Goal: Task Accomplishment & Management: Complete application form

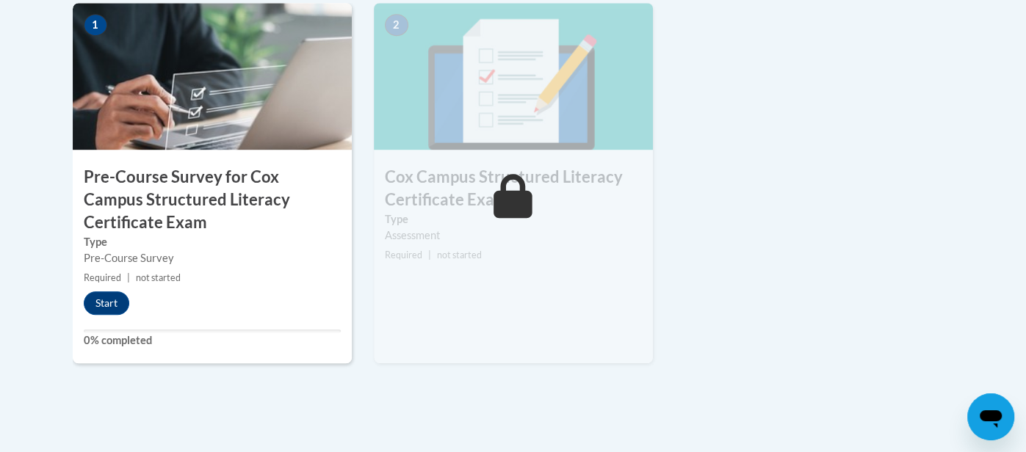
scroll to position [548, 0]
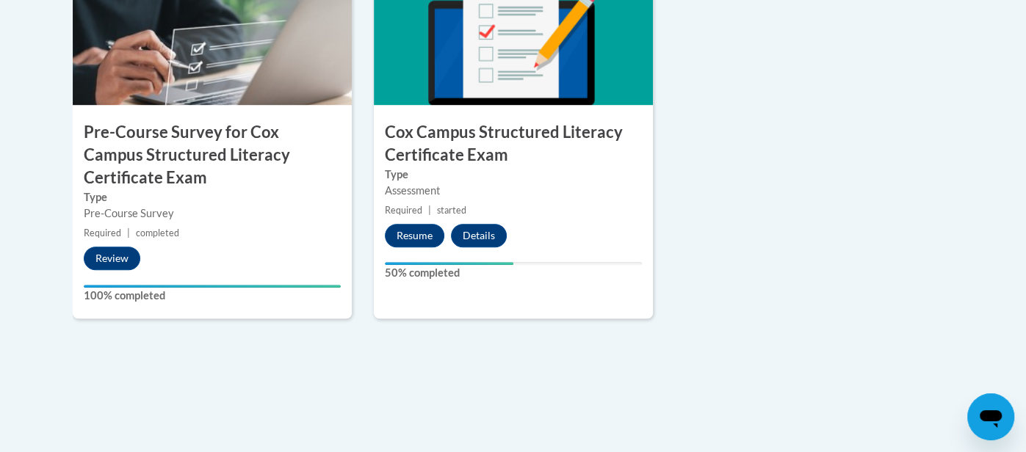
scroll to position [601, 0]
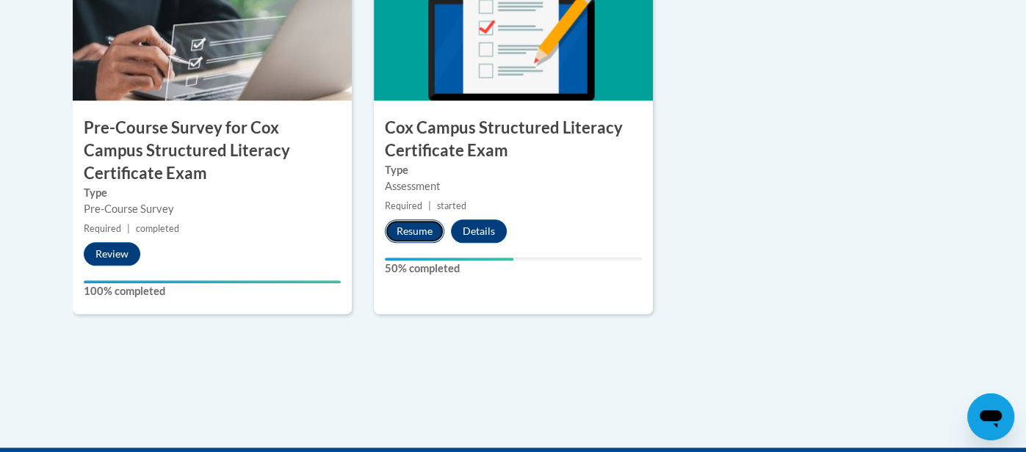
click at [414, 225] on button "Resume" at bounding box center [414, 230] width 59 height 23
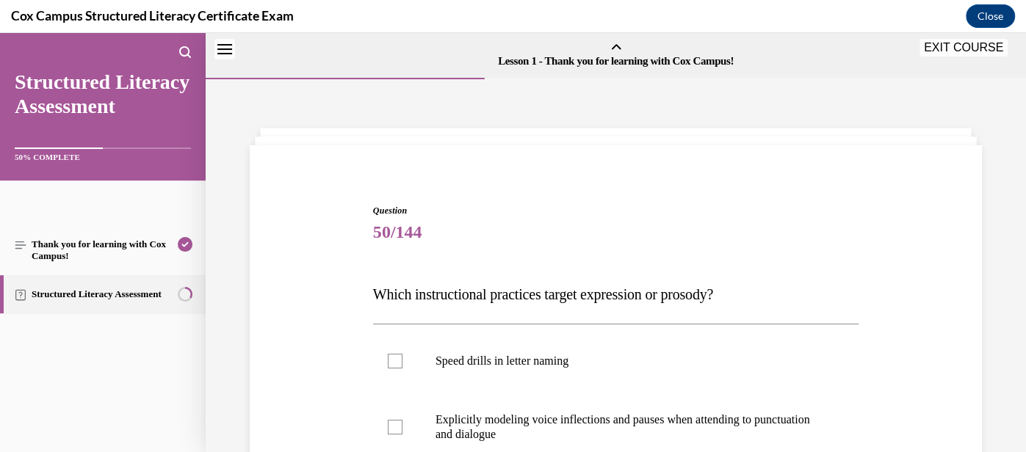
scroll to position [45, 0]
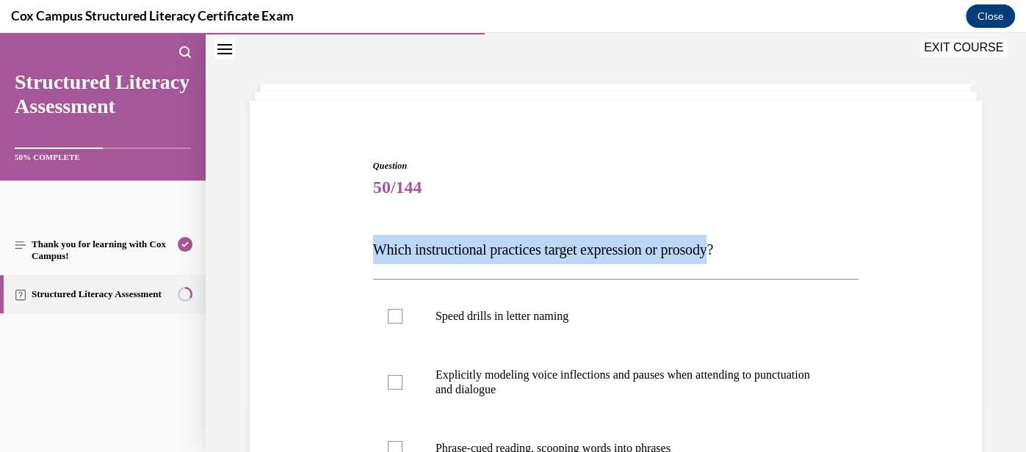
drag, startPoint x: 377, startPoint y: 244, endPoint x: 739, endPoint y: 245, distance: 361.9
click at [713, 245] on span "Which instructional practices target expression or prosody?" at bounding box center [543, 250] width 340 height 16
copy span "Which instructional practices target expression or prosody"
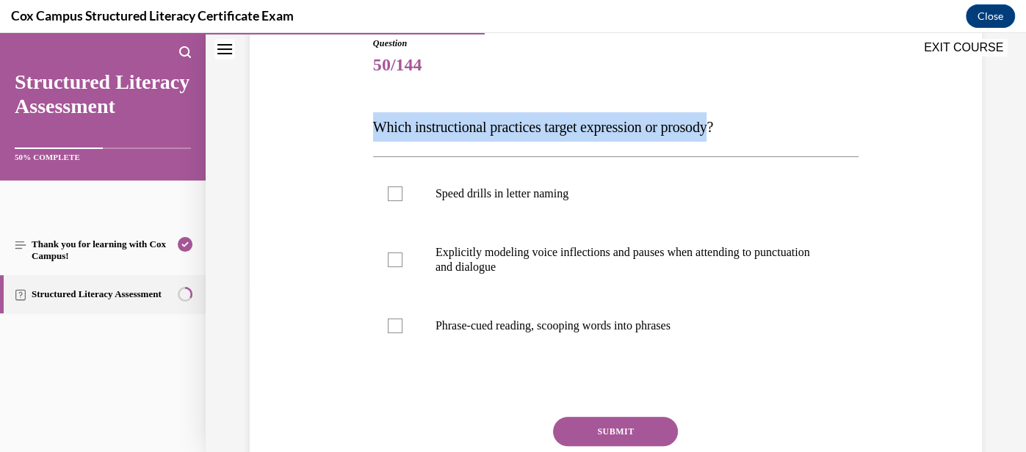
scroll to position [170, 0]
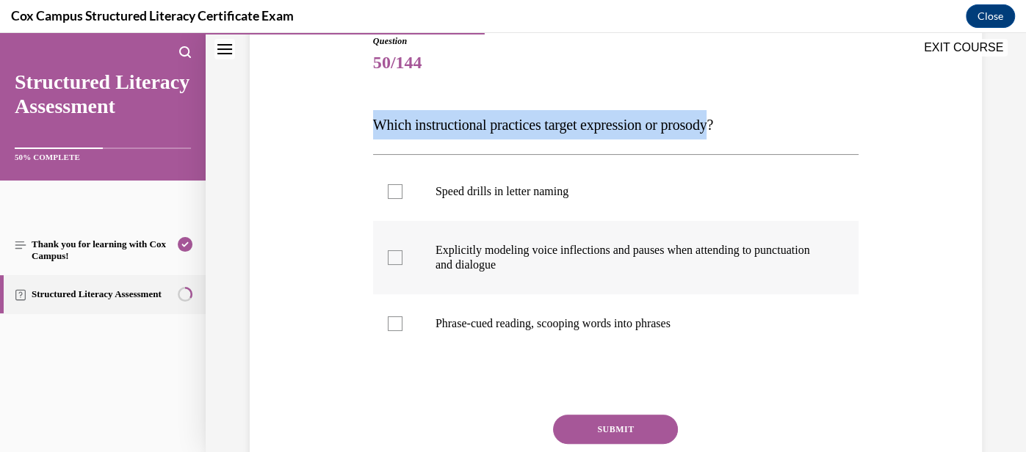
click at [391, 257] on div at bounding box center [395, 257] width 15 height 15
click at [391, 257] on input "Explicitly modeling voice inflections and pauses when attending to punctuation …" at bounding box center [395, 257] width 15 height 15
checkbox input "true"
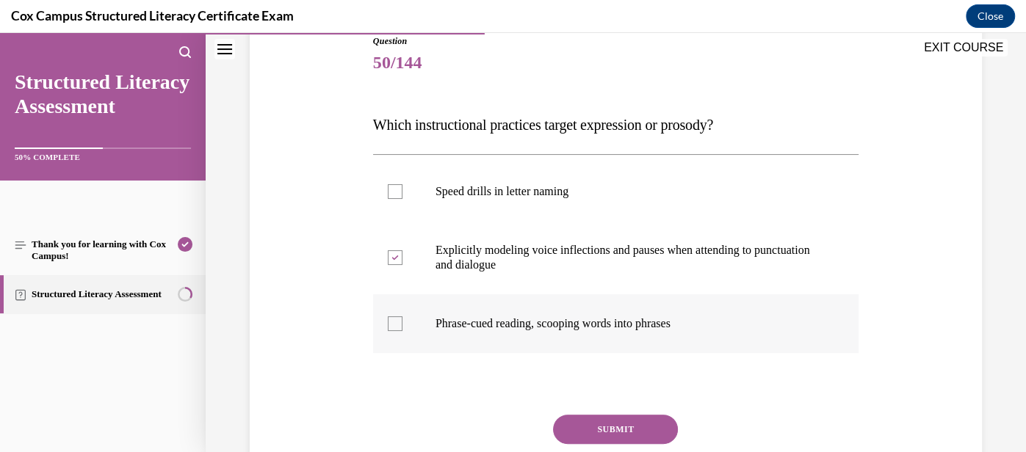
click at [396, 325] on div at bounding box center [395, 323] width 15 height 15
click at [396, 325] on input "Phrase-cued reading, scooping words into phrases" at bounding box center [395, 323] width 15 height 15
checkbox input "true"
click at [606, 421] on button "SUBMIT" at bounding box center [615, 429] width 125 height 29
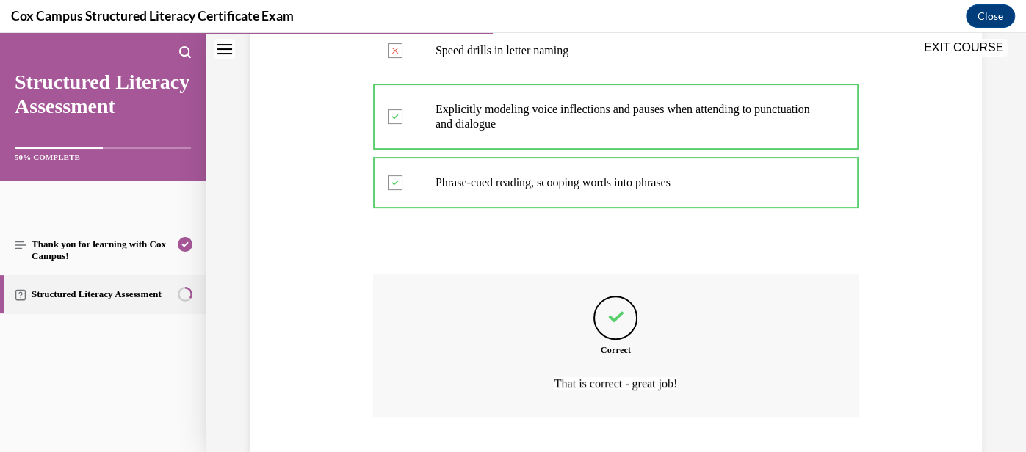
scroll to position [402, 0]
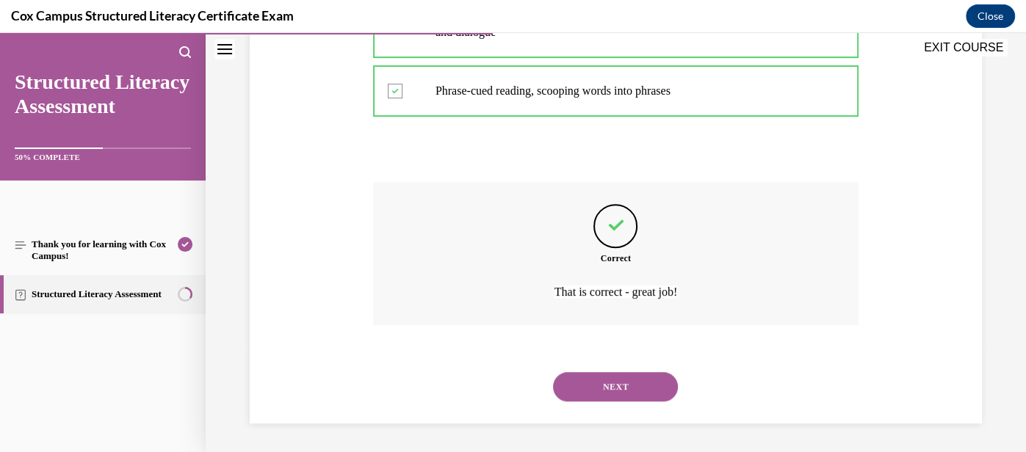
click at [628, 389] on button "NEXT" at bounding box center [615, 386] width 125 height 29
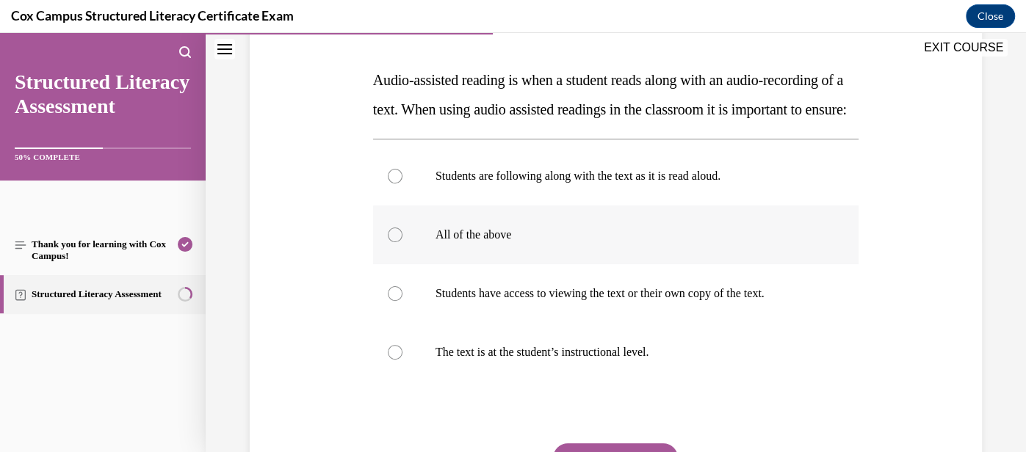
scroll to position [222, 0]
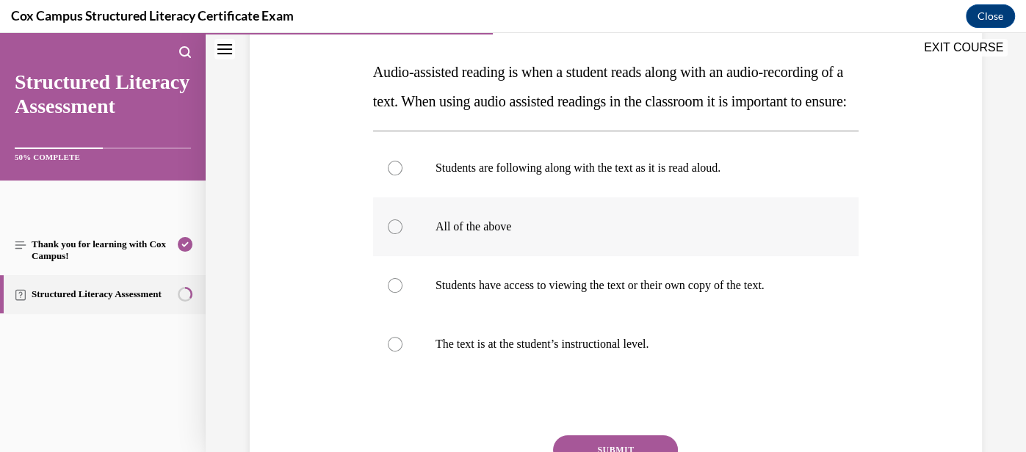
click at [619, 256] on label "All of the above" at bounding box center [615, 226] width 485 height 59
click at [402, 234] on input "All of the above" at bounding box center [395, 226] width 15 height 15
radio input "true"
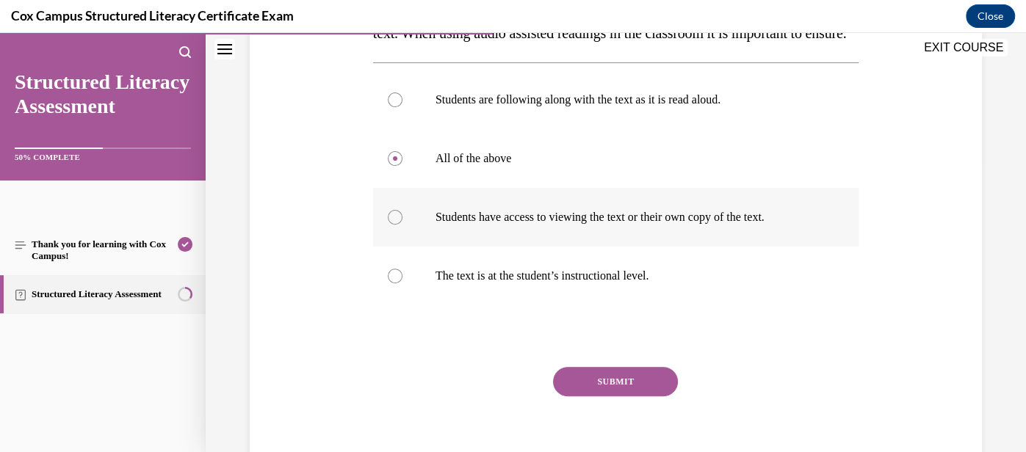
scroll to position [291, 0]
click at [618, 396] on button "SUBMIT" at bounding box center [615, 381] width 125 height 29
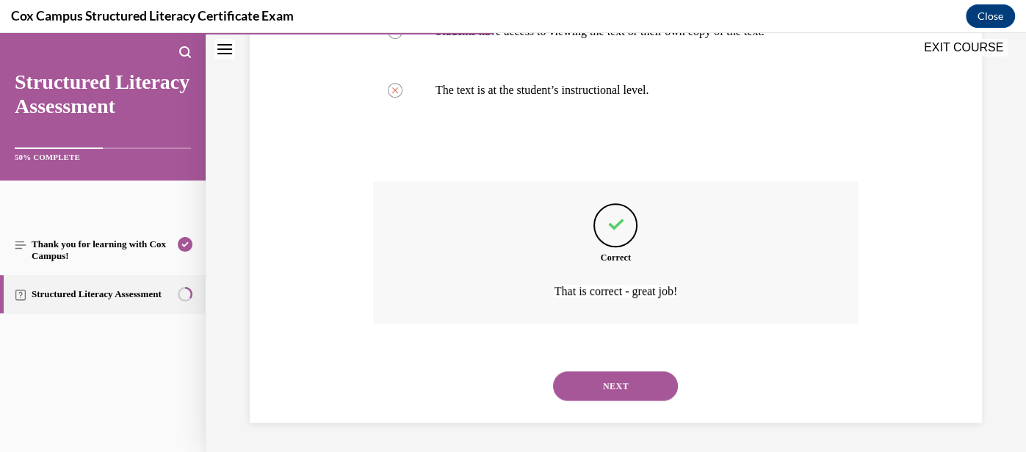
scroll to position [504, 0]
click at [615, 397] on button "NEXT" at bounding box center [615, 385] width 125 height 29
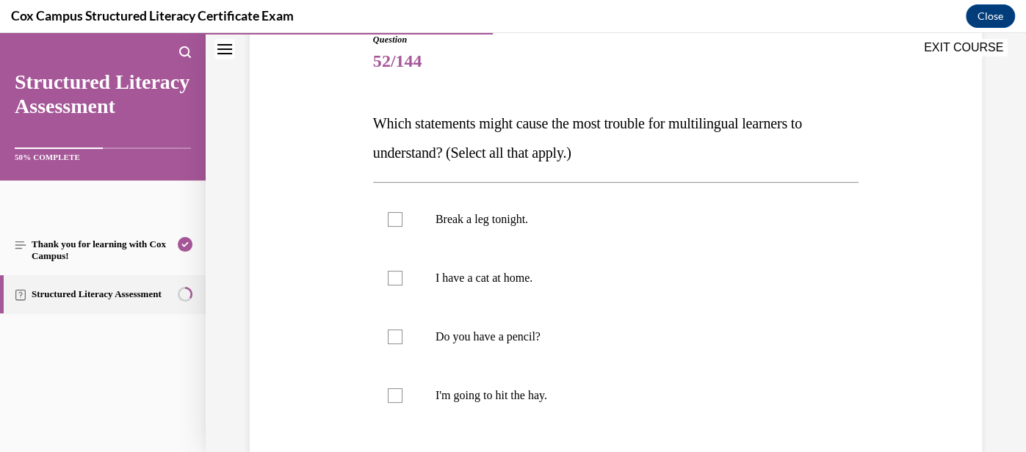
scroll to position [172, 0]
click at [569, 231] on label "Break a leg tonight." at bounding box center [615, 218] width 485 height 59
click at [402, 226] on input "Break a leg tonight." at bounding box center [395, 218] width 15 height 15
checkbox input "true"
click at [562, 388] on p "I'm going to hit the hay." at bounding box center [628, 395] width 386 height 15
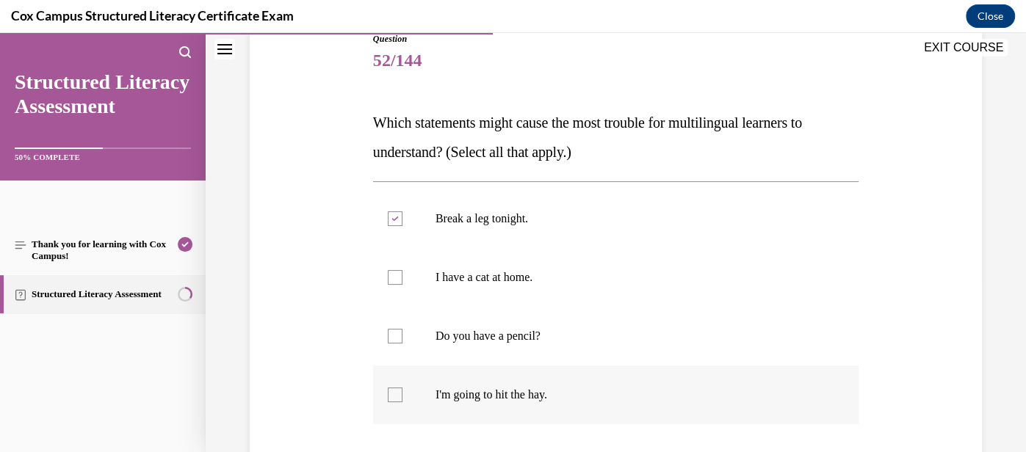
click at [402, 388] on input "I'm going to hit the hay." at bounding box center [395, 395] width 15 height 15
checkbox input "true"
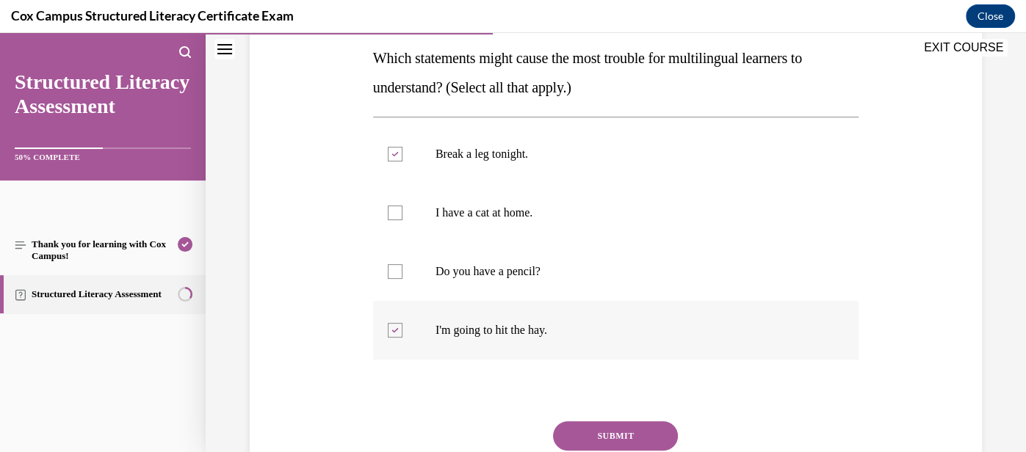
scroll to position [239, 0]
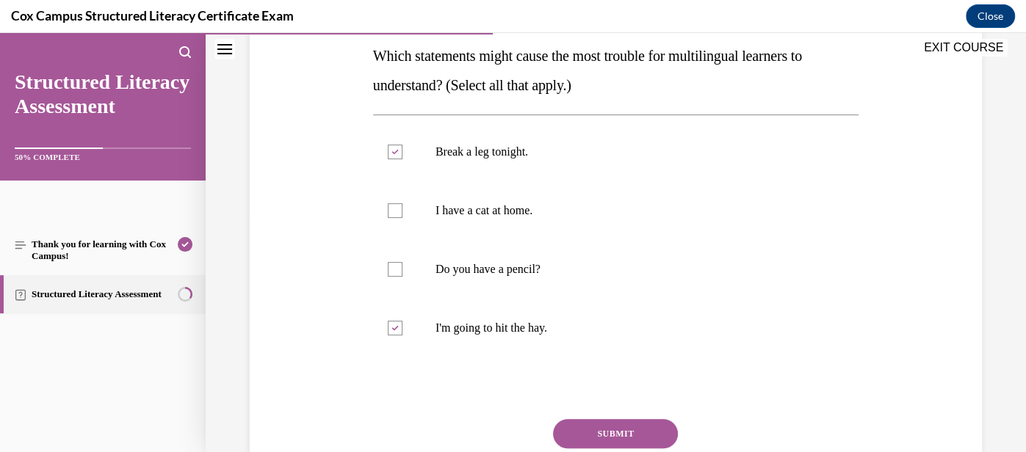
click at [640, 427] on button "SUBMIT" at bounding box center [615, 433] width 125 height 29
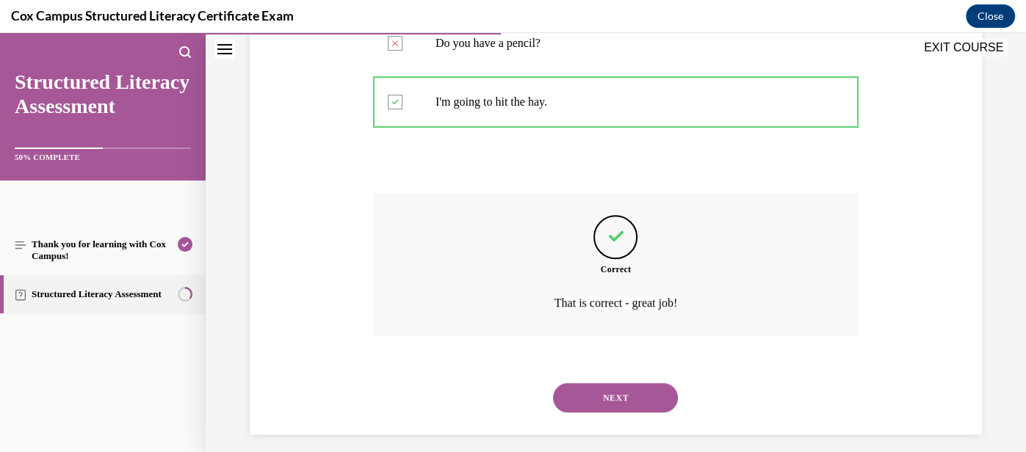
scroll to position [475, 0]
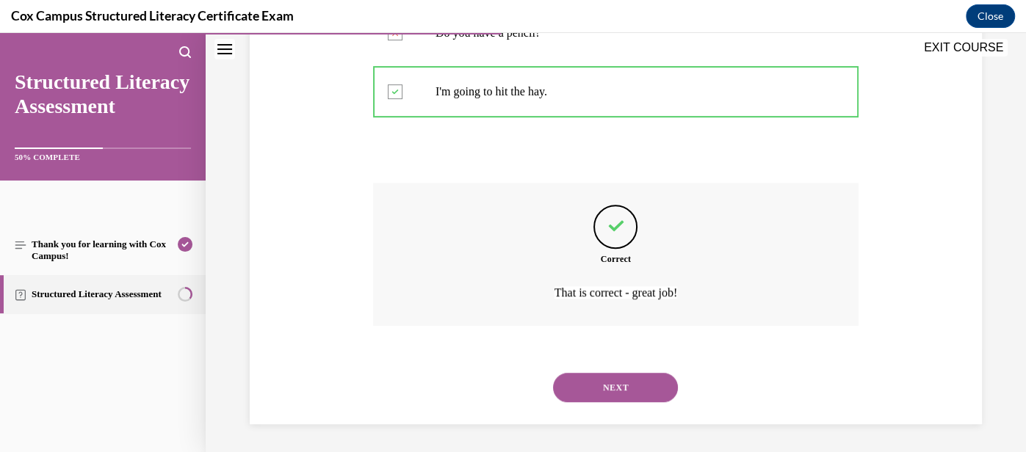
click at [624, 379] on button "NEXT" at bounding box center [615, 387] width 125 height 29
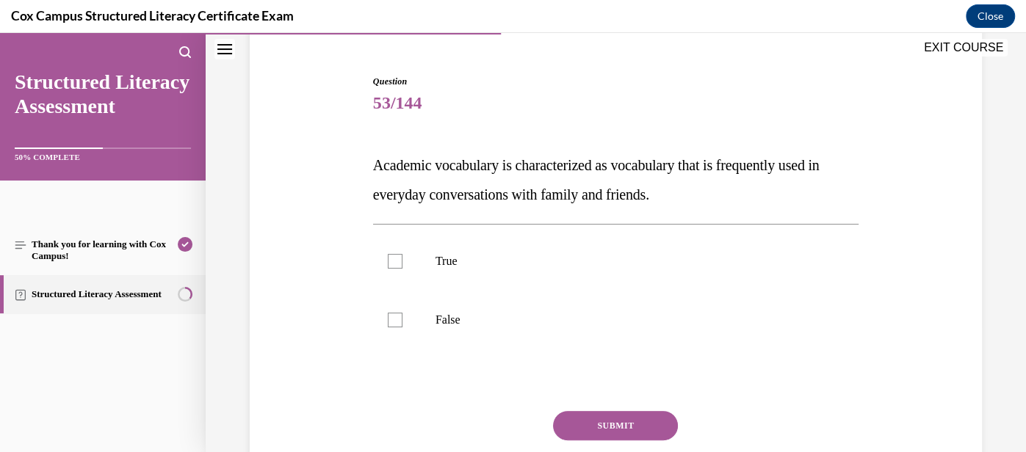
scroll to position [133, 0]
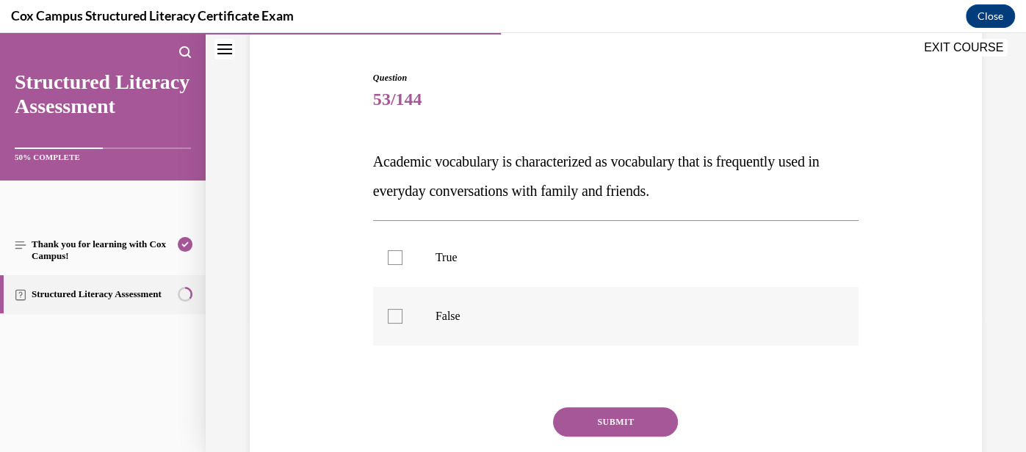
click at [529, 325] on label "False" at bounding box center [615, 316] width 485 height 59
click at [402, 324] on input "False" at bounding box center [395, 316] width 15 height 15
checkbox input "true"
click at [620, 420] on button "SUBMIT" at bounding box center [615, 421] width 125 height 29
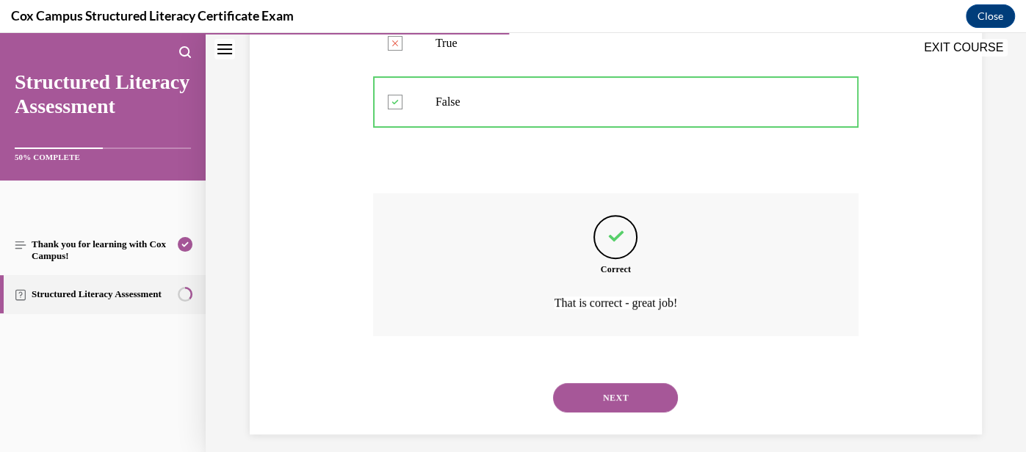
scroll to position [358, 0]
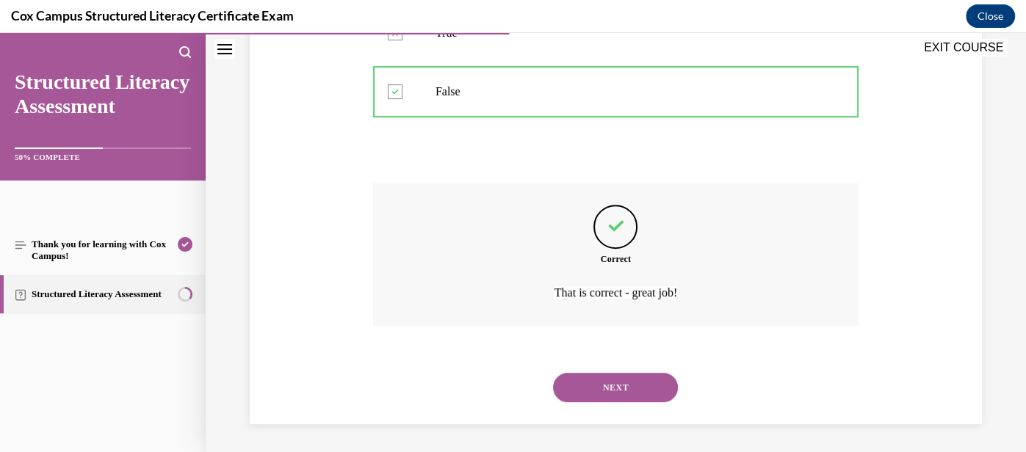
click at [613, 379] on button "NEXT" at bounding box center [615, 387] width 125 height 29
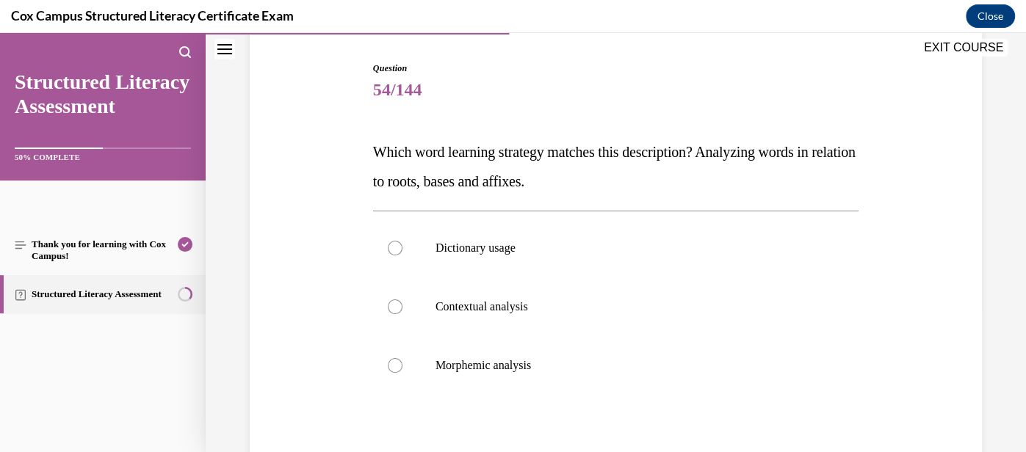
scroll to position [147, 0]
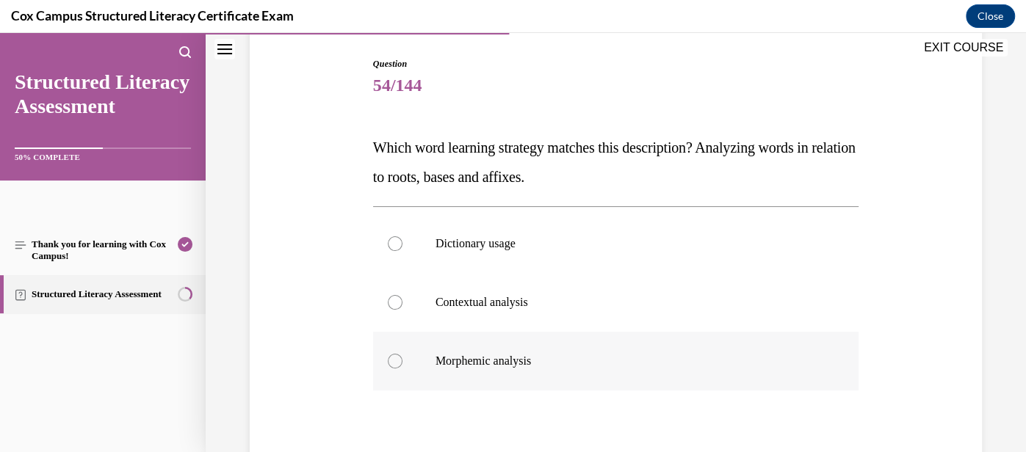
click at [598, 375] on label "Morphemic analysis" at bounding box center [615, 361] width 485 height 59
click at [402, 369] on input "Morphemic analysis" at bounding box center [395, 361] width 15 height 15
radio input "true"
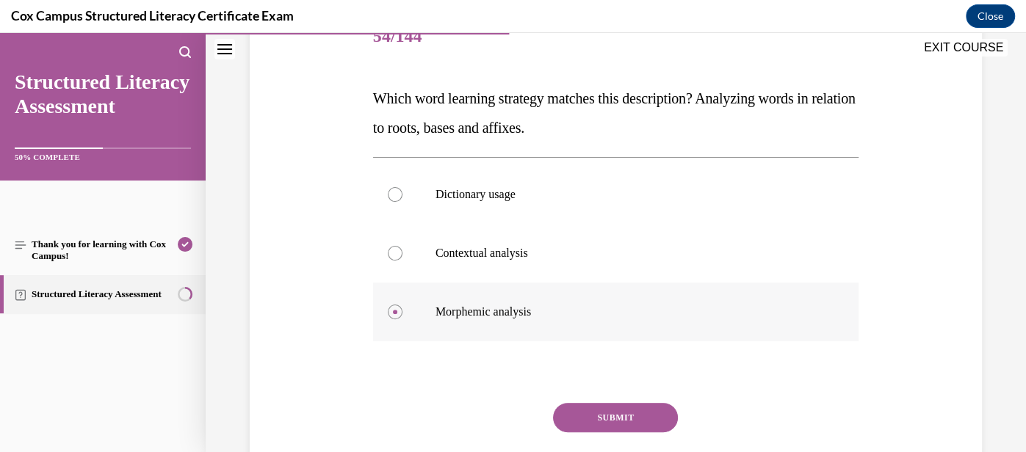
scroll to position [206, 0]
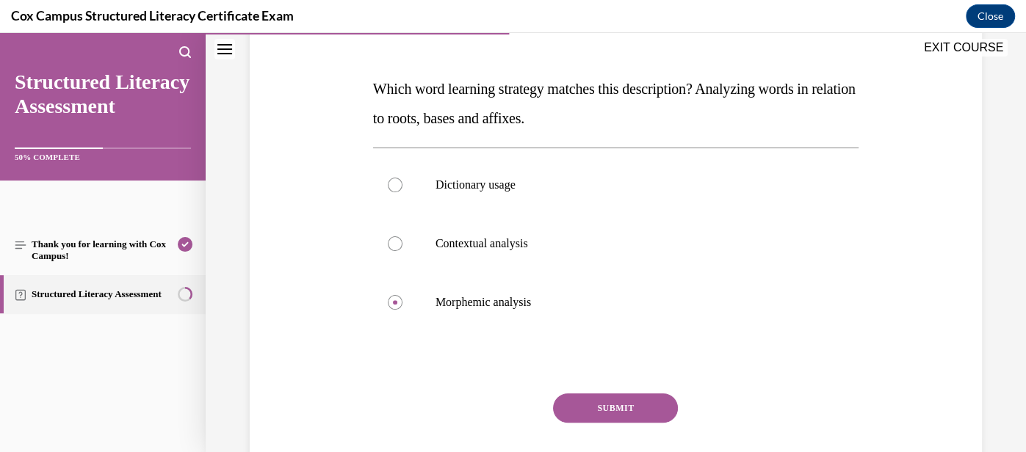
click at [615, 409] on button "SUBMIT" at bounding box center [615, 407] width 125 height 29
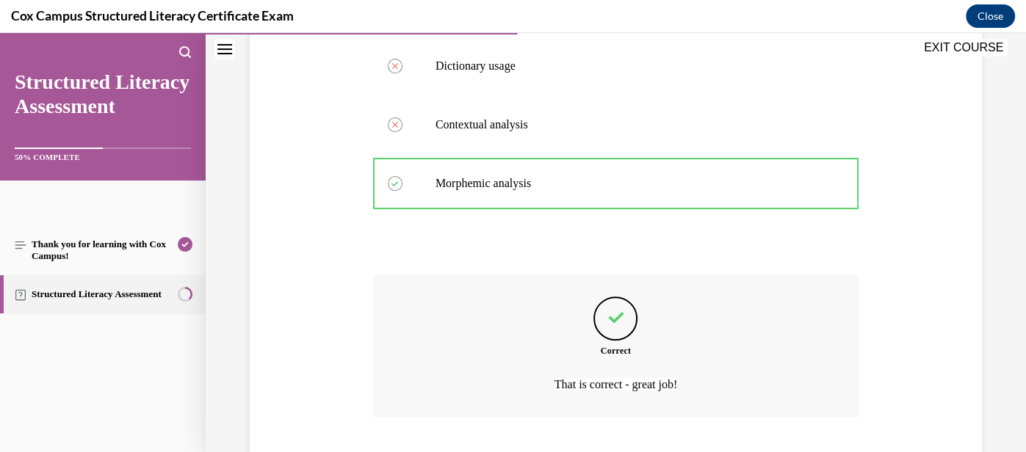
scroll to position [416, 0]
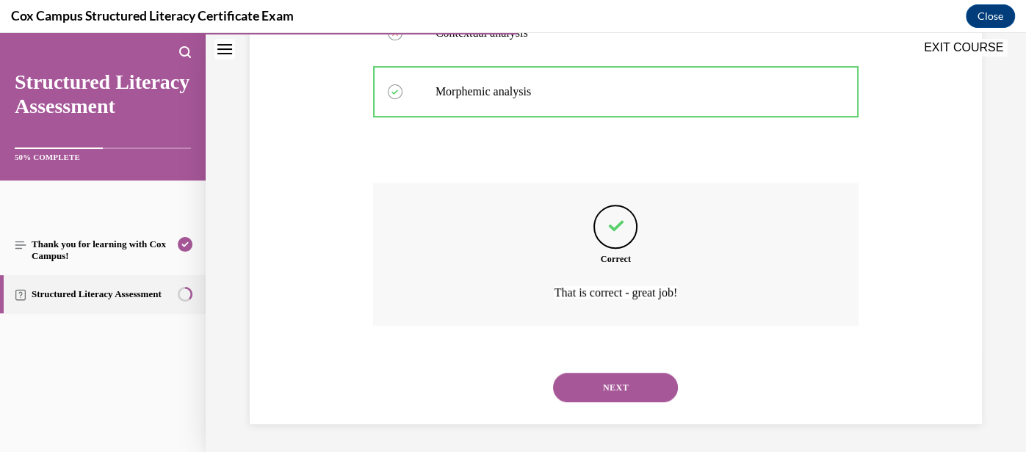
click at [604, 394] on button "NEXT" at bounding box center [615, 387] width 125 height 29
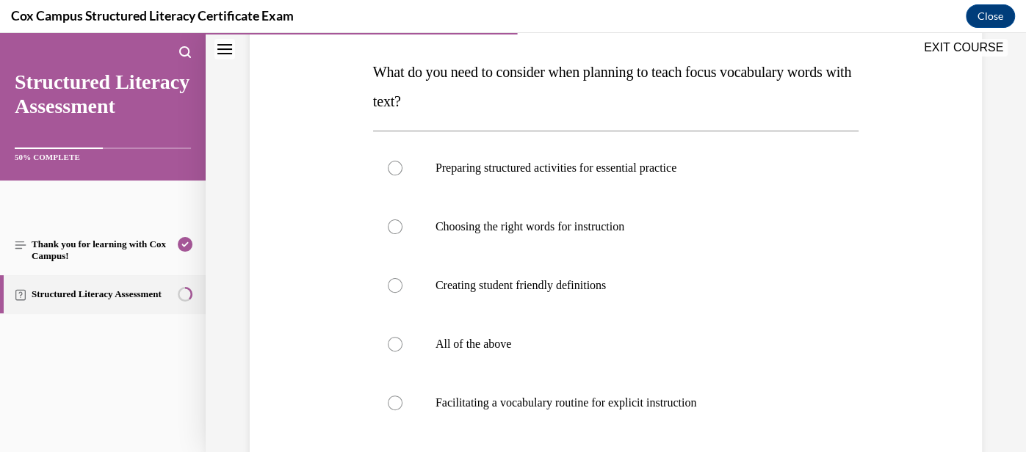
scroll to position [221, 0]
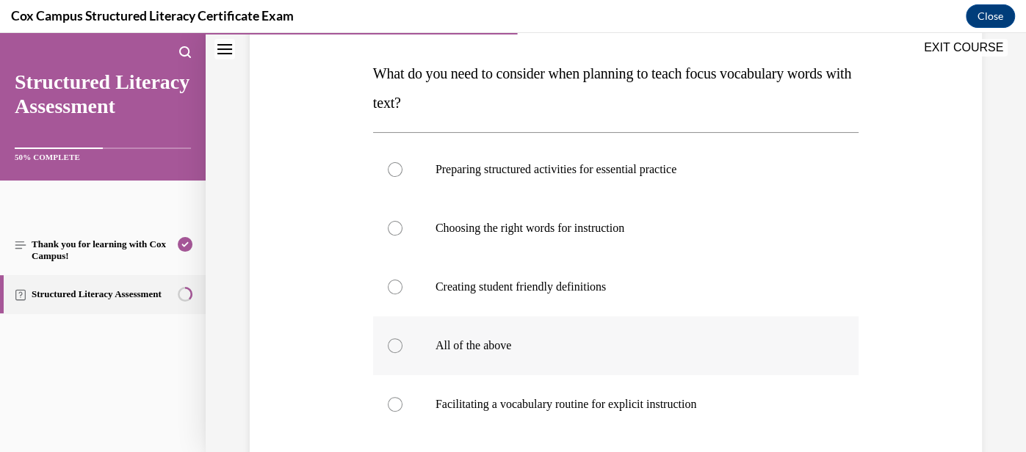
click at [571, 349] on p "All of the above" at bounding box center [628, 345] width 386 height 15
click at [402, 349] on input "All of the above" at bounding box center [395, 345] width 15 height 15
radio input "true"
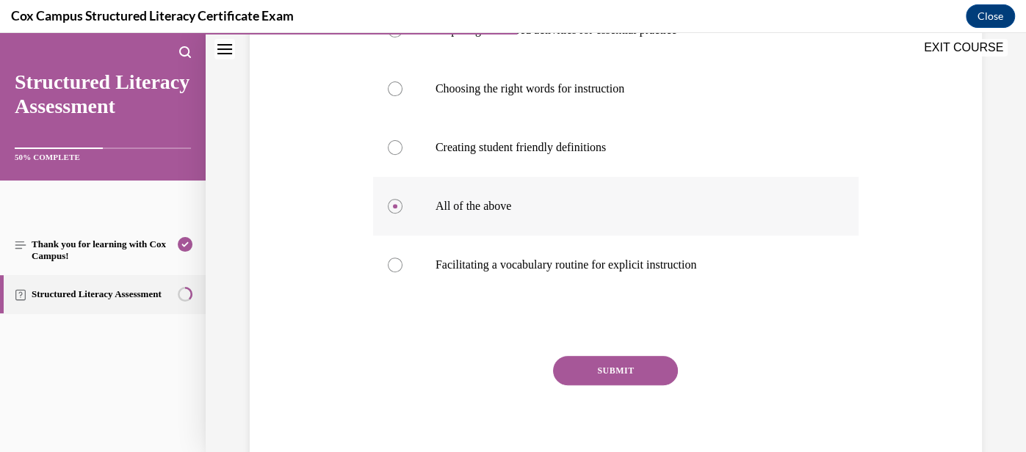
scroll to position [363, 0]
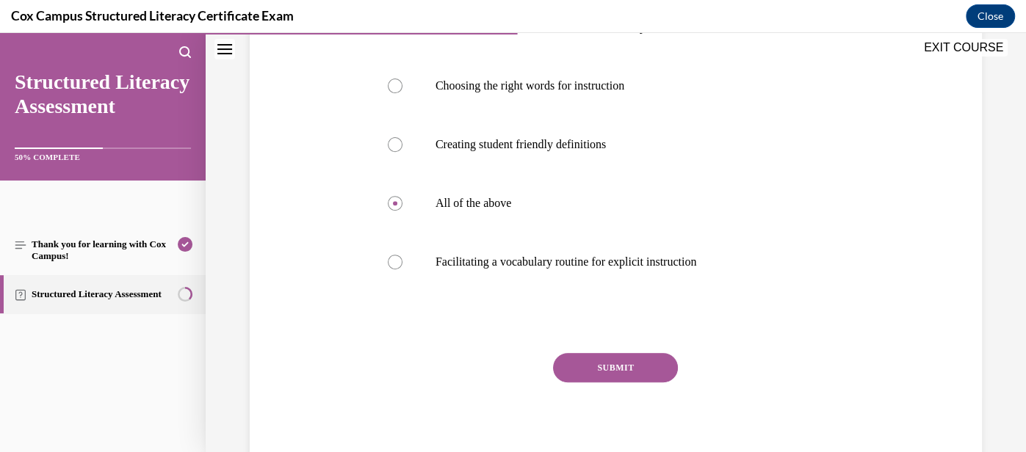
click at [596, 371] on button "SUBMIT" at bounding box center [615, 367] width 125 height 29
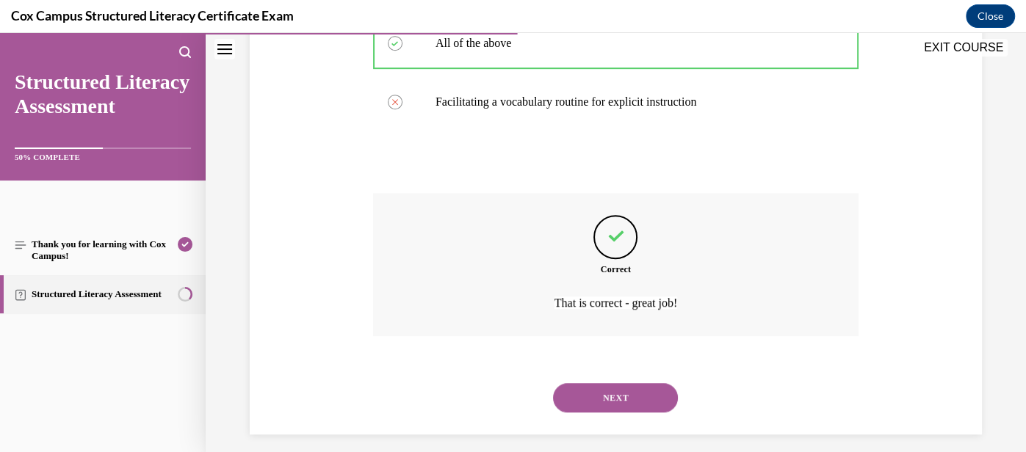
scroll to position [534, 0]
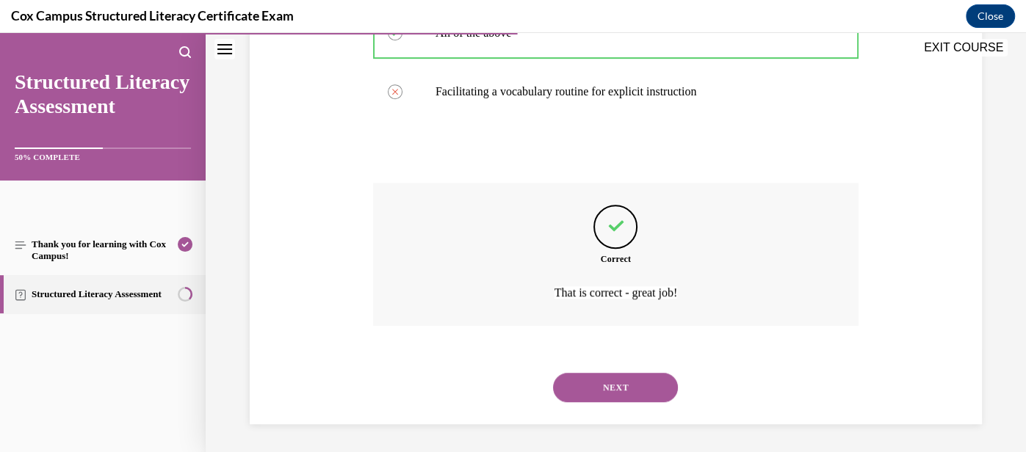
click at [600, 377] on button "NEXT" at bounding box center [615, 387] width 125 height 29
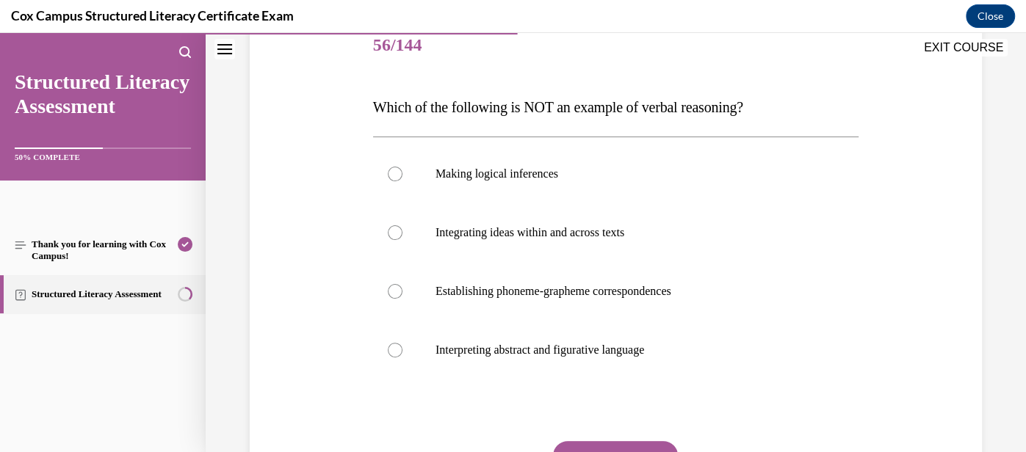
scroll to position [189, 0]
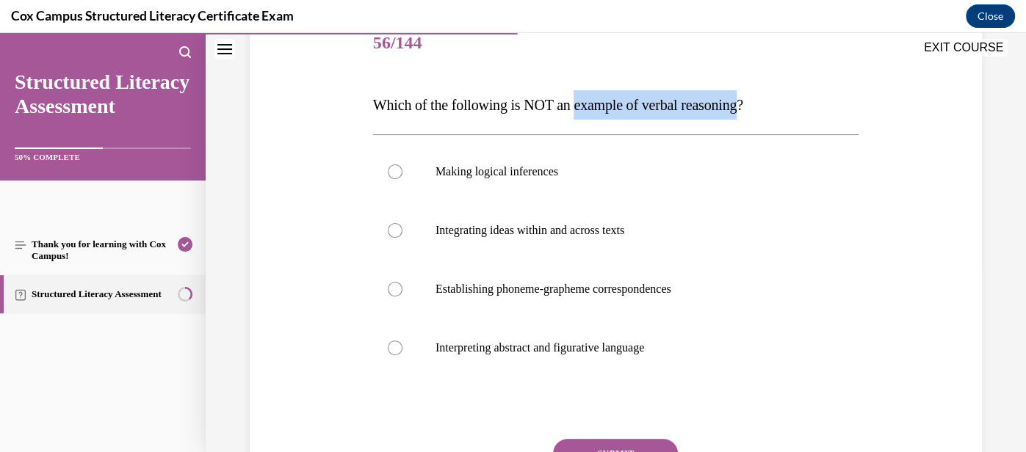
drag, startPoint x: 587, startPoint y: 103, endPoint x: 761, endPoint y: 112, distance: 174.2
click at [761, 112] on p "Which of the following is NOT an example of verbal reasoning?" at bounding box center [615, 104] width 485 height 29
copy span "example of verbal reasoning"
click at [625, 287] on p "Establishing phoneme-grapheme correspondences" at bounding box center [628, 289] width 386 height 15
click at [402, 287] on input "Establishing phoneme-grapheme correspondences" at bounding box center [395, 289] width 15 height 15
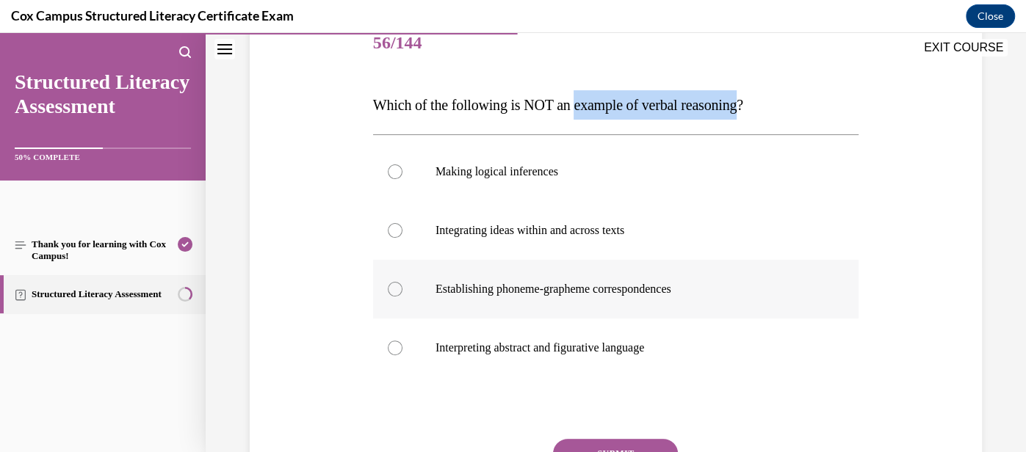
radio input "true"
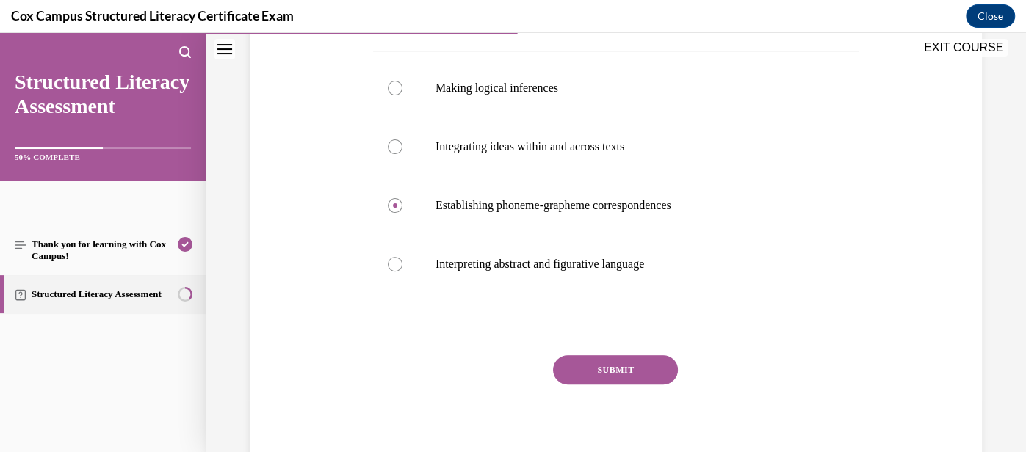
click at [617, 377] on button "SUBMIT" at bounding box center [615, 369] width 125 height 29
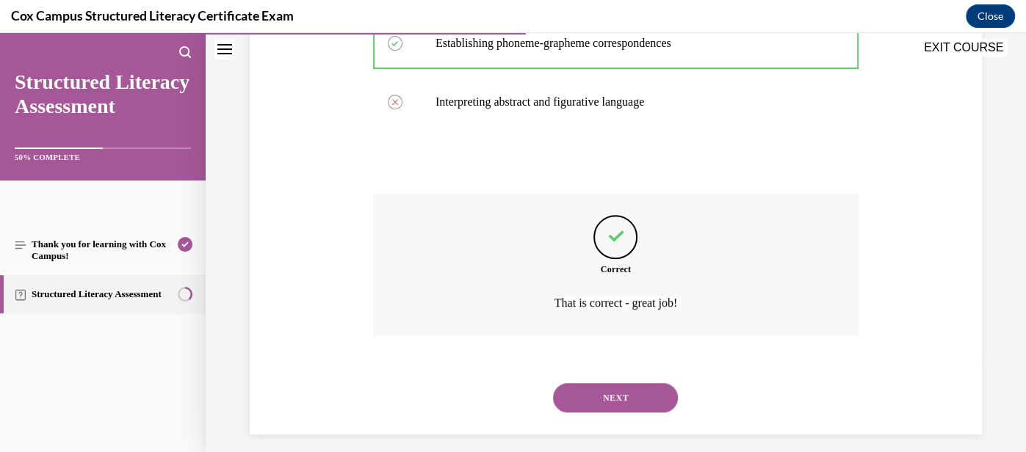
scroll to position [446, 0]
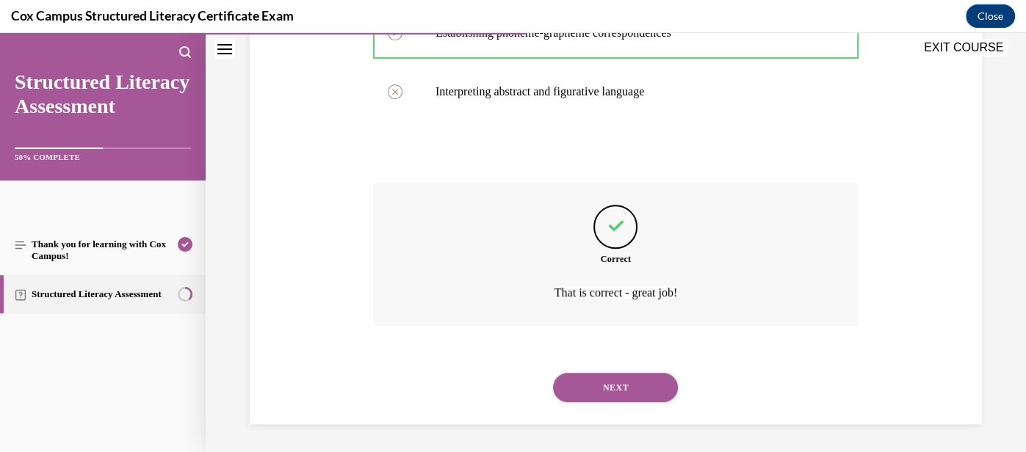
click at [619, 381] on button "NEXT" at bounding box center [615, 387] width 125 height 29
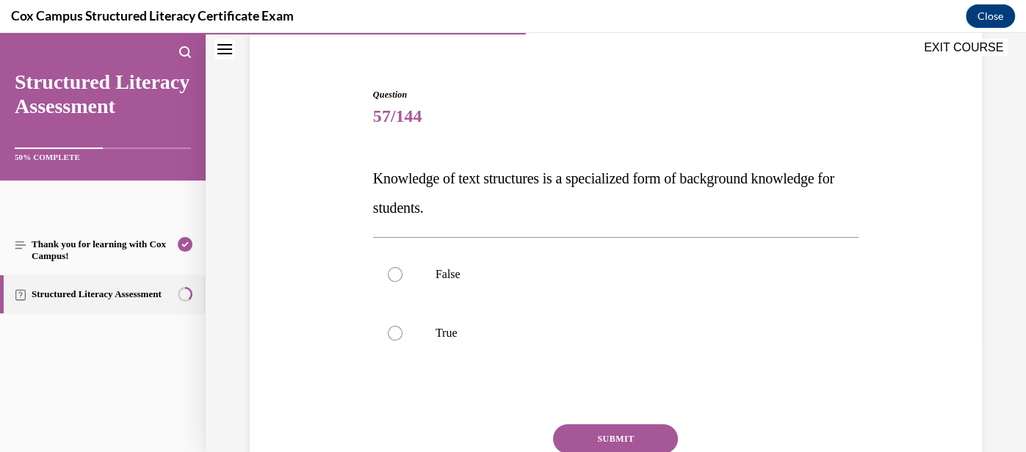
scroll to position [122, 0]
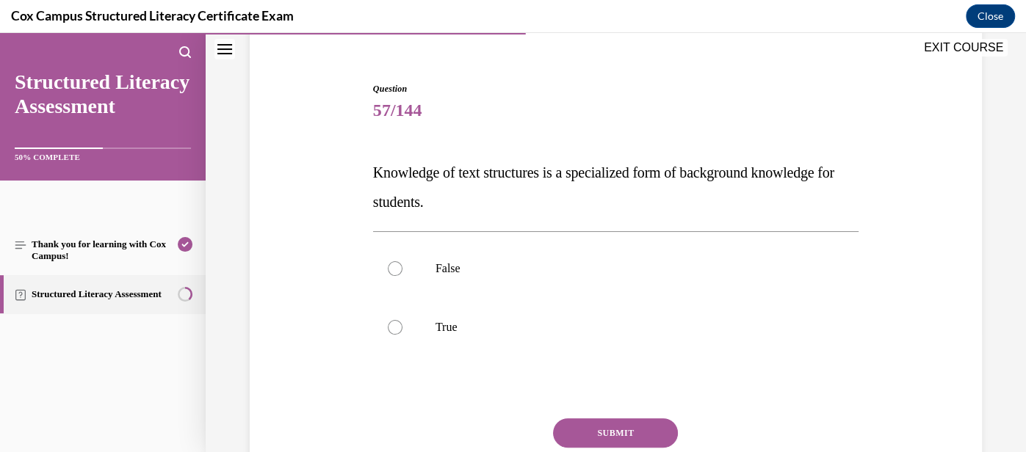
drag, startPoint x: 460, startPoint y: 203, endPoint x: 361, endPoint y: 169, distance: 104.2
click at [361, 169] on div "Question 57/144 Knowledge of text structures is a specialized form of backgroun…" at bounding box center [615, 288] width 739 height 501
copy span "Knowledge of text structures is a specialized form of background knowledge for …"
click at [571, 333] on p "True" at bounding box center [628, 327] width 386 height 15
click at [402, 333] on input "True" at bounding box center [395, 327] width 15 height 15
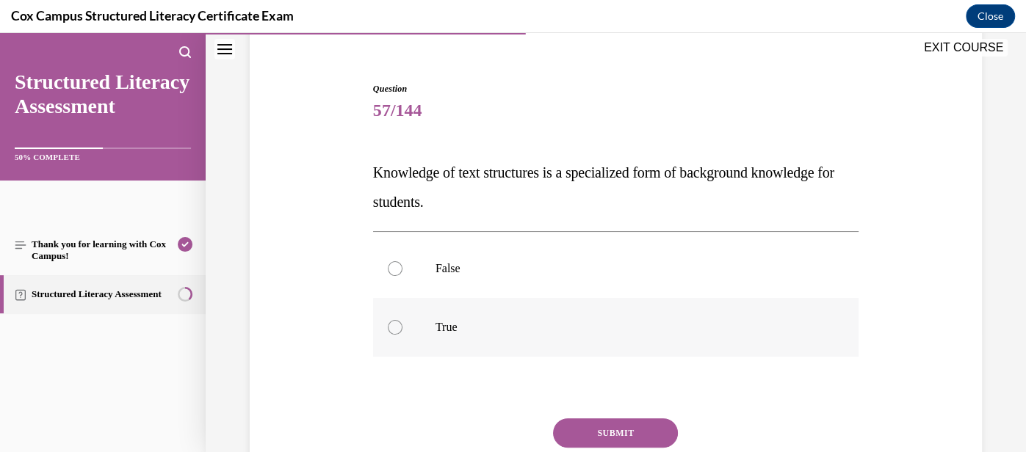
radio input "true"
click at [620, 433] on button "SUBMIT" at bounding box center [615, 432] width 125 height 29
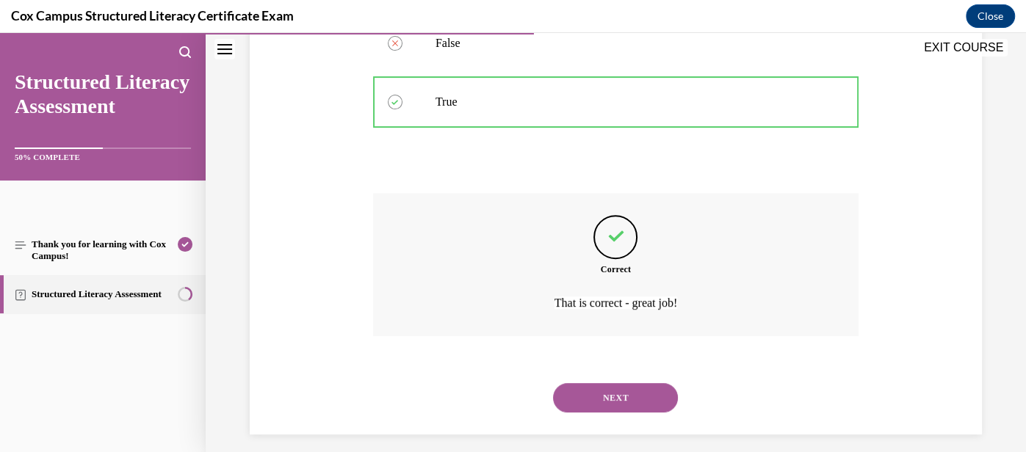
scroll to position [358, 0]
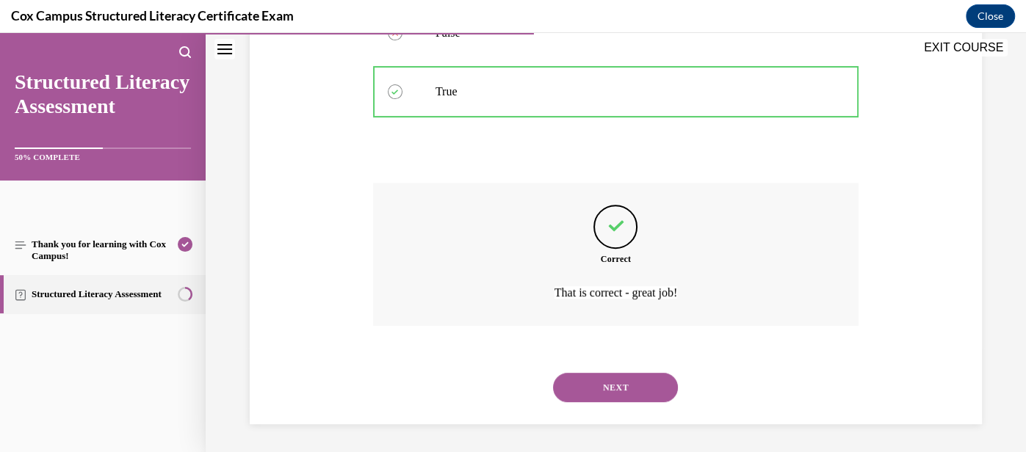
click at [617, 383] on button "NEXT" at bounding box center [615, 387] width 125 height 29
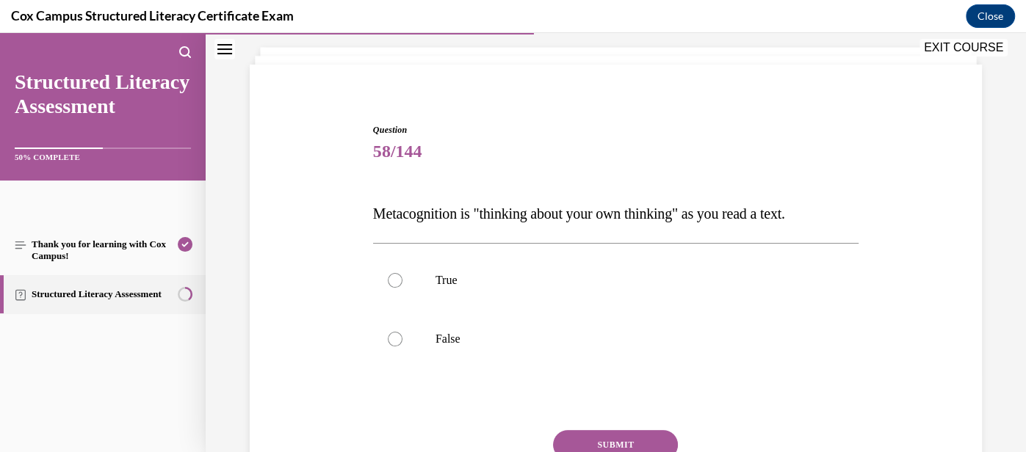
scroll to position [86, 0]
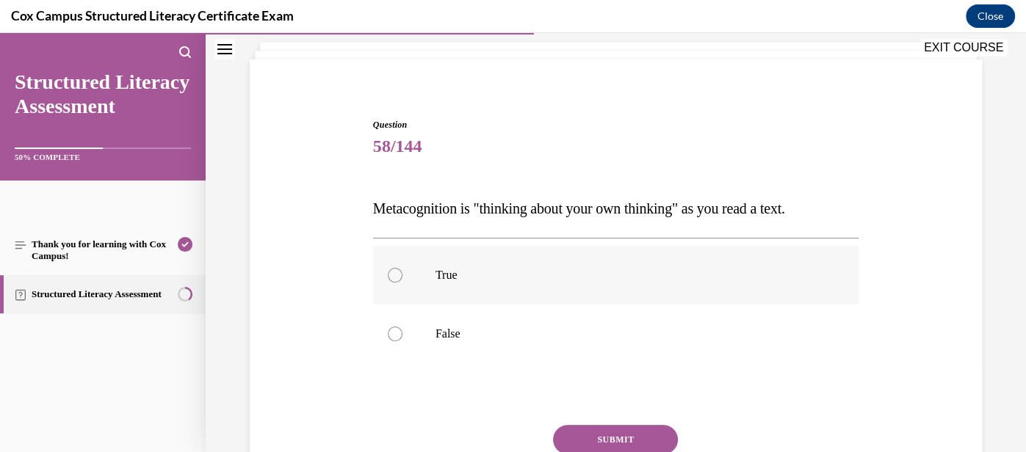
click at [495, 275] on p "True" at bounding box center [628, 275] width 386 height 15
click at [402, 275] on input "True" at bounding box center [395, 275] width 15 height 15
radio input "true"
click at [600, 440] on button "SUBMIT" at bounding box center [615, 439] width 125 height 29
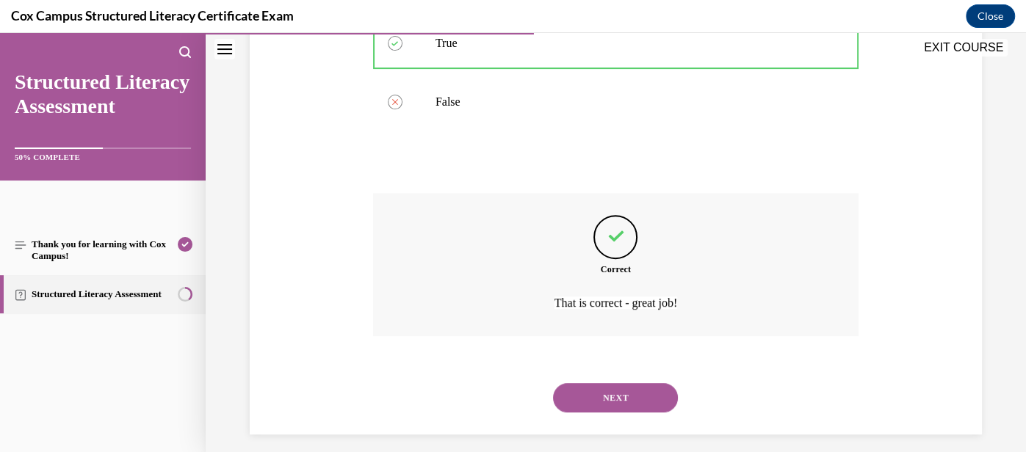
scroll to position [328, 0]
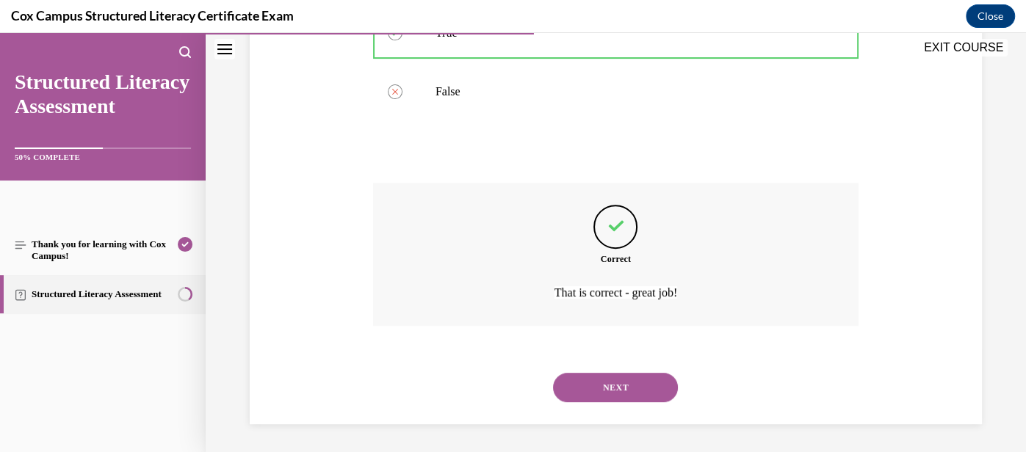
click at [609, 394] on button "NEXT" at bounding box center [615, 387] width 125 height 29
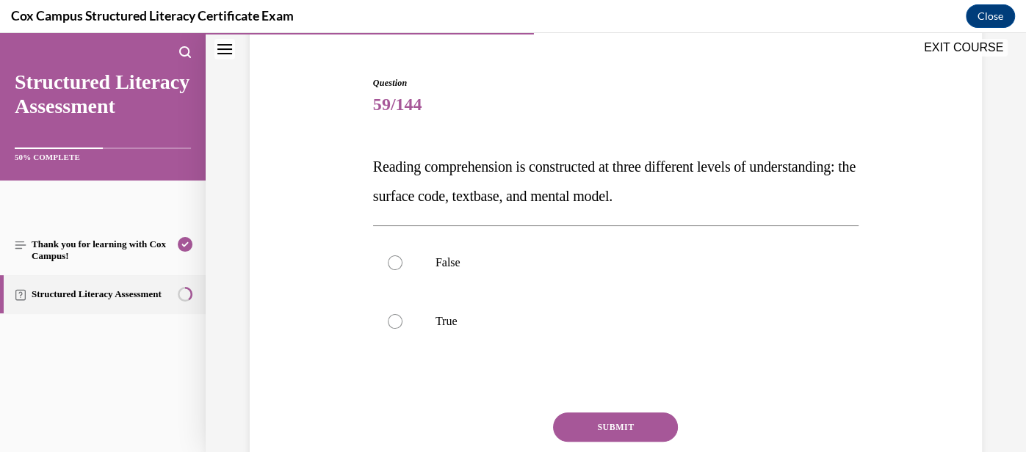
scroll to position [129, 0]
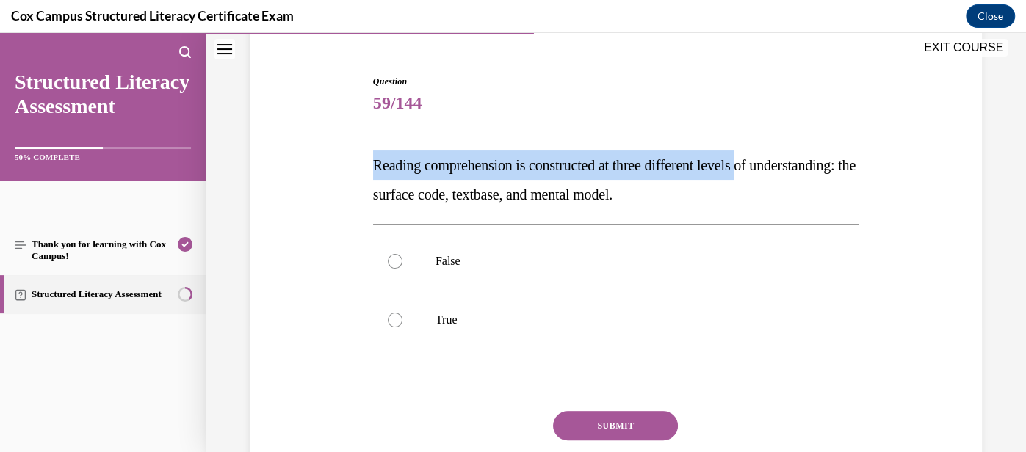
drag, startPoint x: 373, startPoint y: 165, endPoint x: 772, endPoint y: 173, distance: 398.7
click at [772, 173] on p "Reading comprehension is constructed at three different levels of understanding…" at bounding box center [615, 179] width 485 height 59
copy span "Reading comprehension is constructed at three different levels"
click at [438, 322] on p "True" at bounding box center [628, 320] width 386 height 15
click at [402, 322] on input "True" at bounding box center [395, 320] width 15 height 15
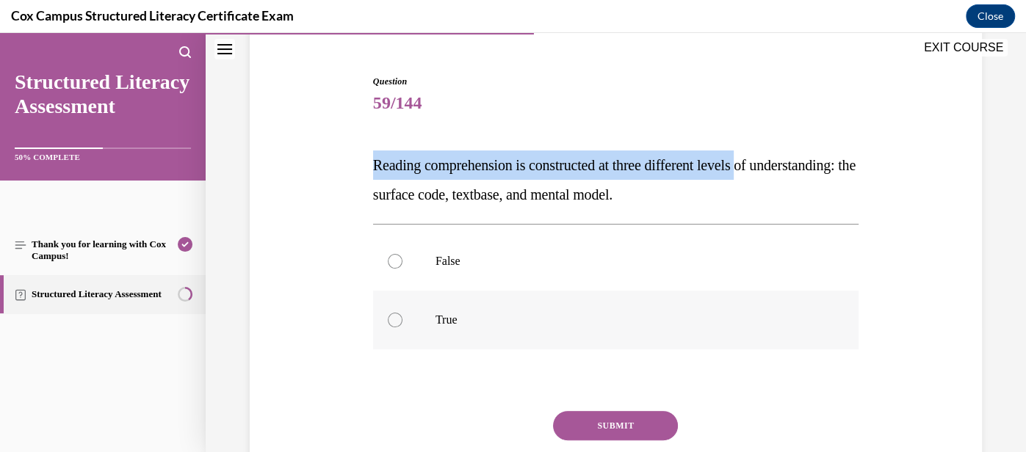
radio input "true"
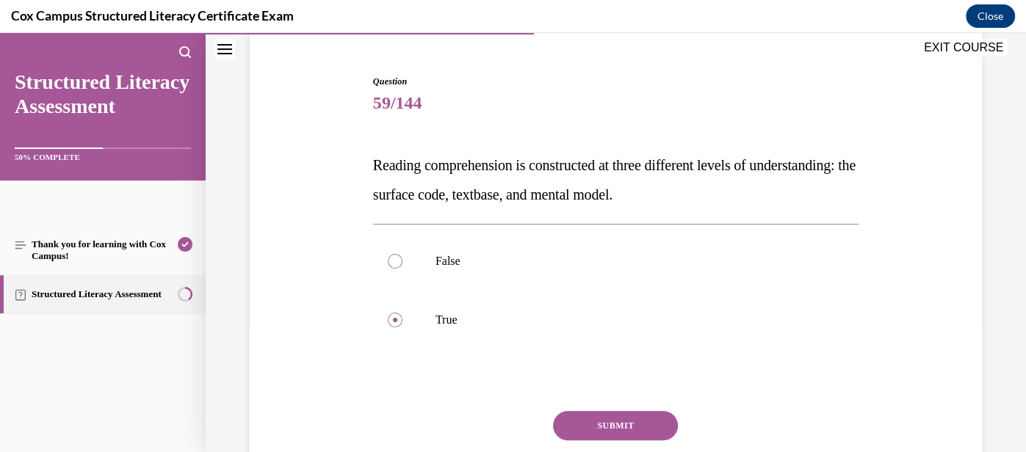
click at [591, 423] on button "SUBMIT" at bounding box center [615, 425] width 125 height 29
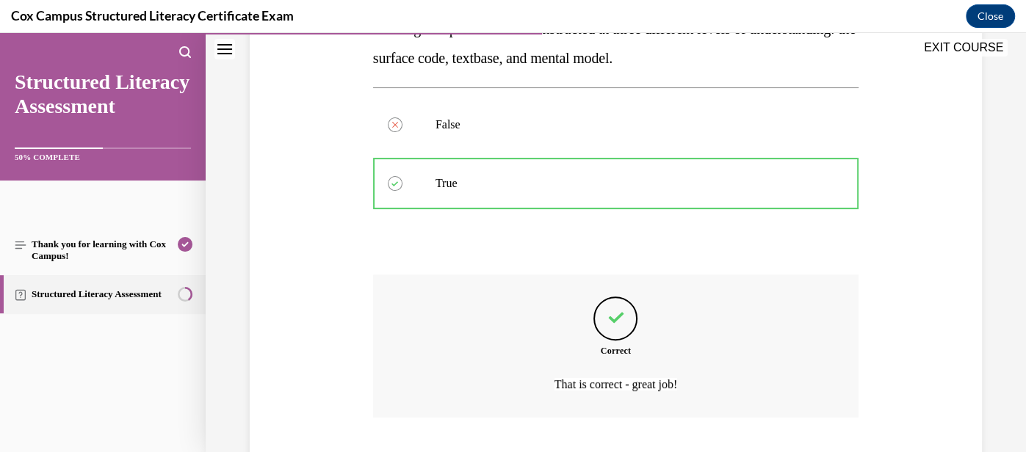
scroll to position [358, 0]
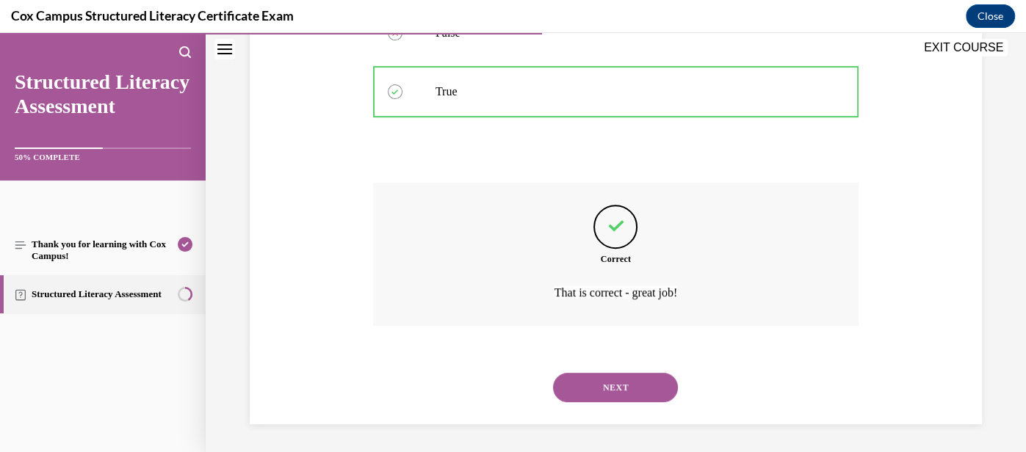
click at [601, 396] on button "NEXT" at bounding box center [615, 387] width 125 height 29
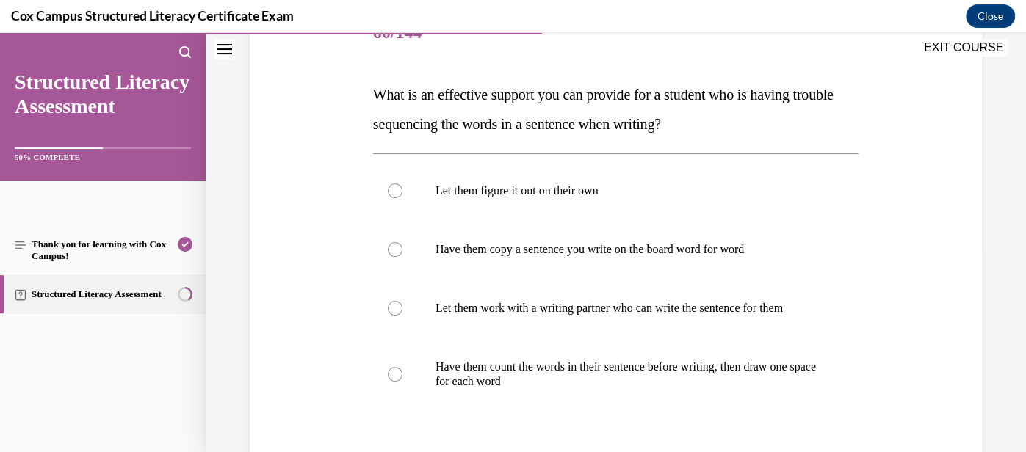
scroll to position [203, 0]
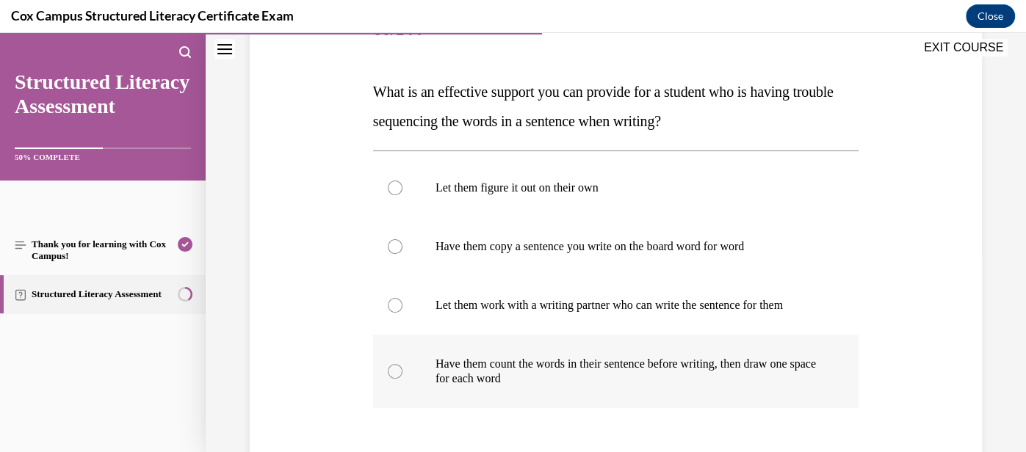
click at [592, 383] on p "Have them count the words in their sentence before writing, then draw one space…" at bounding box center [628, 371] width 386 height 29
click at [402, 379] on input "Have them count the words in their sentence before writing, then draw one space…" at bounding box center [395, 371] width 15 height 15
radio input "true"
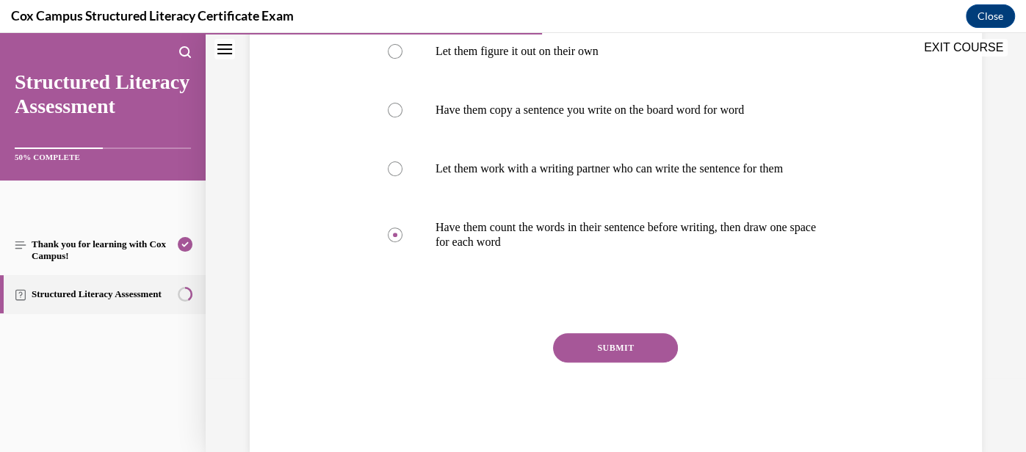
click at [623, 363] on button "SUBMIT" at bounding box center [615, 347] width 125 height 29
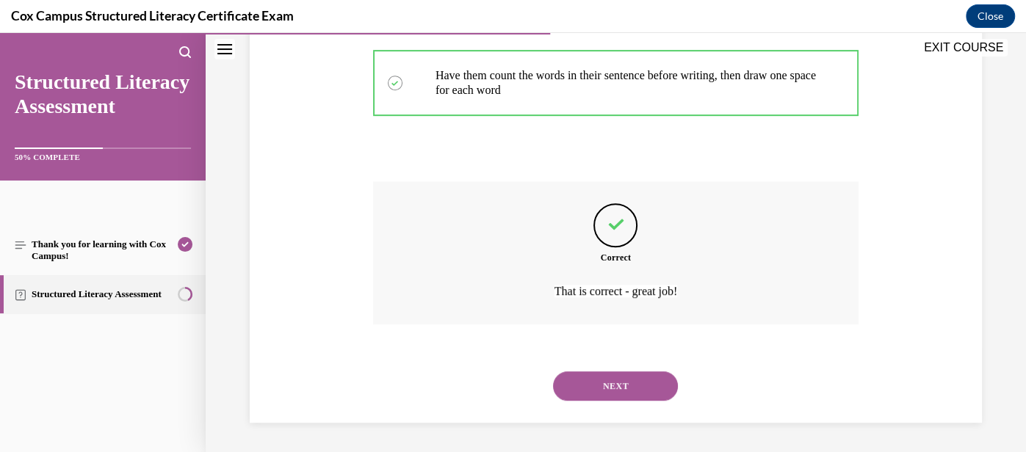
scroll to position [504, 0]
click at [626, 382] on button "NEXT" at bounding box center [615, 385] width 125 height 29
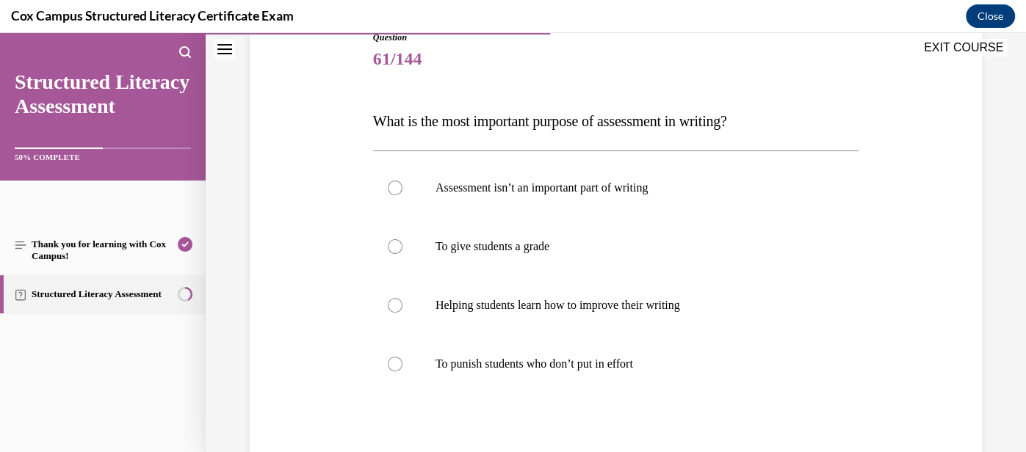
scroll to position [178, 0]
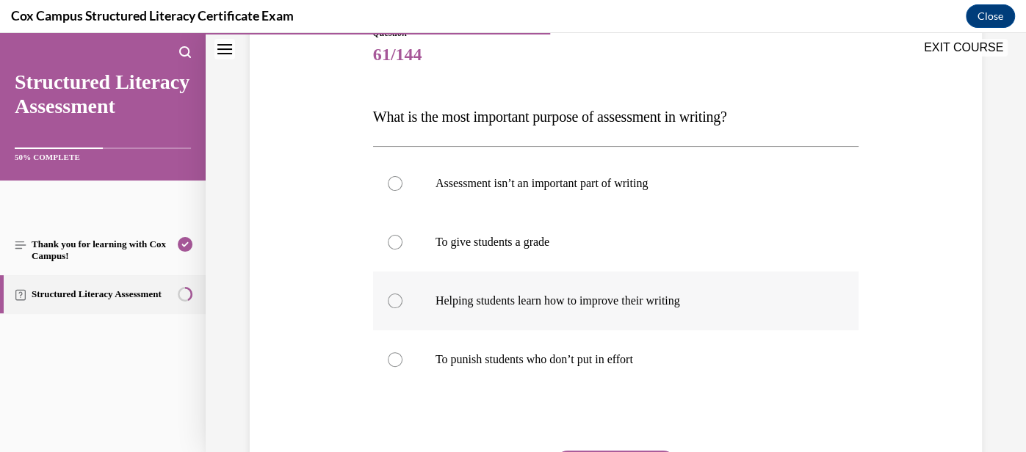
click at [606, 313] on label "Helping students learn how to improve their writing" at bounding box center [615, 301] width 485 height 59
click at [402, 308] on input "Helping students learn how to improve their writing" at bounding box center [395, 301] width 15 height 15
radio input "true"
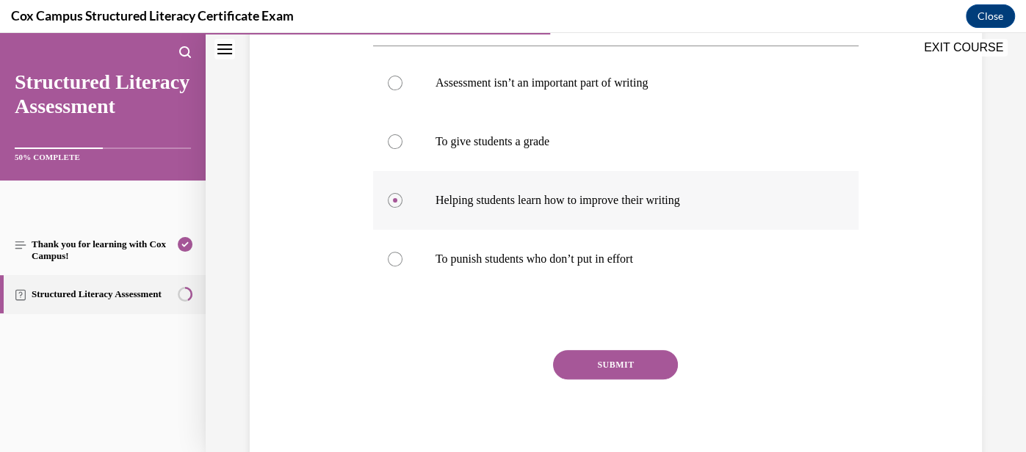
scroll to position [280, 0]
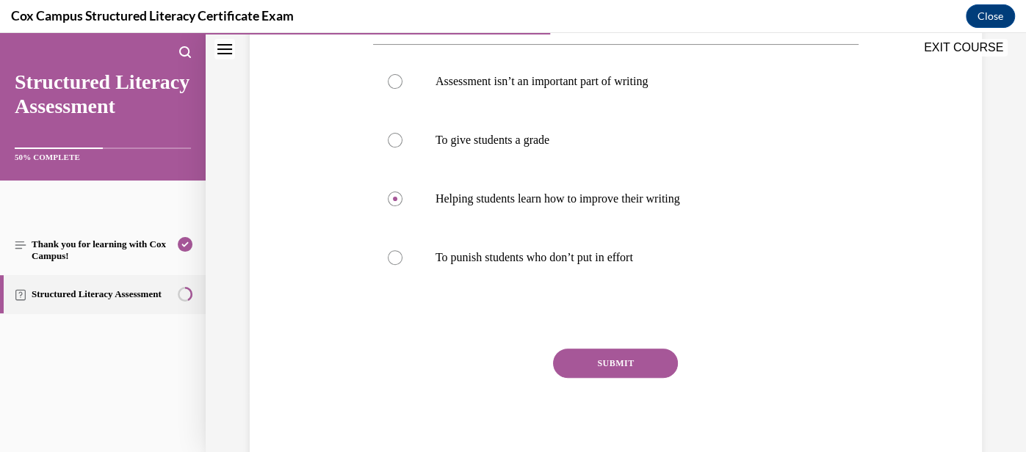
click at [608, 357] on button "SUBMIT" at bounding box center [615, 363] width 125 height 29
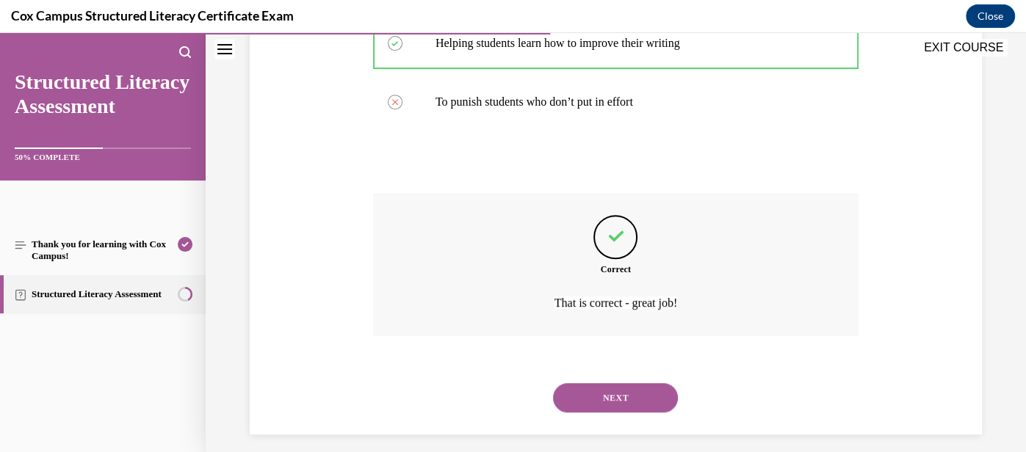
scroll to position [446, 0]
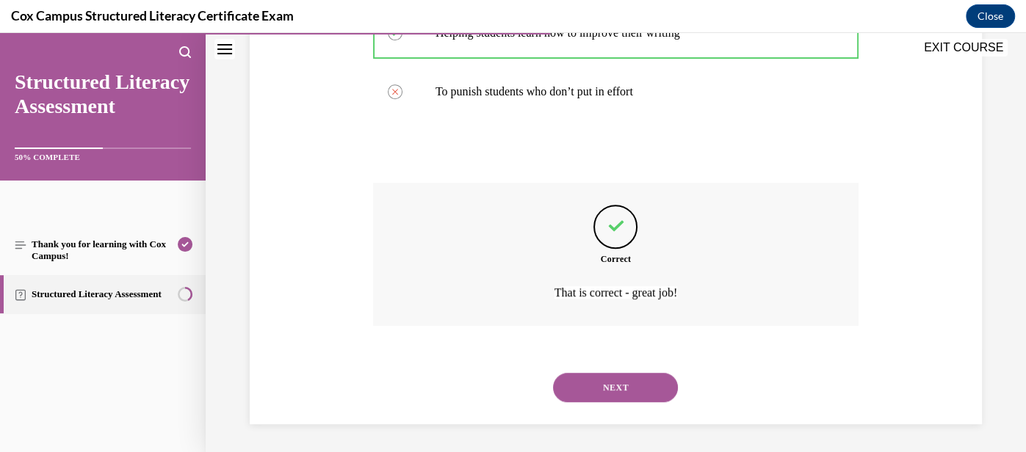
click at [614, 388] on button "NEXT" at bounding box center [615, 387] width 125 height 29
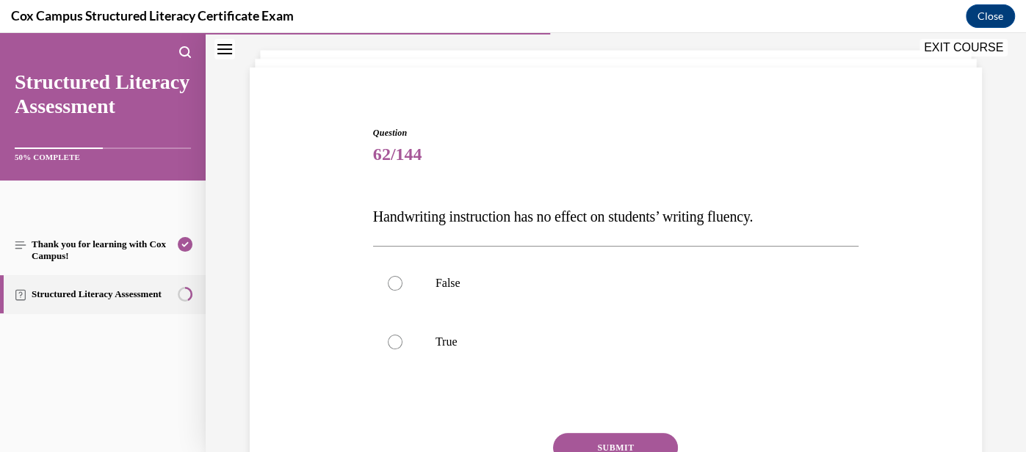
scroll to position [81, 0]
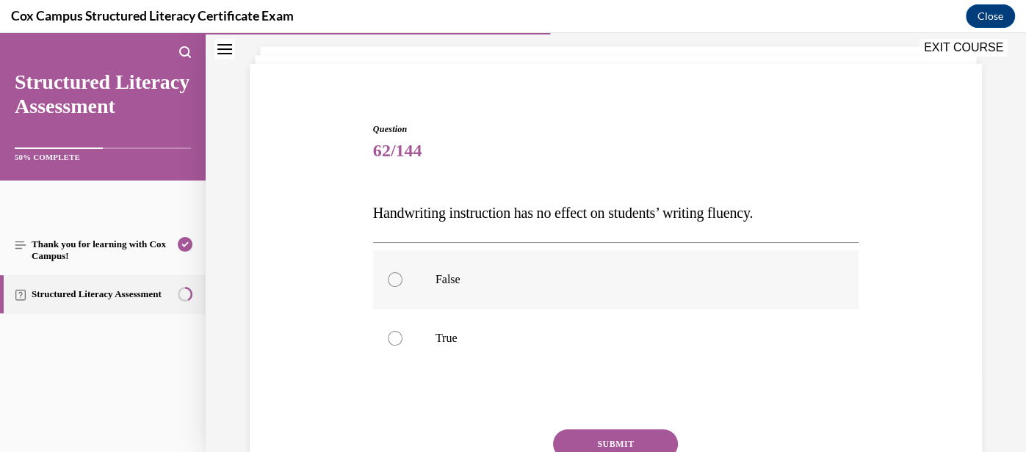
click at [551, 295] on label "False" at bounding box center [615, 279] width 485 height 59
click at [402, 287] on input "False" at bounding box center [395, 279] width 15 height 15
radio input "true"
click at [622, 440] on button "SUBMIT" at bounding box center [615, 443] width 125 height 29
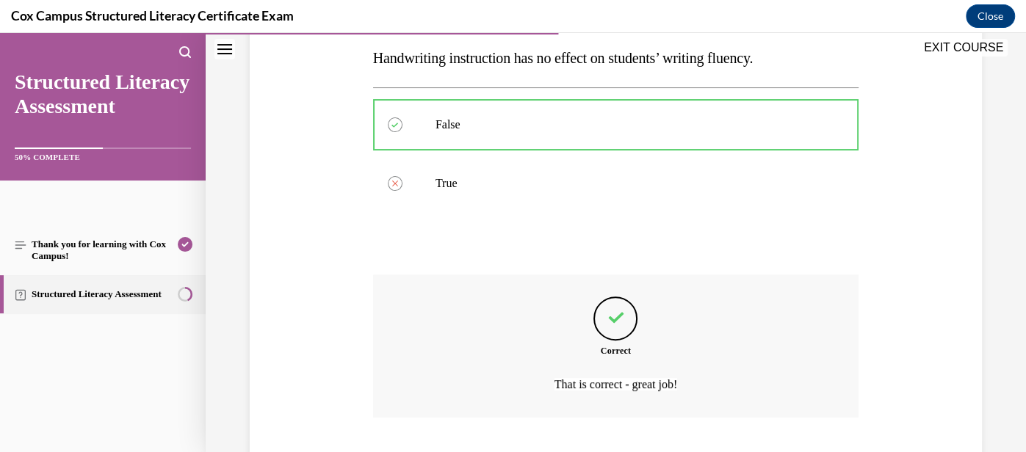
scroll to position [328, 0]
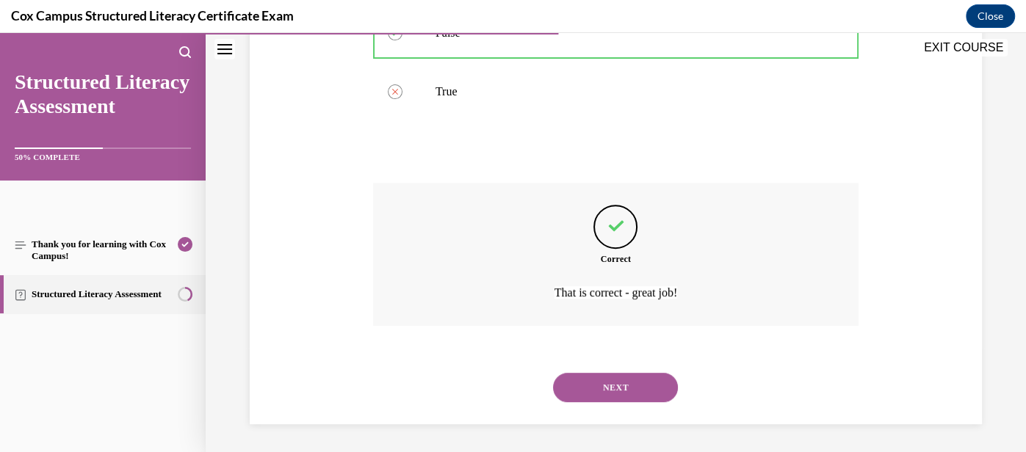
click at [627, 388] on button "NEXT" at bounding box center [615, 387] width 125 height 29
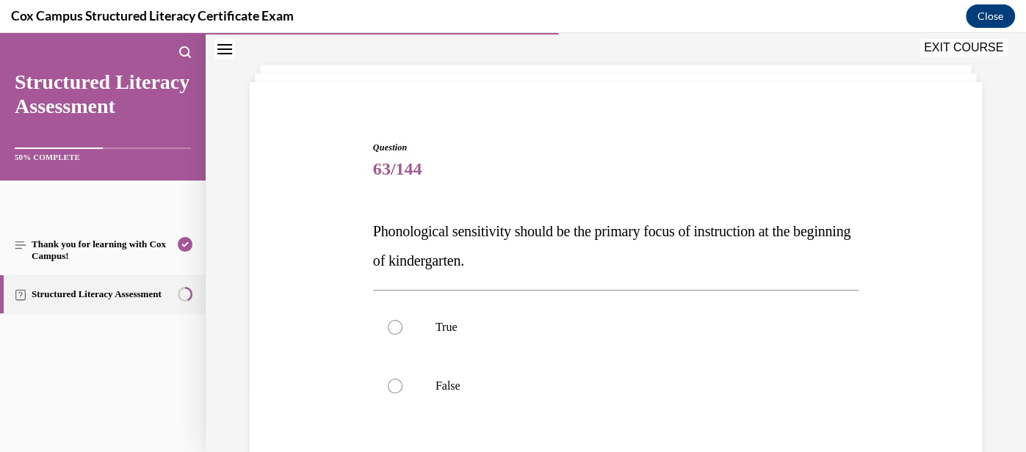
scroll to position [64, 0]
drag, startPoint x: 558, startPoint y: 261, endPoint x: 322, endPoint y: 200, distance: 244.1
click at [322, 200] on div "Question 63/144 Phonological sensitivity should be the primary focus of instruc…" at bounding box center [615, 346] width 739 height 501
copy span "Phonological sensitivity should be the primary focus of instruction at the begi…"
click at [573, 335] on label "True" at bounding box center [615, 326] width 485 height 59
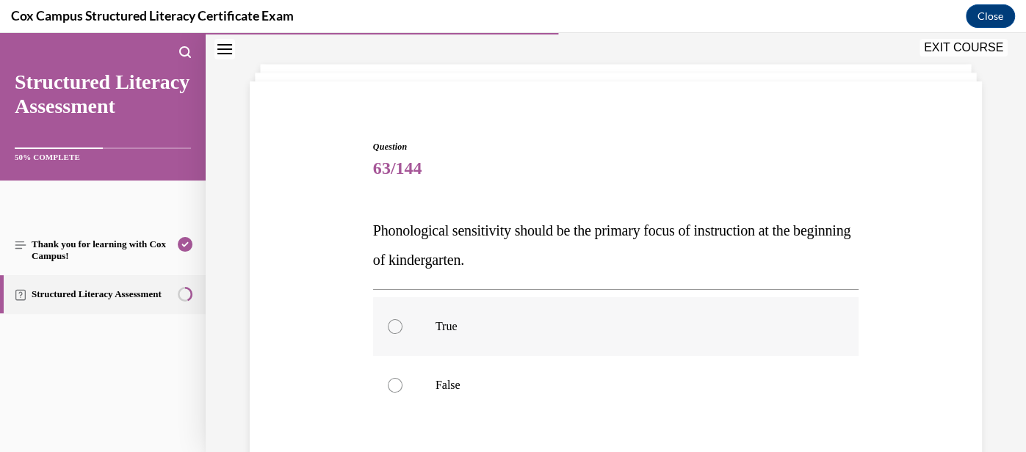
click at [402, 334] on input "True" at bounding box center [395, 326] width 15 height 15
radio input "true"
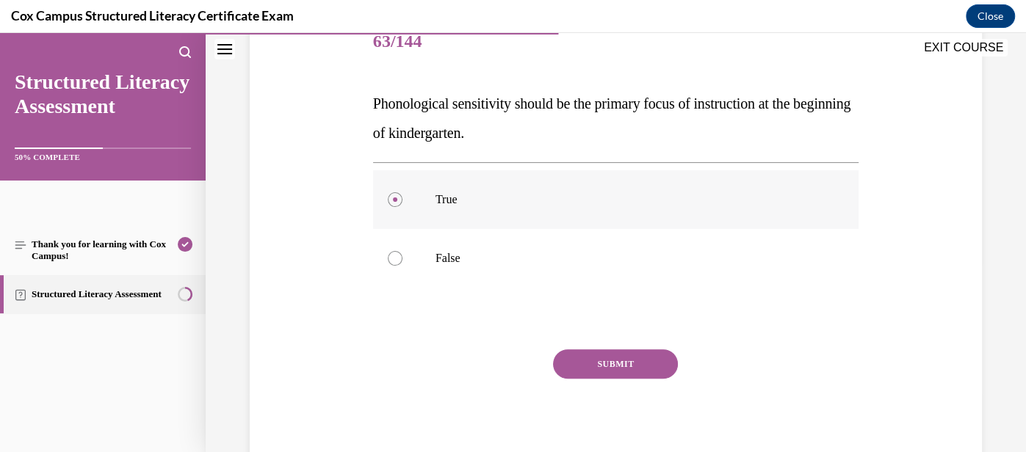
scroll to position [203, 0]
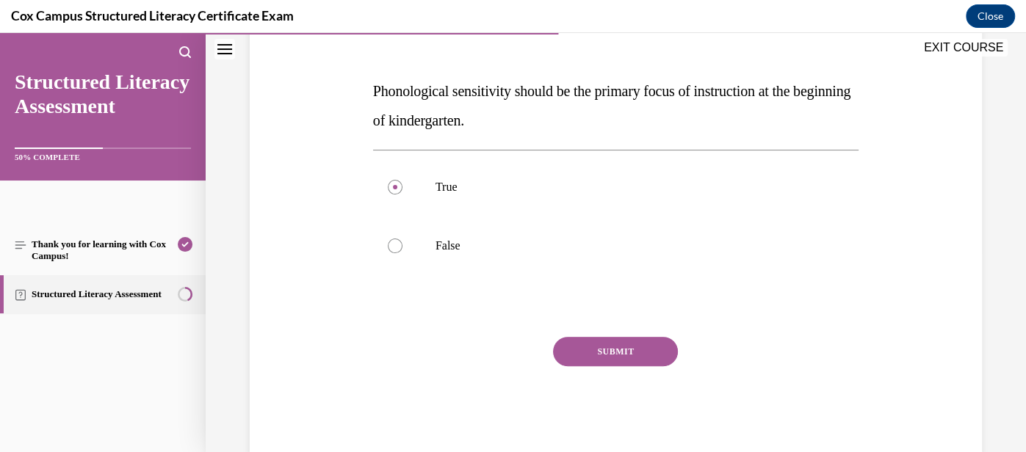
click at [599, 352] on button "SUBMIT" at bounding box center [615, 351] width 125 height 29
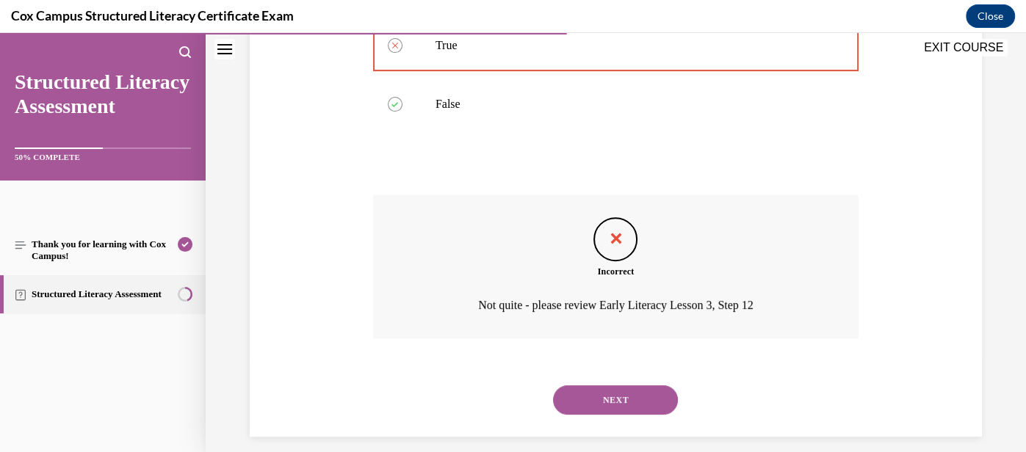
scroll to position [346, 0]
click at [641, 391] on button "NEXT" at bounding box center [615, 399] width 125 height 29
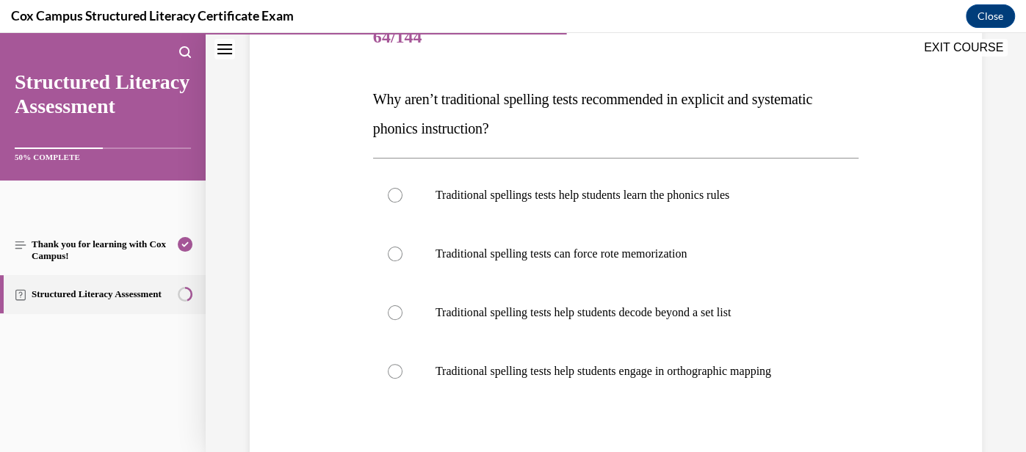
scroll to position [196, 0]
click at [658, 252] on p "Traditional spelling tests can force rote memorization" at bounding box center [628, 253] width 386 height 15
click at [402, 252] on input "Traditional spelling tests can force rote memorization" at bounding box center [395, 253] width 15 height 15
radio input "true"
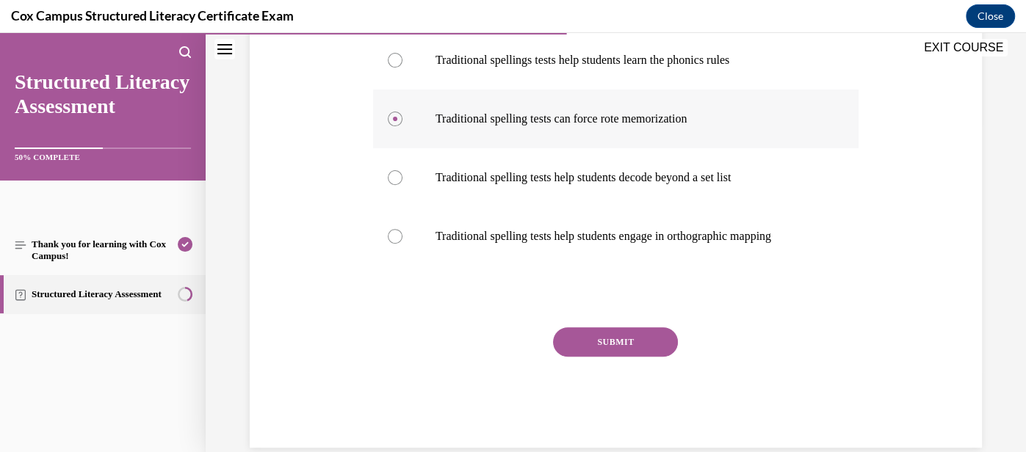
scroll to position [343, 0]
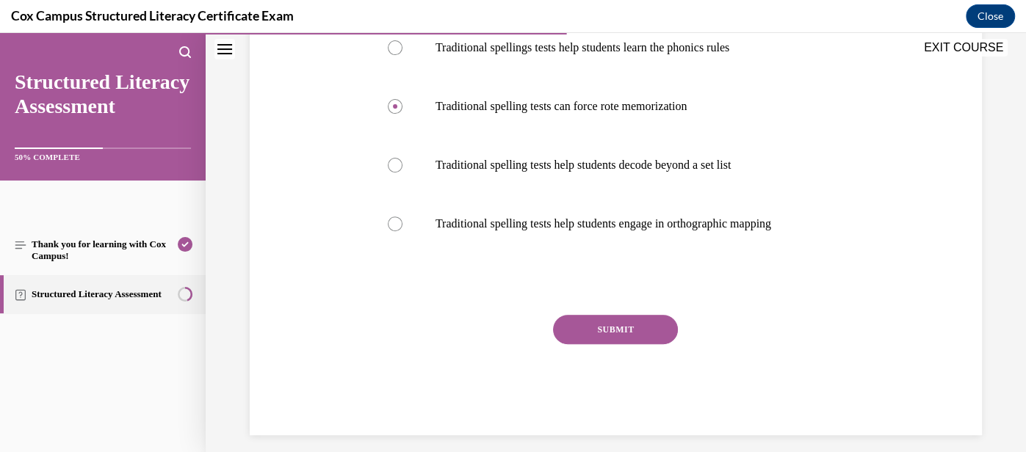
click at [634, 326] on button "SUBMIT" at bounding box center [615, 329] width 125 height 29
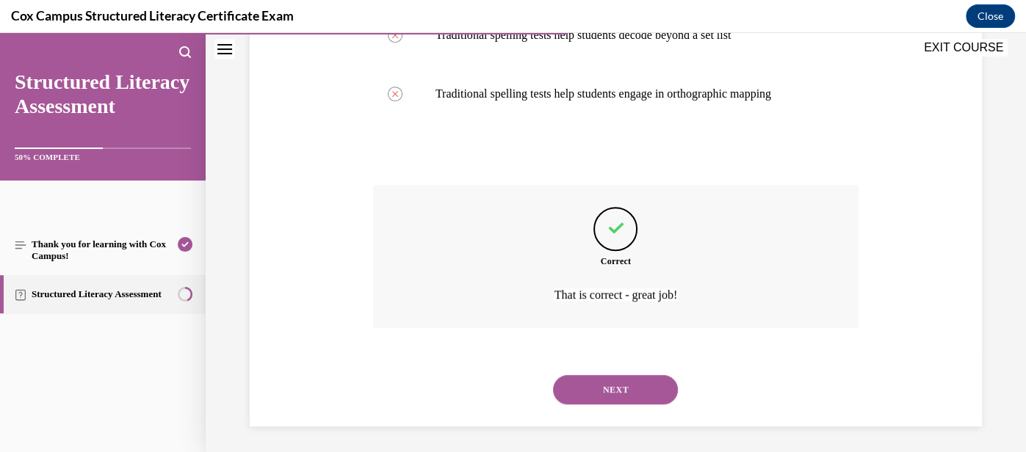
scroll to position [475, 0]
click at [630, 380] on button "NEXT" at bounding box center [615, 387] width 125 height 29
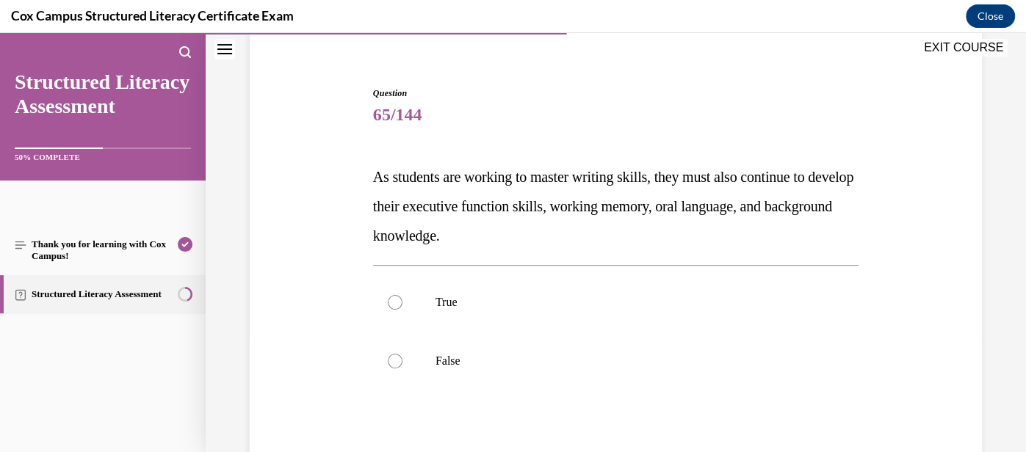
scroll to position [118, 0]
click at [575, 296] on p "True" at bounding box center [628, 301] width 386 height 15
click at [402, 296] on input "True" at bounding box center [395, 301] width 15 height 15
radio input "true"
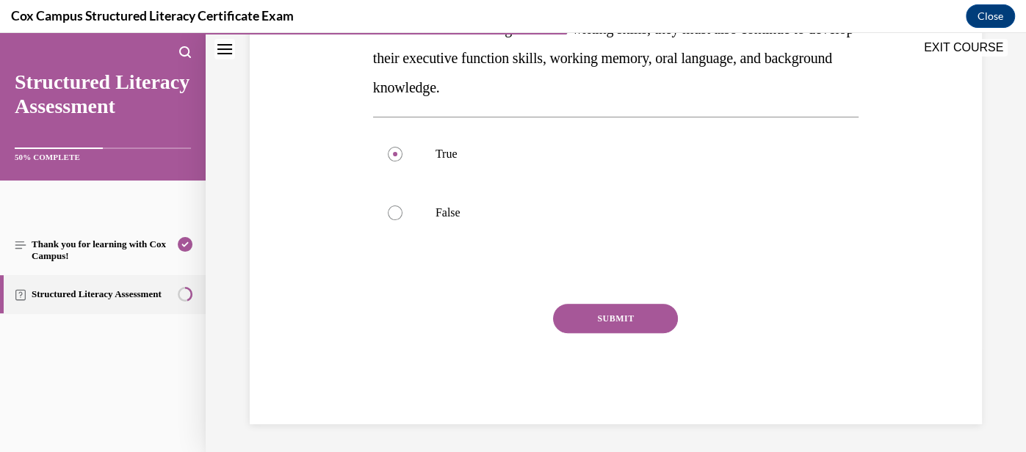
click at [617, 322] on button "SUBMIT" at bounding box center [615, 318] width 125 height 29
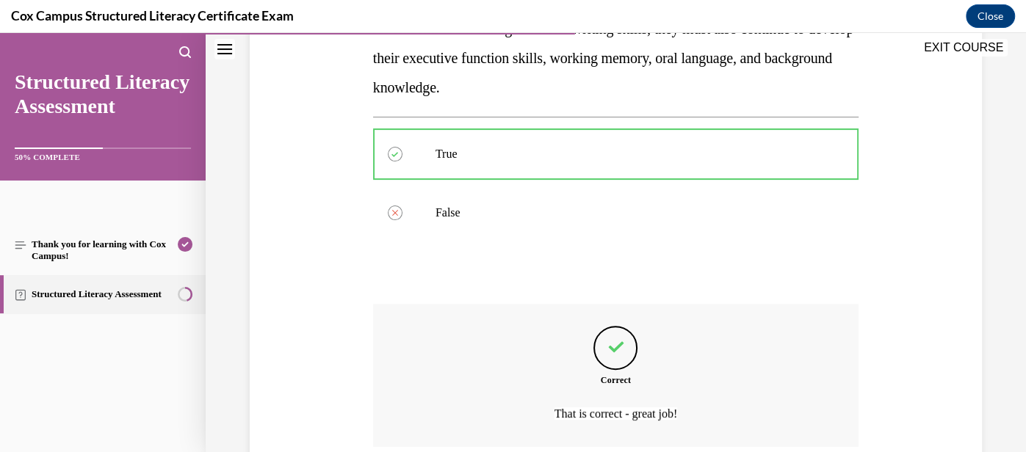
scroll to position [387, 0]
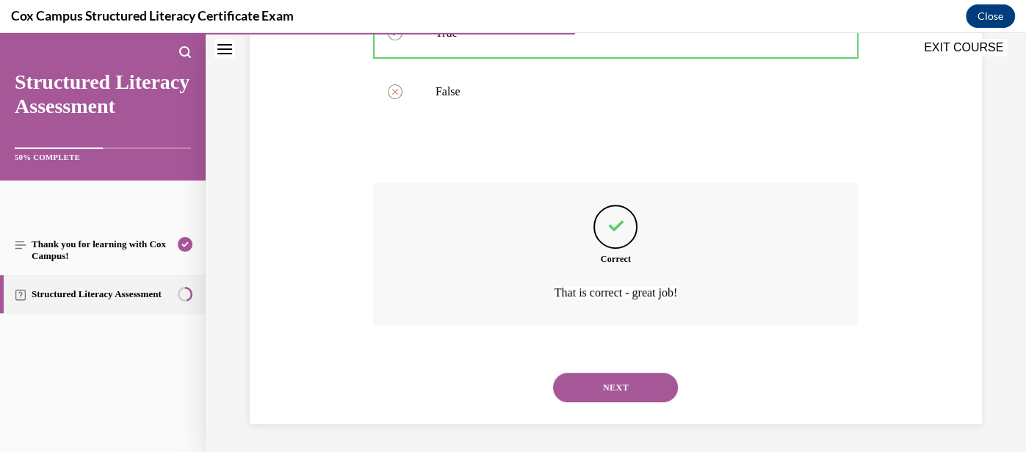
click at [638, 391] on button "NEXT" at bounding box center [615, 387] width 125 height 29
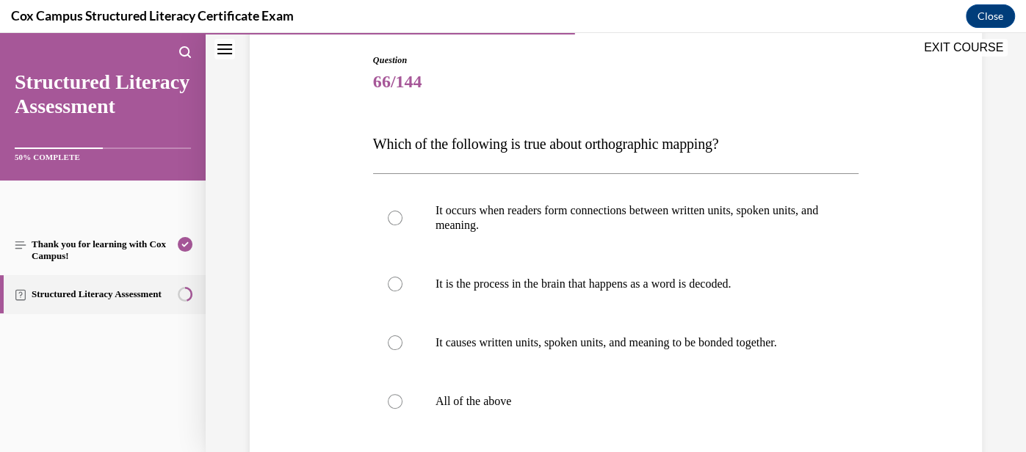
scroll to position [150, 0]
drag, startPoint x: 603, startPoint y: 139, endPoint x: 741, endPoint y: 143, distance: 138.1
click at [719, 143] on span "Which of the following is true about orthographic mapping?" at bounding box center [546, 144] width 346 height 16
copy span "orthographic mapping"
click at [397, 286] on div at bounding box center [395, 284] width 15 height 15
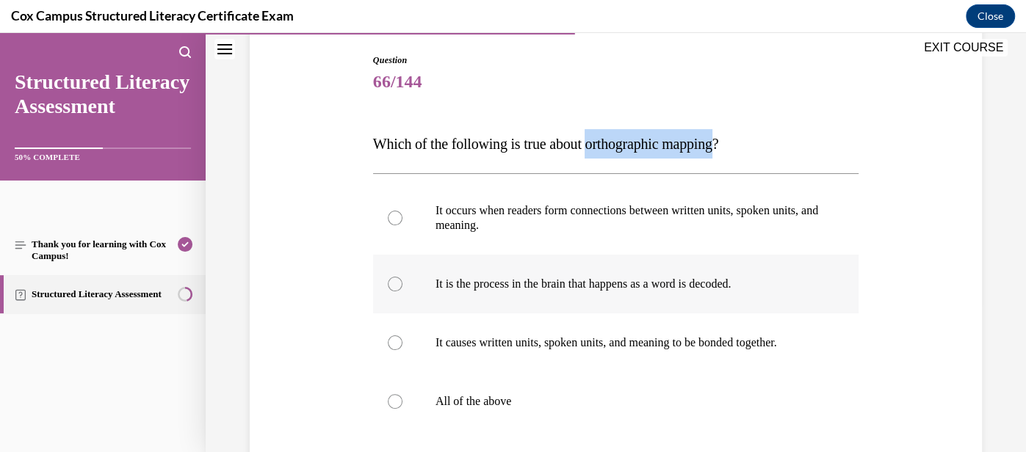
click at [397, 286] on input "It is the process in the brain that happens as a word is decoded." at bounding box center [395, 284] width 15 height 15
radio input "true"
click at [396, 340] on div at bounding box center [395, 342] width 15 height 15
click at [396, 340] on input "It causes written units, spoken units, and meaning to be bonded together." at bounding box center [395, 342] width 15 height 15
radio input "true"
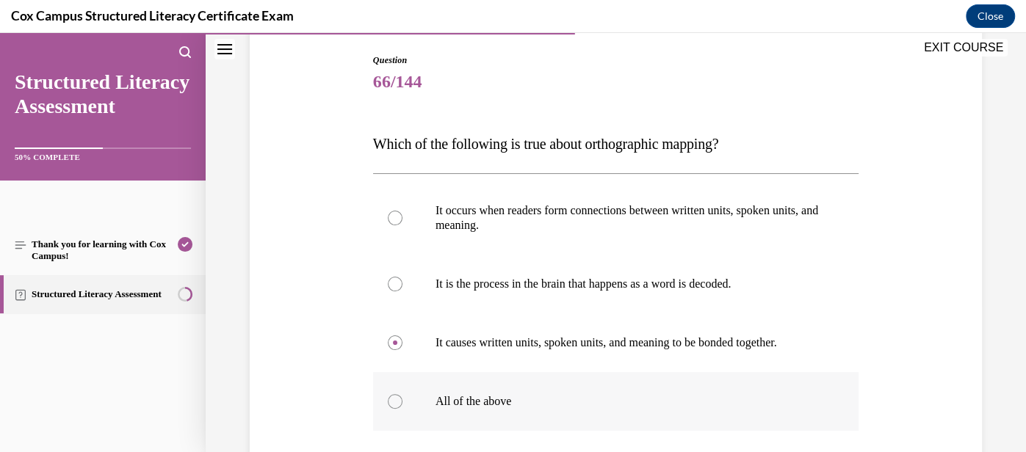
click at [478, 390] on label "All of the above" at bounding box center [615, 401] width 485 height 59
click at [402, 394] on input "All of the above" at bounding box center [395, 401] width 15 height 15
radio input "true"
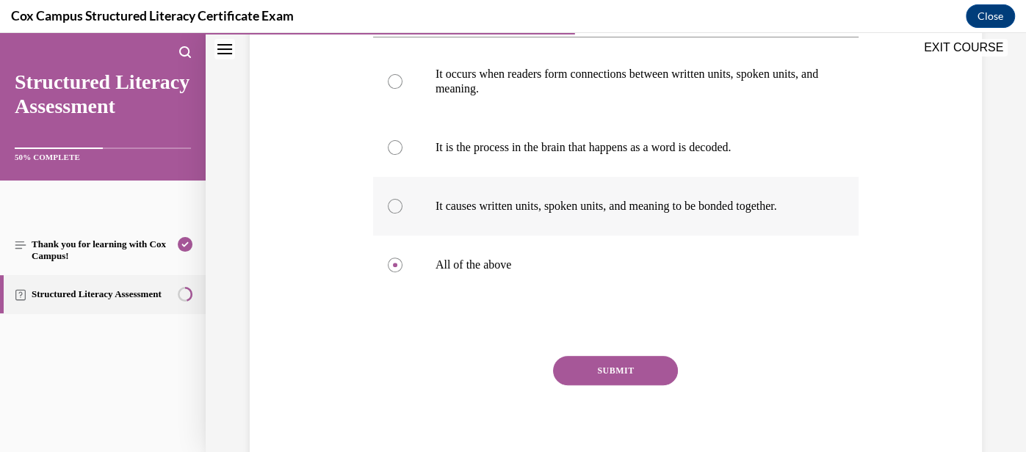
scroll to position [290, 0]
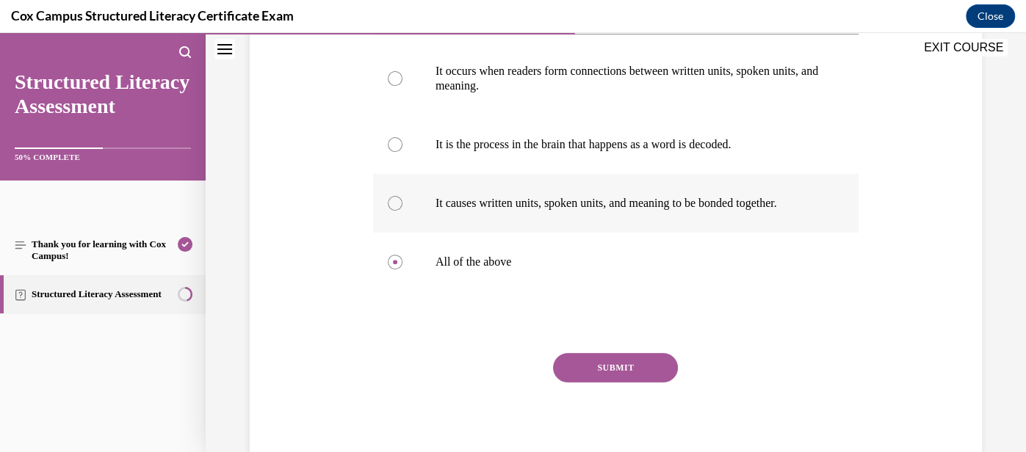
click at [648, 353] on button "SUBMIT" at bounding box center [615, 367] width 125 height 29
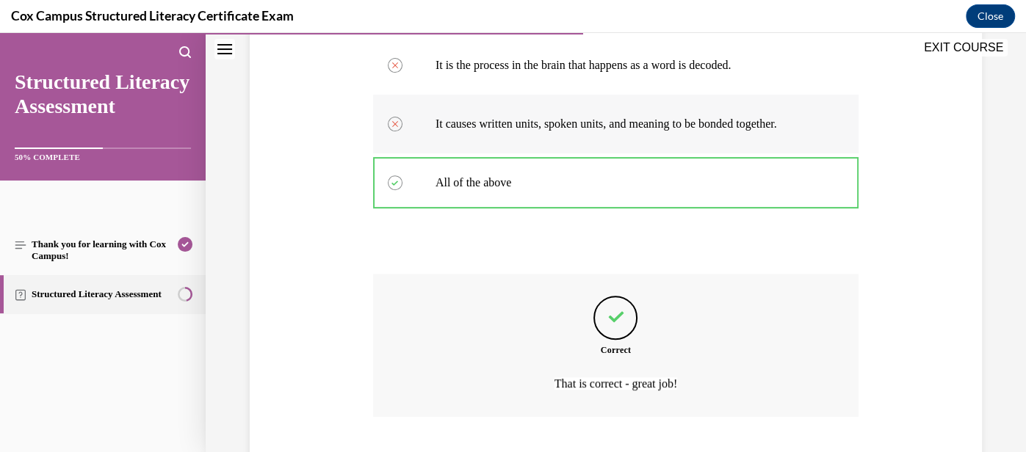
scroll to position [461, 0]
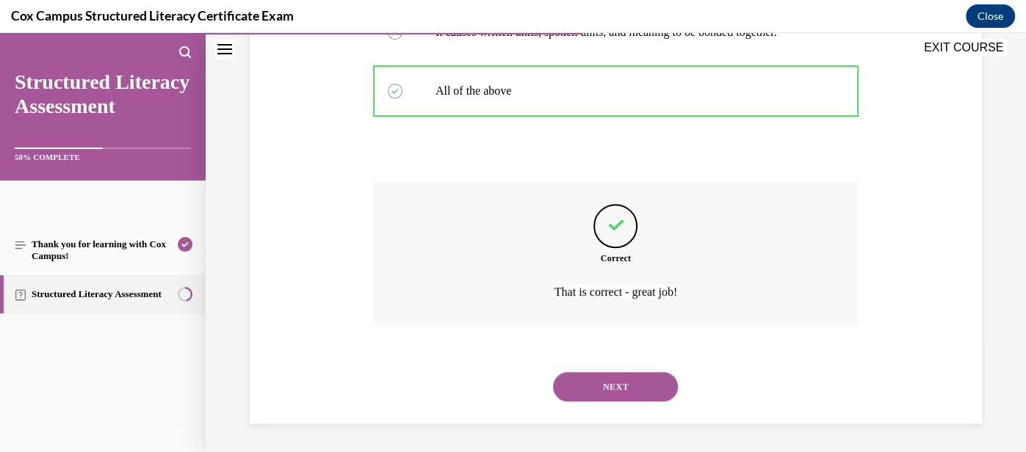
click at [637, 385] on button "NEXT" at bounding box center [615, 386] width 125 height 29
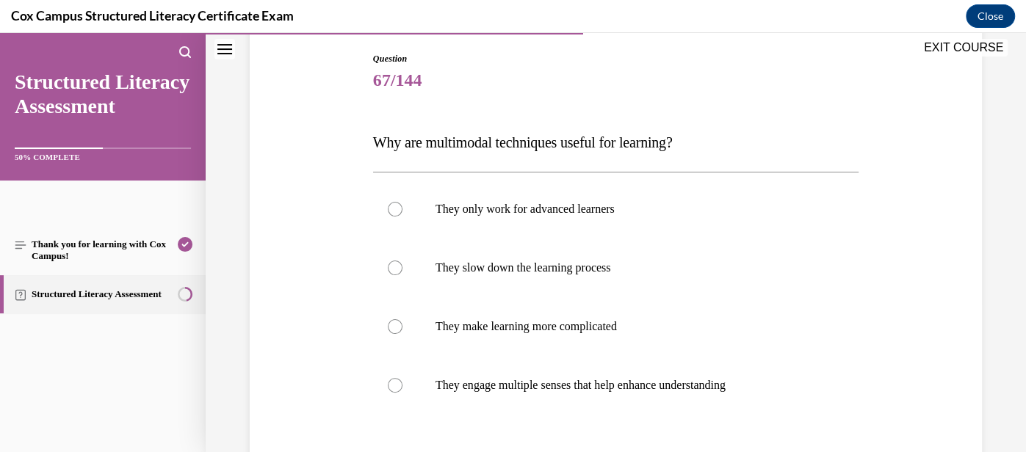
scroll to position [154, 0]
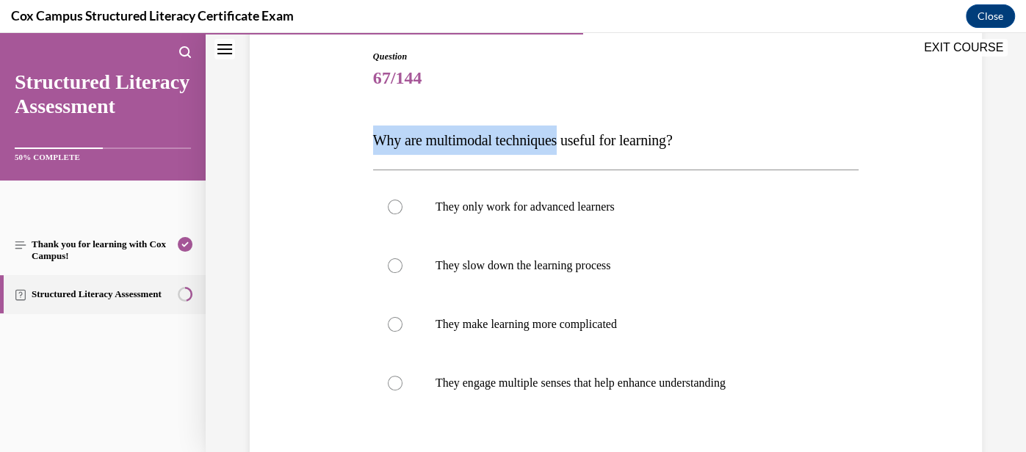
drag, startPoint x: 371, startPoint y: 139, endPoint x: 573, endPoint y: 143, distance: 201.2
click at [573, 143] on div "Question 67/144 Why are multimodal techniques useful for learning? They only wo…" at bounding box center [615, 311] width 493 height 567
copy span "Why are multimodal techniques"
click at [635, 380] on p "They engage multiple senses that help enhance understanding" at bounding box center [628, 383] width 386 height 15
click at [402, 380] on input "They engage multiple senses that help enhance understanding" at bounding box center [395, 383] width 15 height 15
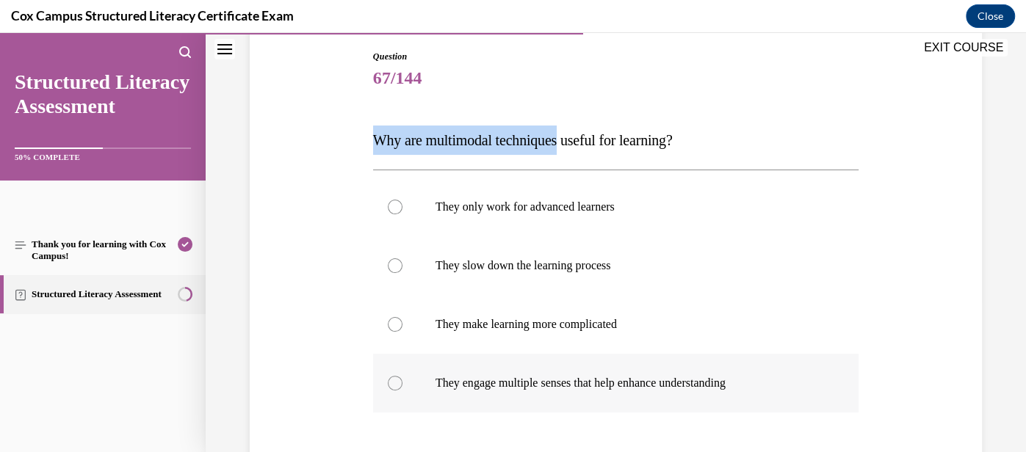
radio input "true"
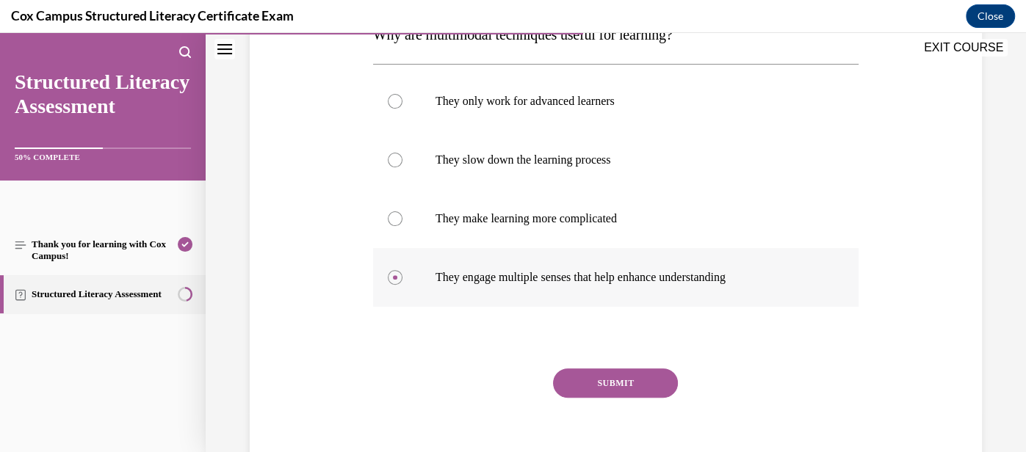
scroll to position [263, 0]
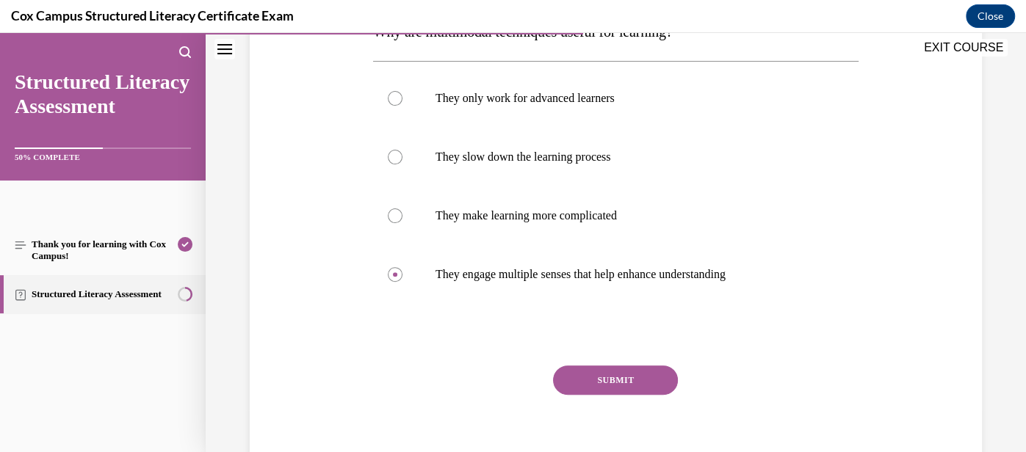
click at [635, 380] on button "SUBMIT" at bounding box center [615, 380] width 125 height 29
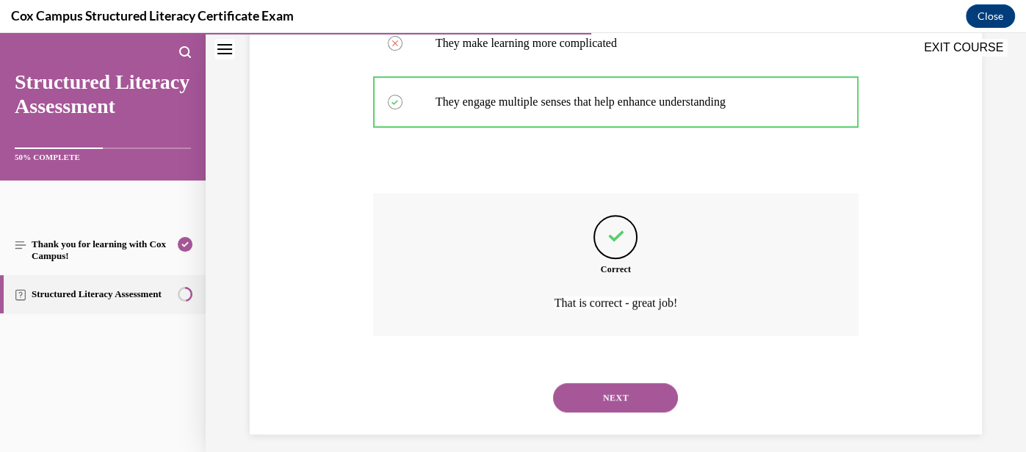
scroll to position [446, 0]
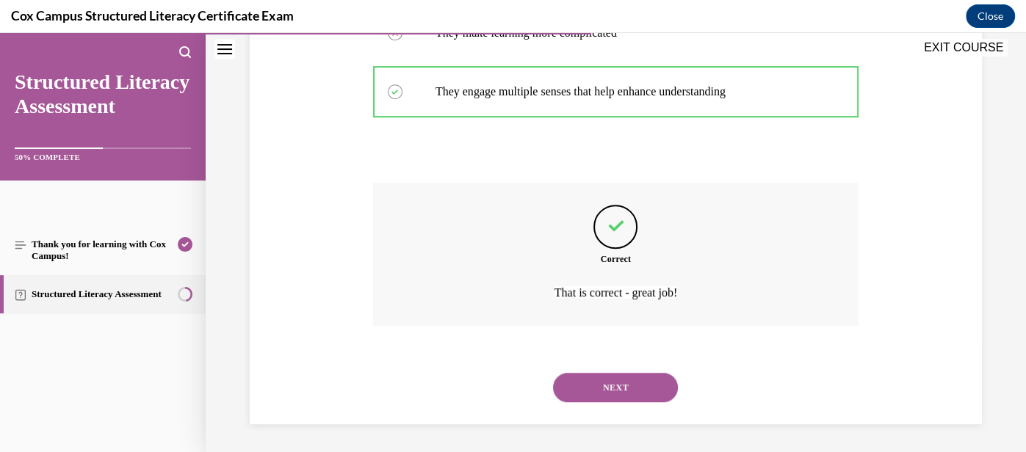
click at [635, 380] on button "NEXT" at bounding box center [615, 387] width 125 height 29
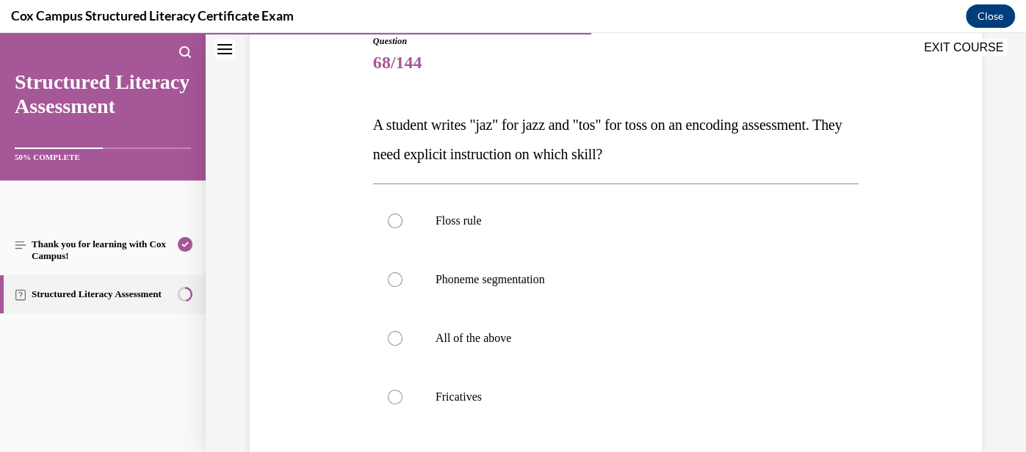
scroll to position [179, 0]
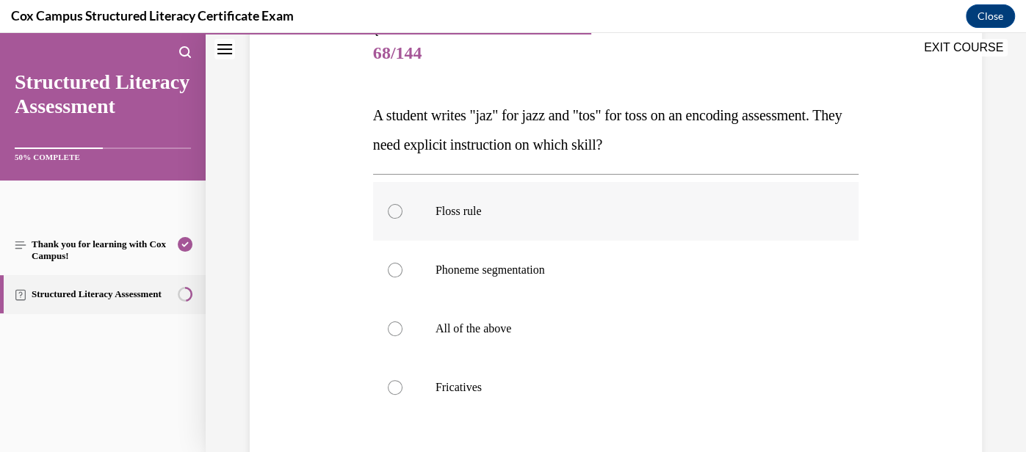
click at [543, 219] on label "Floss rule" at bounding box center [615, 211] width 485 height 59
click at [402, 219] on input "Floss rule" at bounding box center [395, 211] width 15 height 15
radio input "true"
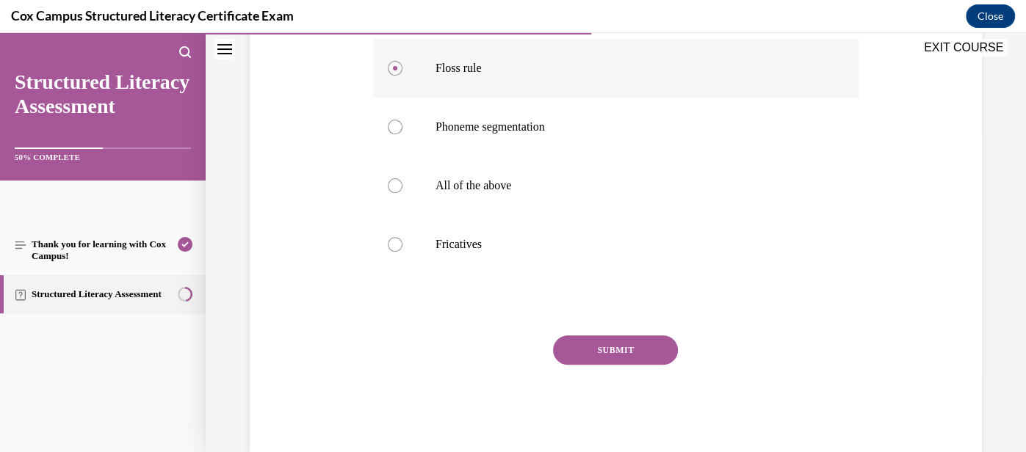
scroll to position [354, 0]
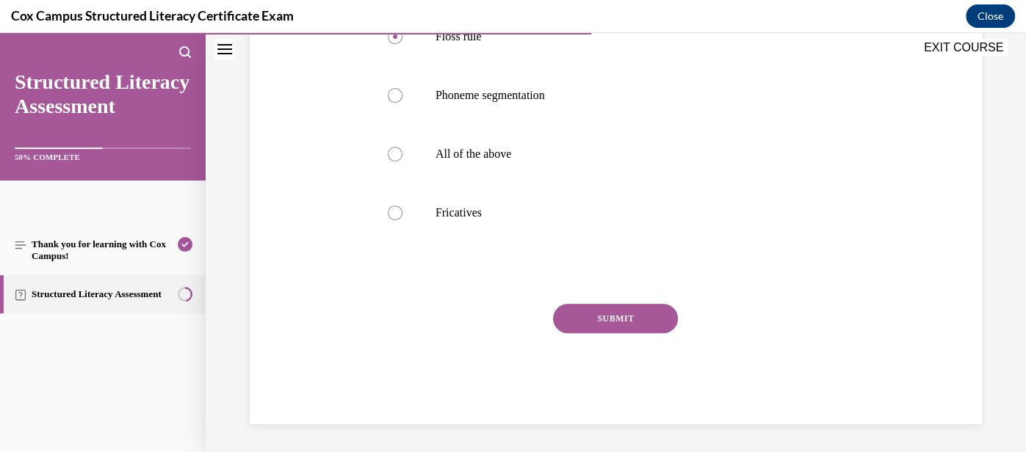
click at [616, 307] on button "SUBMIT" at bounding box center [615, 318] width 125 height 29
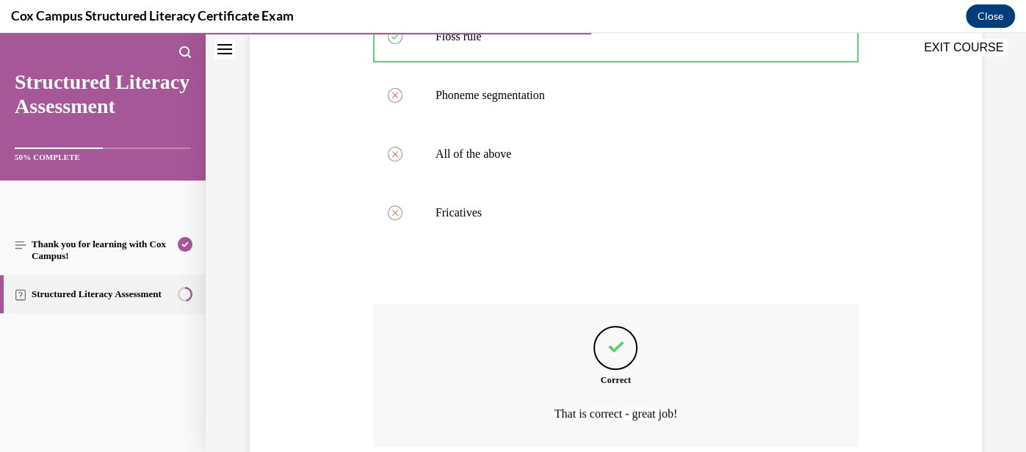
scroll to position [475, 0]
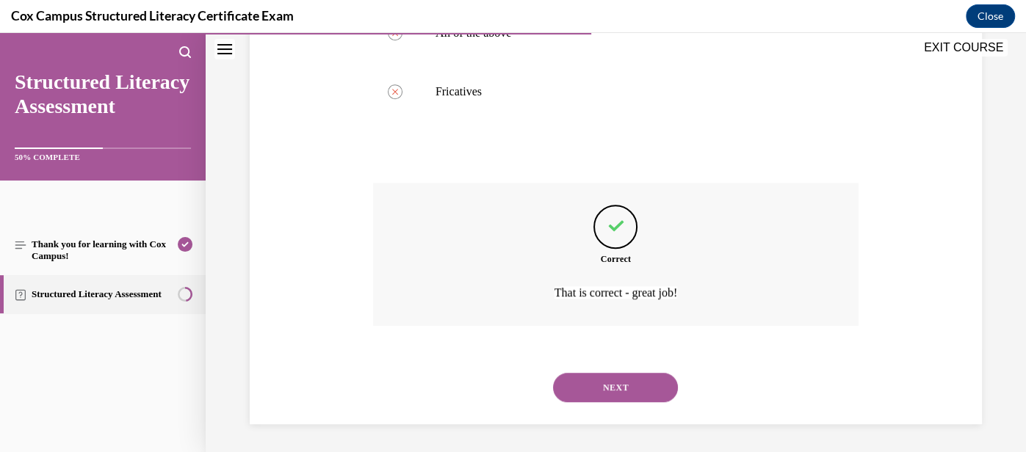
click at [633, 404] on div "NEXT" at bounding box center [615, 387] width 485 height 59
click at [634, 392] on button "NEXT" at bounding box center [615, 387] width 125 height 29
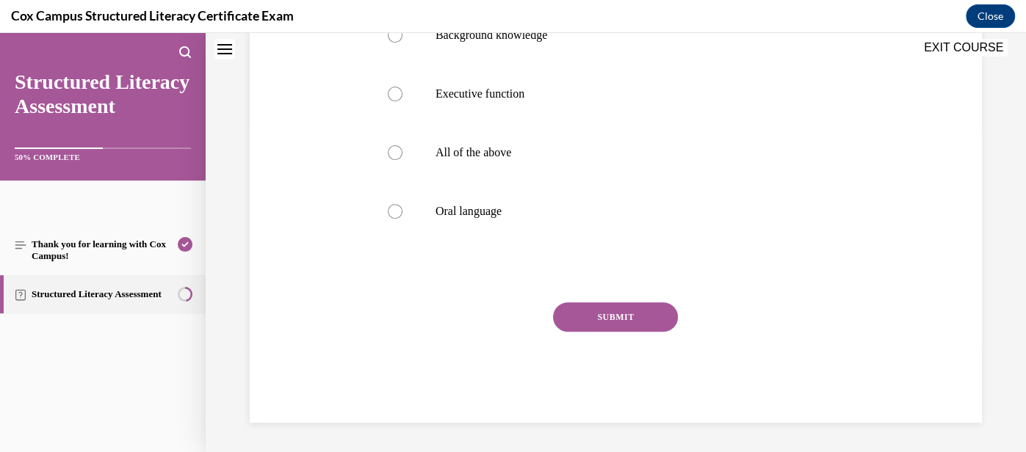
scroll to position [0, 0]
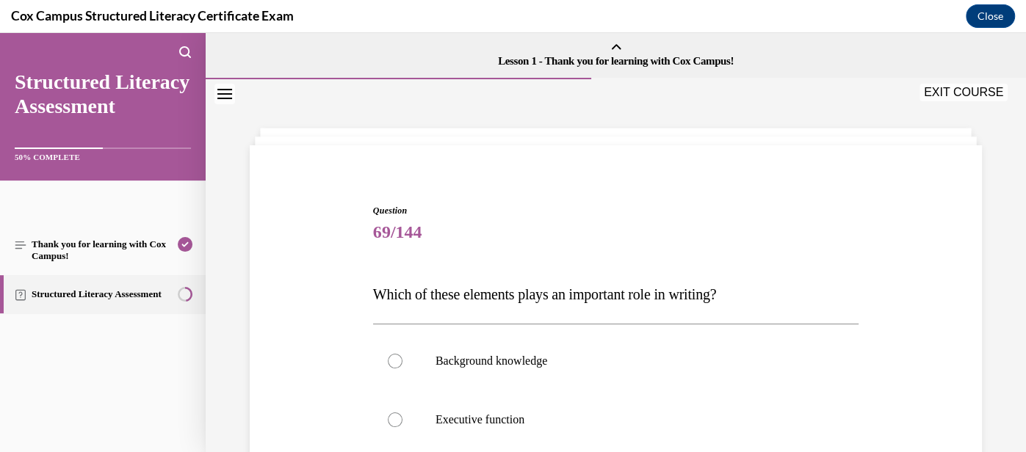
click at [634, 392] on label "Executive function" at bounding box center [615, 420] width 485 height 59
click at [402, 413] on input "Executive function" at bounding box center [395, 420] width 15 height 15
radio input "true"
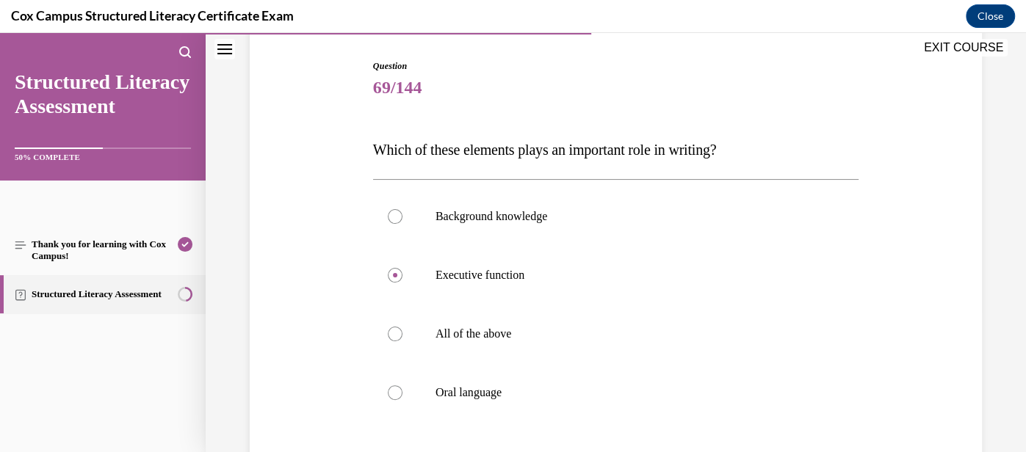
scroll to position [145, 0]
click at [579, 347] on label "All of the above" at bounding box center [615, 333] width 485 height 59
click at [402, 341] on input "All of the above" at bounding box center [395, 333] width 15 height 15
radio input "true"
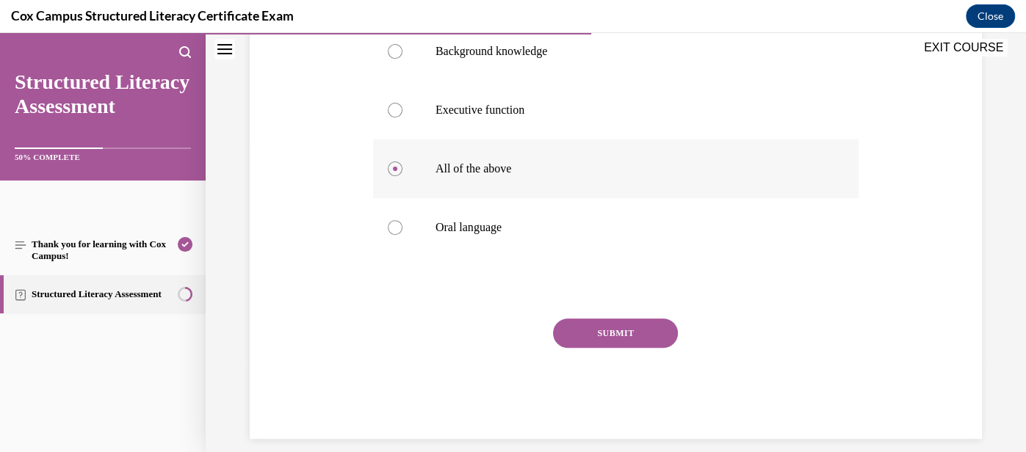
scroll to position [324, 0]
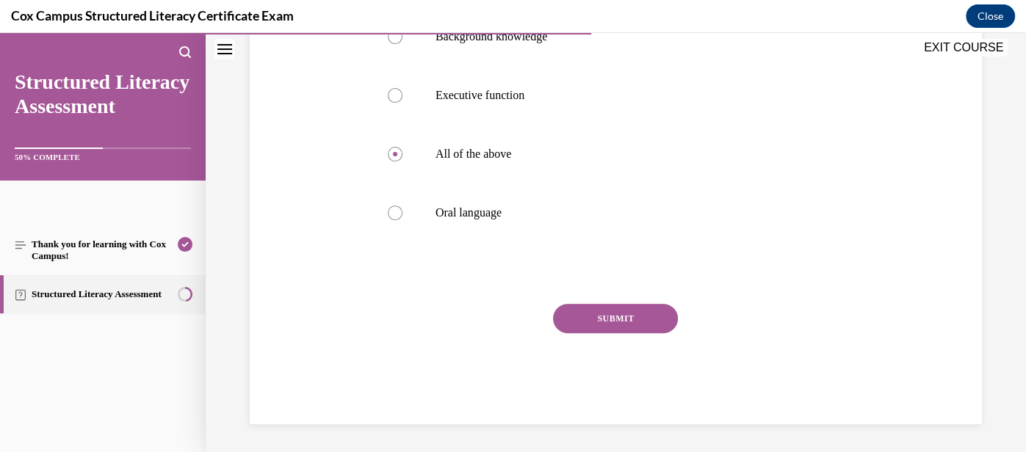
click at [630, 316] on button "SUBMIT" at bounding box center [615, 318] width 125 height 29
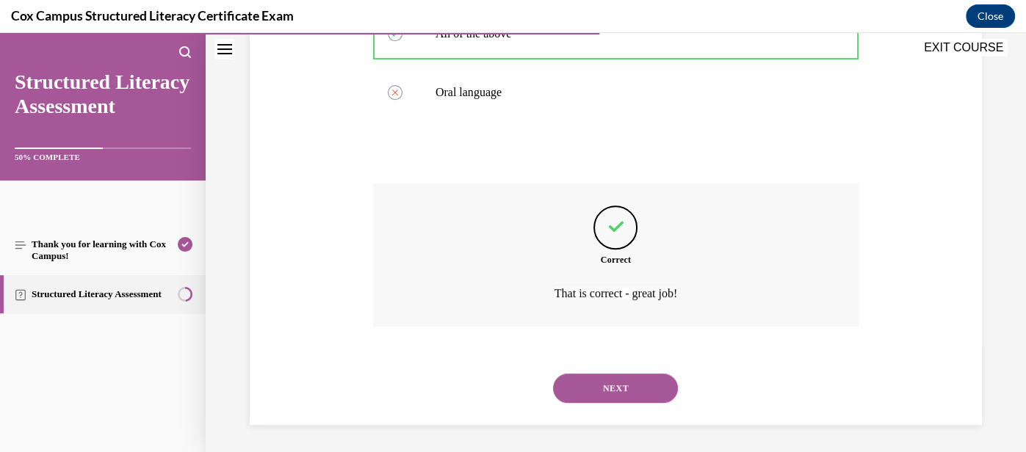
scroll to position [446, 0]
click at [622, 389] on button "NEXT" at bounding box center [615, 387] width 125 height 29
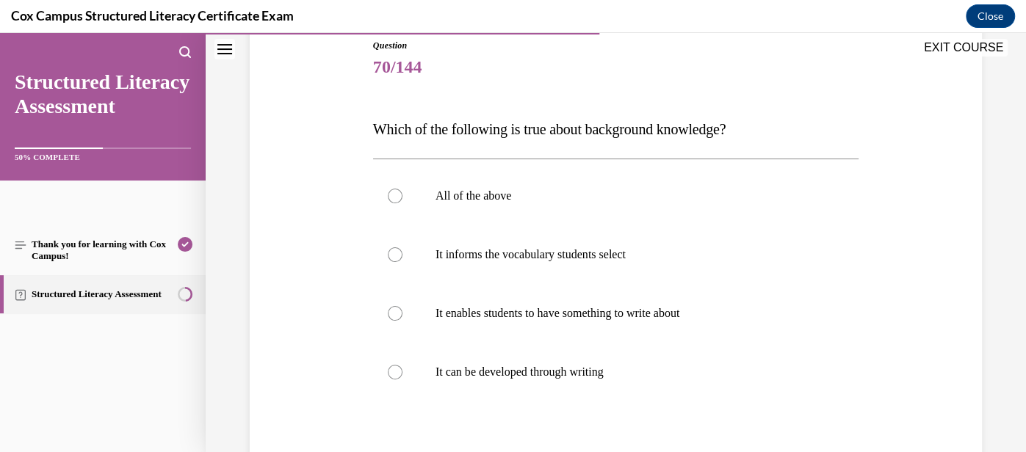
scroll to position [166, 0]
click at [525, 204] on label "All of the above" at bounding box center [615, 195] width 485 height 59
click at [402, 203] on input "All of the above" at bounding box center [395, 195] width 15 height 15
radio input "true"
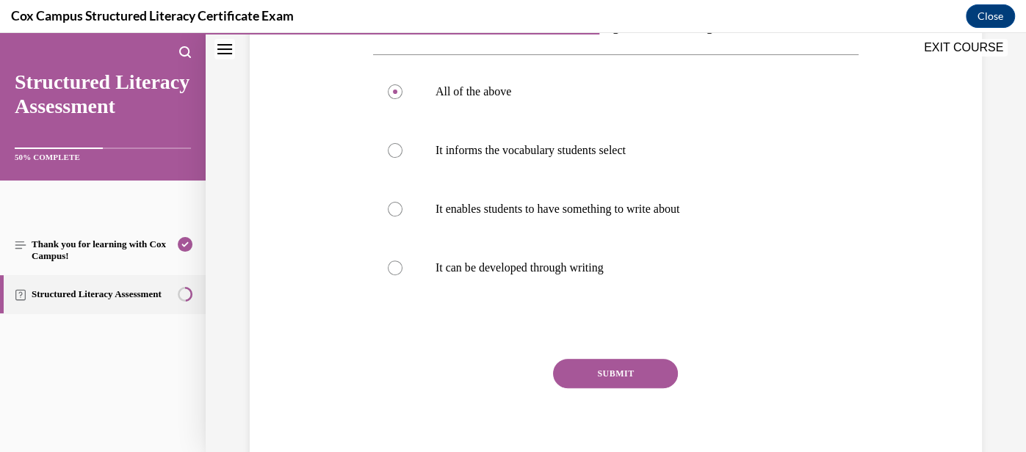
click at [622, 380] on button "SUBMIT" at bounding box center [615, 373] width 125 height 29
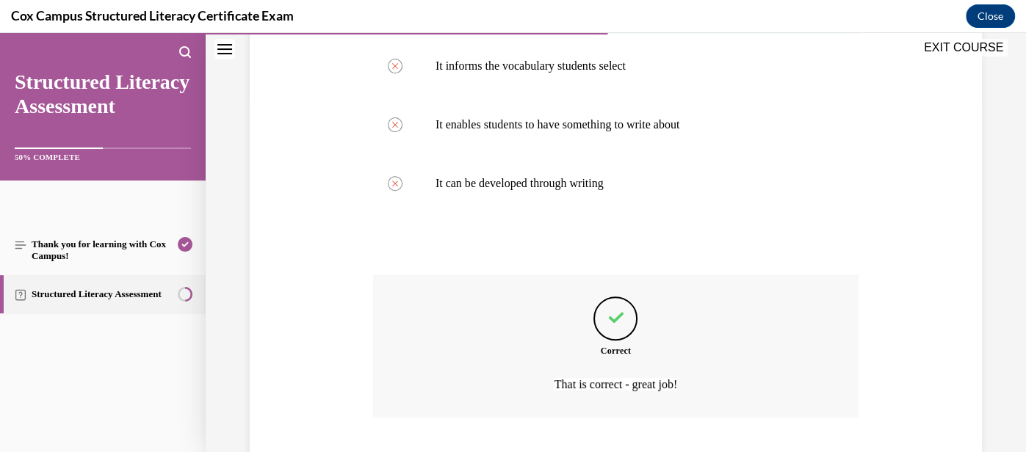
scroll to position [446, 0]
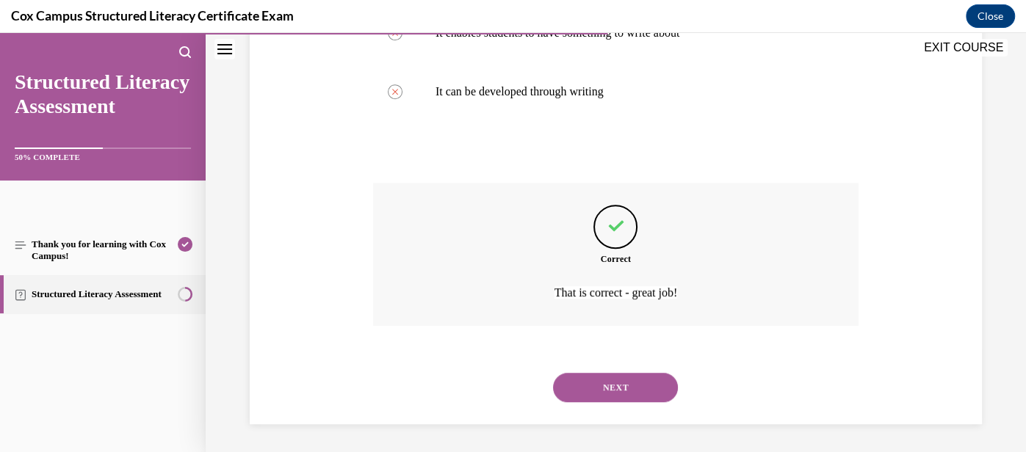
click at [621, 382] on button "NEXT" at bounding box center [615, 387] width 125 height 29
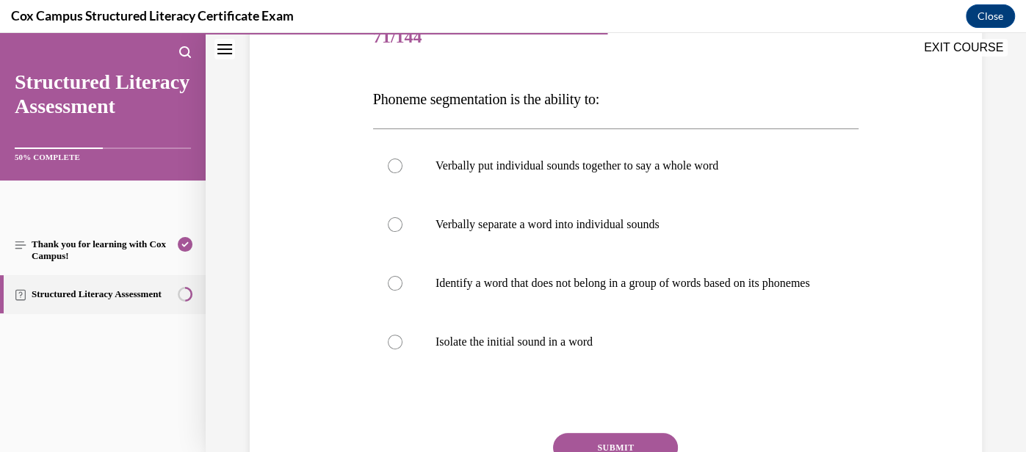
scroll to position [197, 0]
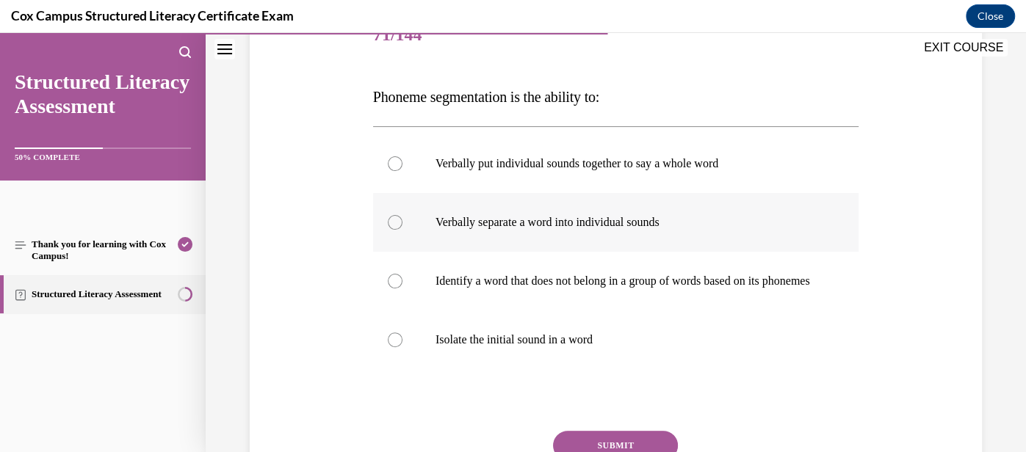
click at [589, 225] on p "Verbally separate a word into individual sounds" at bounding box center [628, 222] width 386 height 15
click at [402, 225] on input "Verbally separate a word into individual sounds" at bounding box center [395, 222] width 15 height 15
radio input "true"
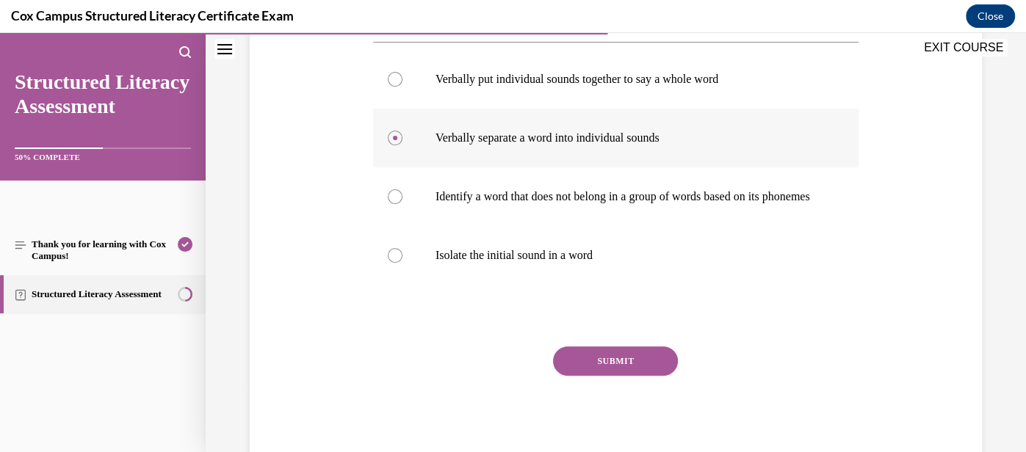
scroll to position [283, 0]
click at [642, 375] on button "SUBMIT" at bounding box center [615, 360] width 125 height 29
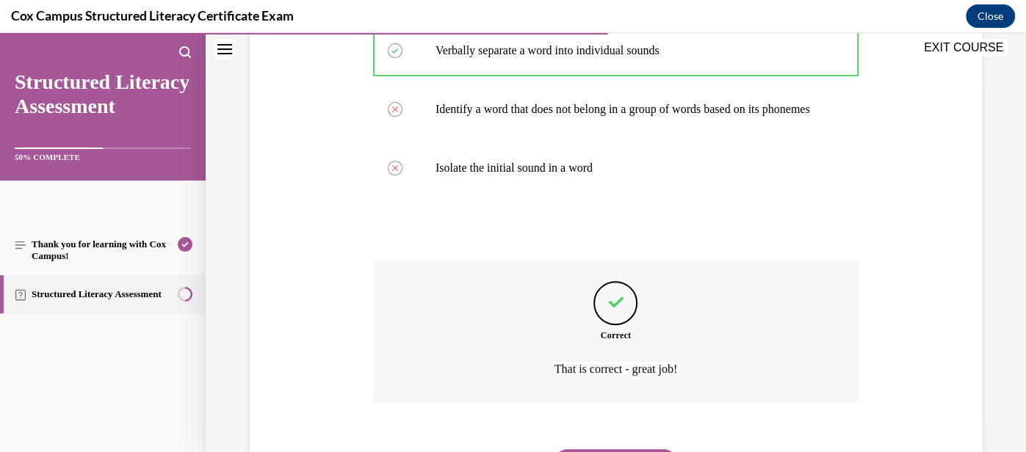
scroll to position [461, 0]
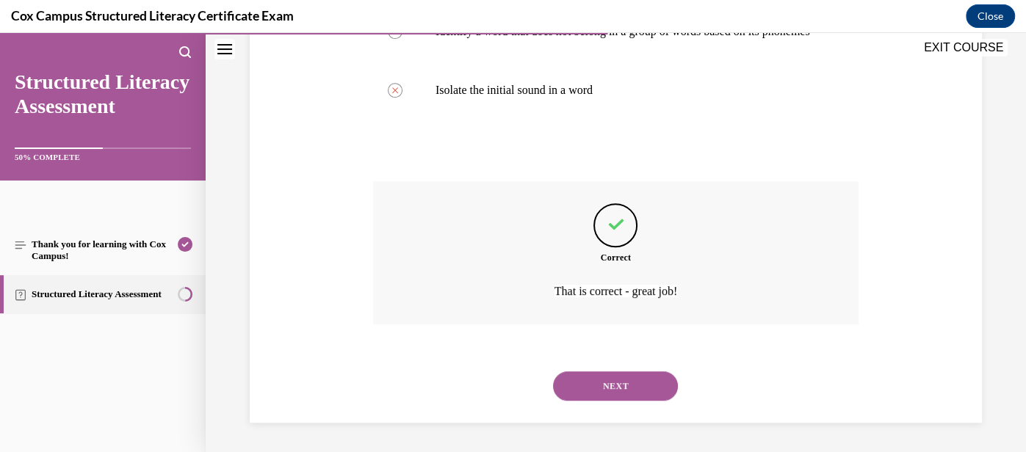
click at [642, 381] on button "NEXT" at bounding box center [615, 385] width 125 height 29
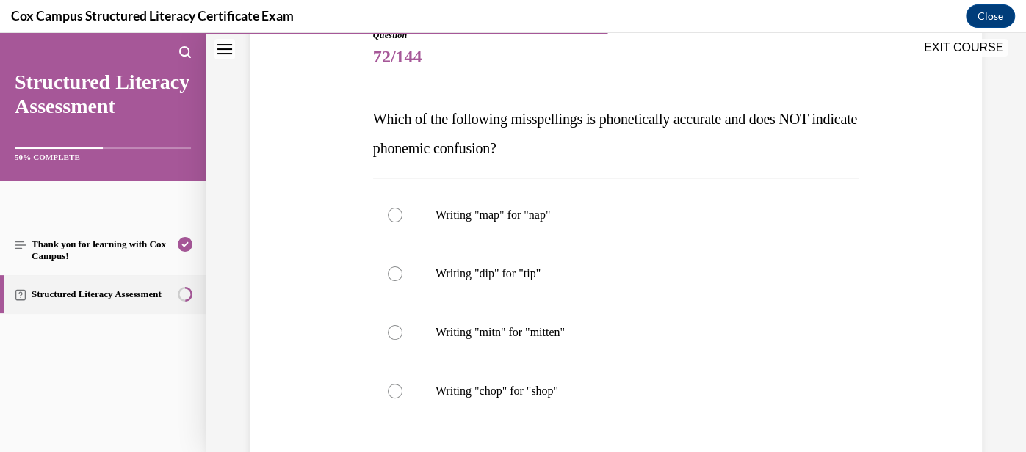
scroll to position [177, 0]
click at [614, 338] on label "Writing "mitn" for "mitten"" at bounding box center [615, 331] width 485 height 59
click at [402, 338] on input "Writing "mitn" for "mitten"" at bounding box center [395, 331] width 15 height 15
radio input "true"
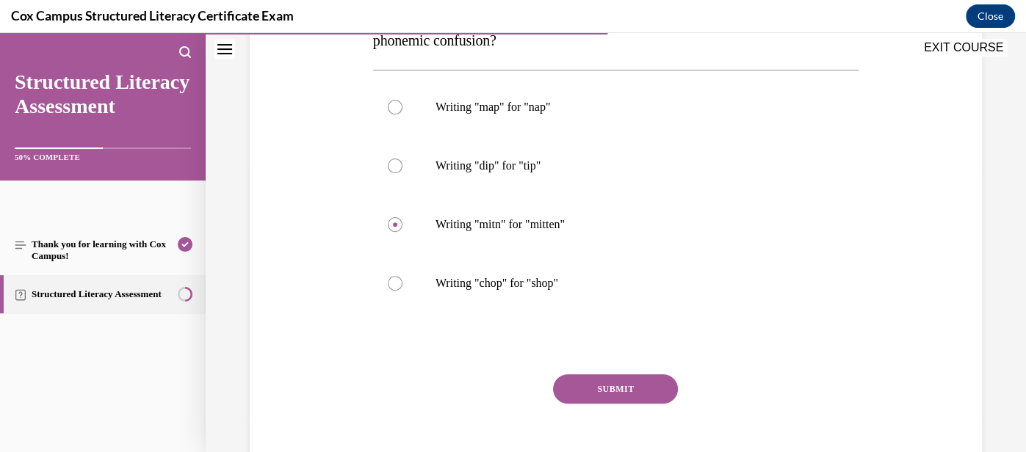
click at [618, 385] on button "SUBMIT" at bounding box center [615, 388] width 125 height 29
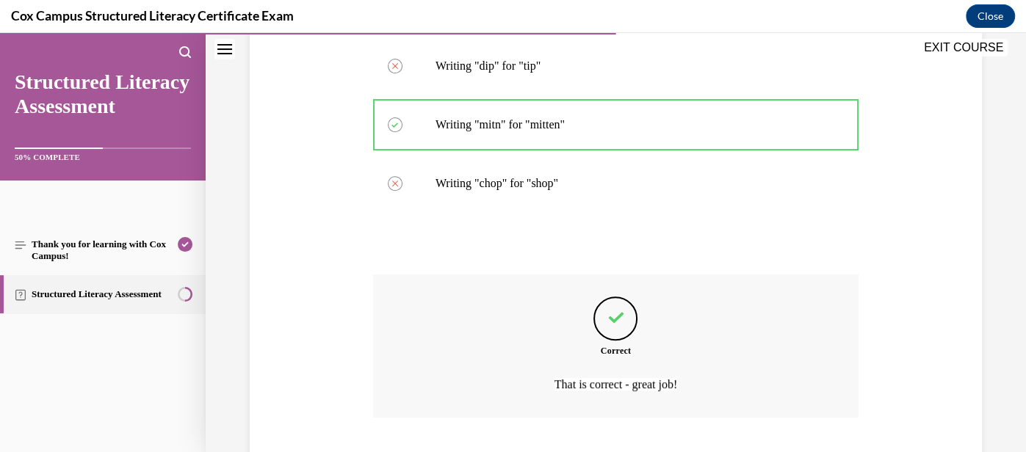
scroll to position [475, 0]
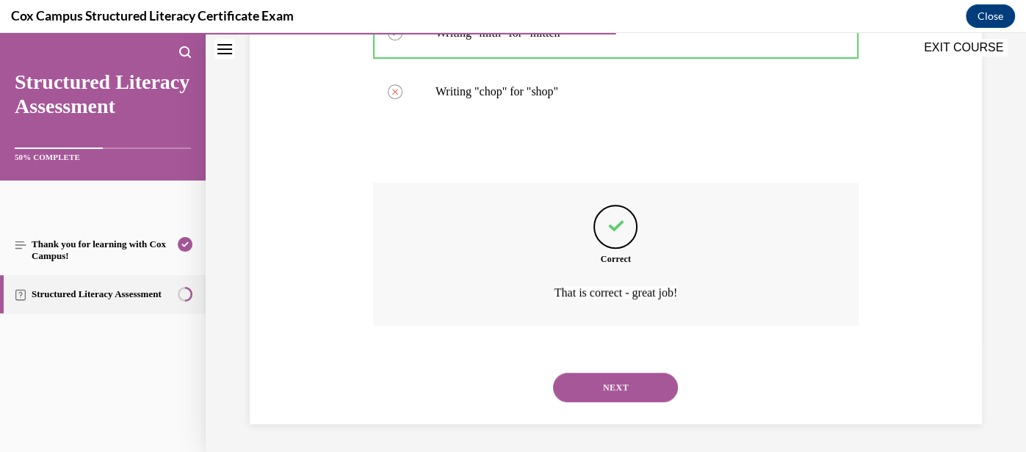
click at [618, 385] on button "NEXT" at bounding box center [615, 387] width 125 height 29
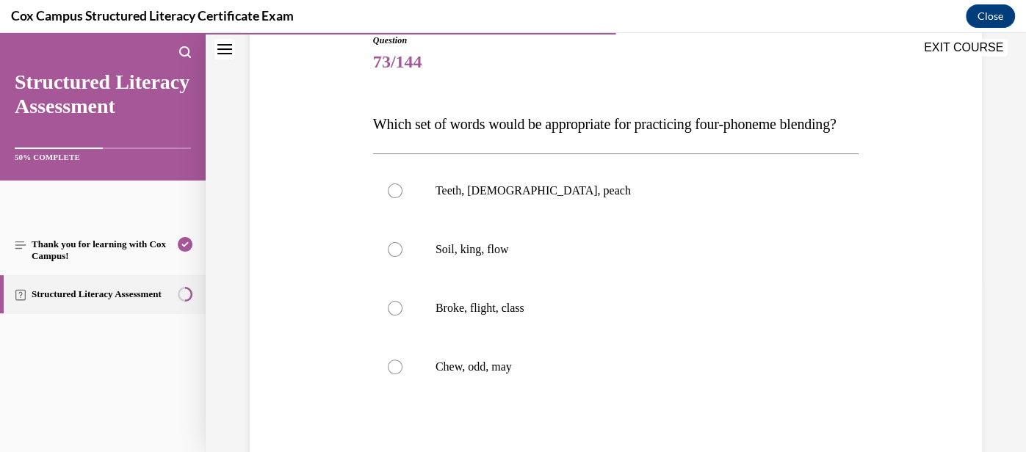
scroll to position [171, 0]
click at [547, 315] on p "Broke, flight, class" at bounding box center [628, 307] width 386 height 15
click at [402, 315] on input "Broke, flight, class" at bounding box center [395, 307] width 15 height 15
radio input "true"
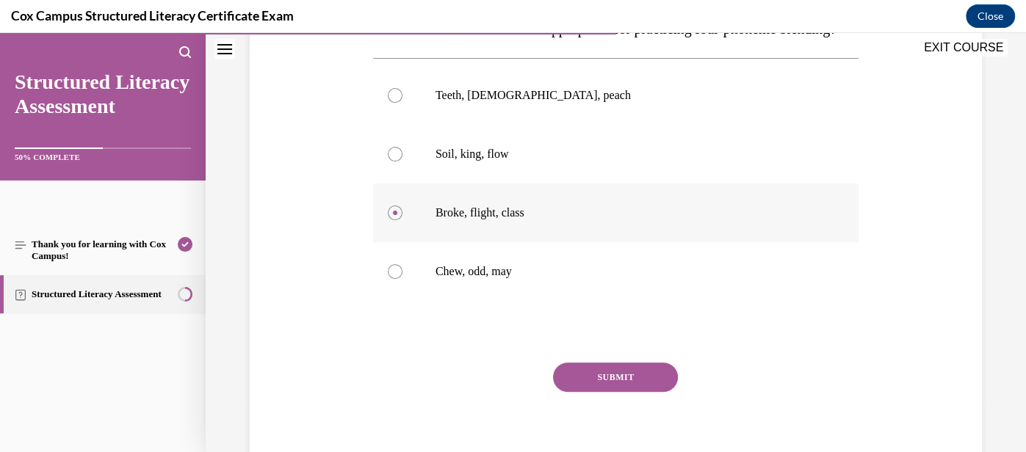
scroll to position [269, 0]
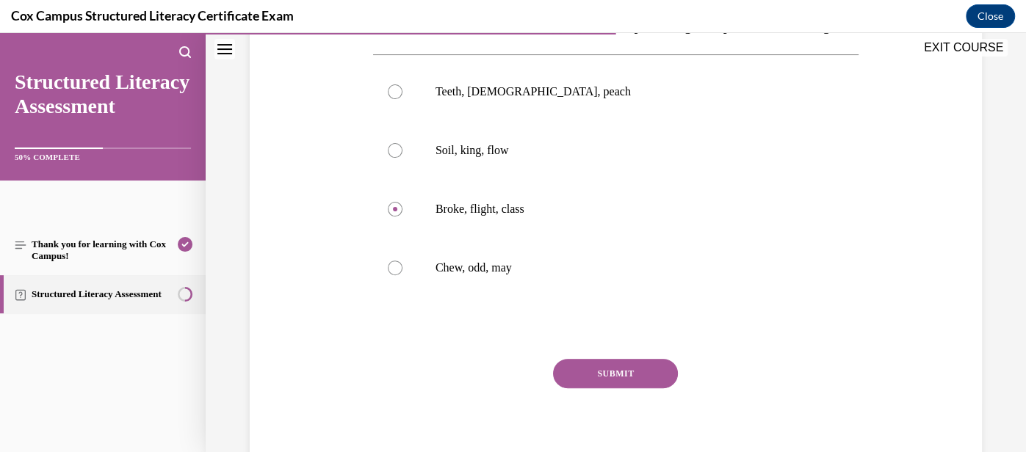
click at [657, 388] on button "SUBMIT" at bounding box center [615, 373] width 125 height 29
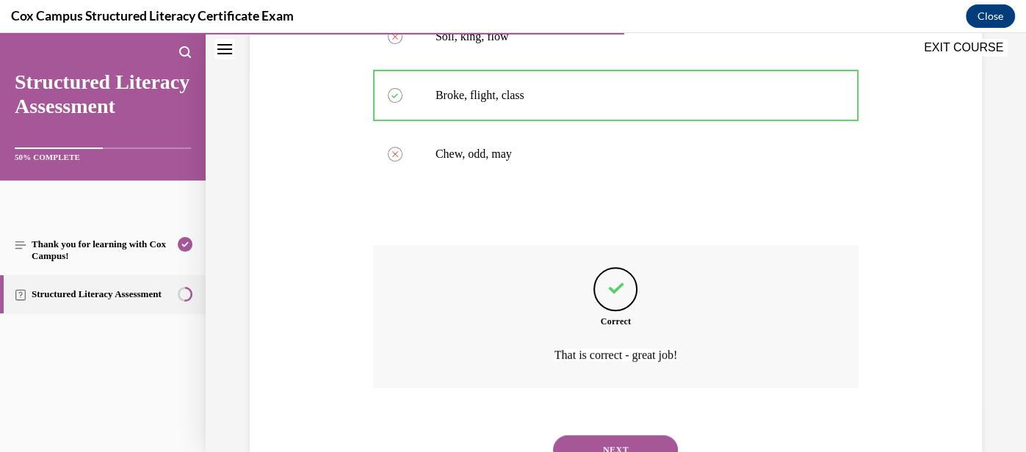
scroll to position [475, 0]
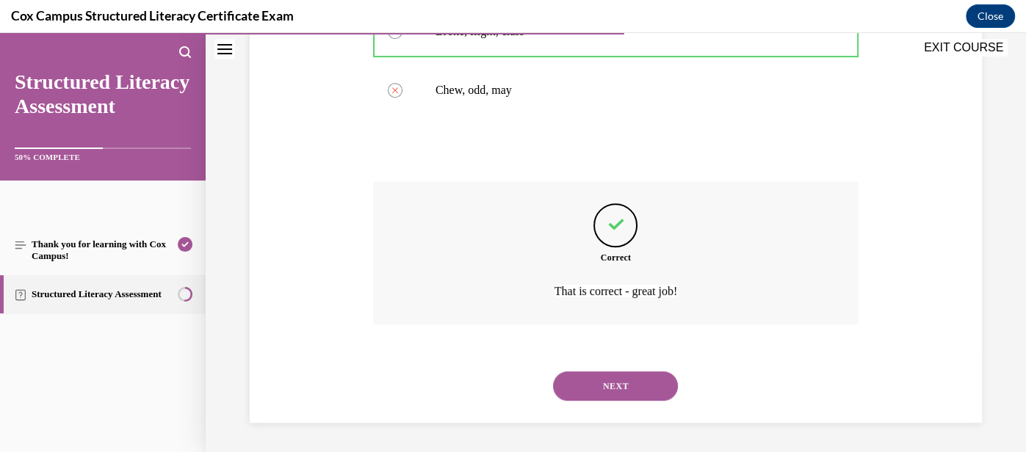
click at [645, 392] on button "NEXT" at bounding box center [615, 385] width 125 height 29
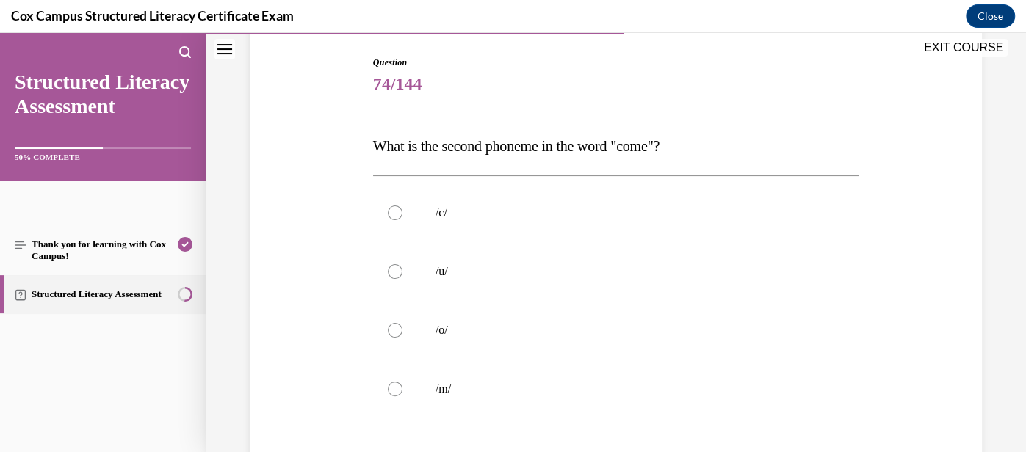
scroll to position [149, 0]
click at [592, 272] on p "/u/" at bounding box center [628, 271] width 386 height 15
click at [402, 272] on input "/u/" at bounding box center [395, 271] width 15 height 15
radio input "true"
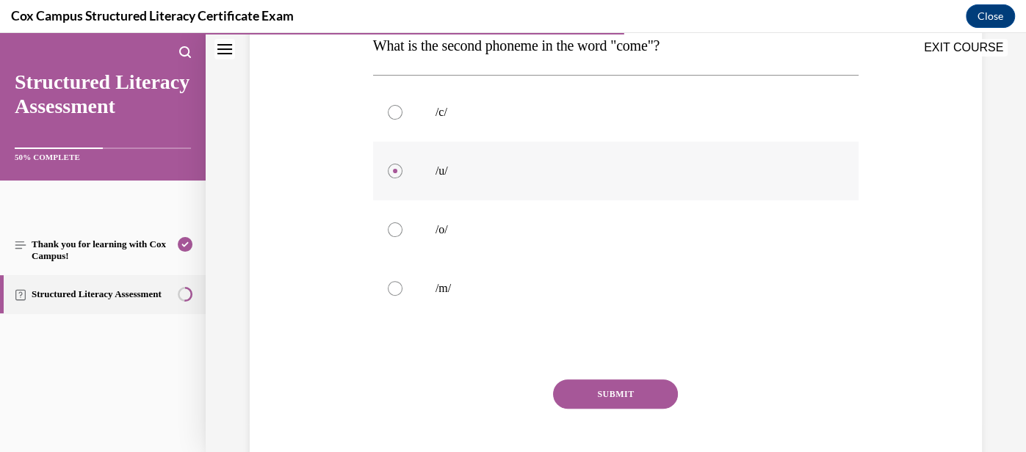
scroll to position [271, 0]
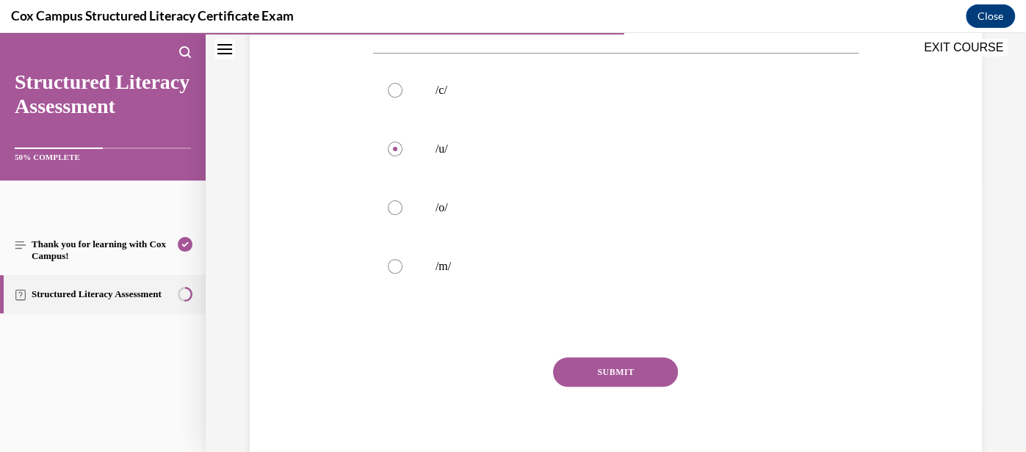
click at [642, 378] on button "SUBMIT" at bounding box center [615, 372] width 125 height 29
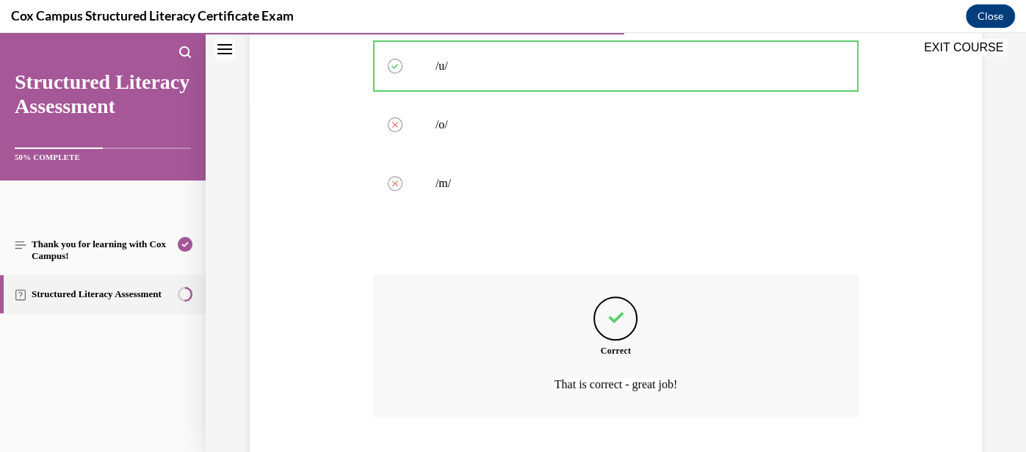
scroll to position [446, 0]
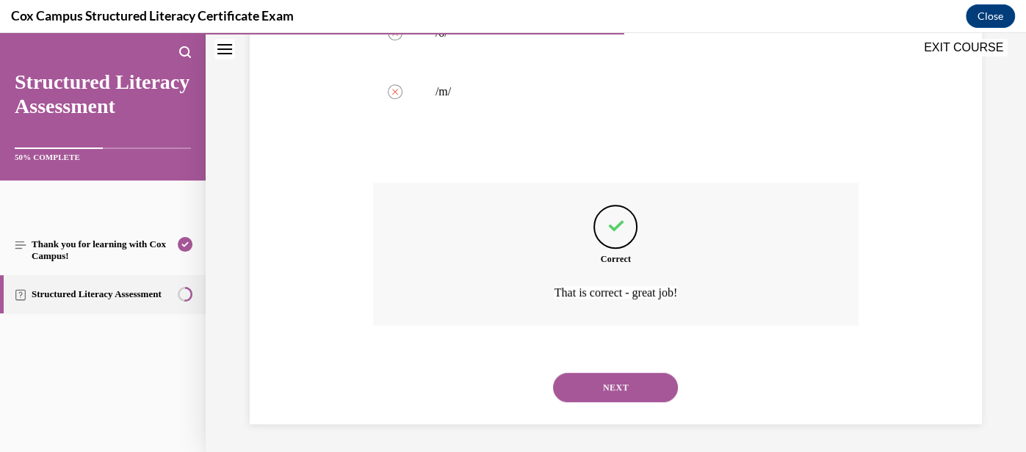
click at [642, 382] on button "NEXT" at bounding box center [615, 387] width 125 height 29
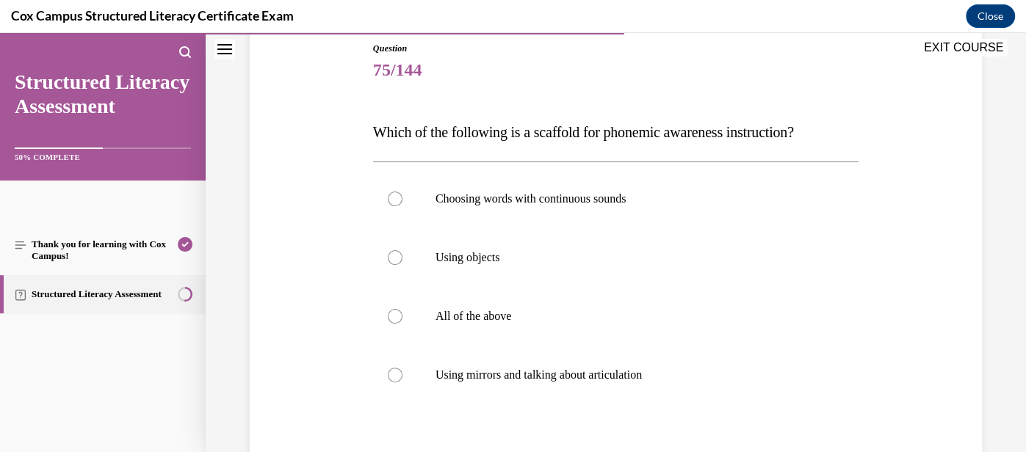
scroll to position [163, 0]
click at [601, 327] on label "All of the above" at bounding box center [615, 315] width 485 height 59
click at [402, 323] on input "All of the above" at bounding box center [395, 315] width 15 height 15
radio input "true"
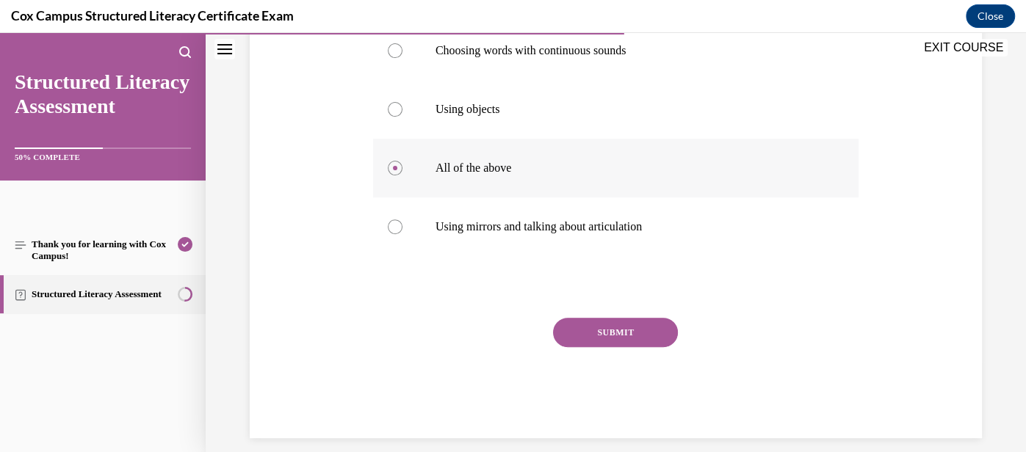
scroll to position [311, 0]
click at [612, 330] on button "SUBMIT" at bounding box center [615, 332] width 125 height 29
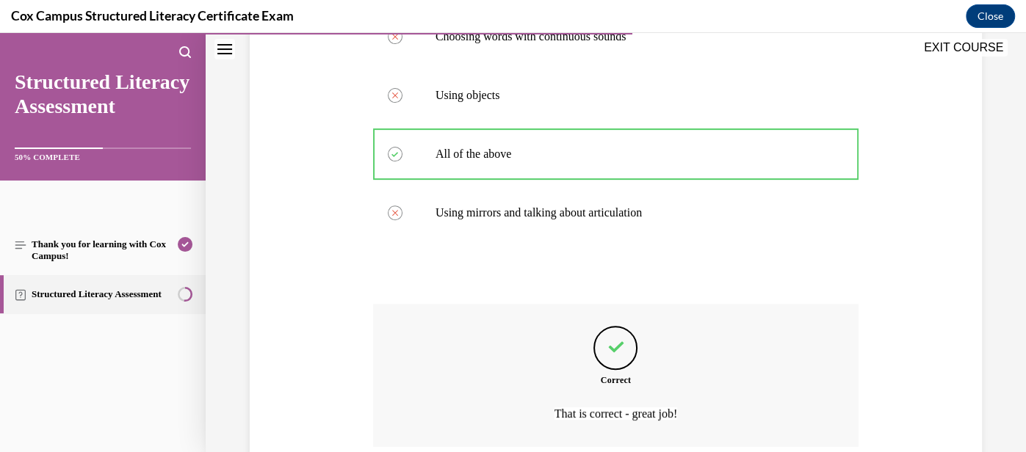
scroll to position [446, 0]
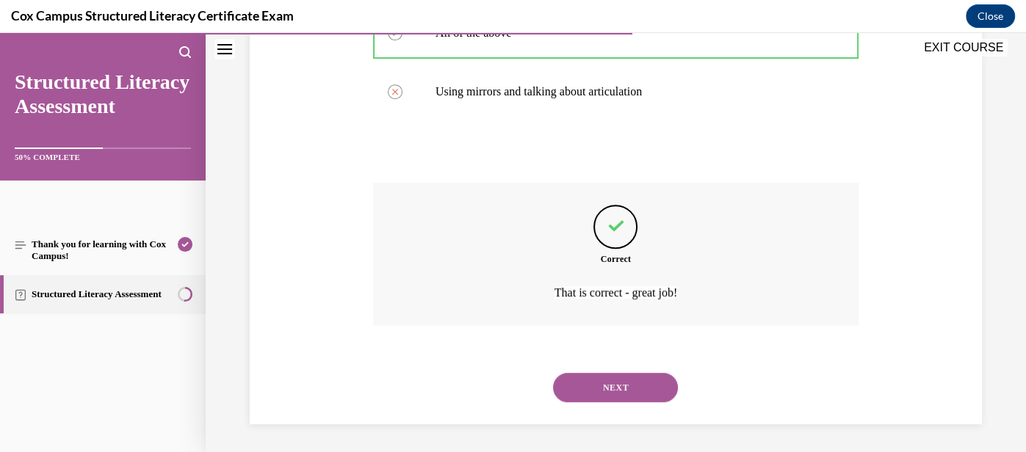
click at [615, 386] on button "NEXT" at bounding box center [615, 387] width 125 height 29
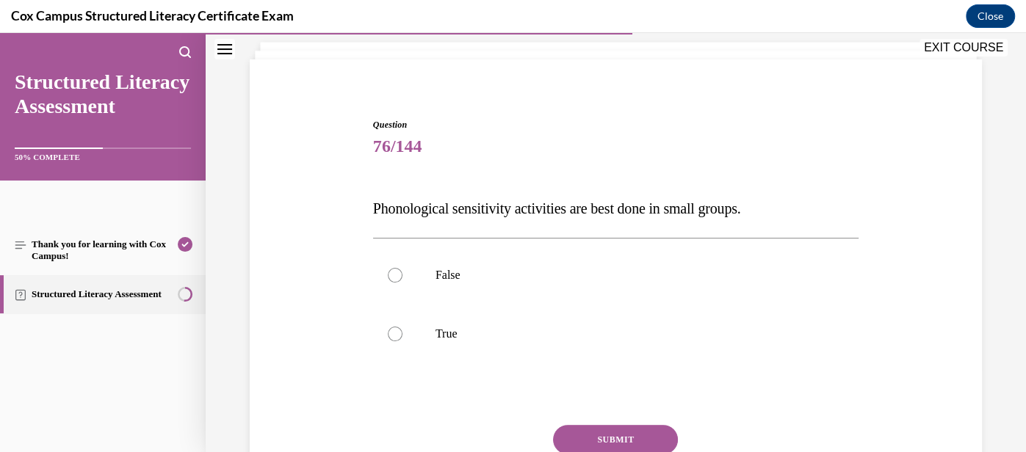
scroll to position [93, 0]
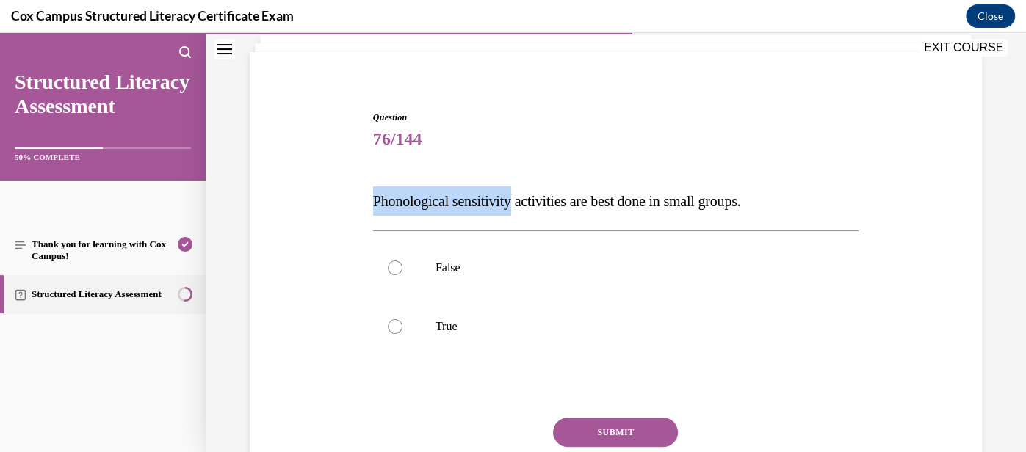
drag, startPoint x: 372, startPoint y: 196, endPoint x: 519, endPoint y: 208, distance: 147.4
click at [519, 208] on p "Phonological sensitivity activities are best done in small groups." at bounding box center [615, 200] width 485 height 29
copy span "Phonological sensitivity"
click at [579, 261] on p "False" at bounding box center [628, 268] width 386 height 15
click at [402, 261] on input "False" at bounding box center [395, 268] width 15 height 15
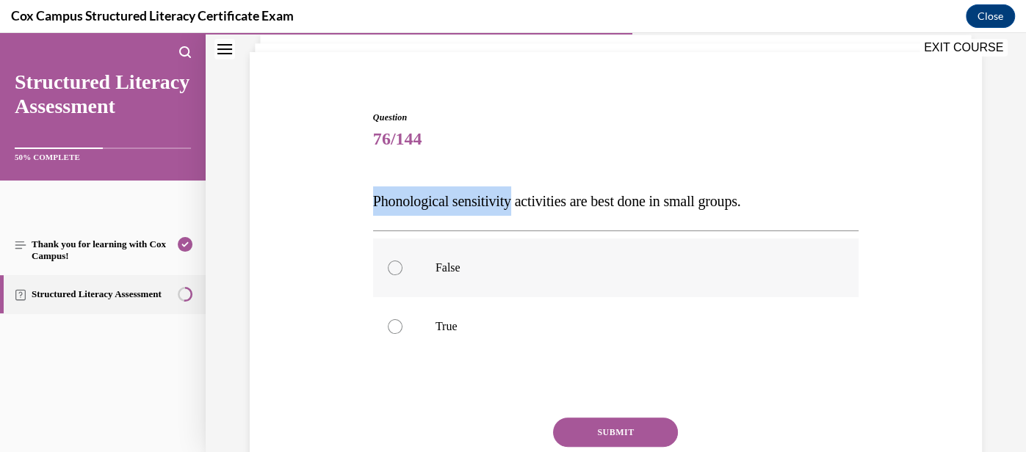
radio input "true"
click at [623, 424] on button "SUBMIT" at bounding box center [615, 432] width 125 height 29
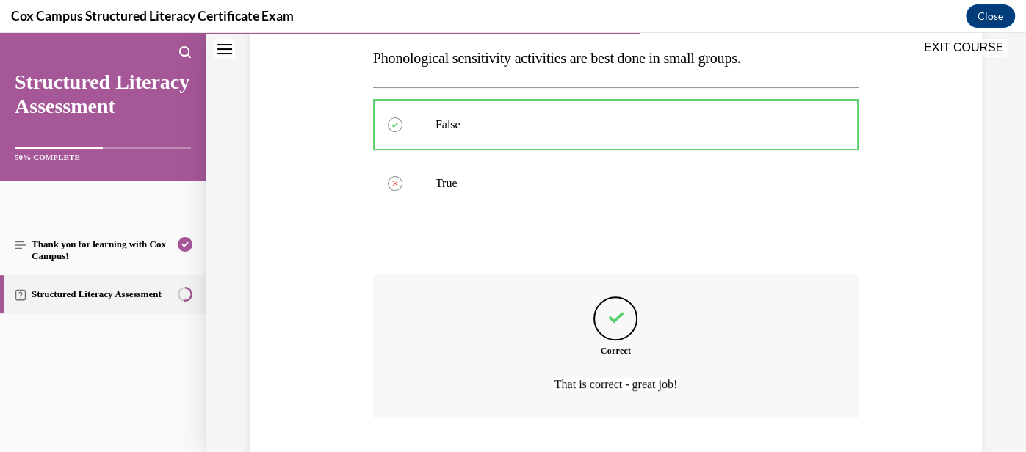
scroll to position [328, 0]
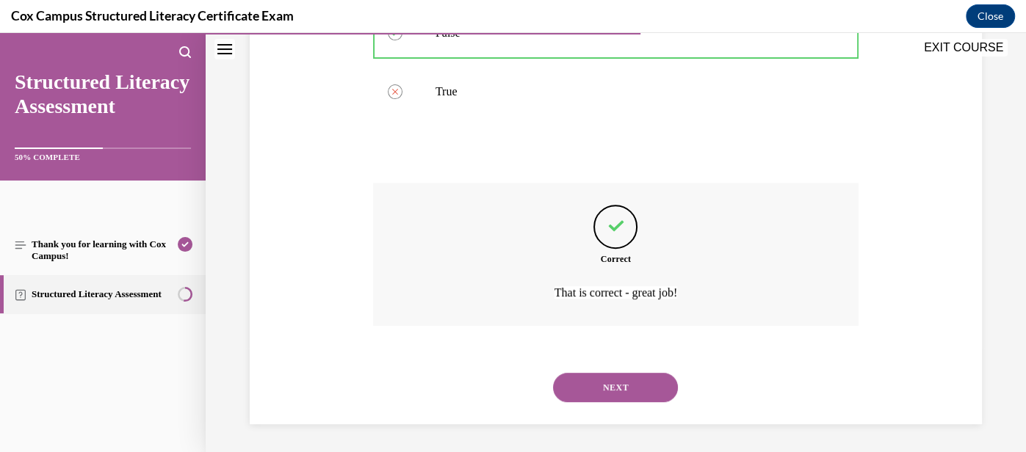
click at [653, 382] on button "NEXT" at bounding box center [615, 387] width 125 height 29
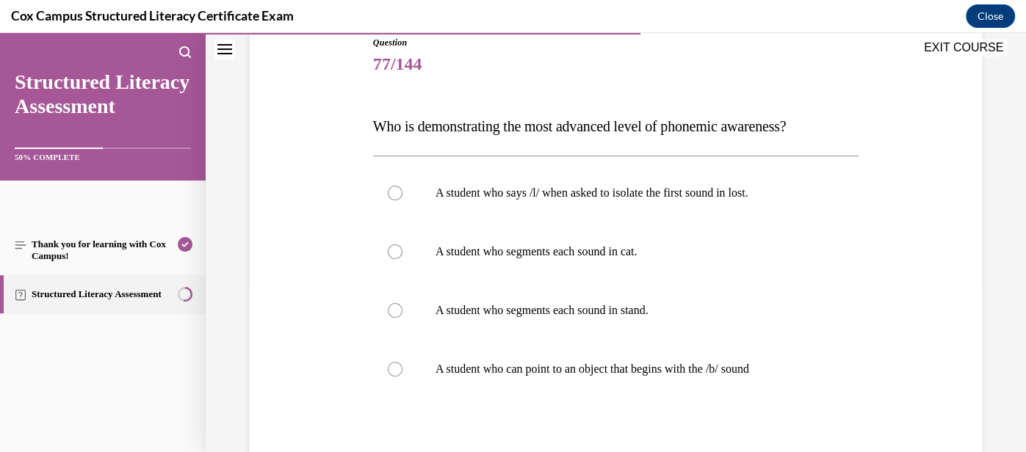
scroll to position [168, 0]
click at [620, 307] on p "A student who segments each sound in stand." at bounding box center [628, 310] width 386 height 15
click at [402, 307] on input "A student who segments each sound in stand." at bounding box center [395, 310] width 15 height 15
radio input "true"
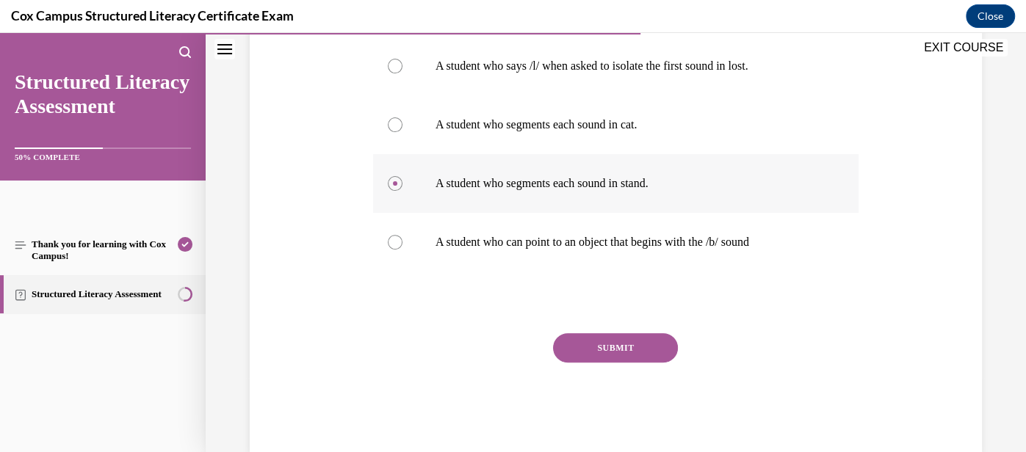
scroll to position [297, 0]
click at [624, 337] on button "SUBMIT" at bounding box center [615, 346] width 125 height 29
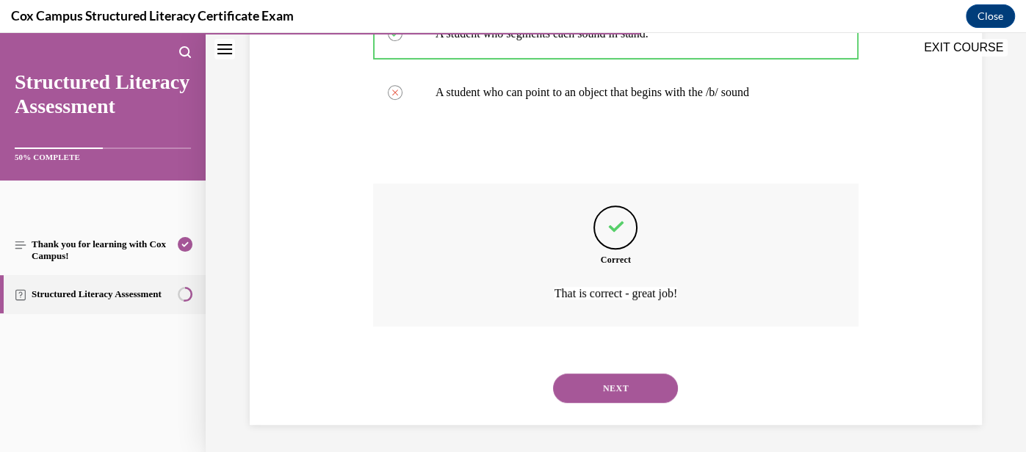
scroll to position [446, 0]
click at [633, 382] on button "NEXT" at bounding box center [615, 387] width 125 height 29
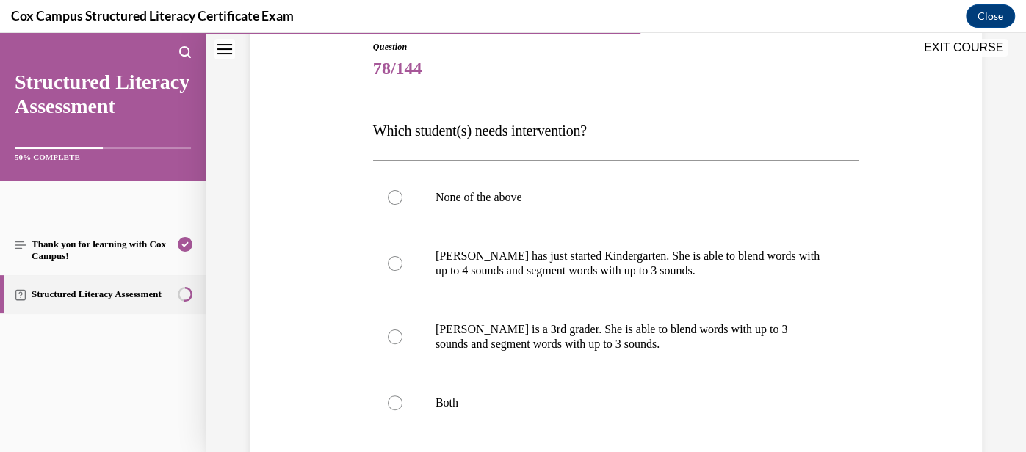
scroll to position [164, 0]
click at [612, 345] on p "[PERSON_NAME] is a 3rd grader. She is able to blend words with up to 3 sounds a…" at bounding box center [628, 336] width 386 height 29
click at [402, 344] on input "[PERSON_NAME] is a 3rd grader. She is able to blend words with up to 3 sounds a…" at bounding box center [395, 336] width 15 height 15
radio input "true"
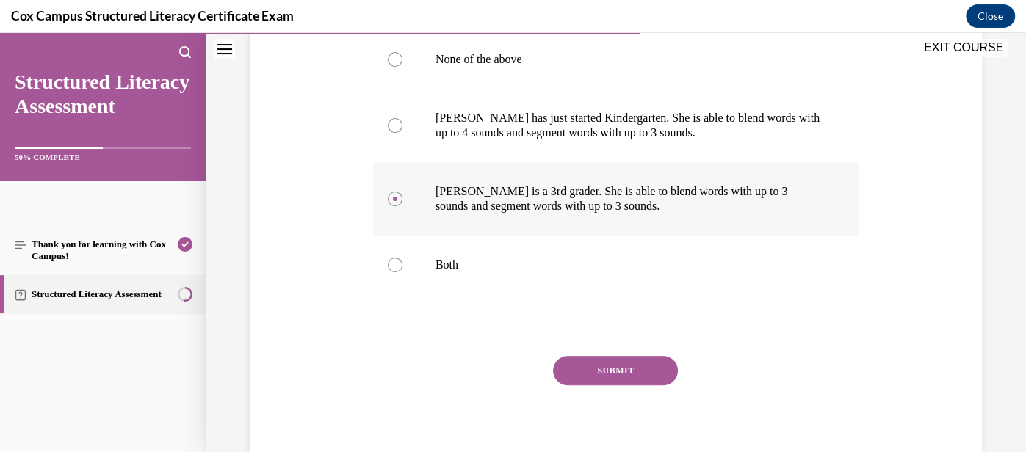
scroll to position [302, 0]
click at [624, 363] on button "SUBMIT" at bounding box center [615, 369] width 125 height 29
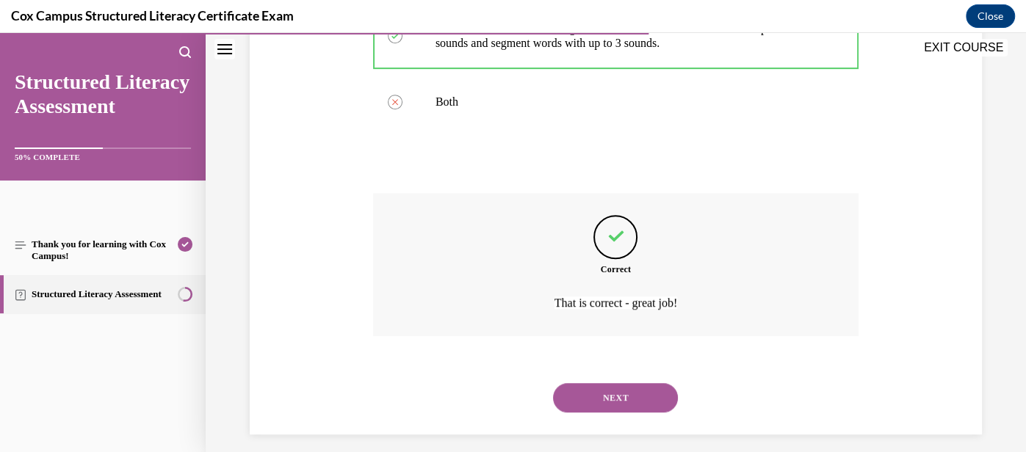
scroll to position [475, 0]
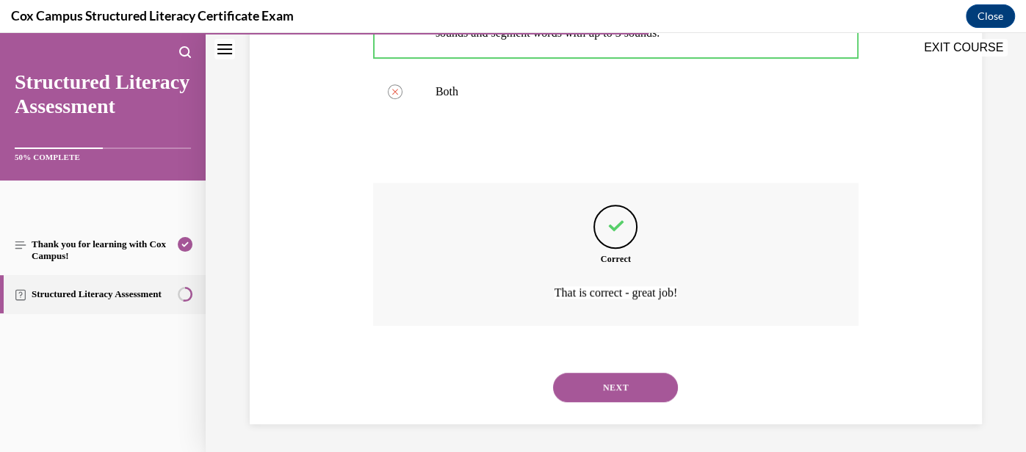
click at [620, 392] on button "NEXT" at bounding box center [615, 387] width 125 height 29
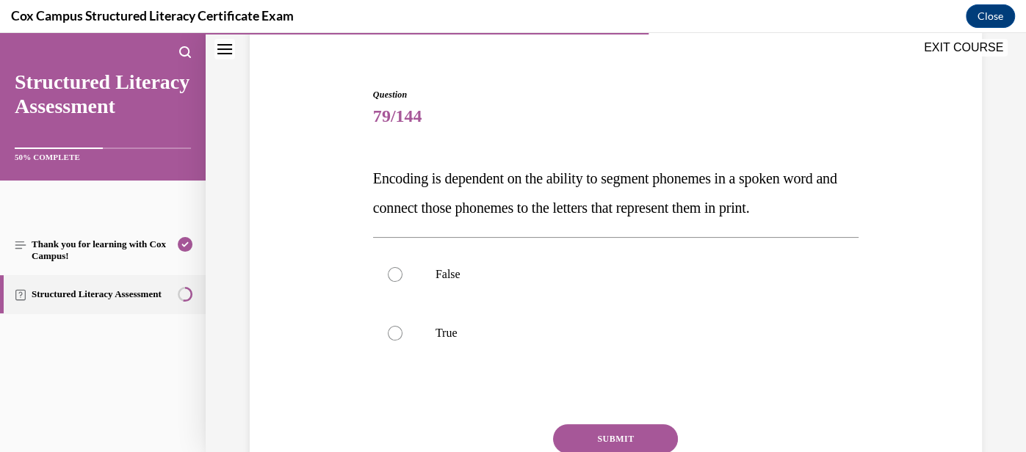
scroll to position [117, 0]
click at [604, 346] on label "True" at bounding box center [615, 332] width 485 height 59
click at [402, 340] on input "True" at bounding box center [395, 332] width 15 height 15
radio input "true"
click at [642, 431] on button "SUBMIT" at bounding box center [615, 438] width 125 height 29
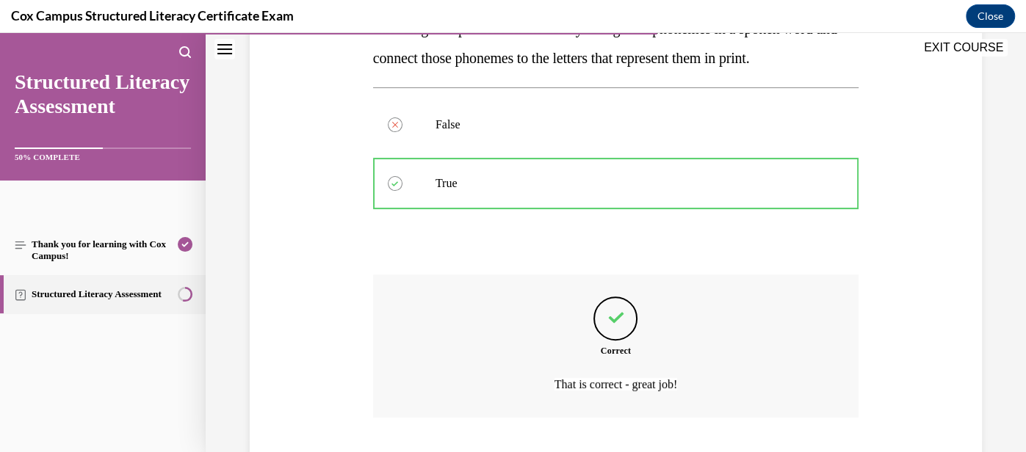
scroll to position [358, 0]
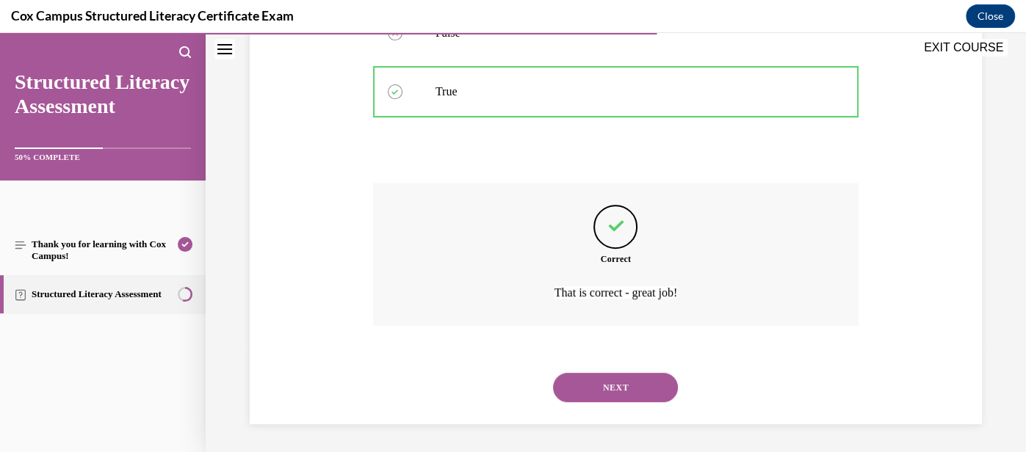
click at [639, 396] on button "NEXT" at bounding box center [615, 387] width 125 height 29
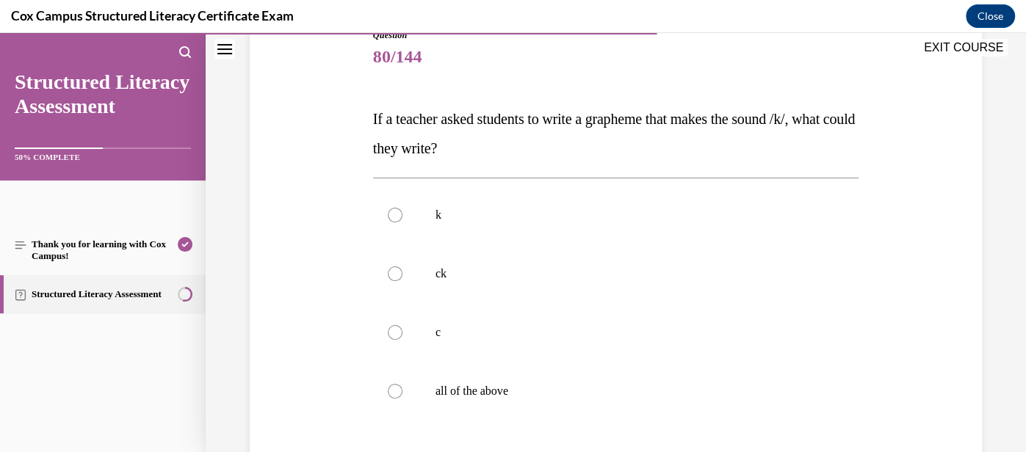
scroll to position [184, 0]
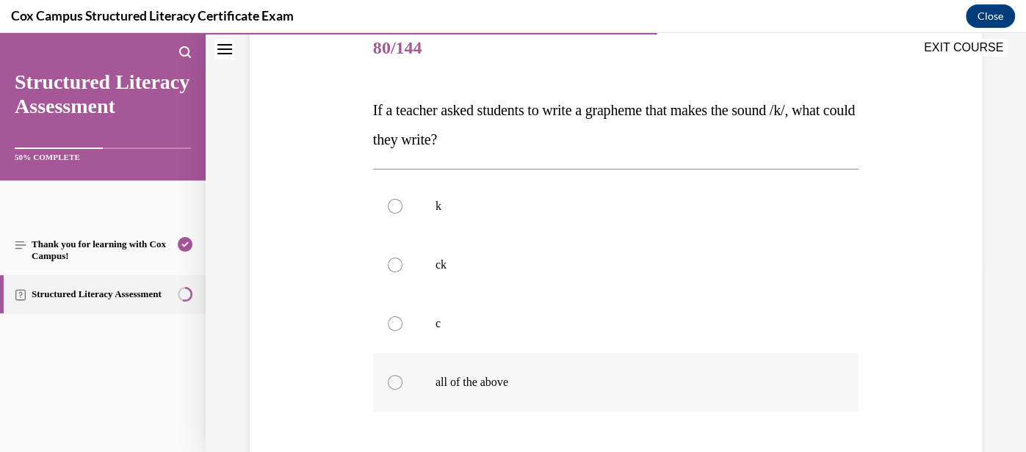
click at [605, 388] on p "all of the above" at bounding box center [628, 382] width 386 height 15
click at [402, 388] on input "all of the above" at bounding box center [395, 382] width 15 height 15
radio input "true"
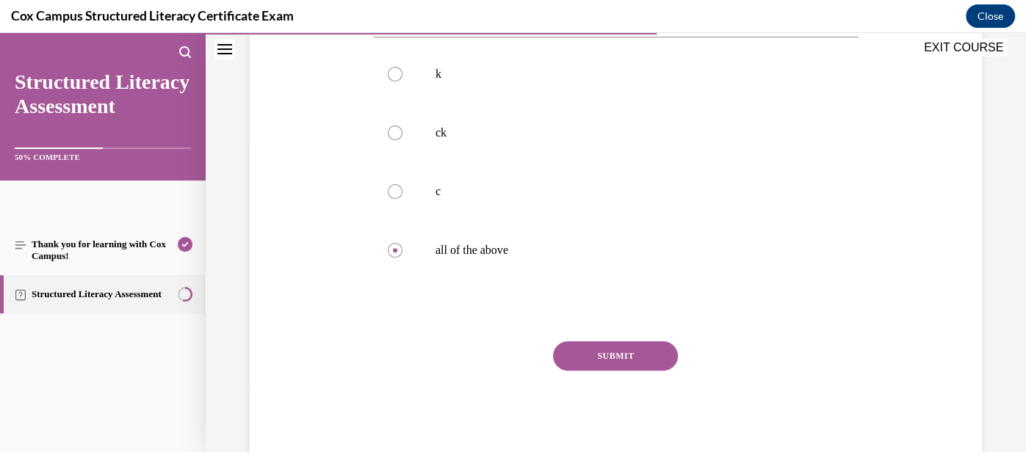
click at [646, 358] on button "SUBMIT" at bounding box center [615, 355] width 125 height 29
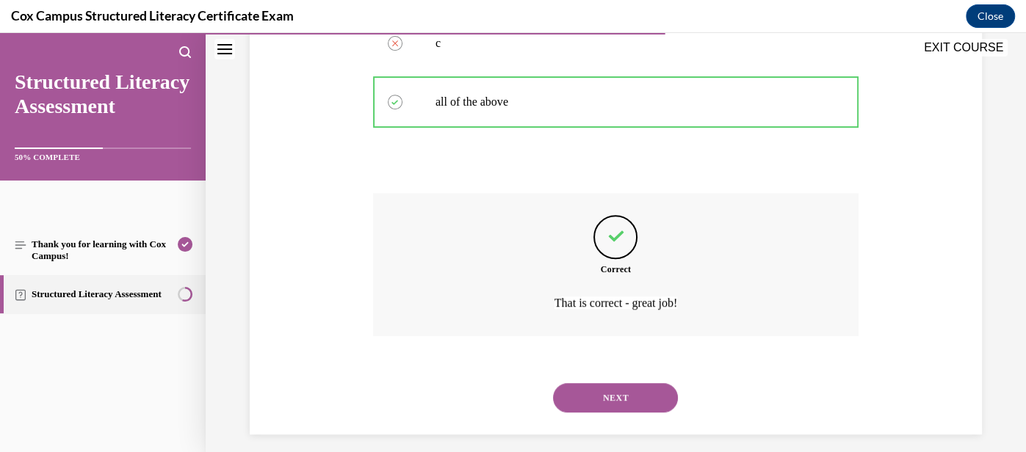
scroll to position [475, 0]
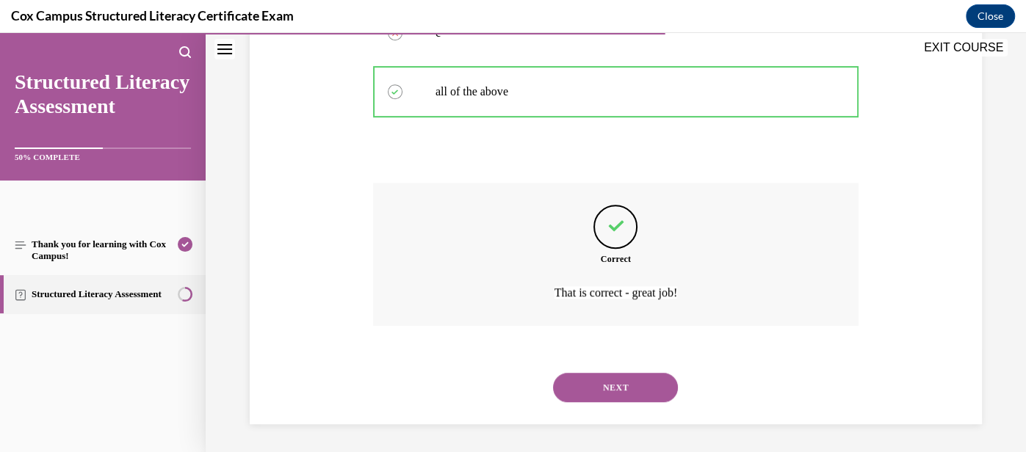
click at [633, 384] on button "NEXT" at bounding box center [615, 387] width 125 height 29
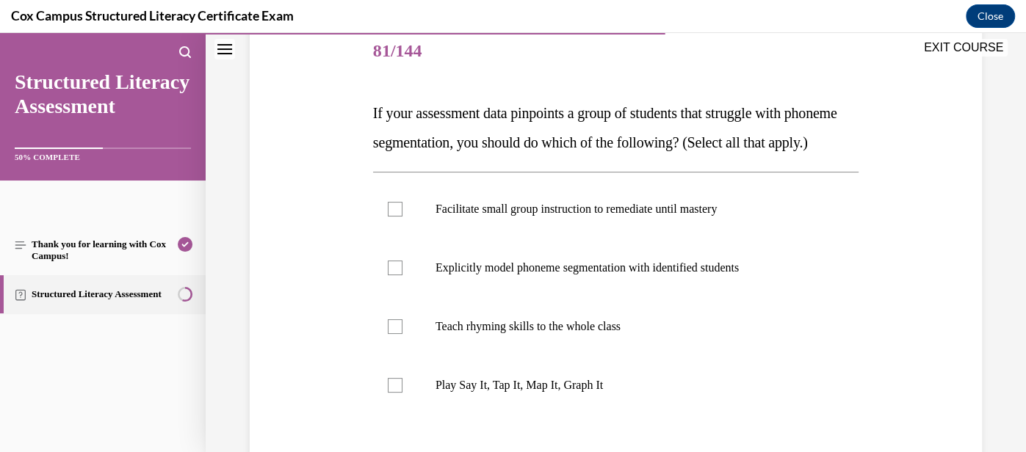
scroll to position [175, 0]
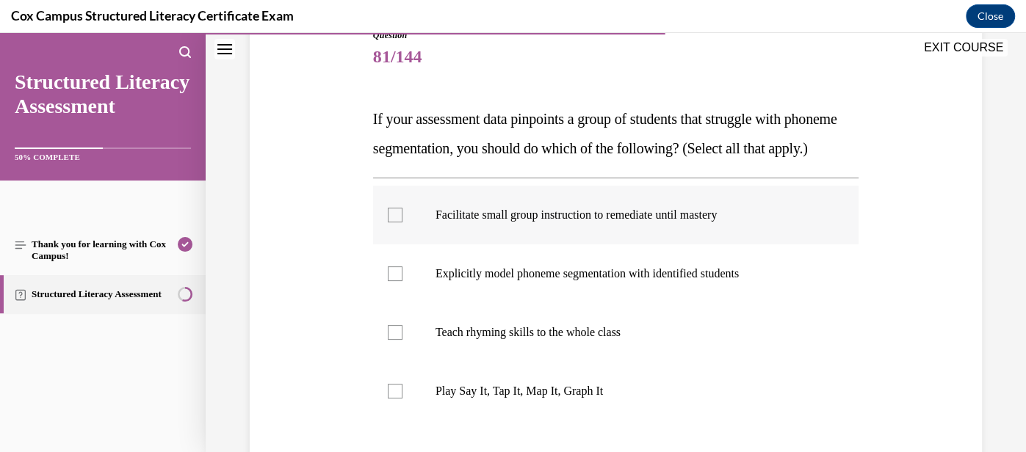
click at [388, 222] on div at bounding box center [395, 215] width 15 height 15
click at [388, 222] on input "Facilitate small group instruction to remediate until mastery" at bounding box center [395, 215] width 15 height 15
checkbox input "true"
click at [393, 281] on div at bounding box center [395, 273] width 15 height 15
click at [393, 281] on input "Explicitly model phoneme segmentation with identified students" at bounding box center [395, 273] width 15 height 15
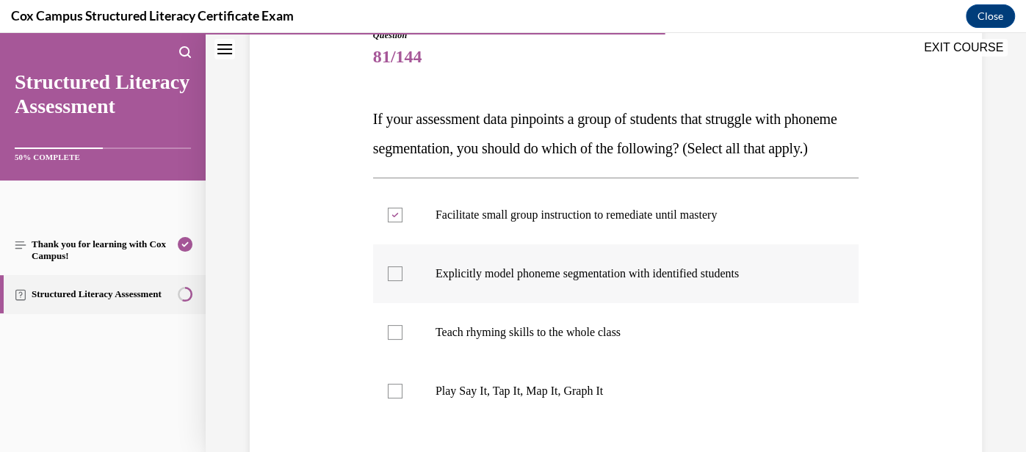
checkbox input "true"
click at [398, 410] on label "Play Say It, Tap It, Map It, Graph It" at bounding box center [615, 391] width 485 height 59
click at [398, 399] on input "Play Say It, Tap It, Map It, Graph It" at bounding box center [395, 391] width 15 height 15
checkbox input "true"
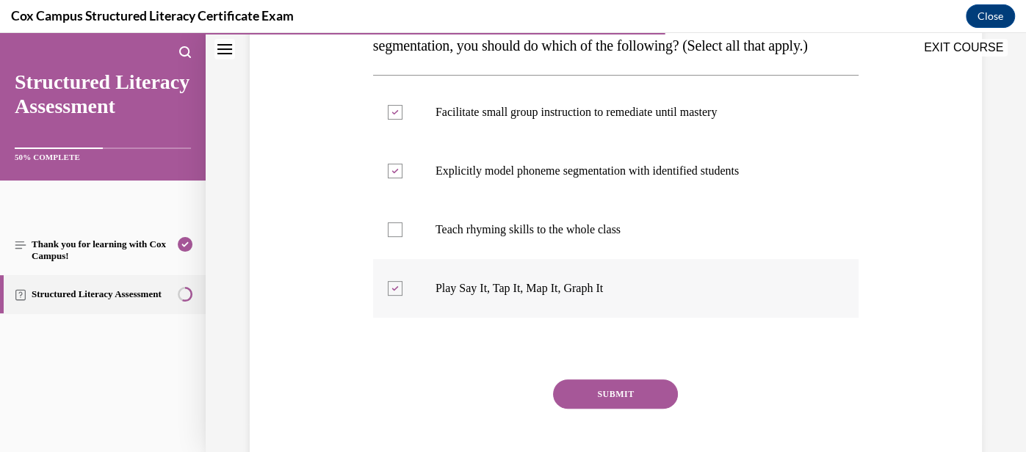
scroll to position [293, 0]
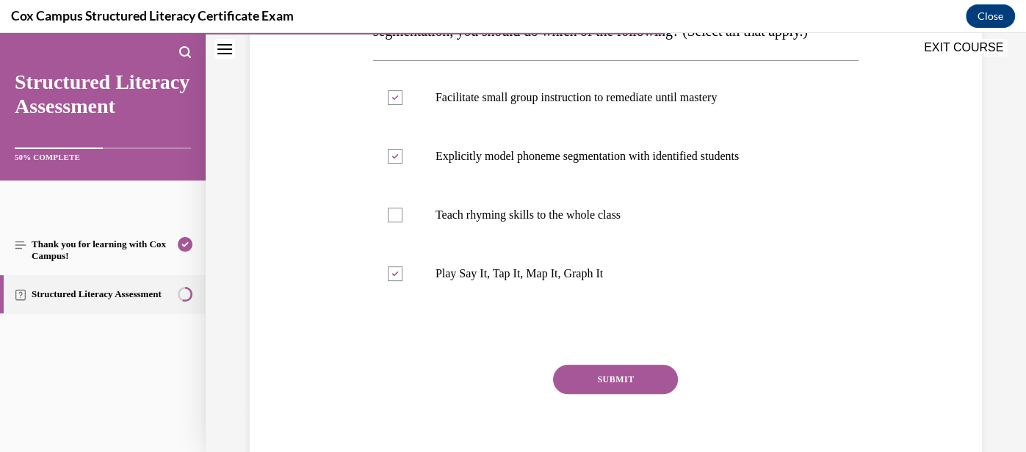
click at [579, 394] on button "SUBMIT" at bounding box center [615, 379] width 125 height 29
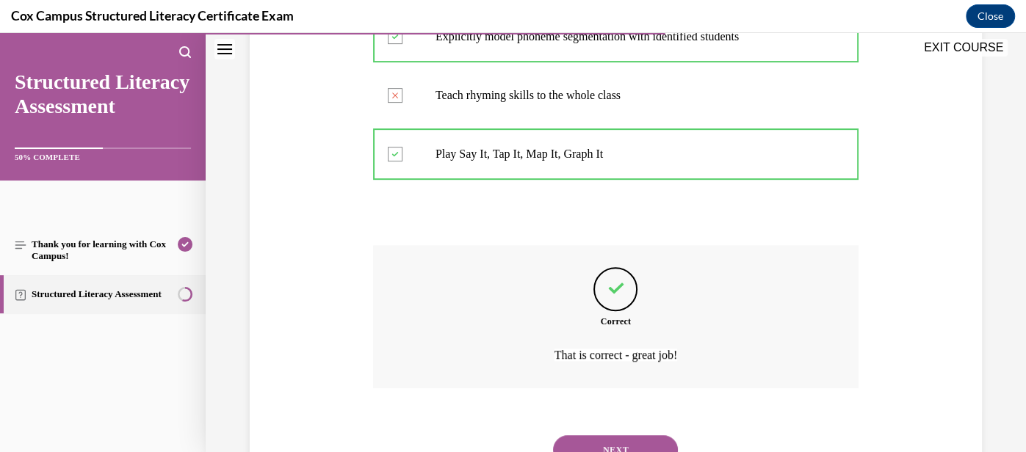
scroll to position [504, 0]
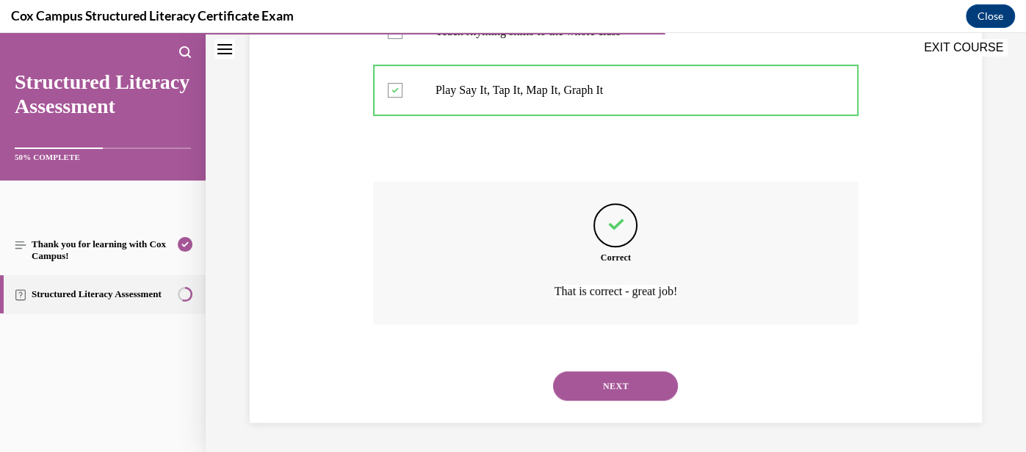
click at [624, 391] on button "NEXT" at bounding box center [615, 385] width 125 height 29
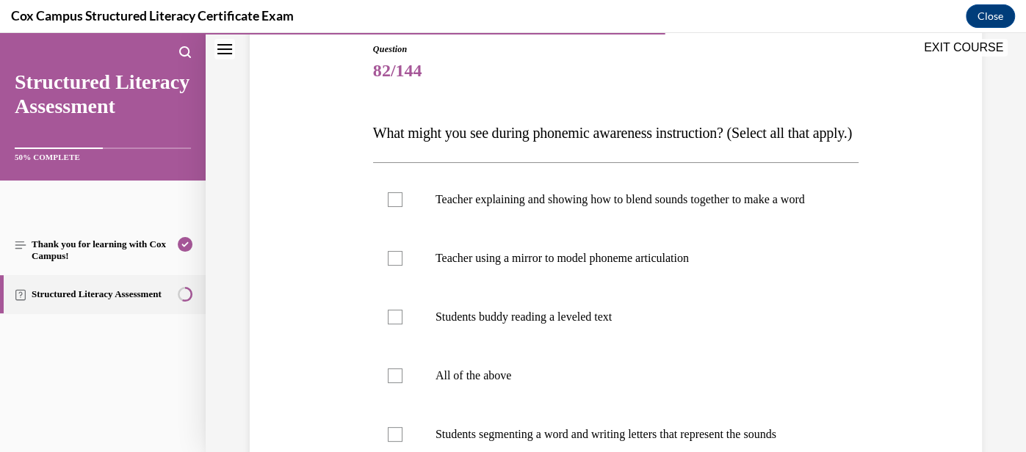
scroll to position [162, 0]
click at [664, 287] on label "Teacher using a mirror to model phoneme articulation" at bounding box center [615, 257] width 485 height 59
click at [402, 265] on input "Teacher using a mirror to model phoneme articulation" at bounding box center [395, 257] width 15 height 15
checkbox input "true"
click at [610, 228] on label "Teacher explaining and showing how to blend sounds together to make a word" at bounding box center [615, 199] width 485 height 59
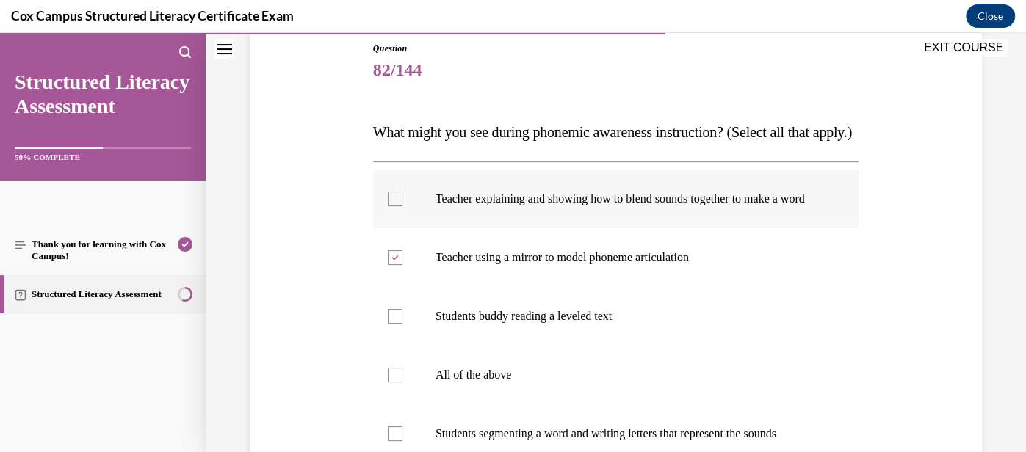
click at [402, 206] on input "Teacher explaining and showing how to blend sounds together to make a word" at bounding box center [395, 199] width 15 height 15
checkbox input "true"
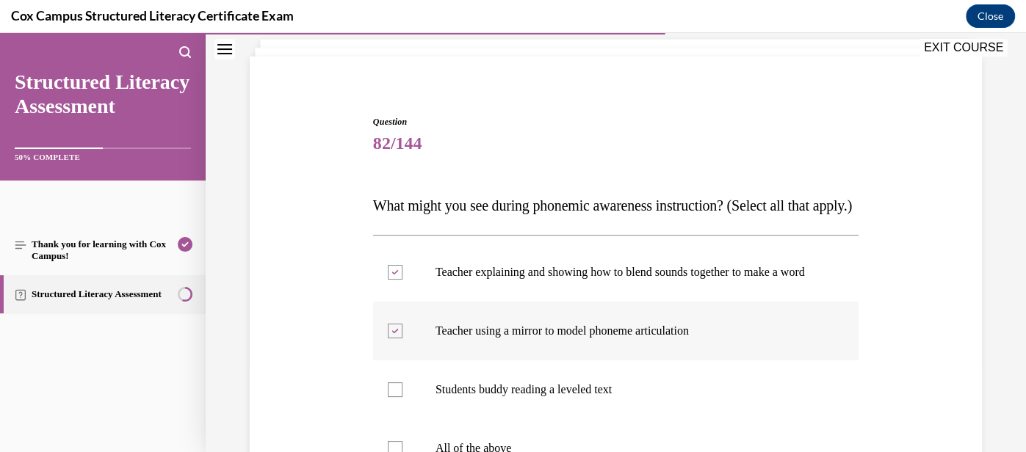
scroll to position [88, 0]
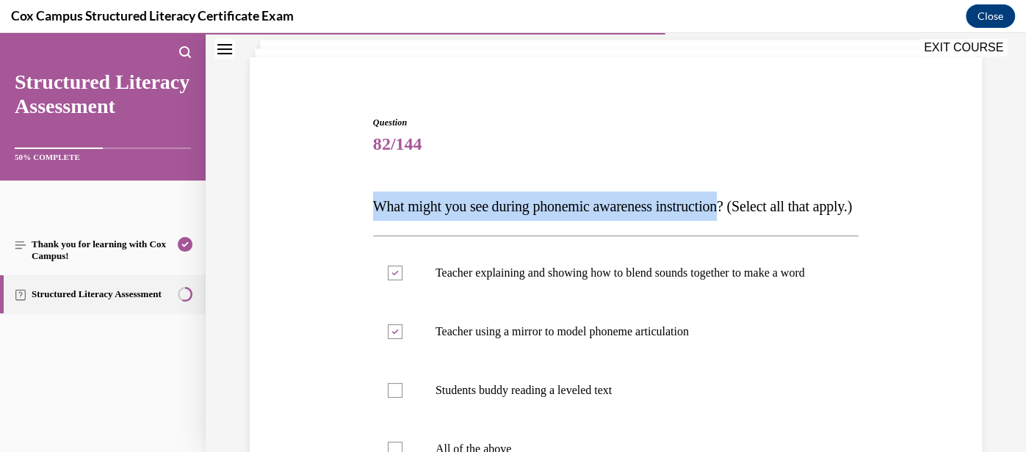
drag, startPoint x: 376, startPoint y: 207, endPoint x: 749, endPoint y: 210, distance: 372.9
click at [749, 210] on span "What might you see during phonemic awareness instruction? (Select all that appl…" at bounding box center [612, 206] width 479 height 16
copy span "What might you see during phonemic awareness instruction"
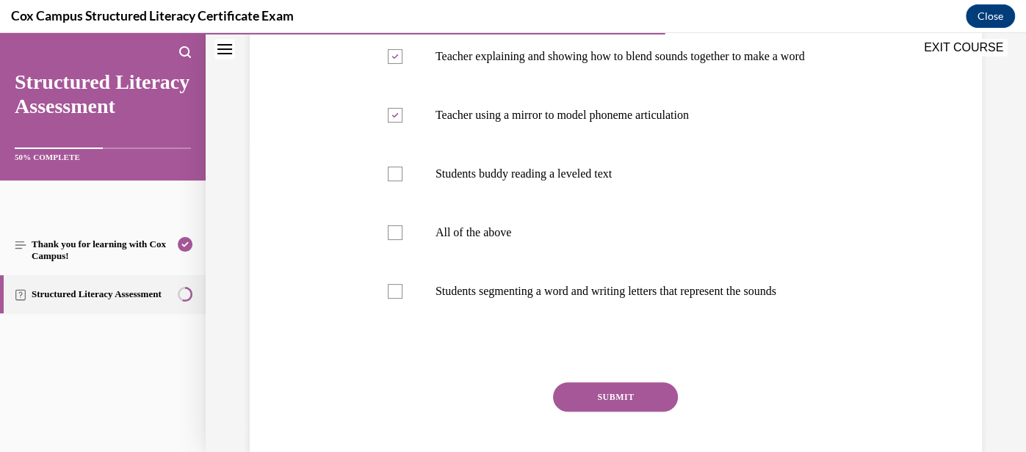
scroll to position [307, 0]
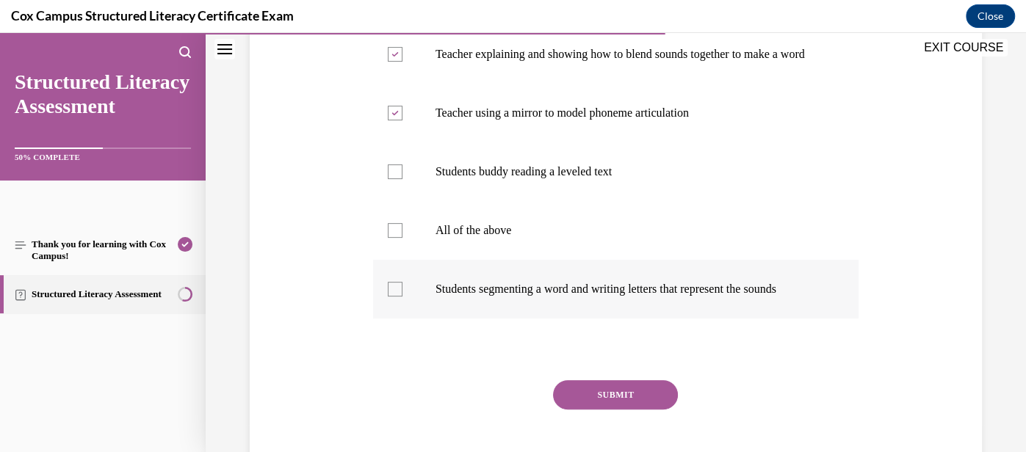
click at [398, 297] on div at bounding box center [395, 289] width 15 height 15
click at [398, 297] on input "Students segmenting a word and writing letters that represent the sounds" at bounding box center [395, 289] width 15 height 15
checkbox input "true"
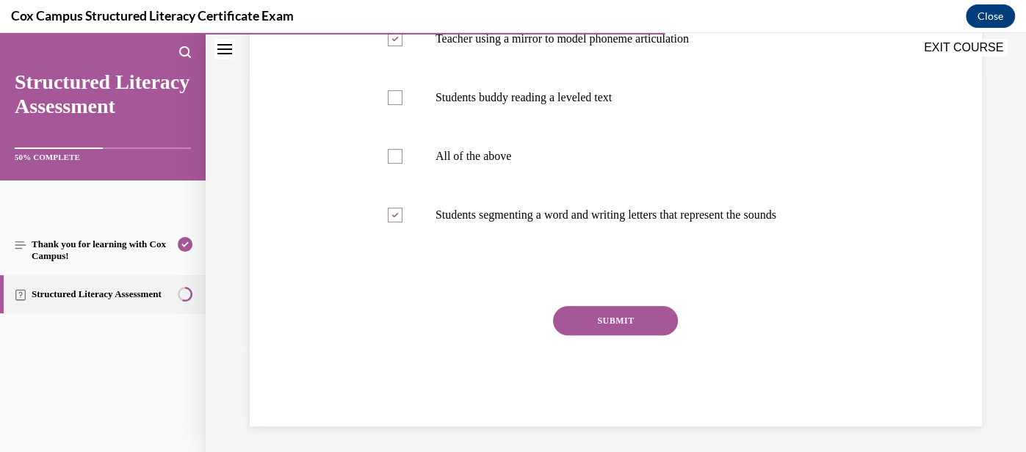
click at [625, 335] on button "SUBMIT" at bounding box center [615, 320] width 125 height 29
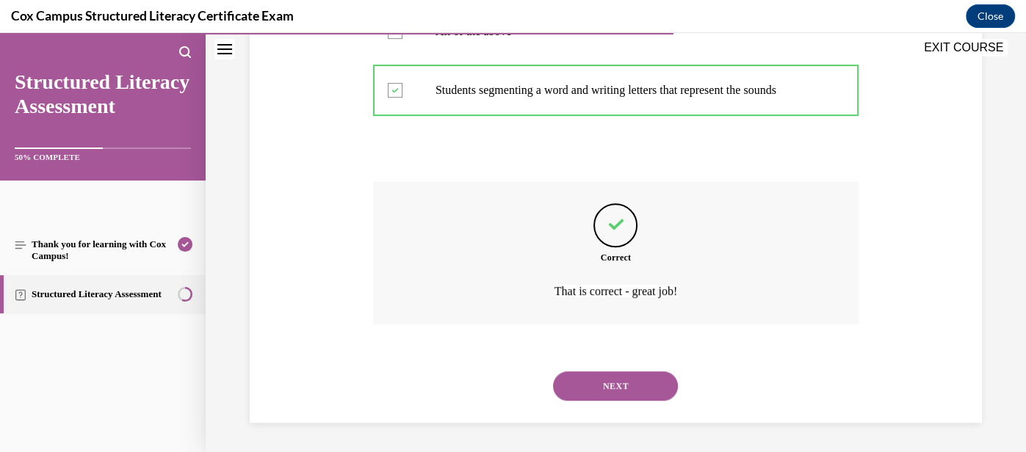
scroll to position [563, 0]
click at [623, 387] on button "NEXT" at bounding box center [615, 385] width 125 height 29
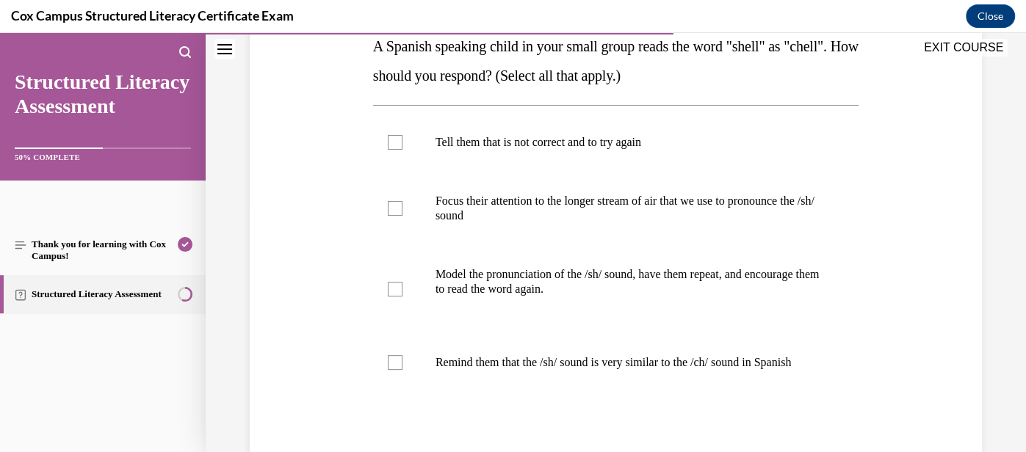
scroll to position [242, 0]
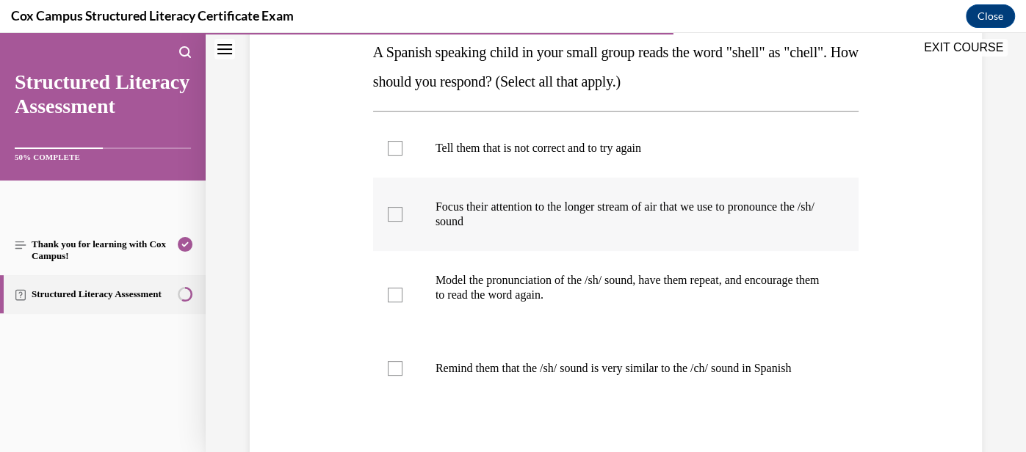
click at [571, 219] on p "Focus their attention to the longer stream of air that we use to pronounce the …" at bounding box center [628, 214] width 386 height 29
click at [402, 219] on input "Focus their attention to the longer stream of air that we use to pronounce the …" at bounding box center [395, 214] width 15 height 15
checkbox input "true"
click at [570, 291] on p "Model the pronunciation of the /sh/ sound, have them repeat, and encourage them…" at bounding box center [628, 287] width 386 height 29
click at [402, 291] on input "Model the pronunciation of the /sh/ sound, have them repeat, and encourage them…" at bounding box center [395, 295] width 15 height 15
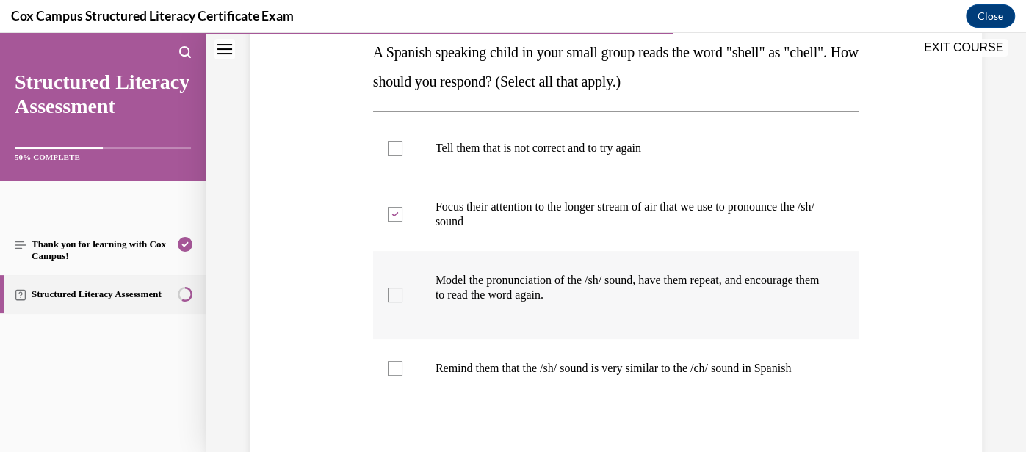
checkbox input "true"
click at [547, 366] on p "Remind them that the /sh/ sound is very similar to the /ch/ sound in Spanish" at bounding box center [628, 368] width 386 height 15
click at [402, 366] on input "Remind them that the /sh/ sound is very similar to the /ch/ sound in Spanish" at bounding box center [395, 368] width 15 height 15
checkbox input "true"
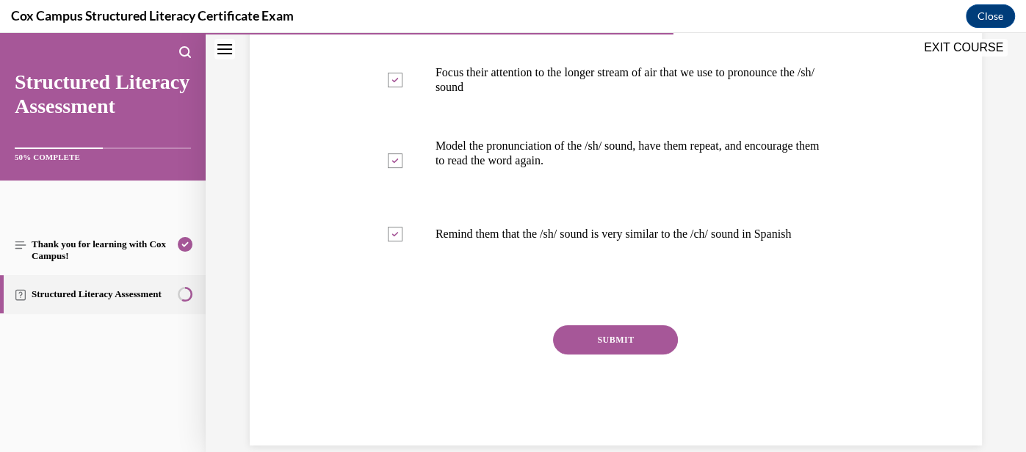
click at [601, 355] on button "SUBMIT" at bounding box center [615, 339] width 125 height 29
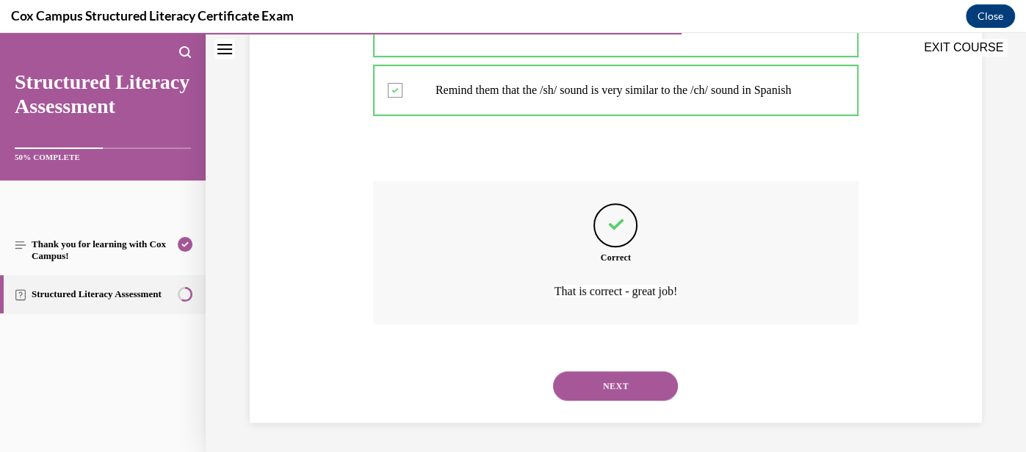
scroll to position [534, 0]
click at [613, 389] on button "NEXT" at bounding box center [615, 385] width 125 height 29
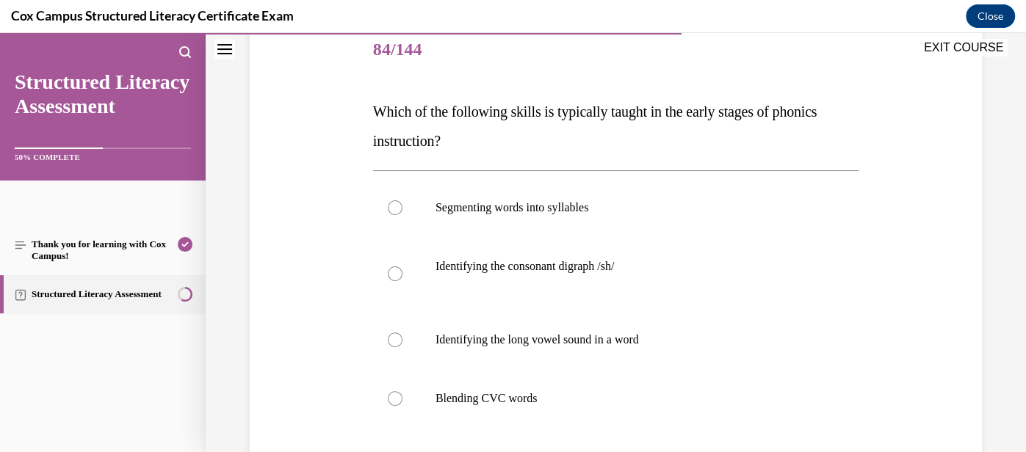
scroll to position [180, 0]
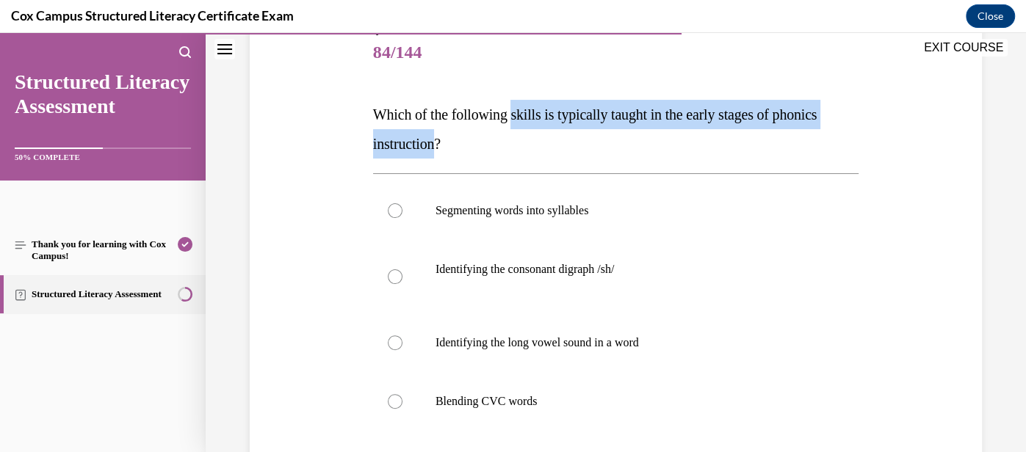
drag, startPoint x: 520, startPoint y: 115, endPoint x: 440, endPoint y: 141, distance: 84.3
click at [440, 141] on span "Which of the following skills is typically taught in the early stages of phonic…" at bounding box center [594, 129] width 443 height 46
copy span "skills is typically taught in the early stages of phonics instruction"
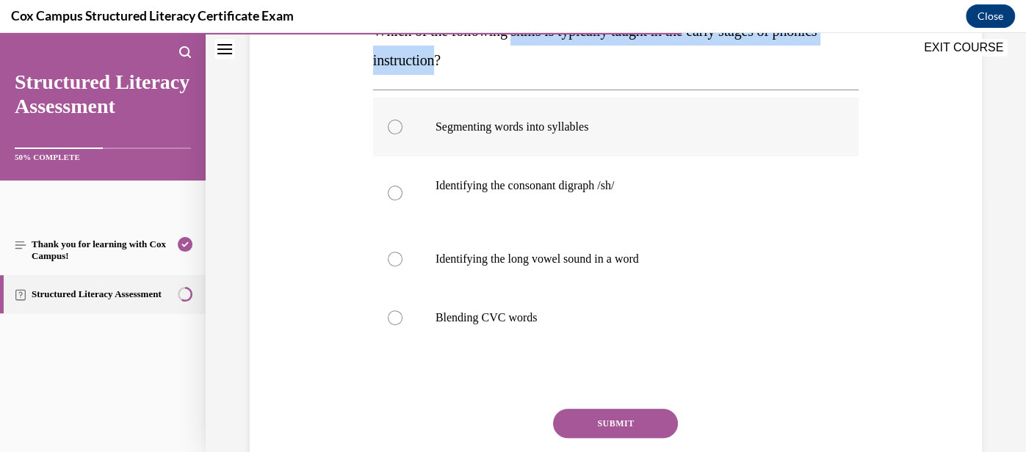
scroll to position [265, 0]
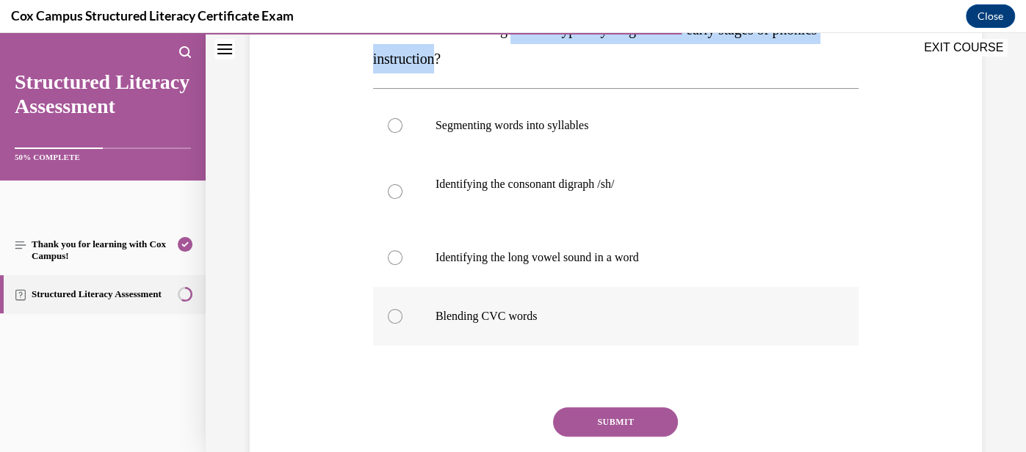
click at [561, 322] on p "Blending CVC words" at bounding box center [628, 316] width 386 height 15
click at [402, 322] on input "Blending CVC words" at bounding box center [395, 316] width 15 height 15
radio input "true"
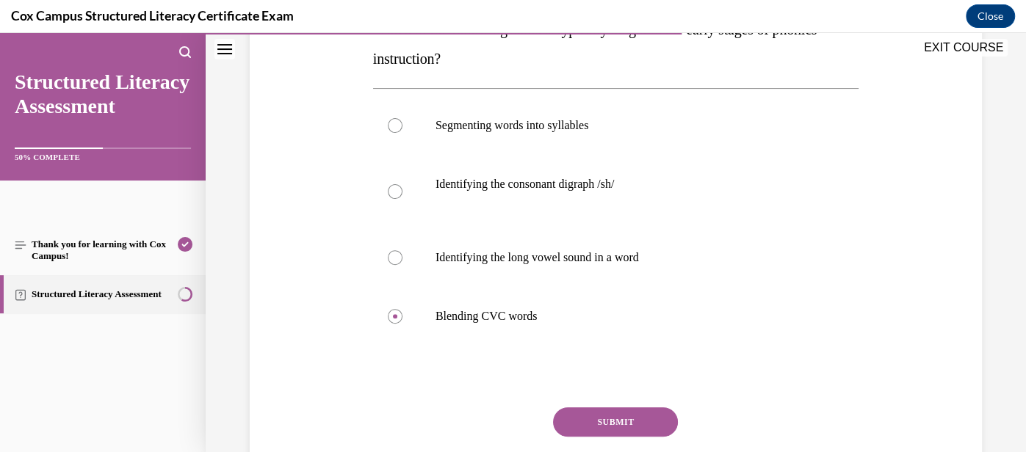
click at [598, 419] on button "SUBMIT" at bounding box center [615, 421] width 125 height 29
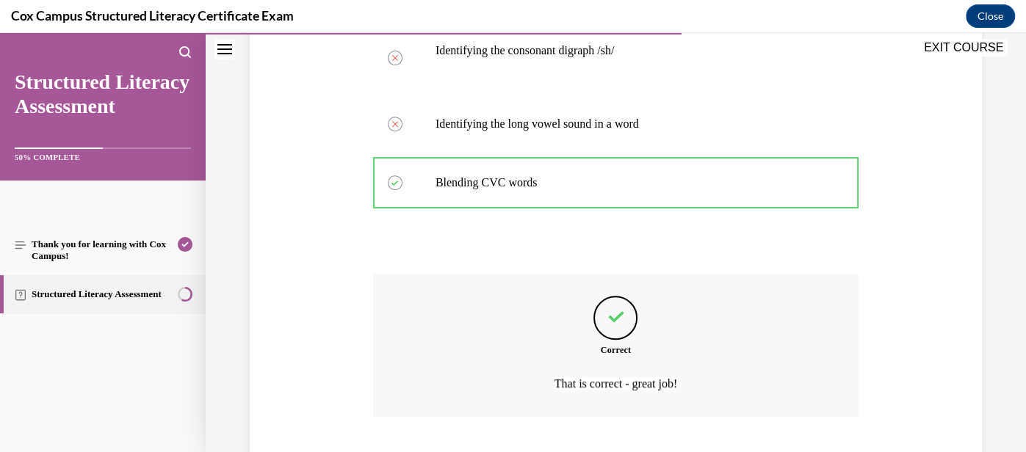
scroll to position [490, 0]
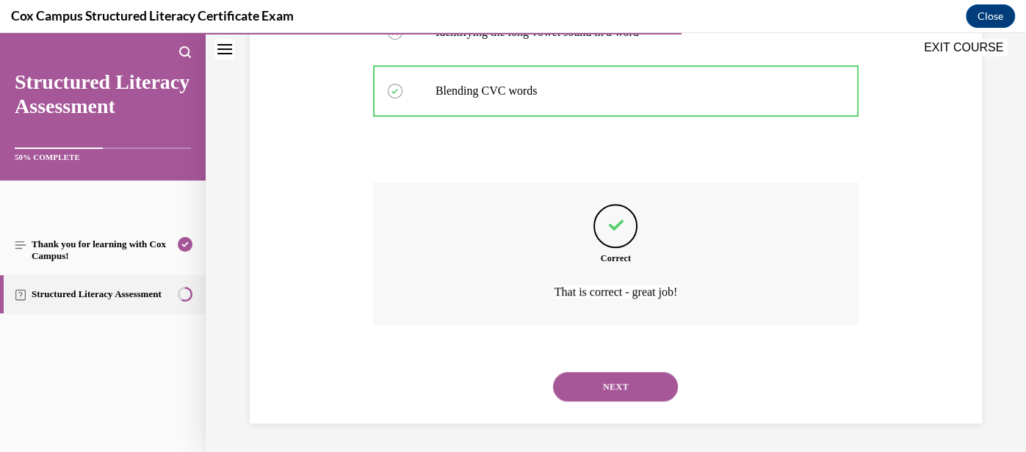
click at [645, 376] on button "NEXT" at bounding box center [615, 386] width 125 height 29
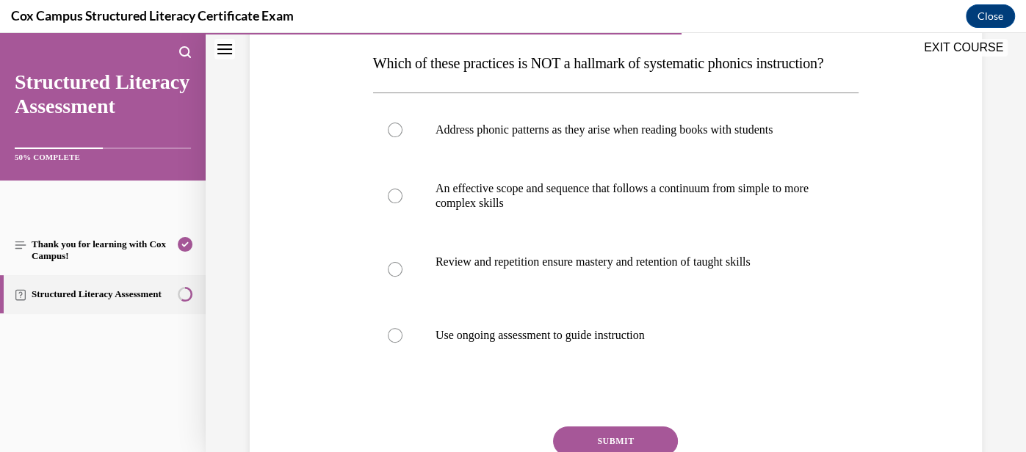
scroll to position [233, 0]
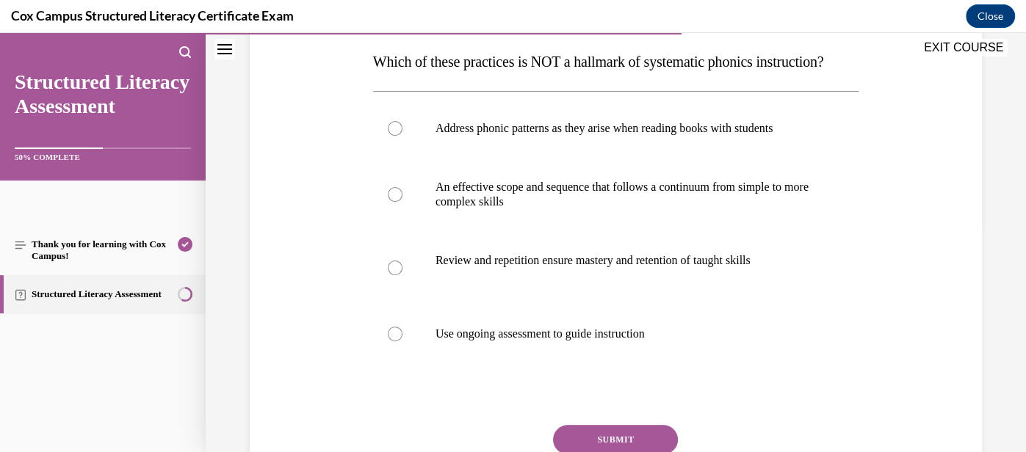
drag, startPoint x: 588, startPoint y: 65, endPoint x: 601, endPoint y: 91, distance: 29.5
click at [601, 76] on p "Which of these practices is NOT a hallmark of systematic phonics instruction?" at bounding box center [615, 61] width 485 height 29
click at [598, 136] on p "Address phonic patterns as they arise when reading books with students" at bounding box center [628, 128] width 386 height 15
click at [402, 136] on input "Address phonic patterns as they arise when reading books with students" at bounding box center [395, 128] width 15 height 15
radio input "true"
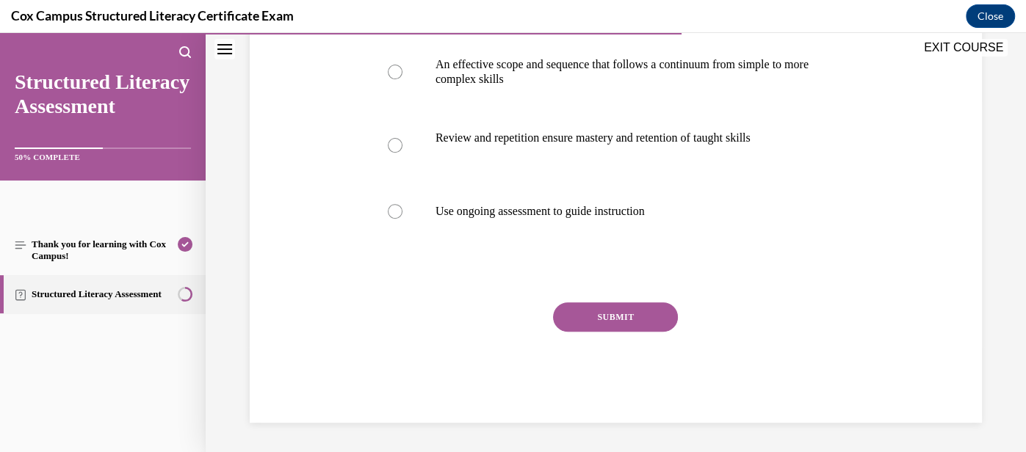
scroll to position [369, 0]
click at [603, 331] on button "SUBMIT" at bounding box center [615, 316] width 125 height 29
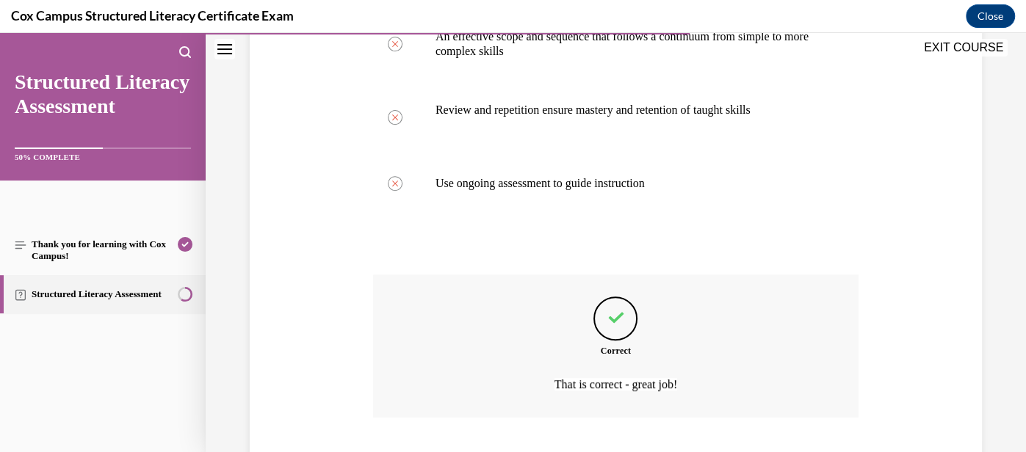
scroll to position [504, 0]
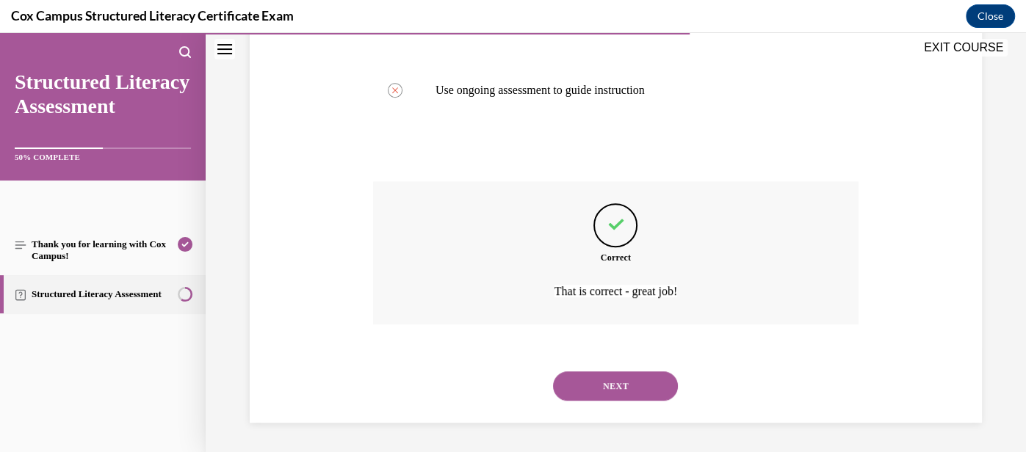
click at [608, 391] on button "NEXT" at bounding box center [615, 385] width 125 height 29
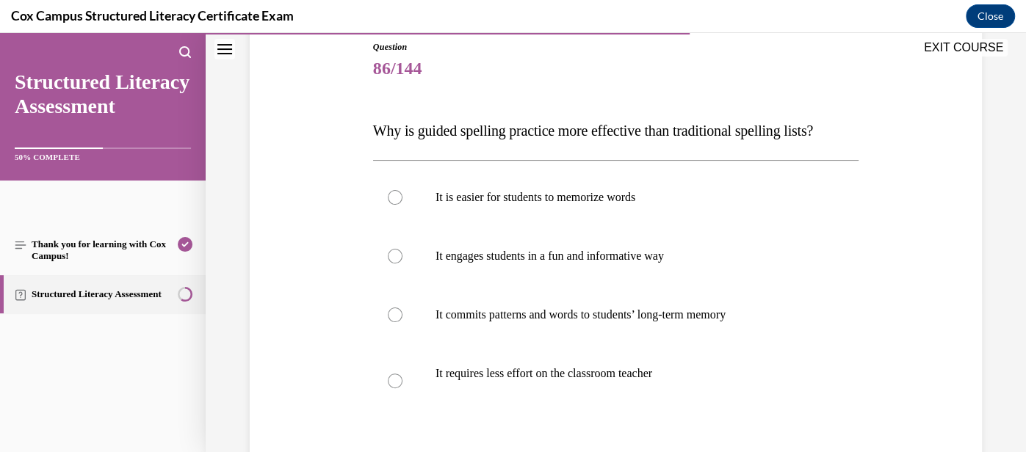
scroll to position [171, 0]
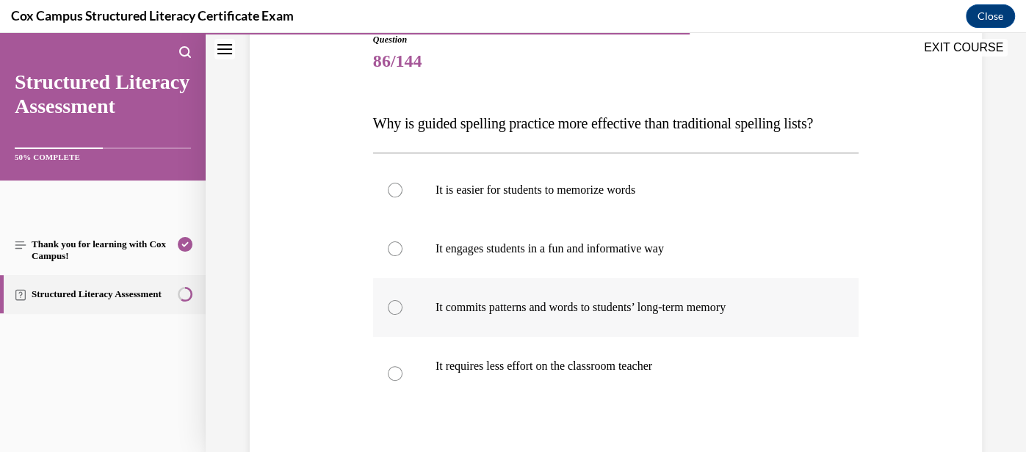
click at [603, 334] on label "It commits patterns and words to students’ long-term memory" at bounding box center [615, 307] width 485 height 59
click at [402, 315] on input "It commits patterns and words to students’ long-term memory" at bounding box center [395, 307] width 15 height 15
radio input "true"
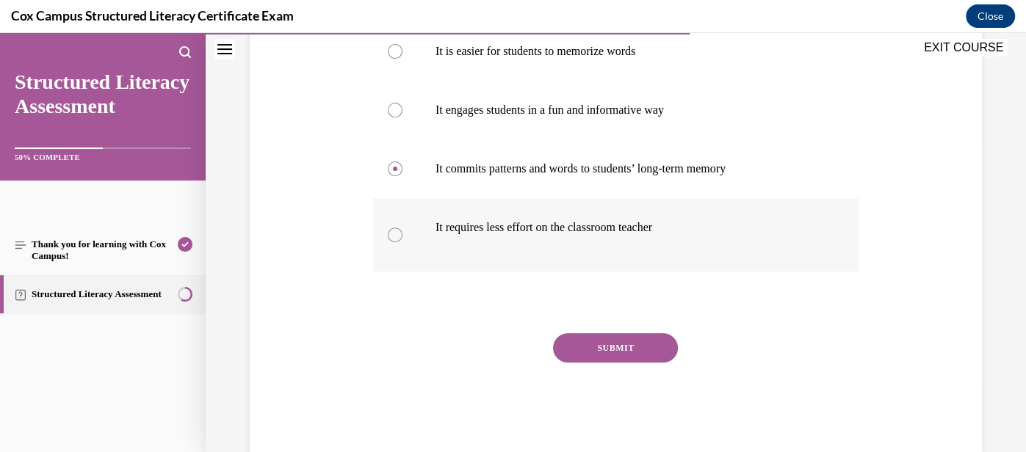
scroll to position [313, 0]
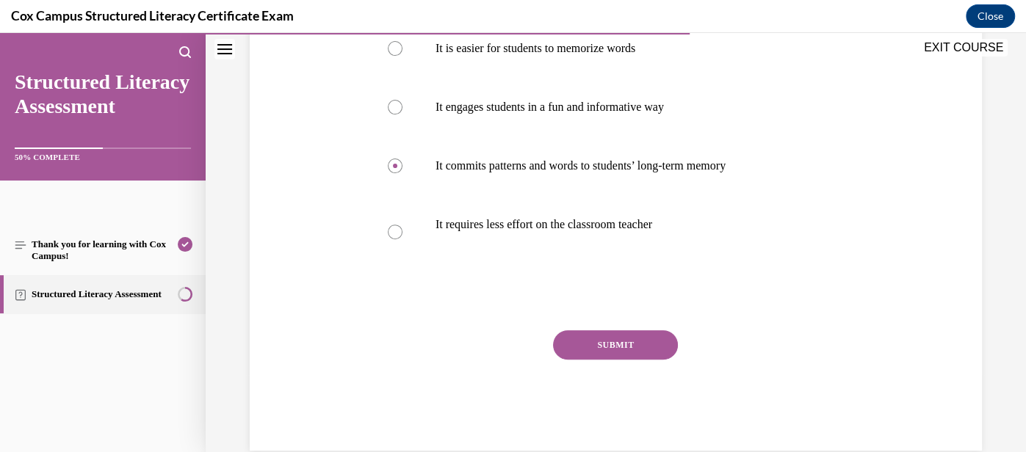
click at [604, 339] on button "SUBMIT" at bounding box center [615, 344] width 125 height 29
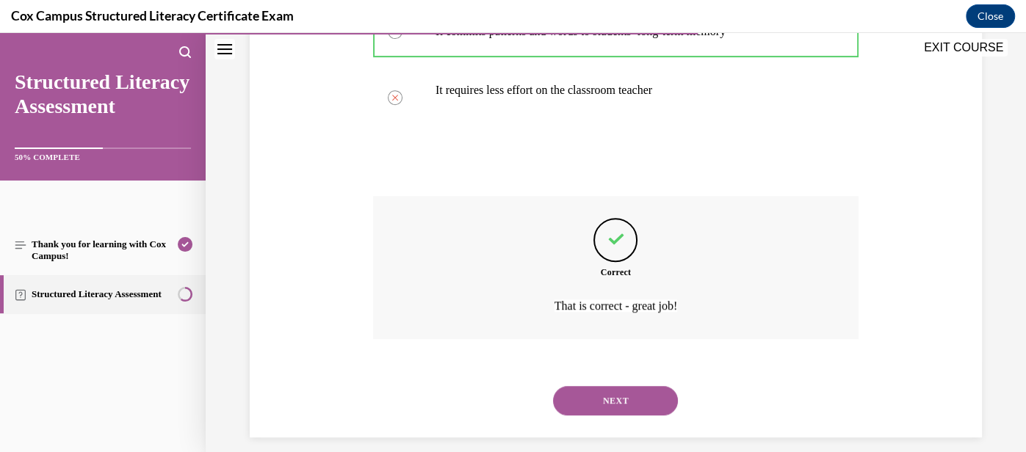
scroll to position [461, 0]
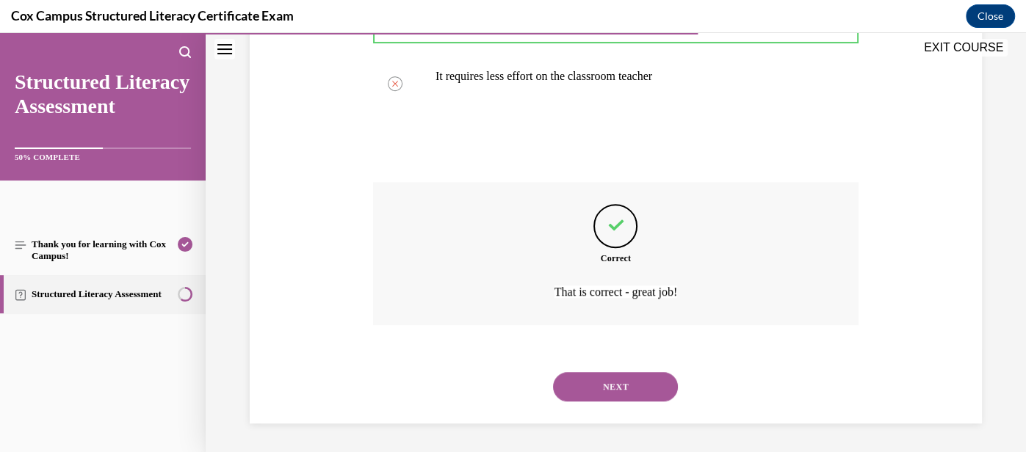
click at [609, 380] on button "NEXT" at bounding box center [615, 386] width 125 height 29
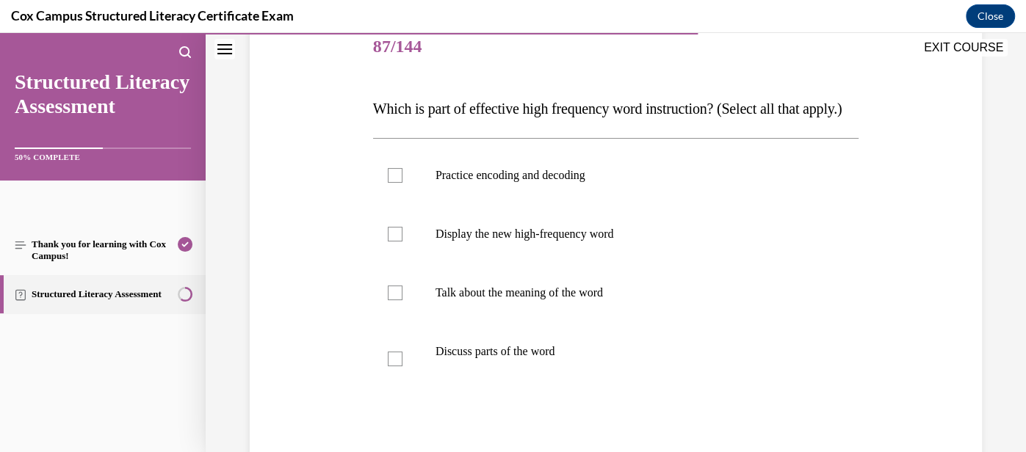
scroll to position [184, 0]
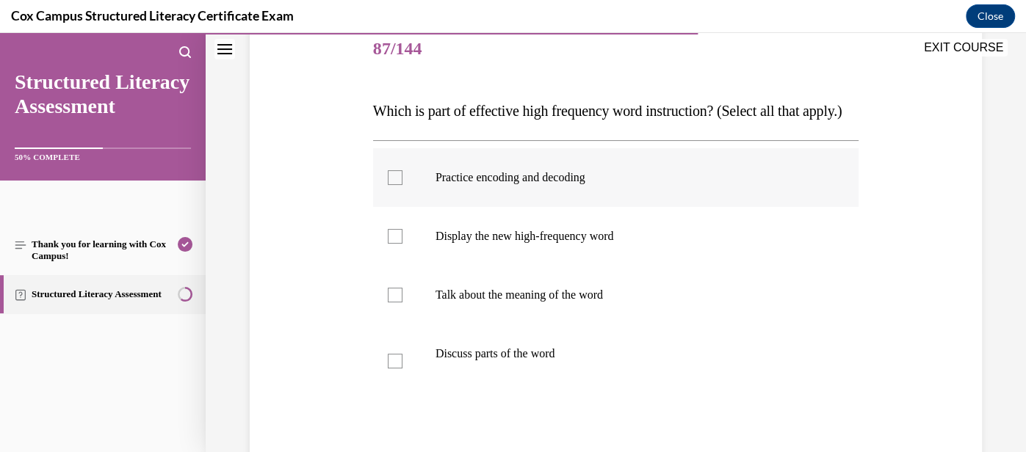
click at [393, 207] on label "Practice encoding and decoding" at bounding box center [615, 177] width 485 height 59
click at [393, 185] on input "Practice encoding and decoding" at bounding box center [395, 177] width 15 height 15
checkbox input "true"
click at [394, 256] on label "Display the new high-frequency word" at bounding box center [615, 236] width 485 height 59
click at [394, 244] on input "Display the new high-frequency word" at bounding box center [395, 236] width 15 height 15
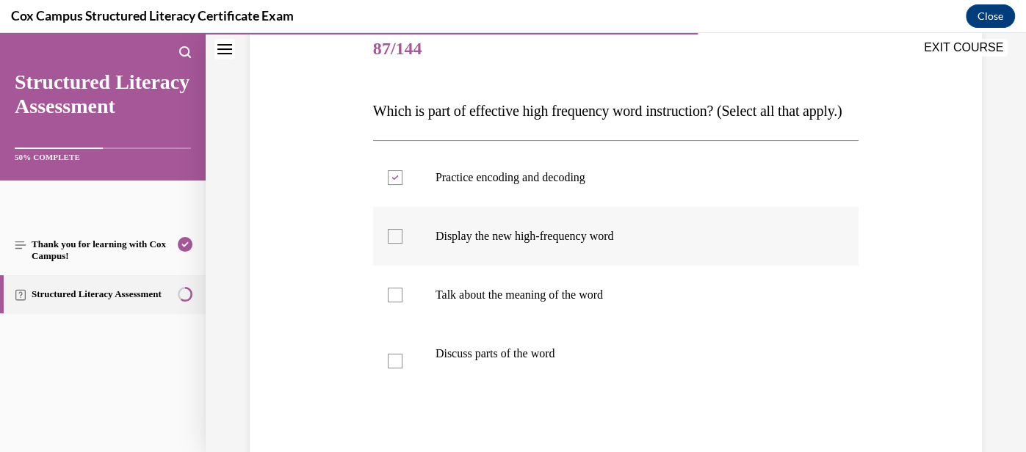
checkbox input "true"
click at [393, 302] on div at bounding box center [395, 295] width 15 height 15
click at [393, 302] on input "Talk about the meaning of the word" at bounding box center [395, 295] width 15 height 15
checkbox input "true"
click at [388, 369] on div at bounding box center [395, 361] width 15 height 15
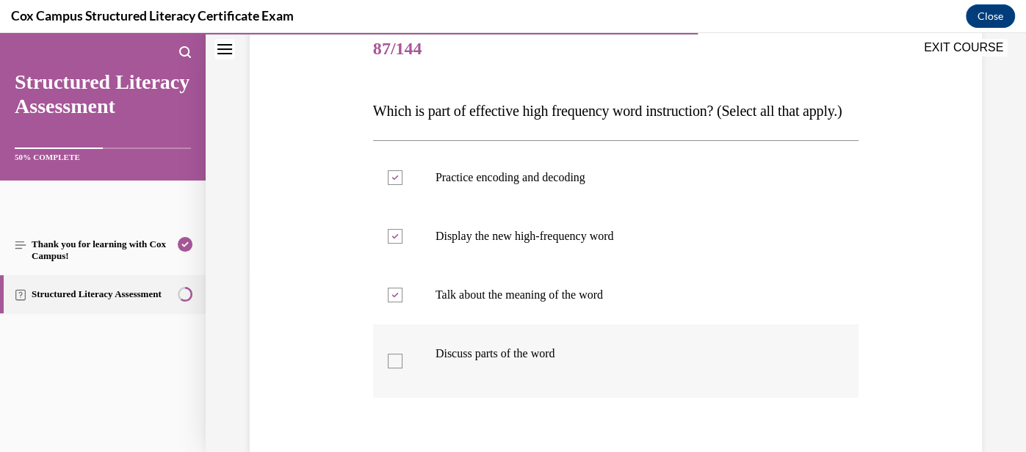
click at [388, 369] on input "Discuss parts of the word" at bounding box center [395, 361] width 15 height 15
checkbox input "true"
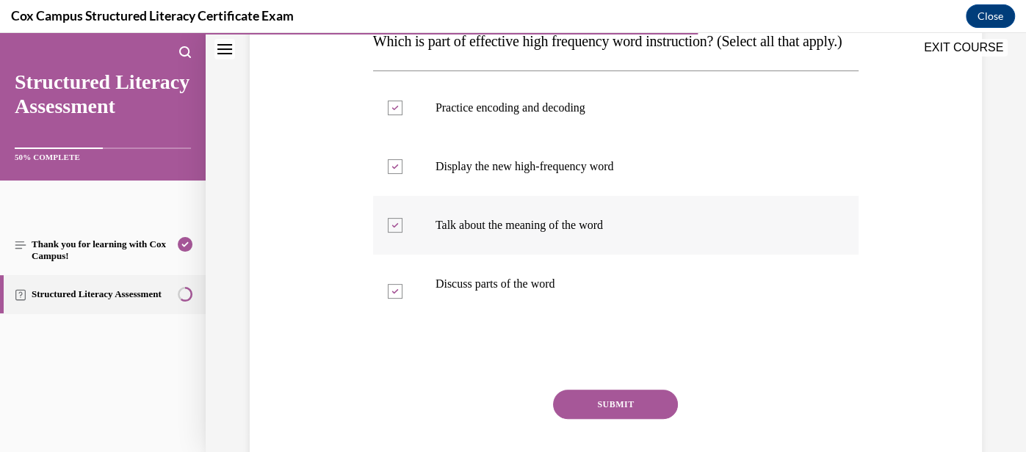
scroll to position [264, 0]
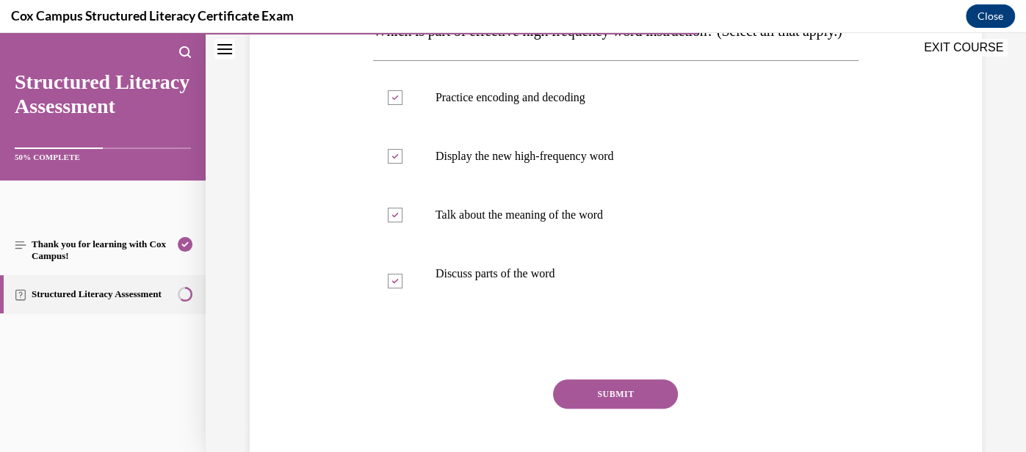
click at [620, 409] on button "SUBMIT" at bounding box center [615, 394] width 125 height 29
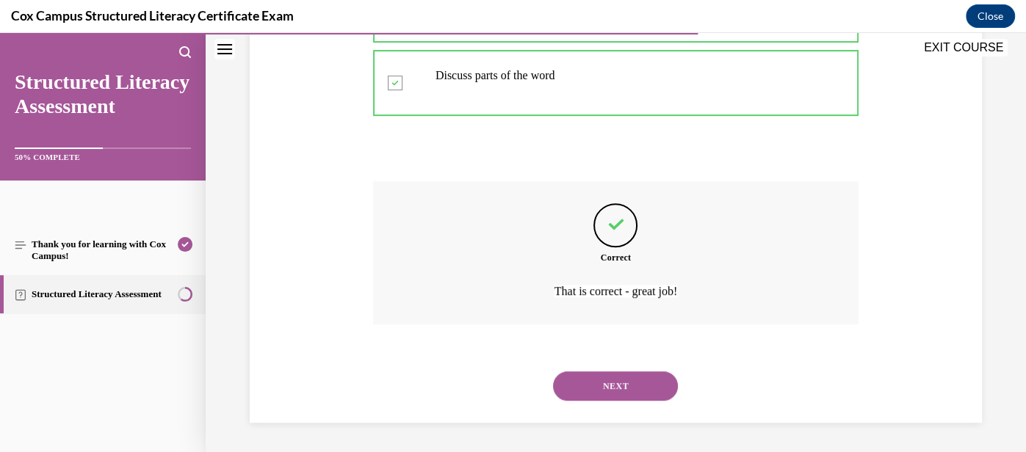
scroll to position [490, 0]
click at [620, 424] on div "Question 87/144 Which is part of effective high frequency word instruction? (Se…" at bounding box center [616, 35] width 820 height 835
click at [648, 382] on button "NEXT" at bounding box center [615, 385] width 125 height 29
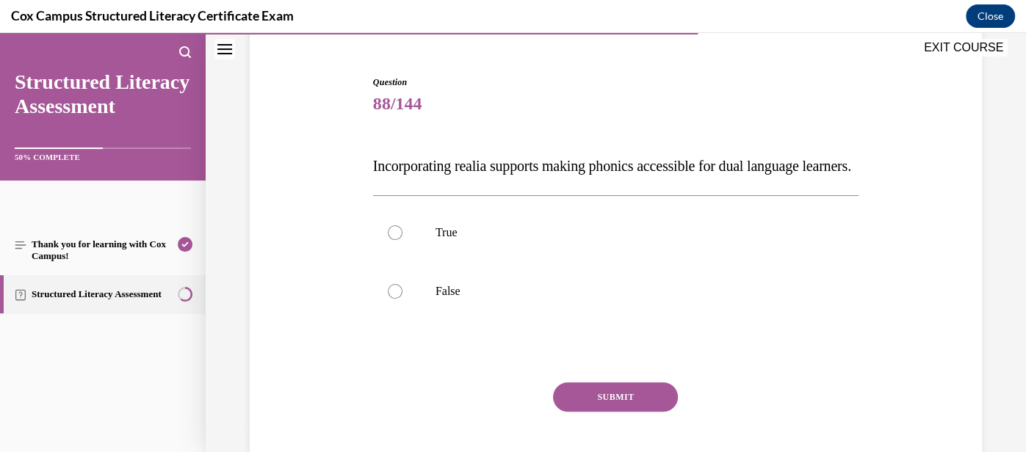
scroll to position [130, 0]
drag, startPoint x: 443, startPoint y: 197, endPoint x: 360, endPoint y: 163, distance: 89.8
click at [360, 163] on div "Question 88/144 Incorporating realia supports making phonics accessible for dua…" at bounding box center [615, 265] width 739 height 471
click at [535, 240] on label "True" at bounding box center [615, 231] width 485 height 59
click at [402, 239] on input "True" at bounding box center [395, 231] width 15 height 15
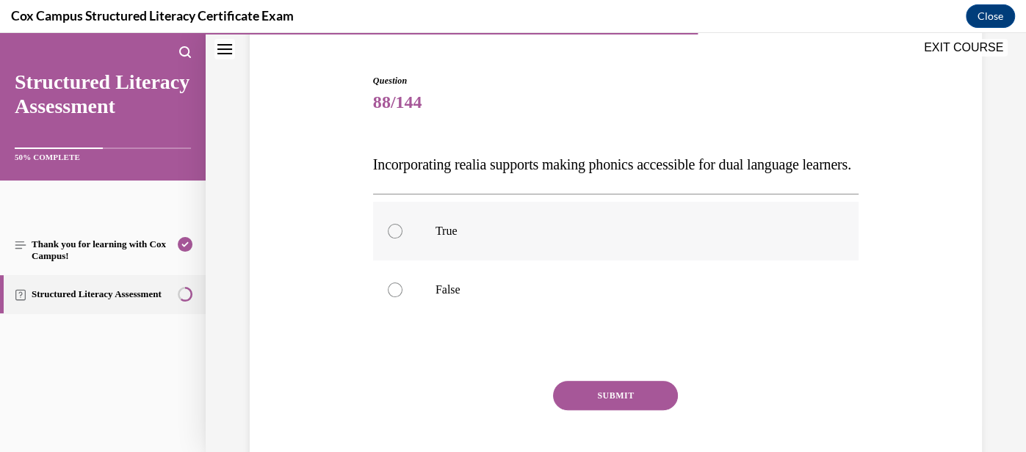
radio input "true"
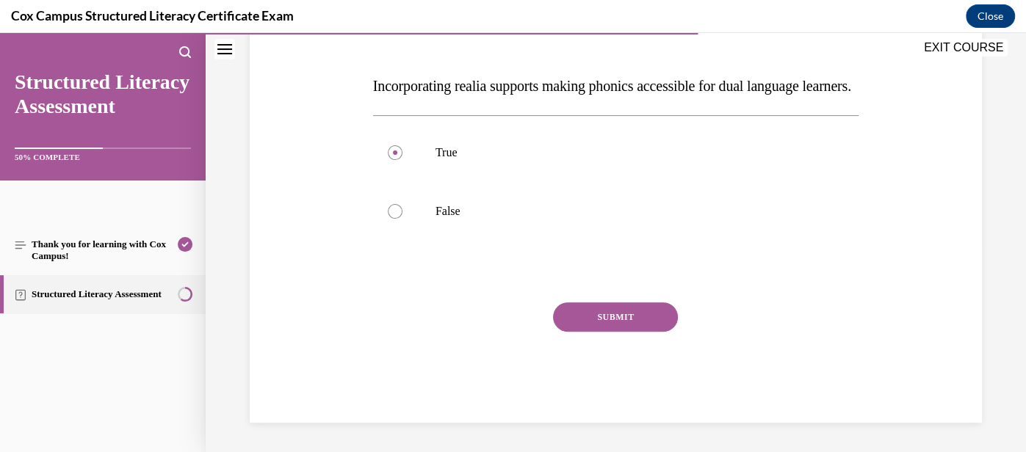
click at [608, 332] on button "SUBMIT" at bounding box center [615, 316] width 125 height 29
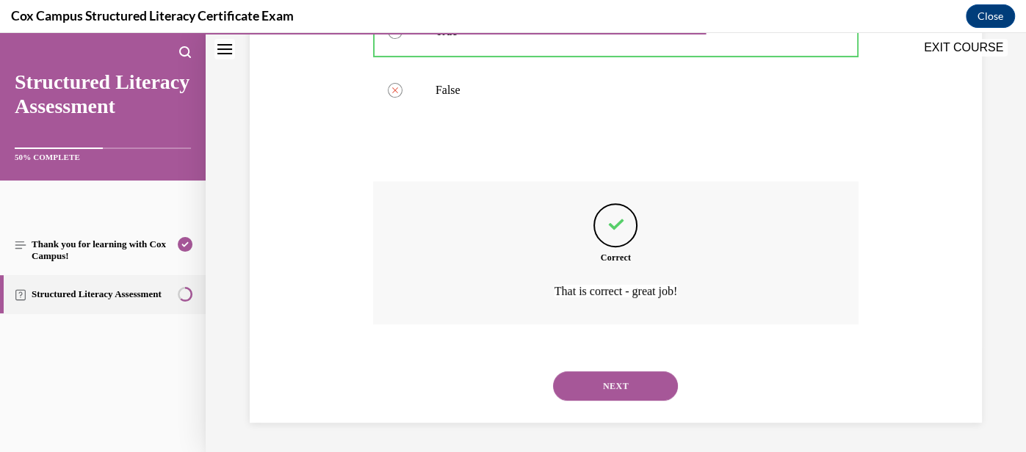
scroll to position [358, 0]
click at [614, 393] on button "NEXT" at bounding box center [615, 385] width 125 height 29
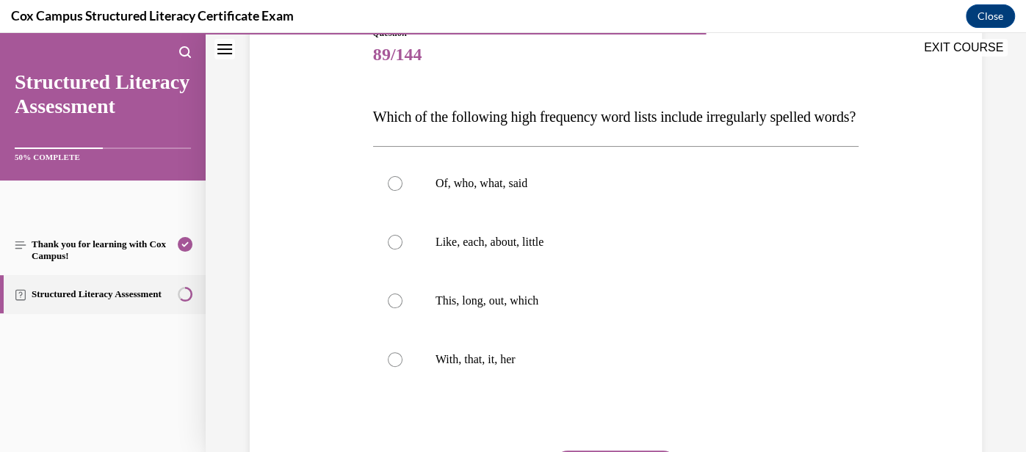
scroll to position [178, 0]
click at [608, 191] on p "Of, who, what, said" at bounding box center [628, 183] width 386 height 15
click at [402, 191] on input "Of, who, what, said" at bounding box center [395, 183] width 15 height 15
radio input "true"
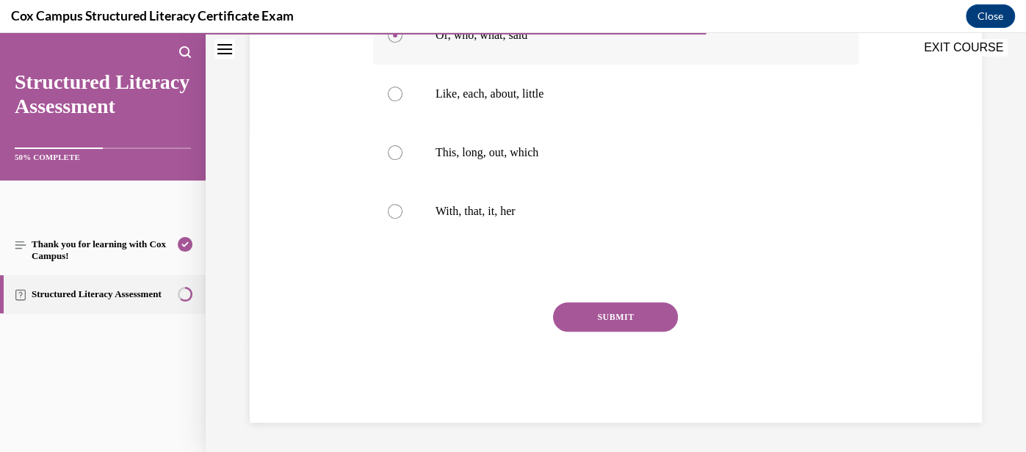
scroll to position [354, 0]
click at [609, 327] on button "SUBMIT" at bounding box center [615, 316] width 125 height 29
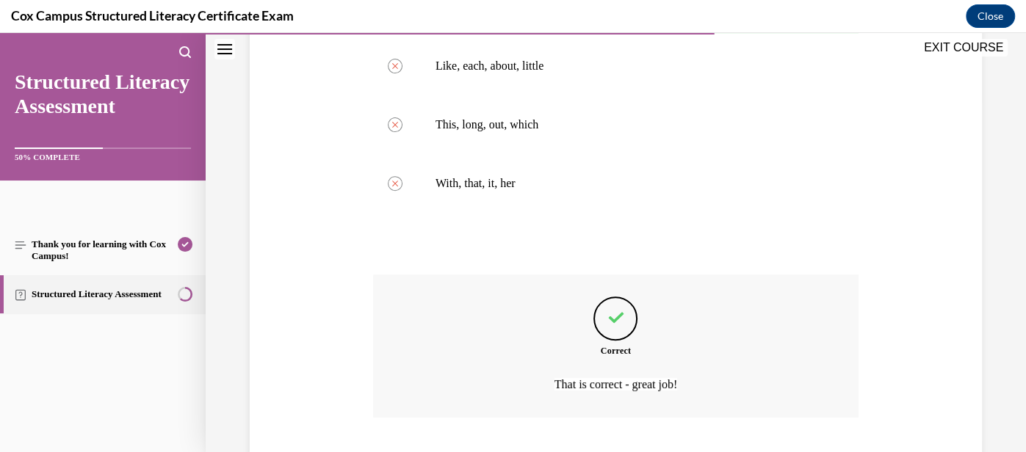
scroll to position [475, 0]
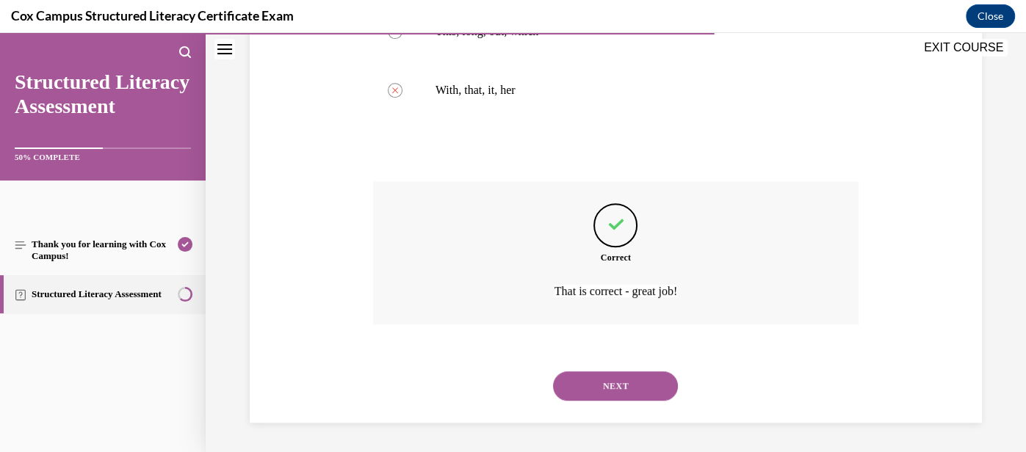
click at [623, 386] on button "NEXT" at bounding box center [615, 385] width 125 height 29
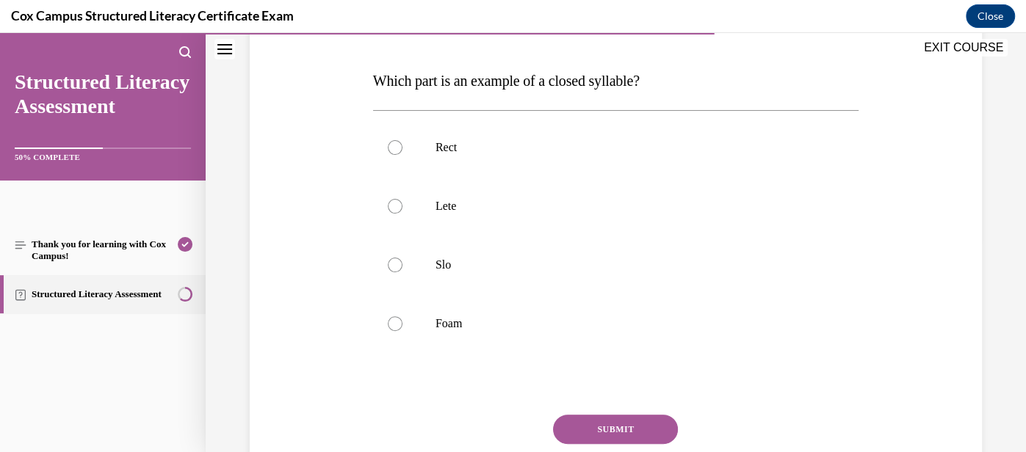
scroll to position [217, 0]
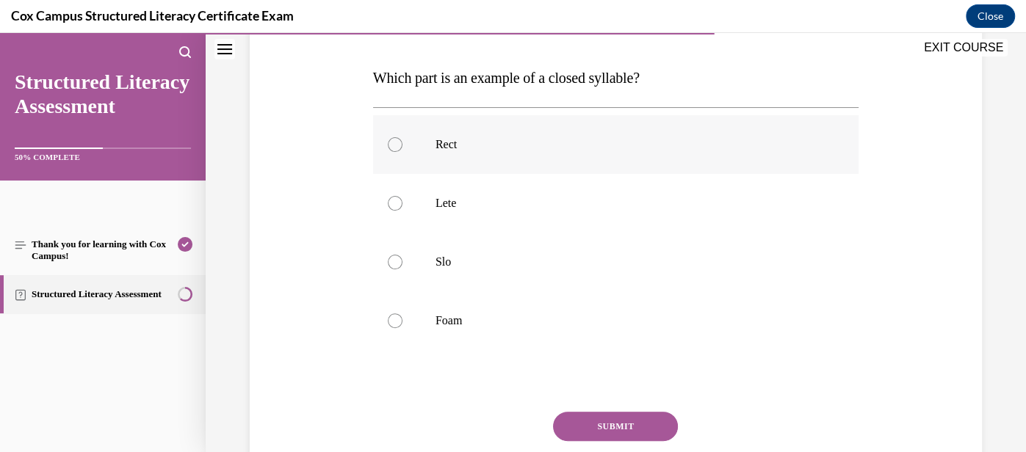
click at [555, 149] on p "Rect" at bounding box center [628, 144] width 386 height 15
click at [402, 149] on input "Rect" at bounding box center [395, 144] width 15 height 15
radio input "true"
click at [628, 426] on button "SUBMIT" at bounding box center [615, 426] width 125 height 29
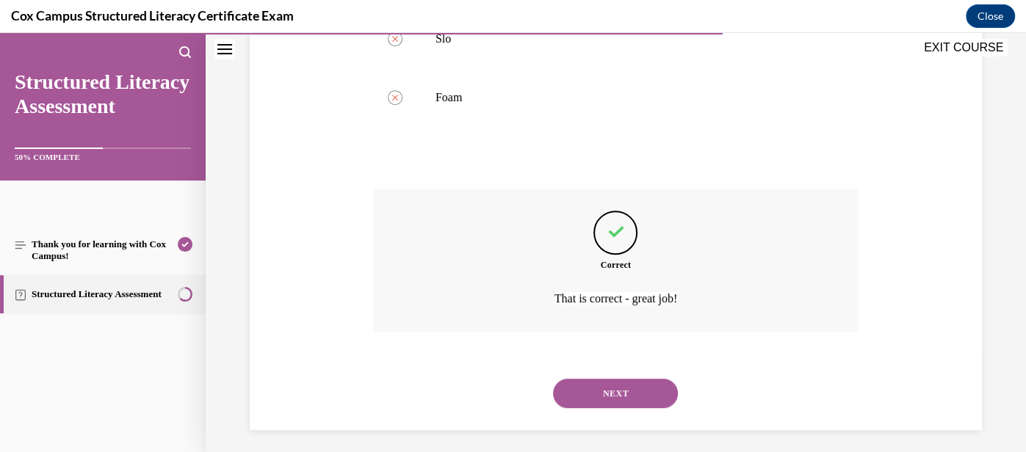
scroll to position [446, 0]
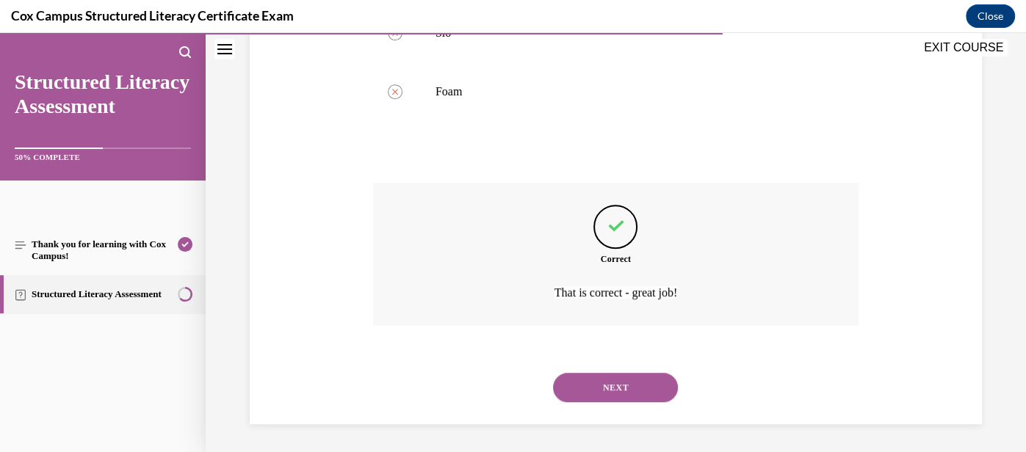
click at [631, 388] on button "NEXT" at bounding box center [615, 387] width 125 height 29
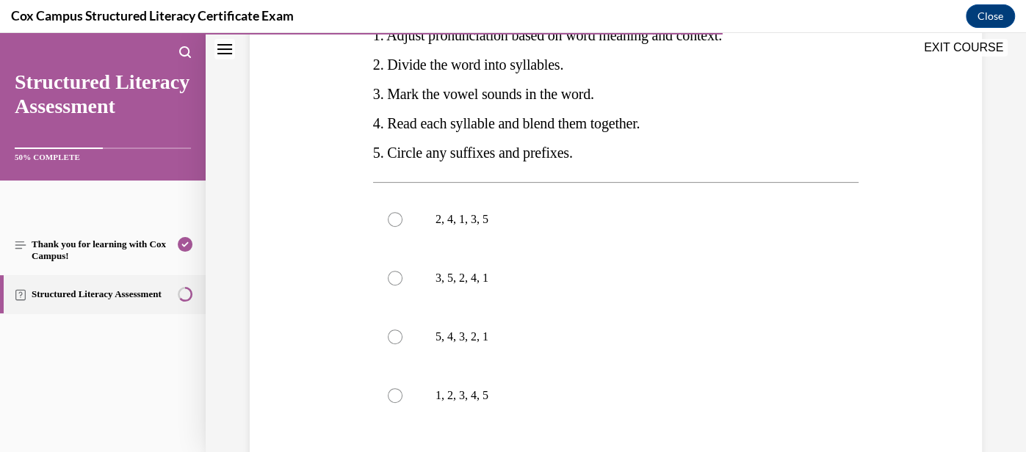
scroll to position [311, 0]
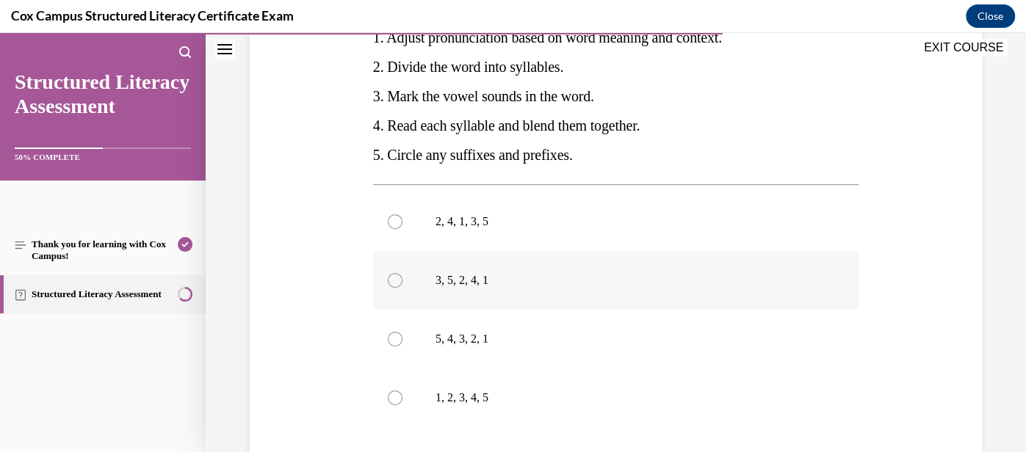
click at [718, 281] on p "3, 5, 2, 4, 1" at bounding box center [628, 280] width 386 height 15
click at [402, 281] on input "3, 5, 2, 4, 1" at bounding box center [395, 280] width 15 height 15
radio input "true"
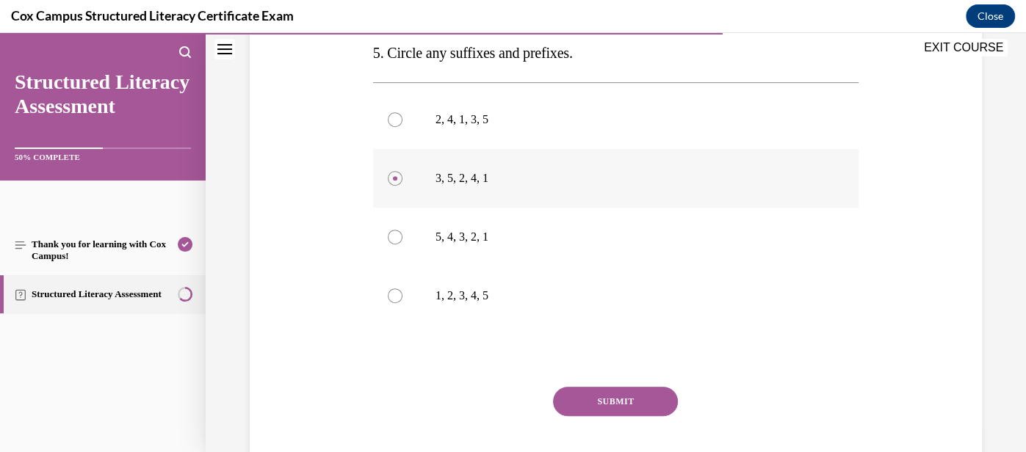
scroll to position [427, 0]
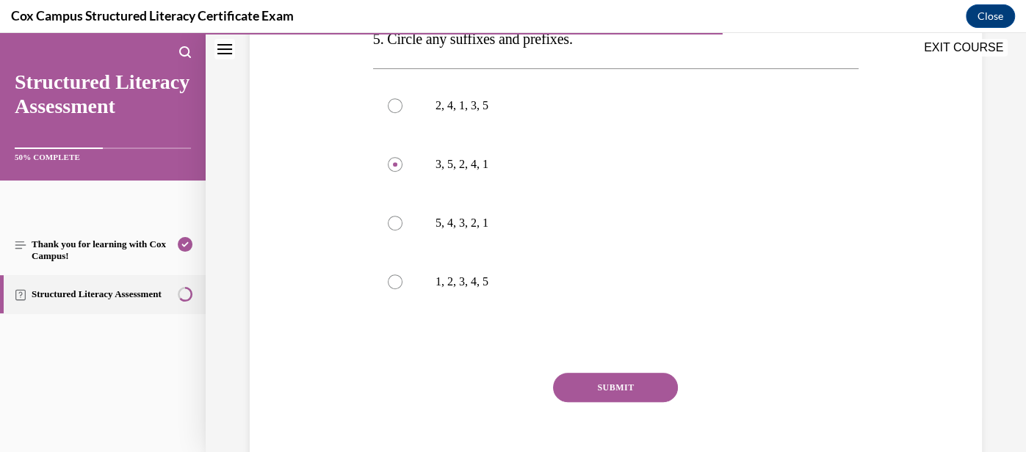
click at [629, 377] on button "SUBMIT" at bounding box center [615, 387] width 125 height 29
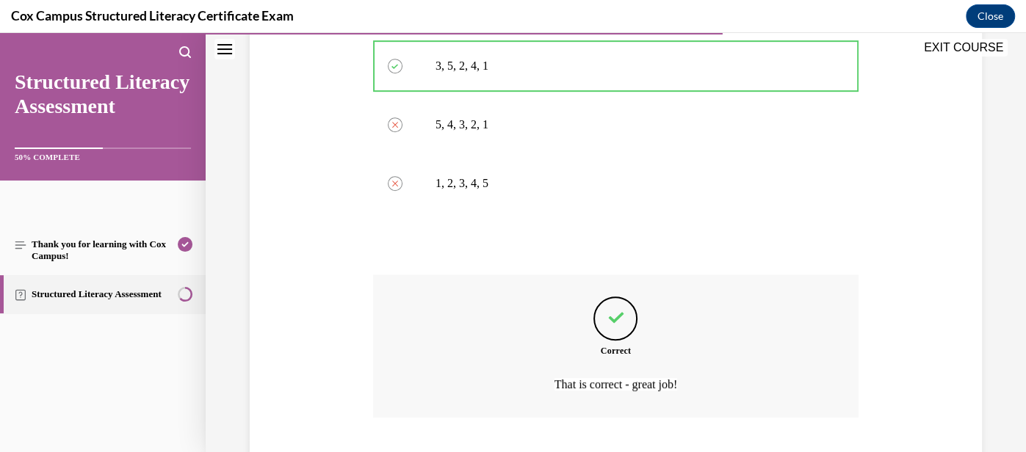
scroll to position [617, 0]
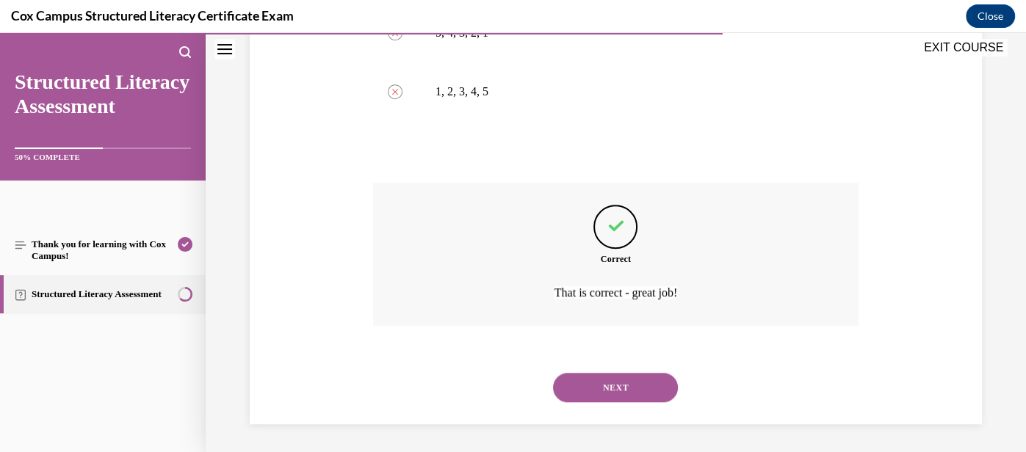
click at [634, 388] on button "NEXT" at bounding box center [615, 387] width 125 height 29
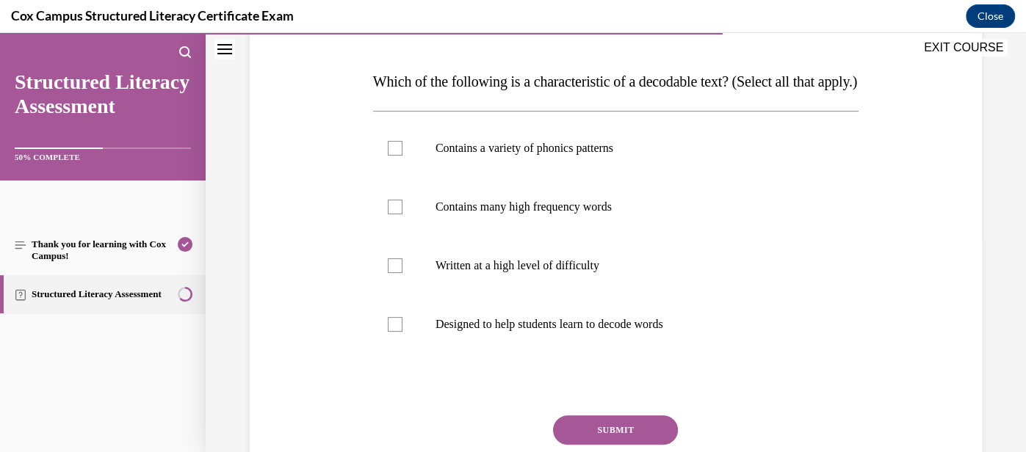
scroll to position [210, 0]
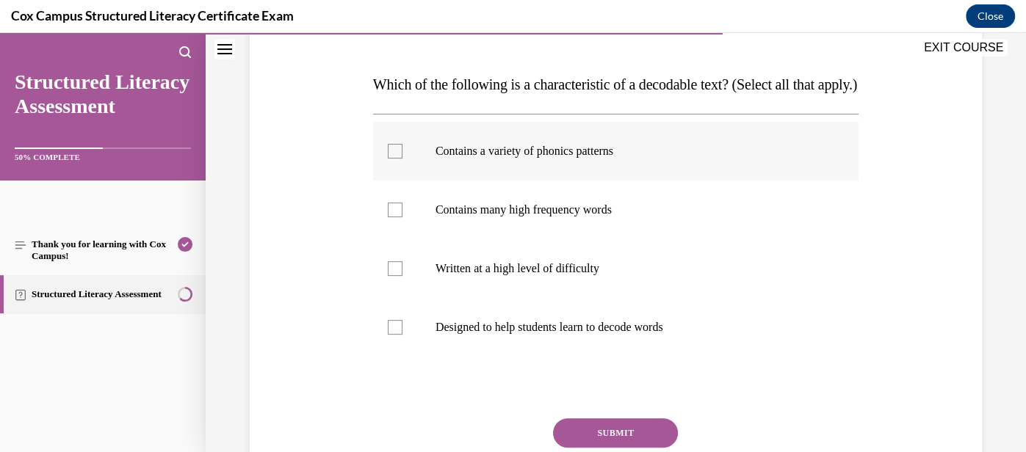
click at [502, 181] on label "Contains a variety of phonics patterns" at bounding box center [615, 151] width 485 height 59
click at [402, 159] on input "Contains a variety of phonics patterns" at bounding box center [395, 151] width 15 height 15
checkbox input "true"
click at [507, 217] on p "Contains many high frequency words" at bounding box center [628, 210] width 386 height 15
click at [402, 217] on input "Contains many high frequency words" at bounding box center [395, 210] width 15 height 15
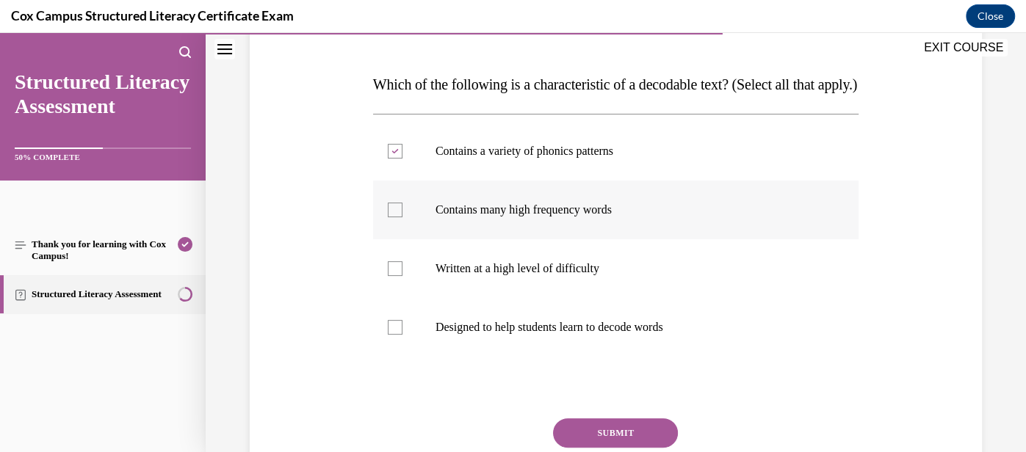
checkbox input "true"
click at [511, 335] on p "Designed to help students learn to decode words" at bounding box center [628, 327] width 386 height 15
click at [402, 335] on input "Designed to help students learn to decode words" at bounding box center [395, 327] width 15 height 15
checkbox input "true"
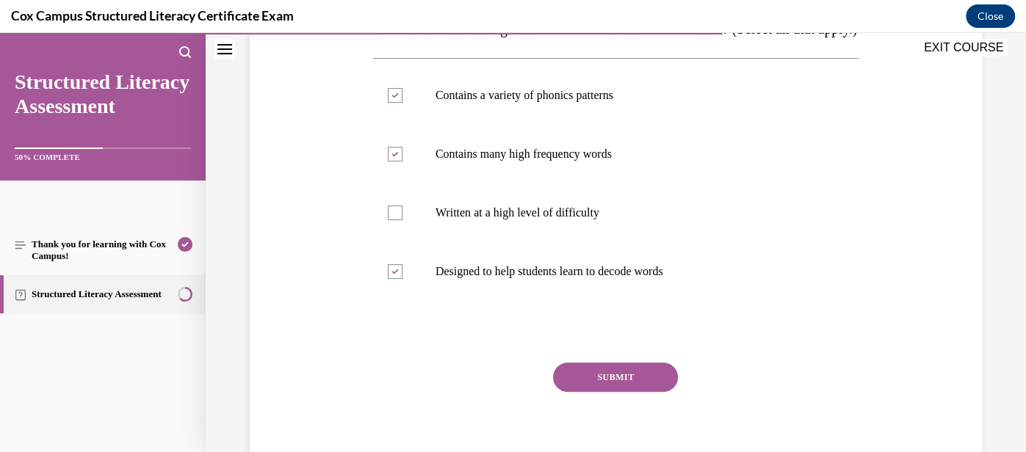
click at [625, 392] on button "SUBMIT" at bounding box center [615, 377] width 125 height 29
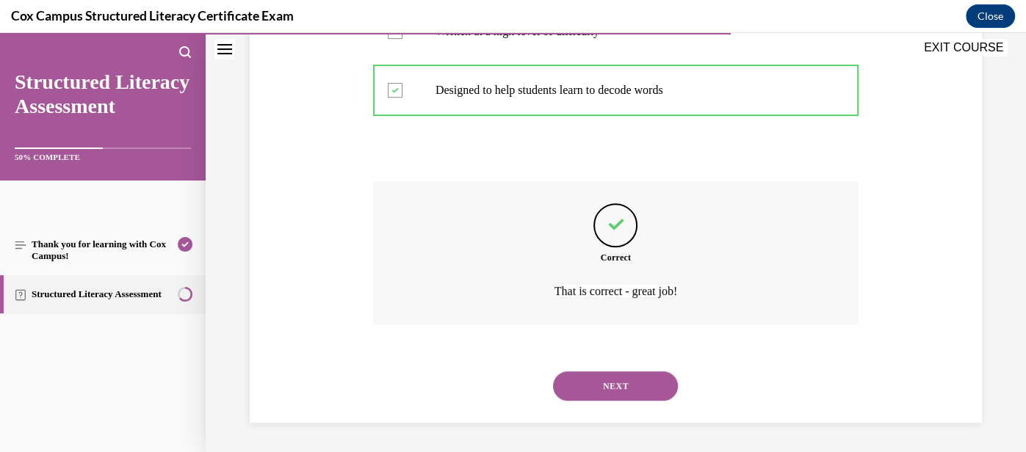
scroll to position [475, 0]
click at [628, 385] on button "NEXT" at bounding box center [615, 385] width 125 height 29
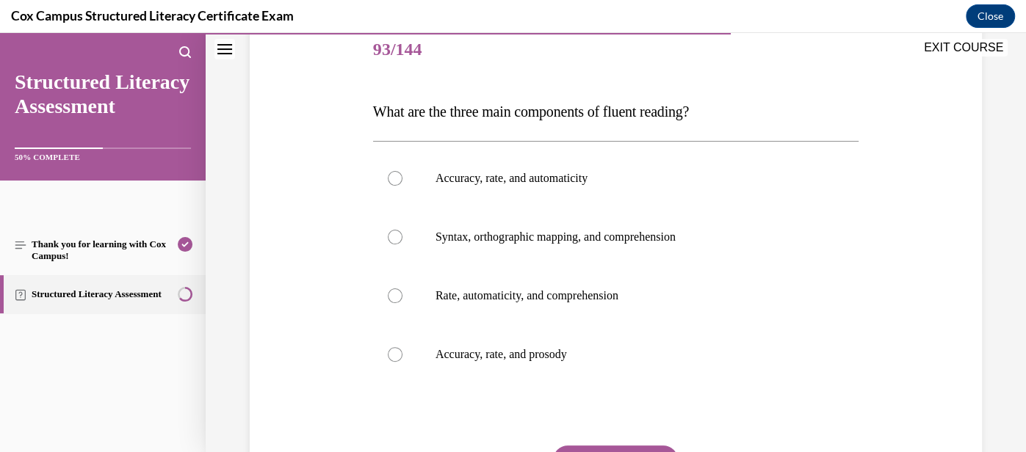
scroll to position [185, 0]
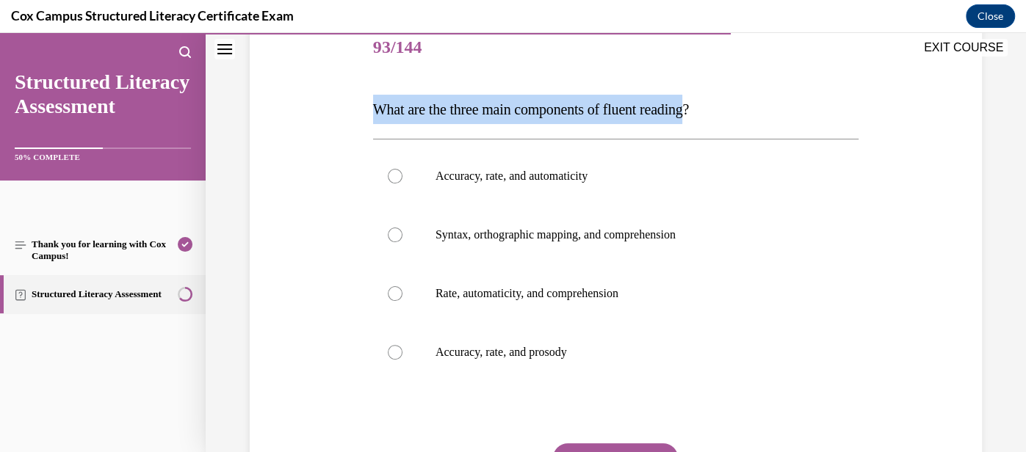
drag, startPoint x: 376, startPoint y: 108, endPoint x: 716, endPoint y: 108, distance: 339.9
click at [689, 108] on span "What are the three main components of fluent reading?" at bounding box center [531, 109] width 316 height 16
click at [604, 349] on p "Accuracy, rate, and prosody" at bounding box center [628, 352] width 386 height 15
click at [402, 349] on input "Accuracy, rate, and prosody" at bounding box center [395, 352] width 15 height 15
radio input "true"
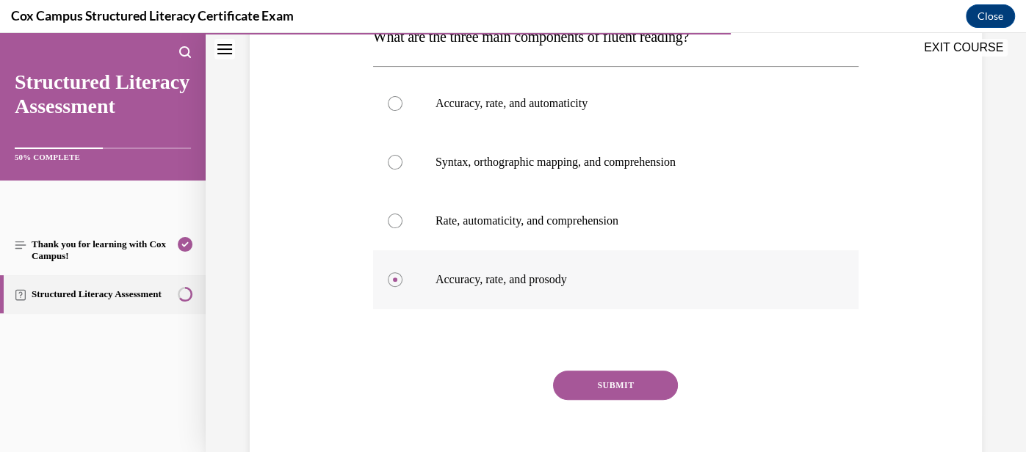
scroll to position [294, 0]
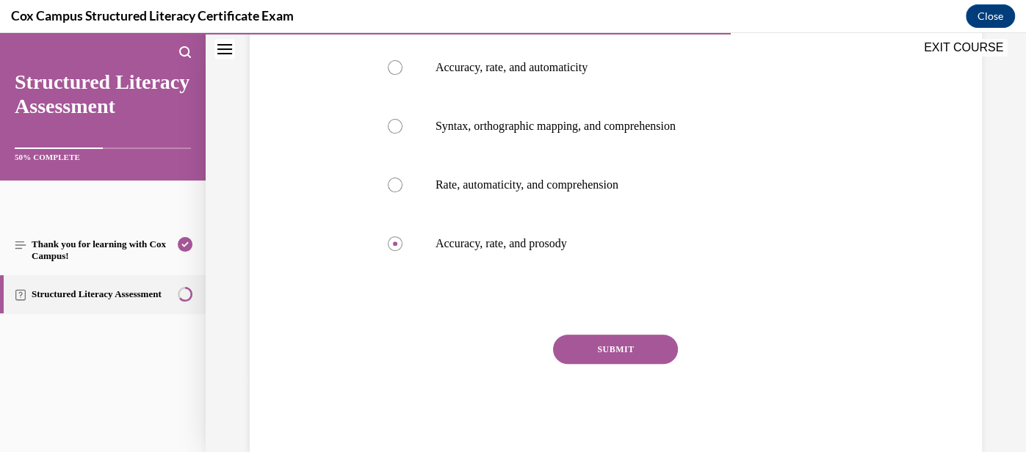
click at [619, 347] on button "SUBMIT" at bounding box center [615, 349] width 125 height 29
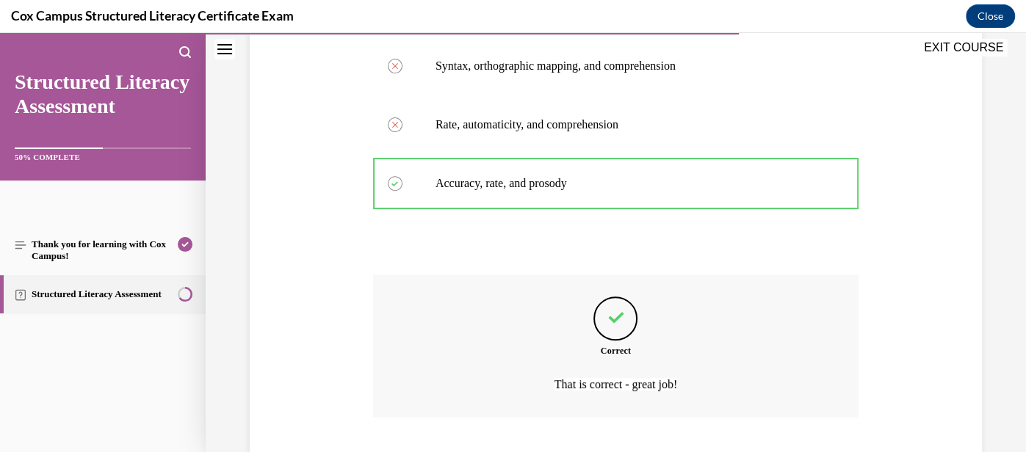
scroll to position [446, 0]
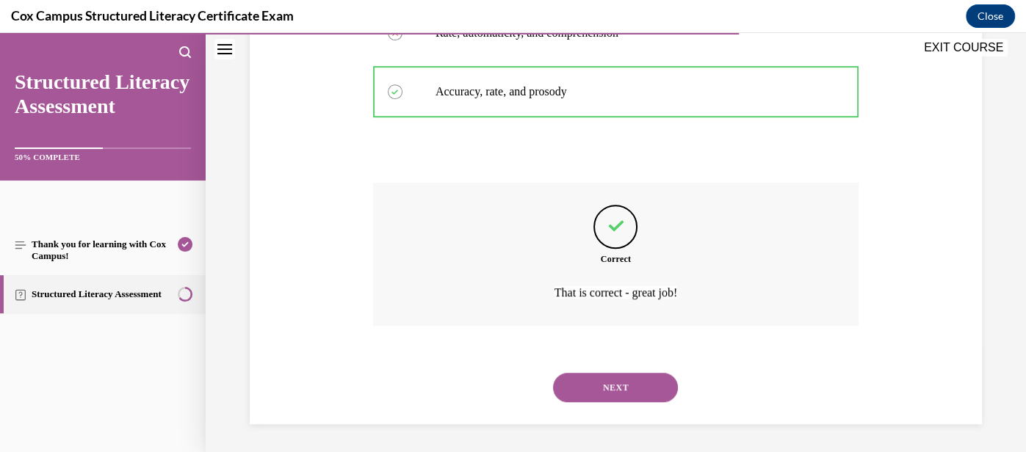
click at [627, 382] on button "NEXT" at bounding box center [615, 387] width 125 height 29
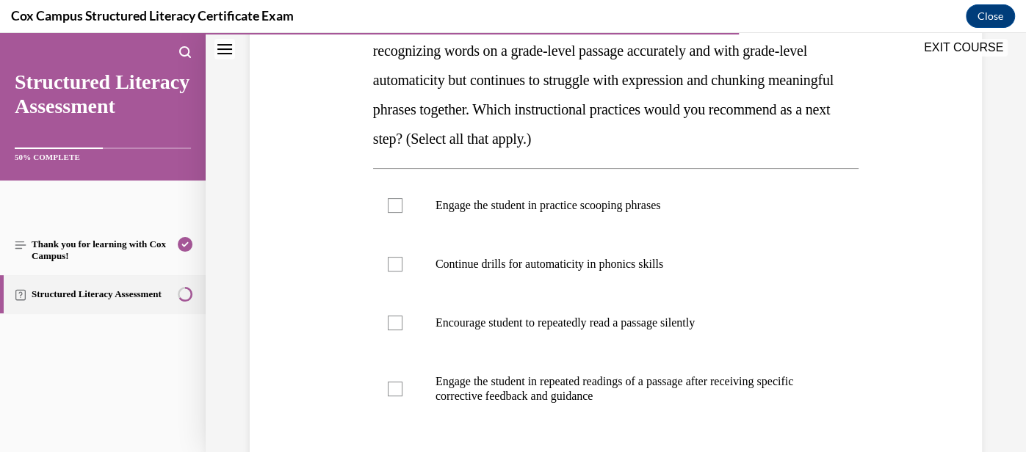
scroll to position [275, 0]
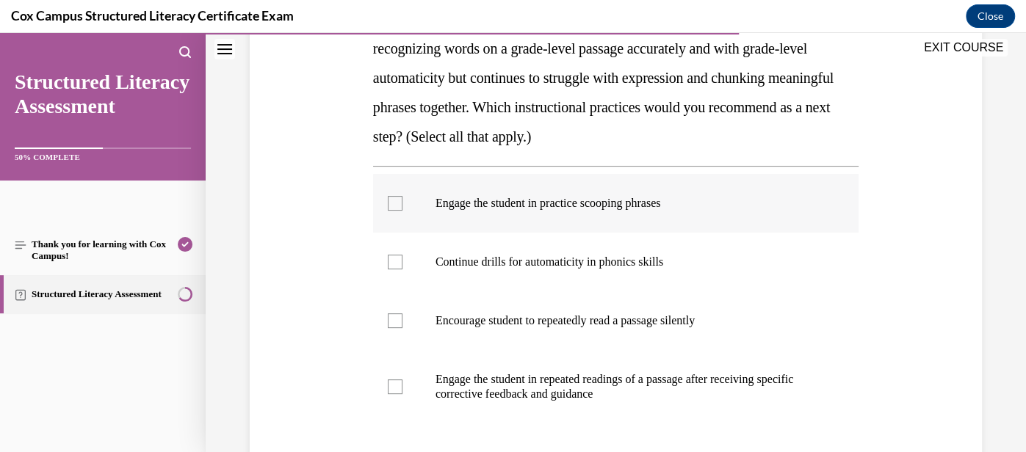
click at [613, 201] on p "Engage the student in practice scooping phrases" at bounding box center [628, 203] width 386 height 15
click at [402, 201] on input "Engage the student in practice scooping phrases" at bounding box center [395, 203] width 15 height 15
checkbox input "true"
click at [602, 389] on p "Engage the student in repeated readings of a passage after receiving specific c…" at bounding box center [628, 386] width 386 height 29
click at [402, 389] on input "Engage the student in repeated readings of a passage after receiving specific c…" at bounding box center [395, 387] width 15 height 15
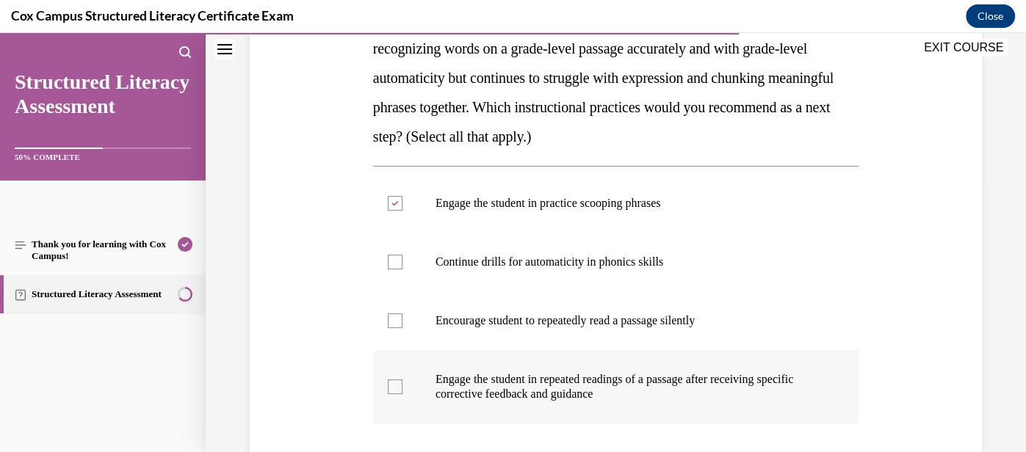
checkbox input "true"
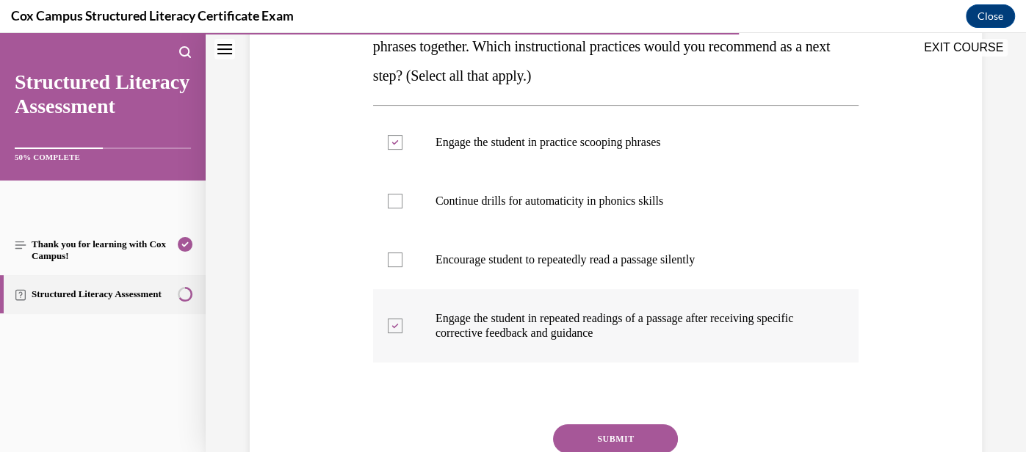
scroll to position [338, 0]
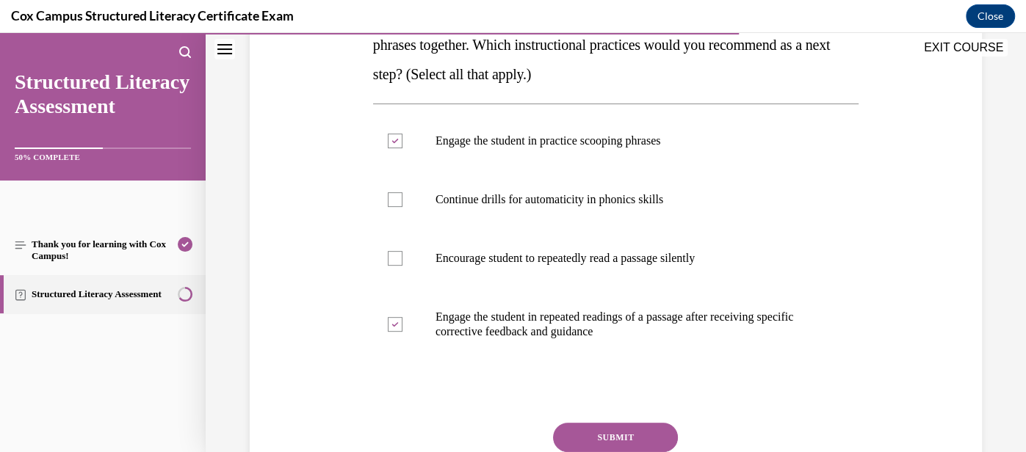
click at [614, 439] on button "SUBMIT" at bounding box center [615, 437] width 125 height 29
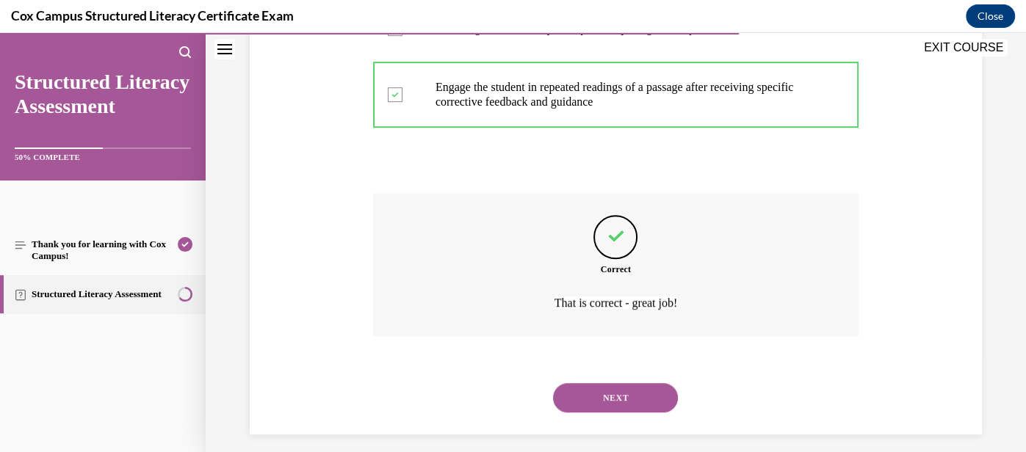
scroll to position [578, 0]
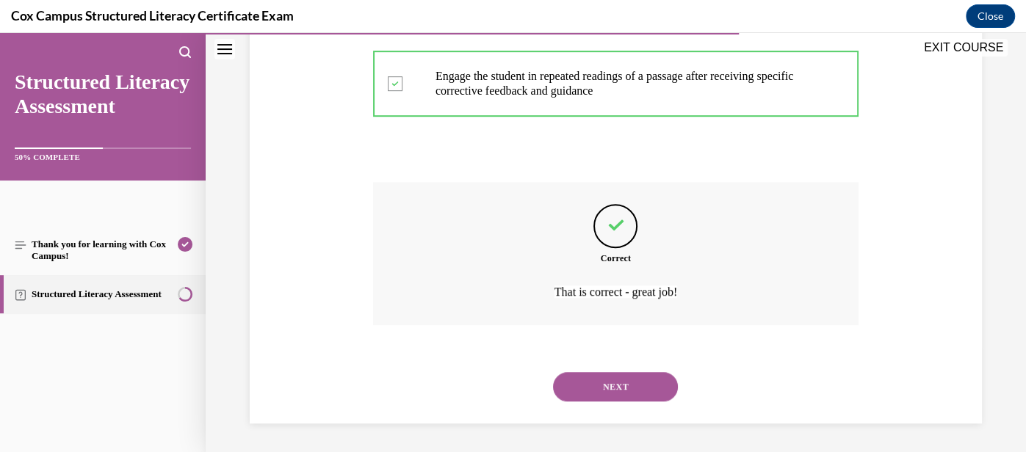
click at [628, 402] on div "NEXT" at bounding box center [615, 387] width 485 height 59
click at [627, 396] on button "NEXT" at bounding box center [615, 386] width 125 height 29
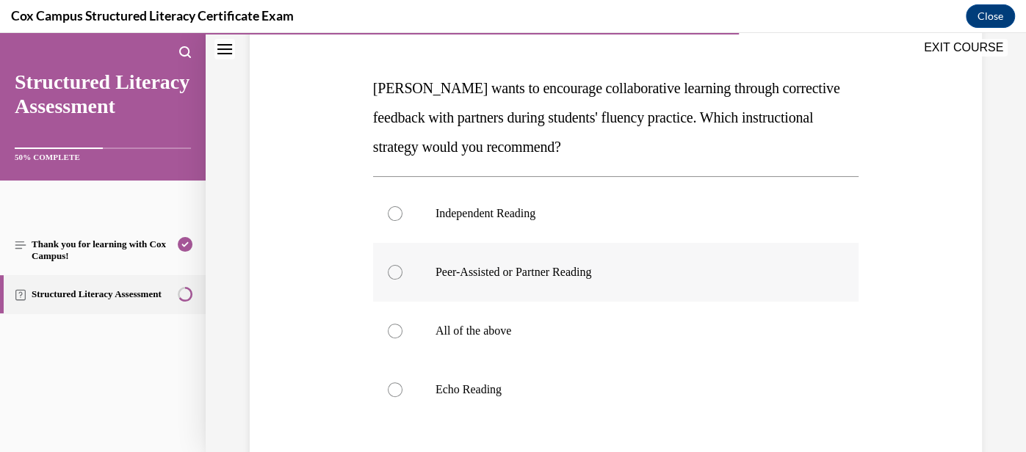
scroll to position [207, 0]
click at [675, 294] on label "Peer-Assisted or Partner Reading" at bounding box center [615, 271] width 485 height 59
click at [402, 279] on input "Peer-Assisted or Partner Reading" at bounding box center [395, 271] width 15 height 15
radio input "true"
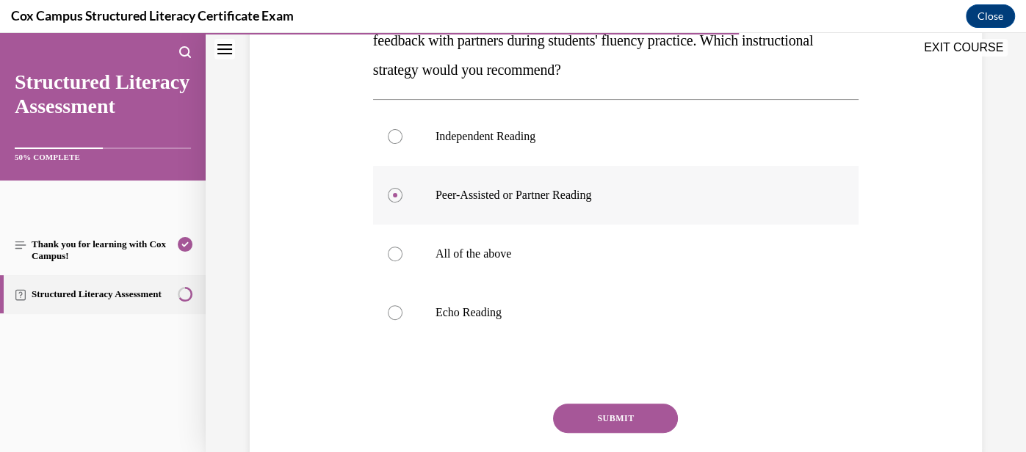
scroll to position [286, 0]
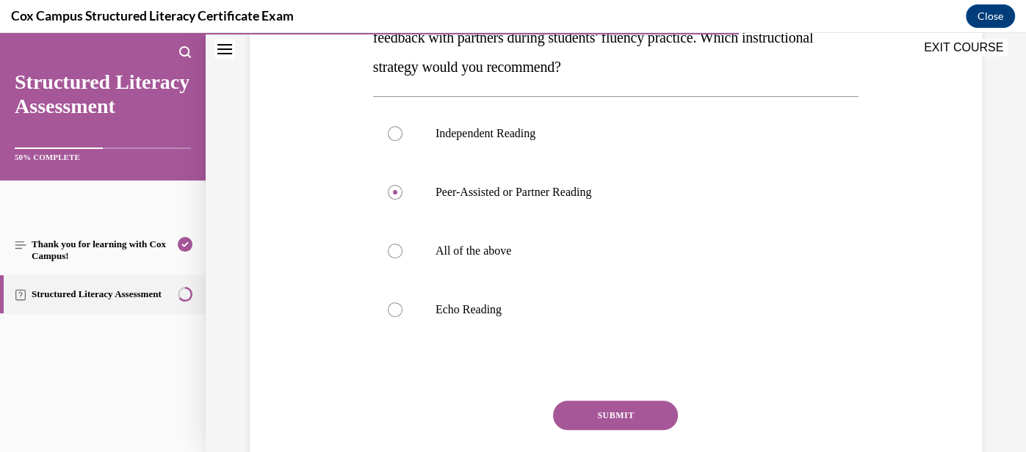
click at [642, 411] on button "SUBMIT" at bounding box center [615, 415] width 125 height 29
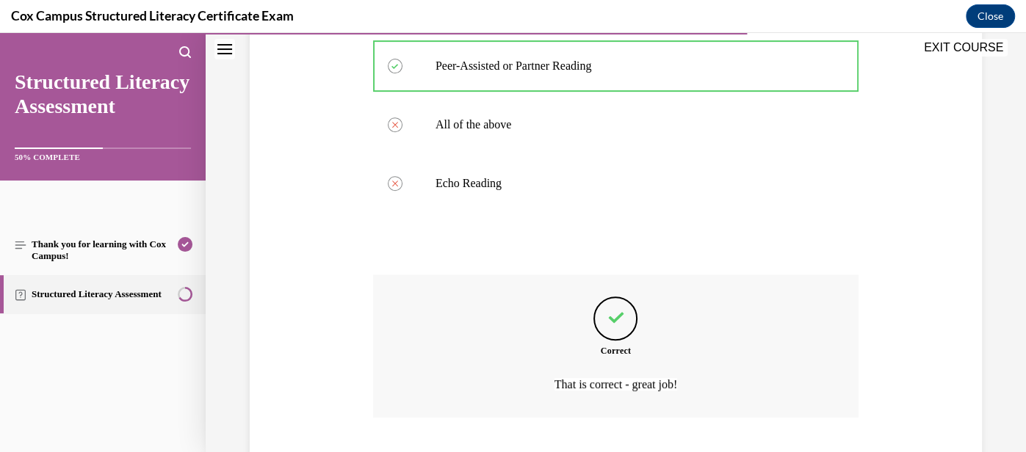
scroll to position [504, 0]
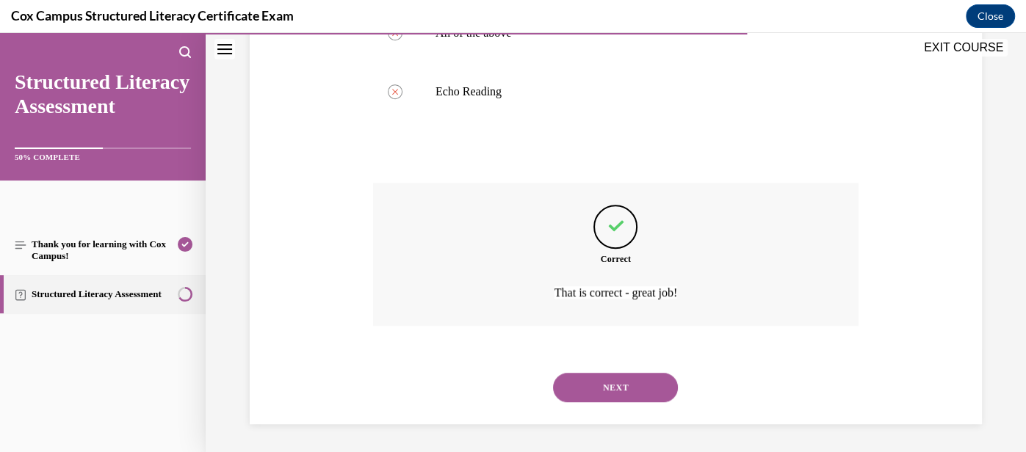
click at [625, 374] on button "NEXT" at bounding box center [615, 387] width 125 height 29
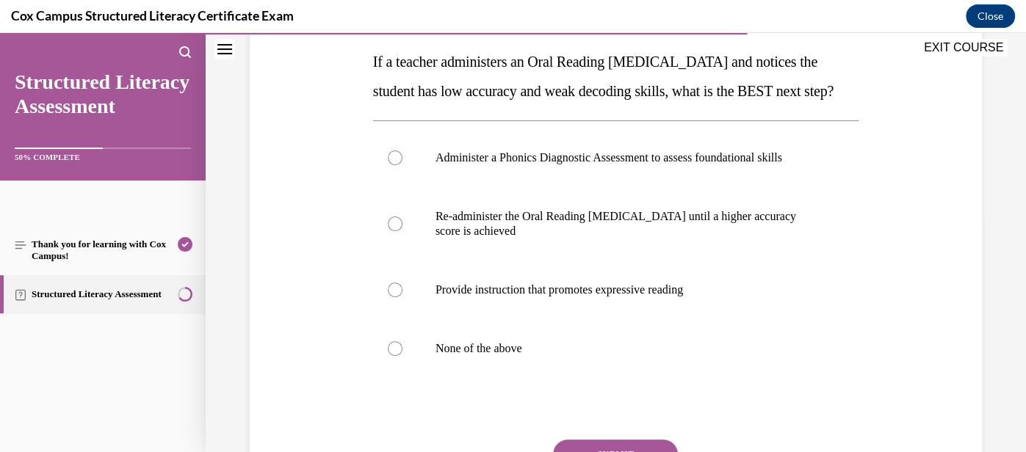
scroll to position [233, 0]
click at [658, 165] on p "Administer a Phonics Diagnostic Assessment to assess foundational skills" at bounding box center [628, 157] width 386 height 15
click at [402, 165] on input "Administer a Phonics Diagnostic Assessment to assess foundational skills" at bounding box center [395, 157] width 15 height 15
radio input "true"
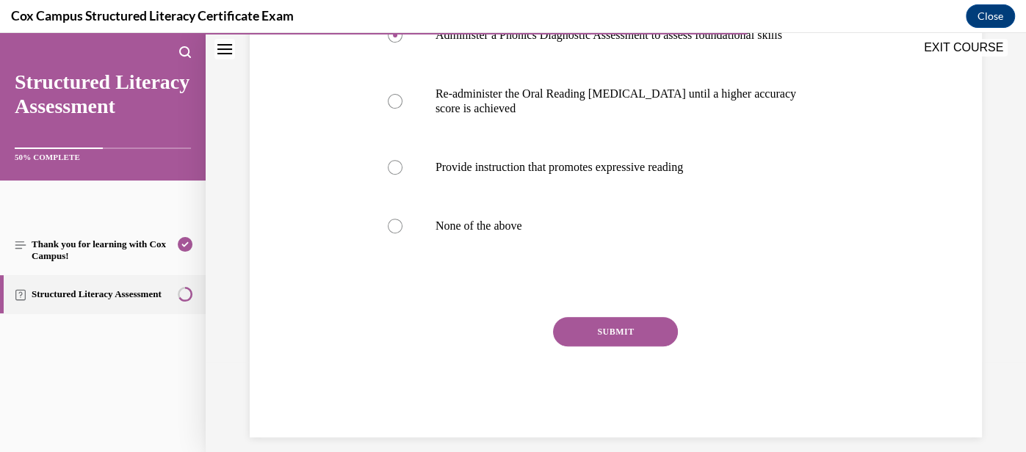
click at [611, 347] on button "SUBMIT" at bounding box center [615, 331] width 125 height 29
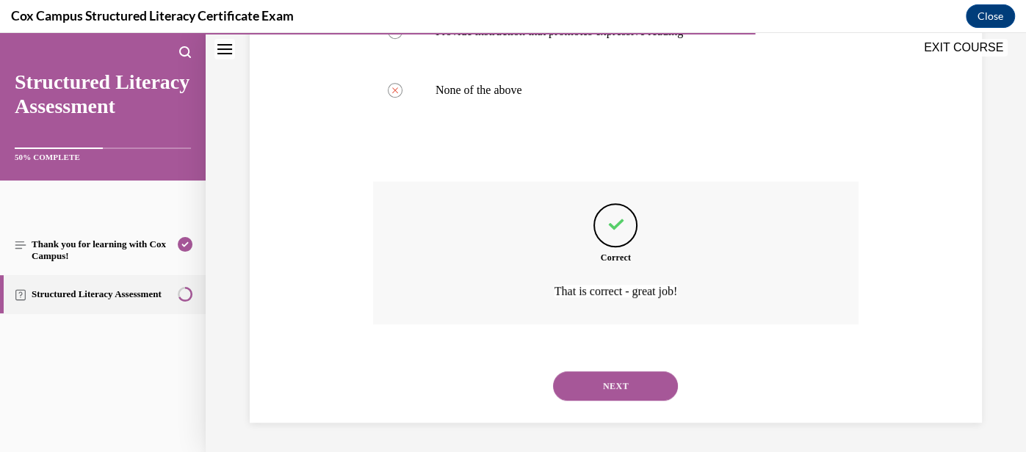
scroll to position [520, 0]
click at [638, 371] on button "NEXT" at bounding box center [615, 385] width 125 height 29
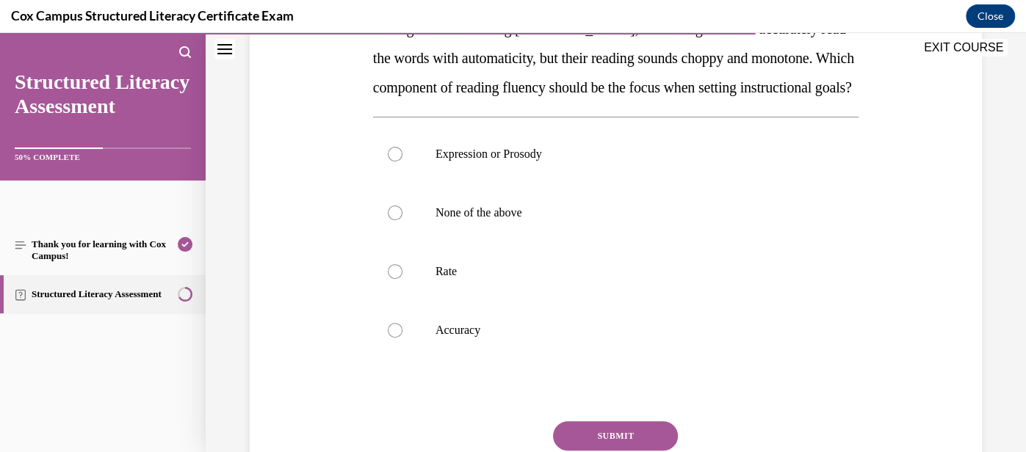
scroll to position [269, 0]
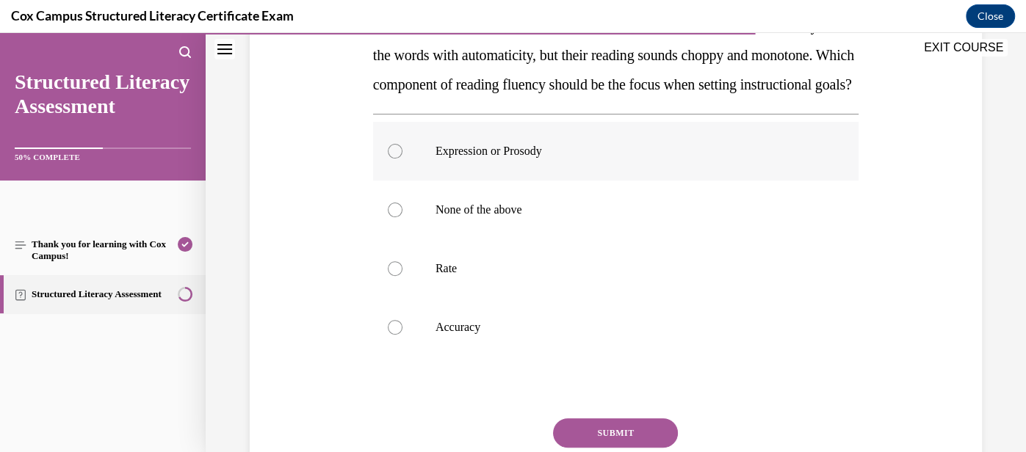
click at [608, 181] on label "Expression or Prosody" at bounding box center [615, 151] width 485 height 59
click at [402, 159] on input "Expression or Prosody" at bounding box center [395, 151] width 15 height 15
radio input "true"
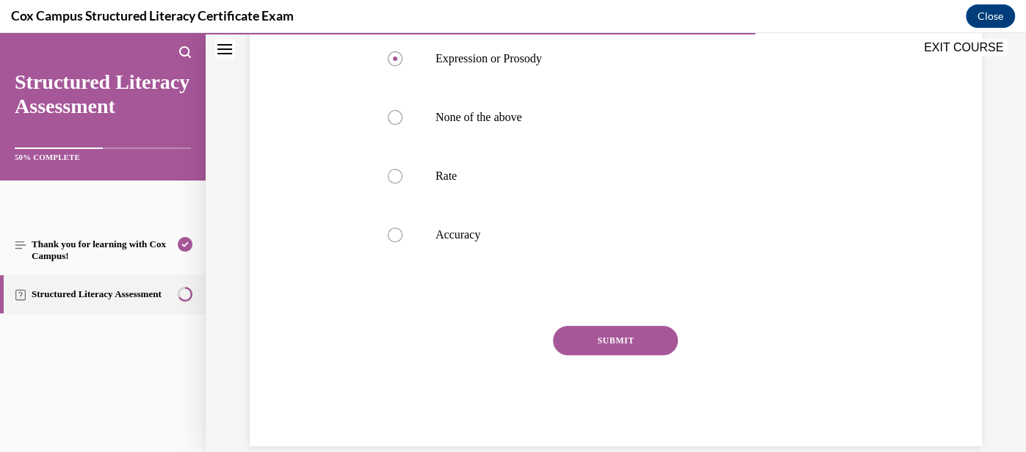
click at [616, 355] on button "SUBMIT" at bounding box center [615, 340] width 125 height 29
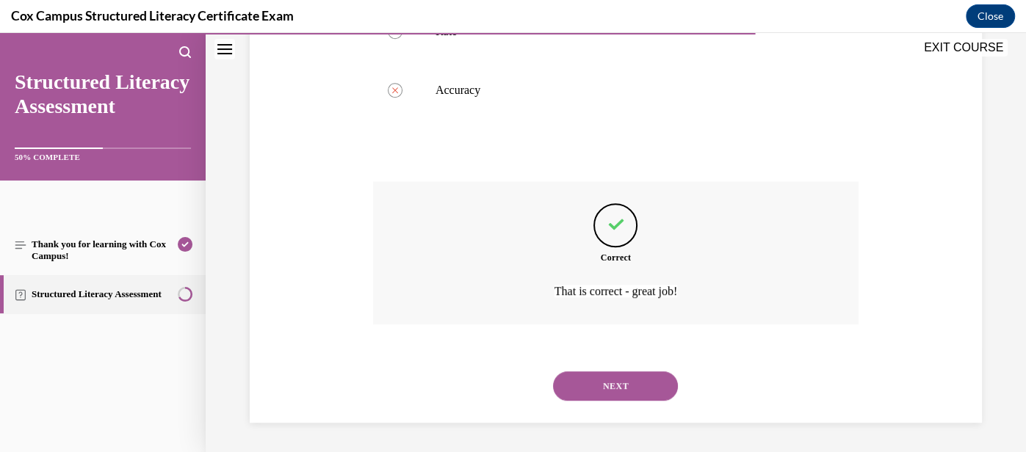
scroll to position [534, 0]
click at [624, 388] on button "NEXT" at bounding box center [615, 385] width 125 height 29
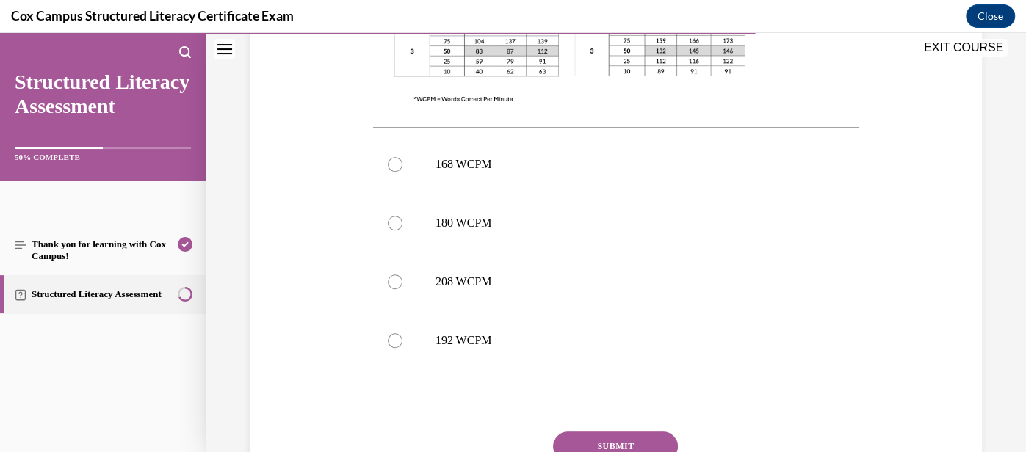
scroll to position [605, 0]
click at [527, 170] on p "168 WCPM" at bounding box center [628, 163] width 386 height 15
click at [402, 170] on input "168 WCPM" at bounding box center [395, 163] width 15 height 15
radio input "true"
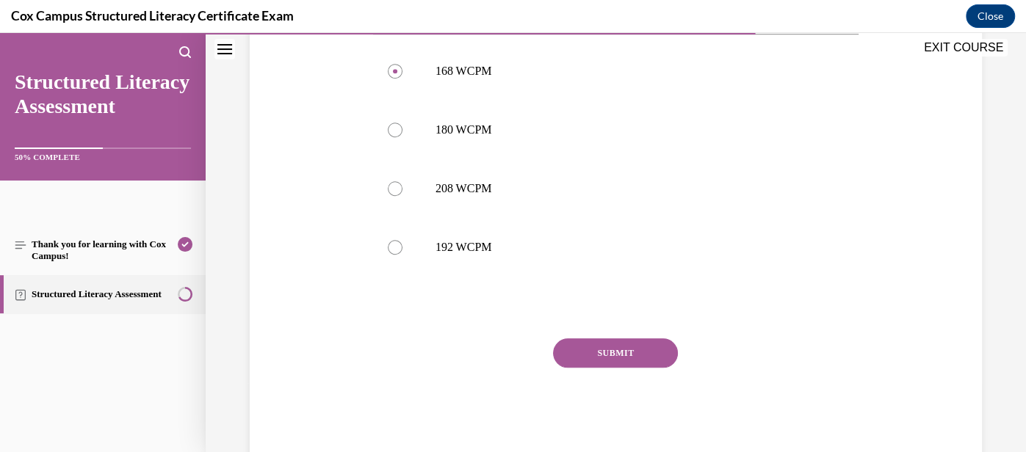
click at [643, 347] on button "SUBMIT" at bounding box center [615, 352] width 125 height 29
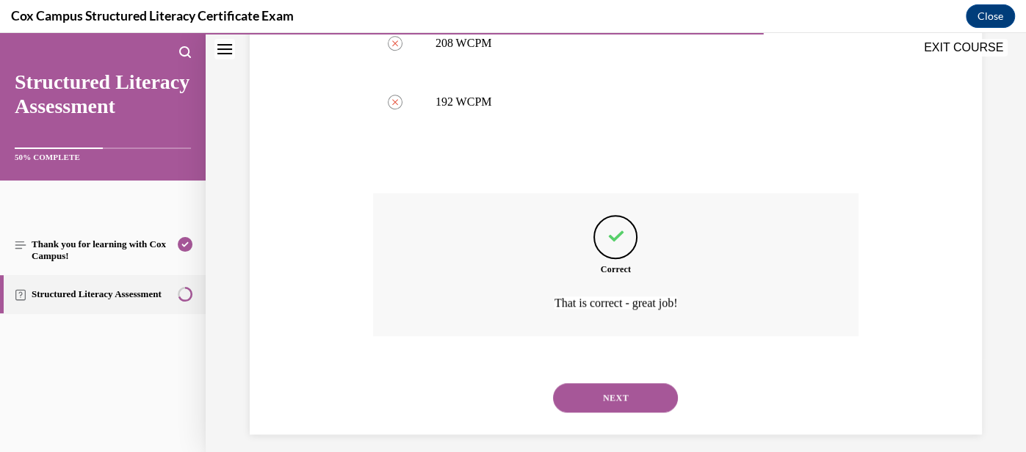
scroll to position [854, 0]
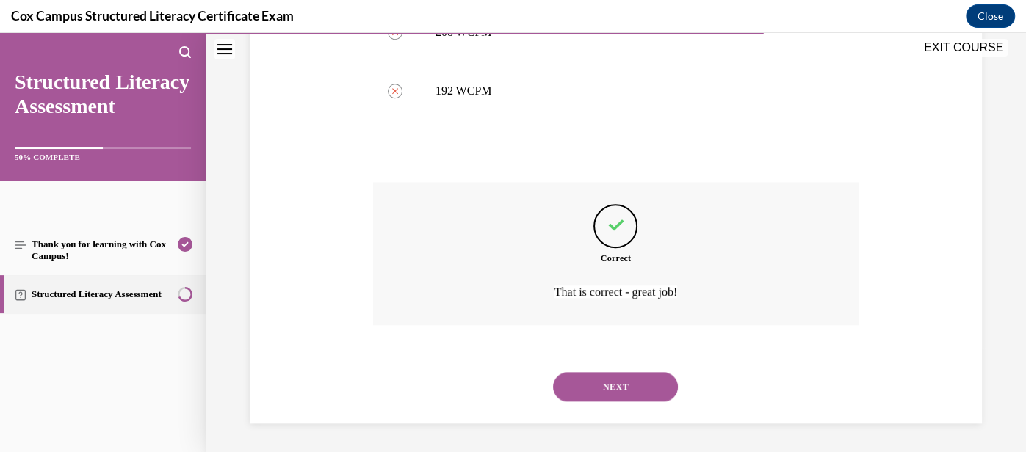
click at [640, 372] on button "NEXT" at bounding box center [615, 386] width 125 height 29
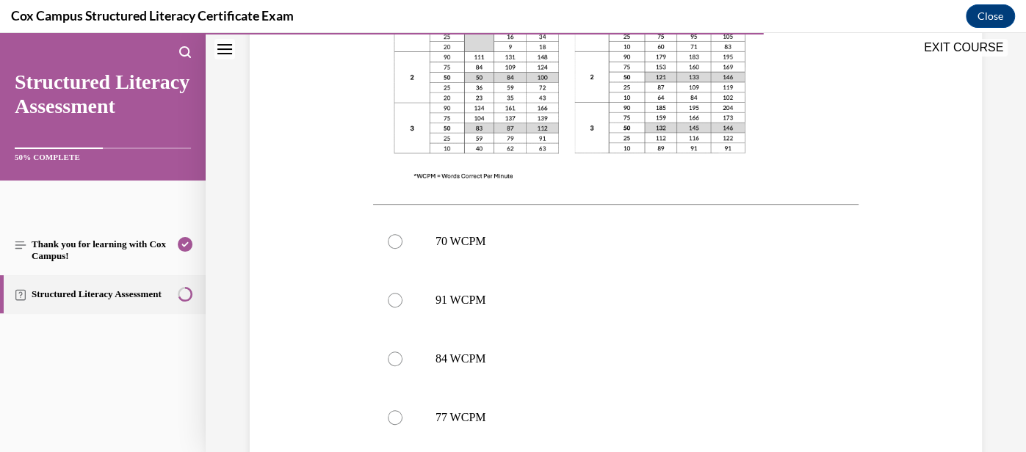
scroll to position [508, 0]
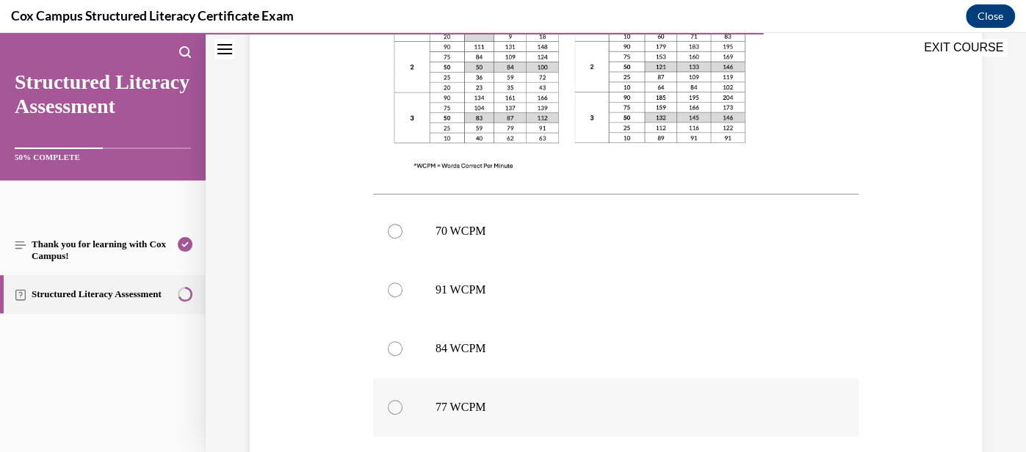
click at [493, 400] on p "77 WCPM" at bounding box center [628, 407] width 386 height 15
click at [402, 400] on input "77 WCPM" at bounding box center [395, 407] width 15 height 15
radio input "true"
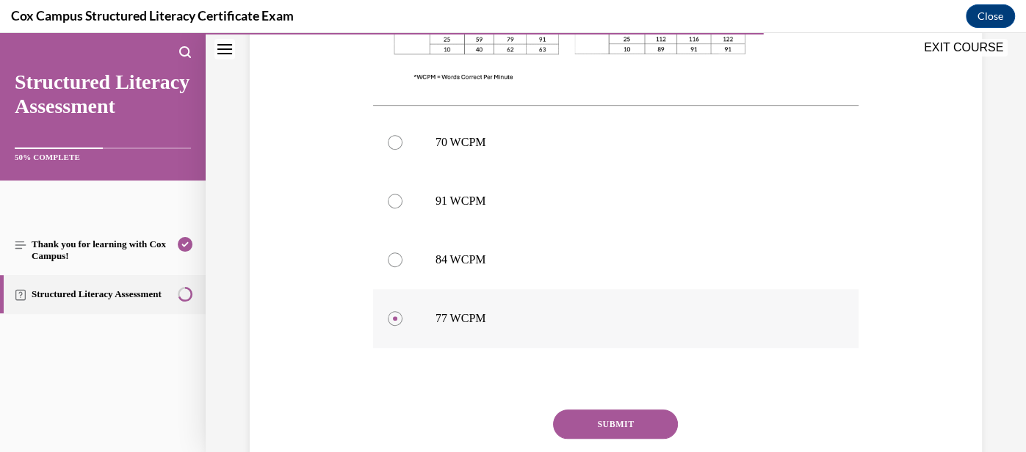
scroll to position [611, 0]
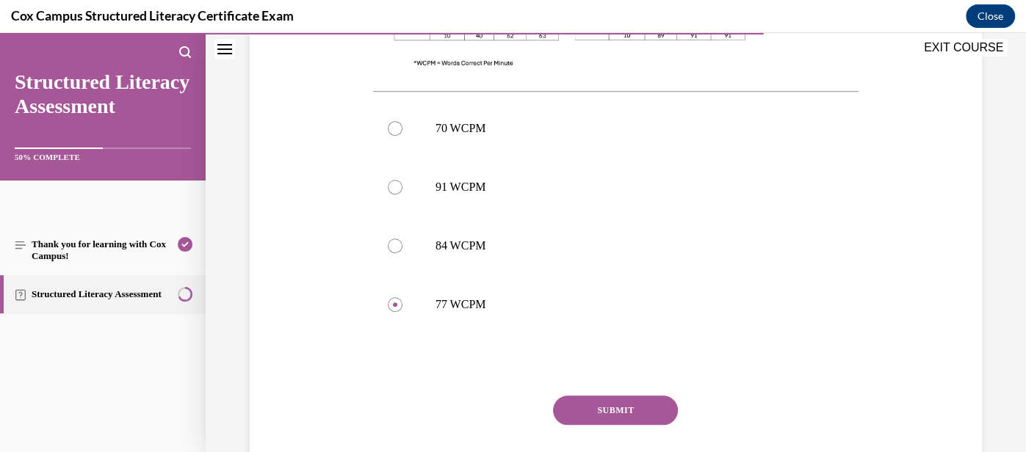
click at [603, 410] on button "SUBMIT" at bounding box center [615, 410] width 125 height 29
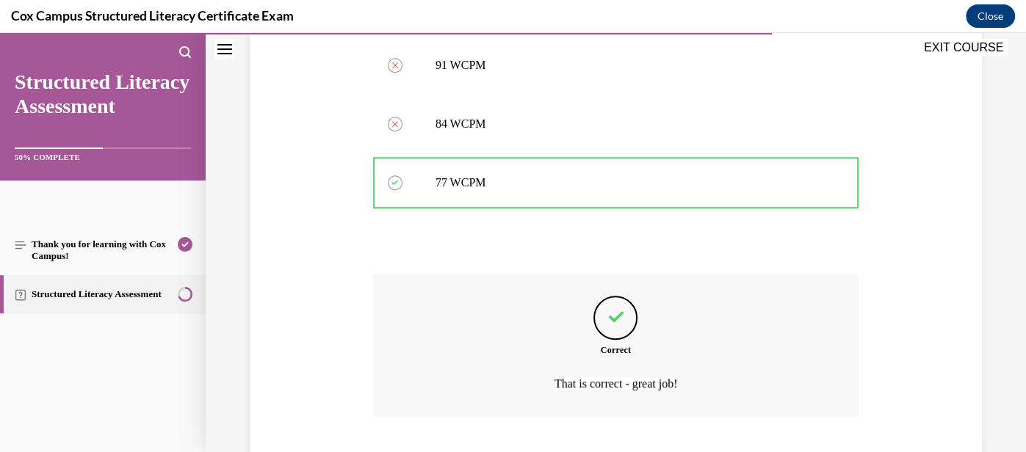
scroll to position [824, 0]
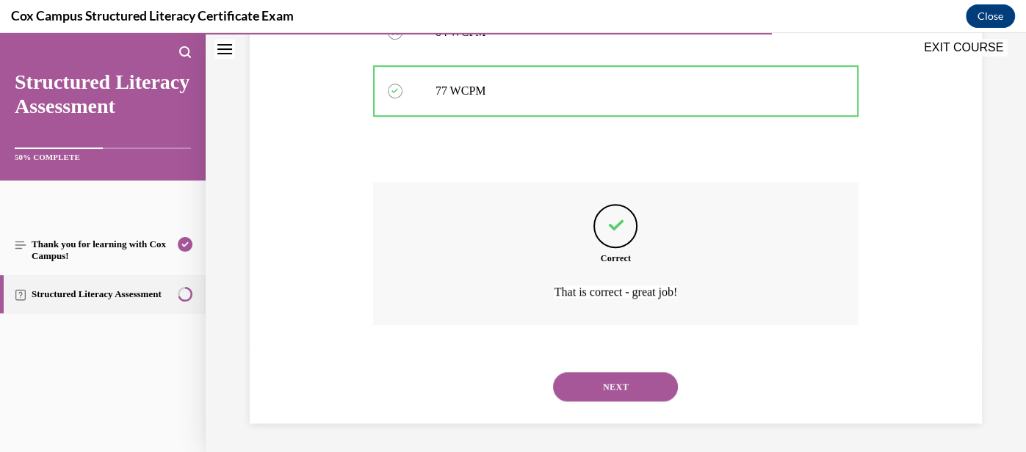
click at [639, 384] on button "NEXT" at bounding box center [615, 386] width 125 height 29
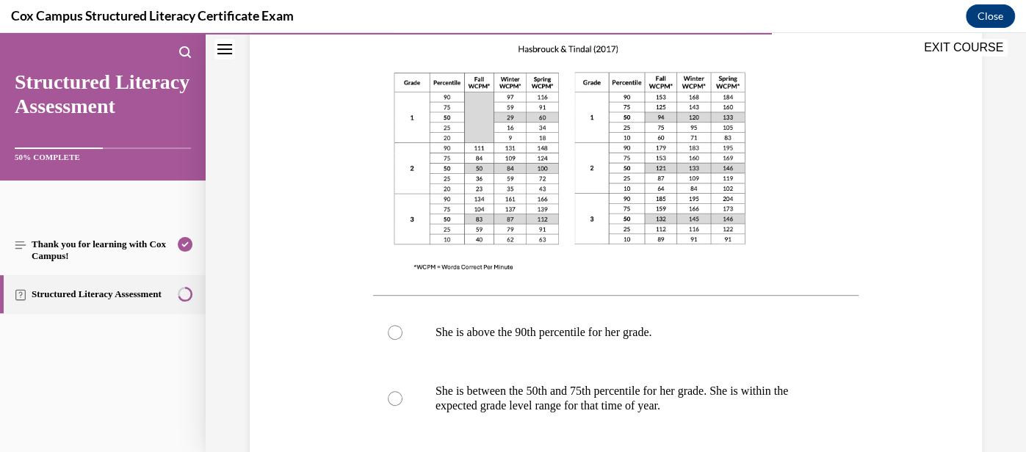
scroll to position [446, 0]
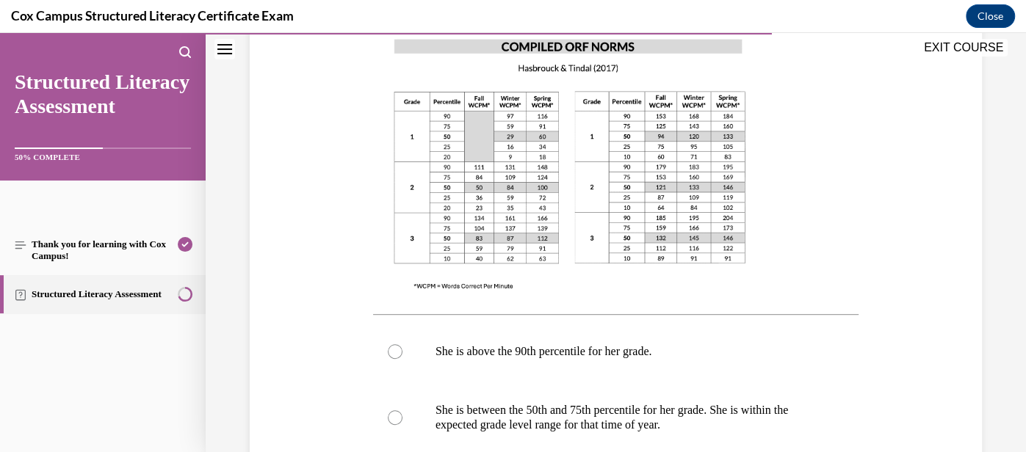
click at [567, 234] on img at bounding box center [569, 163] width 393 height 279
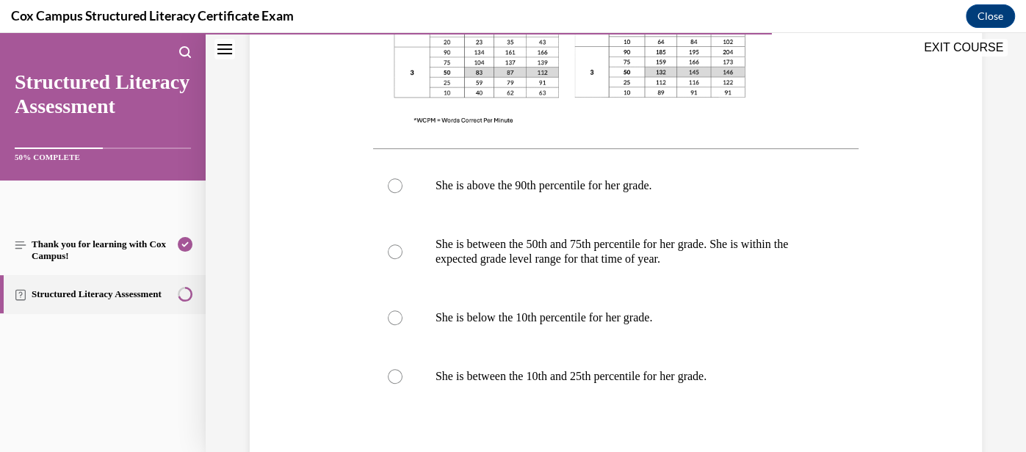
scroll to position [620, 0]
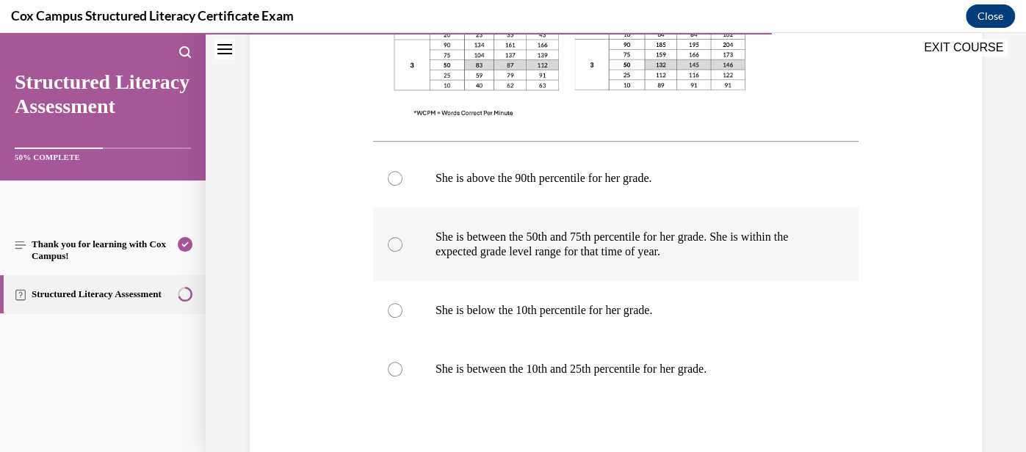
click at [567, 240] on p "She is between the 50th and 75th percentile for her grade. She is within the ex…" at bounding box center [628, 244] width 386 height 29
click at [402, 240] on input "She is between the 50th and 75th percentile for her grade. She is within the ex…" at bounding box center [395, 244] width 15 height 15
radio input "true"
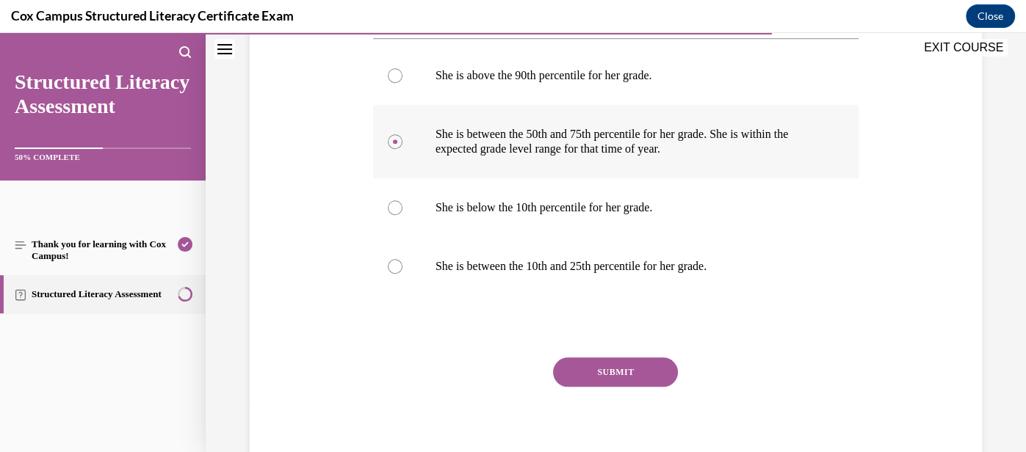
scroll to position [757, 0]
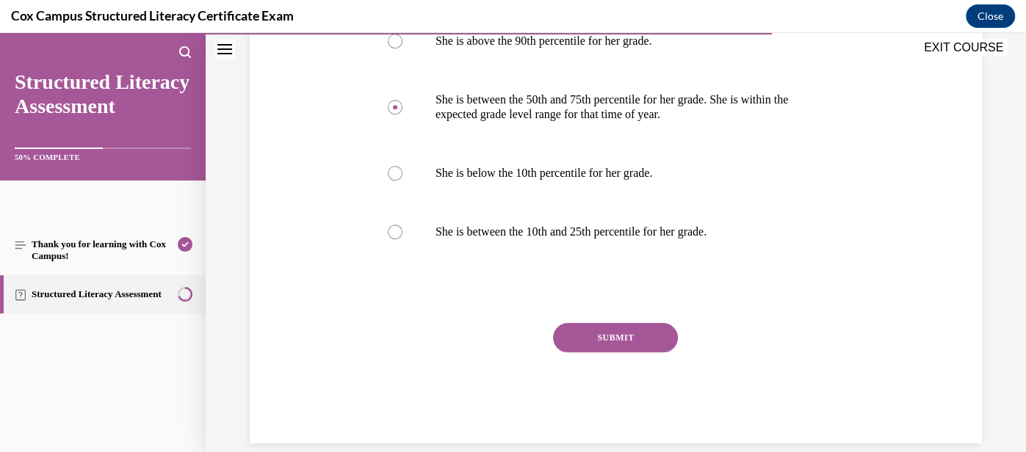
click at [610, 344] on button "SUBMIT" at bounding box center [615, 337] width 125 height 29
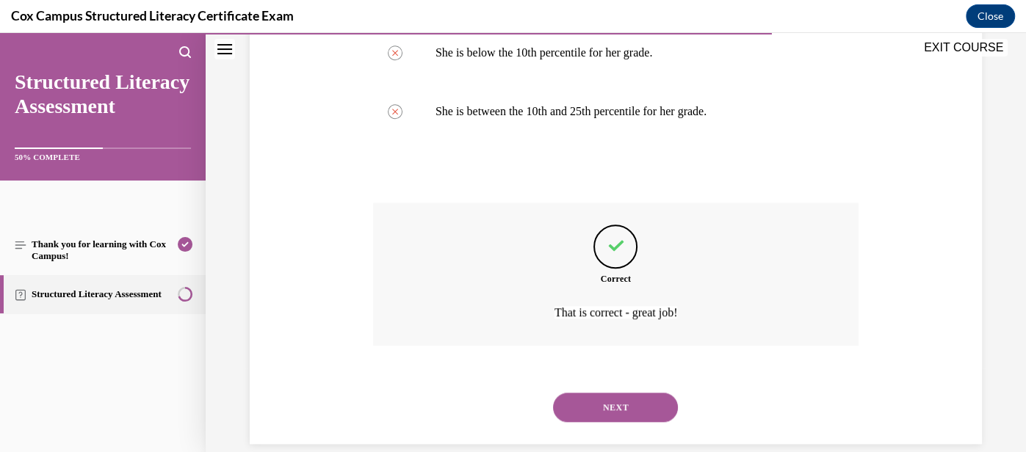
scroll to position [897, 0]
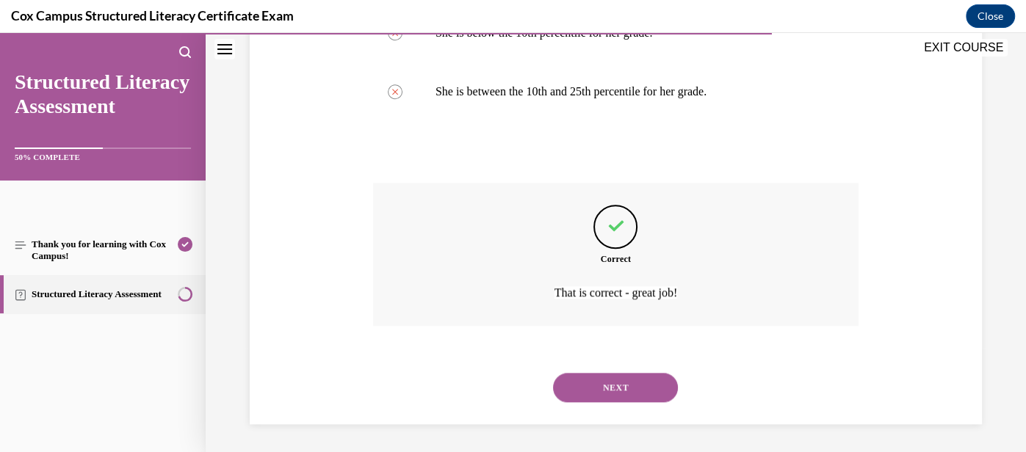
click at [627, 393] on button "NEXT" at bounding box center [615, 387] width 125 height 29
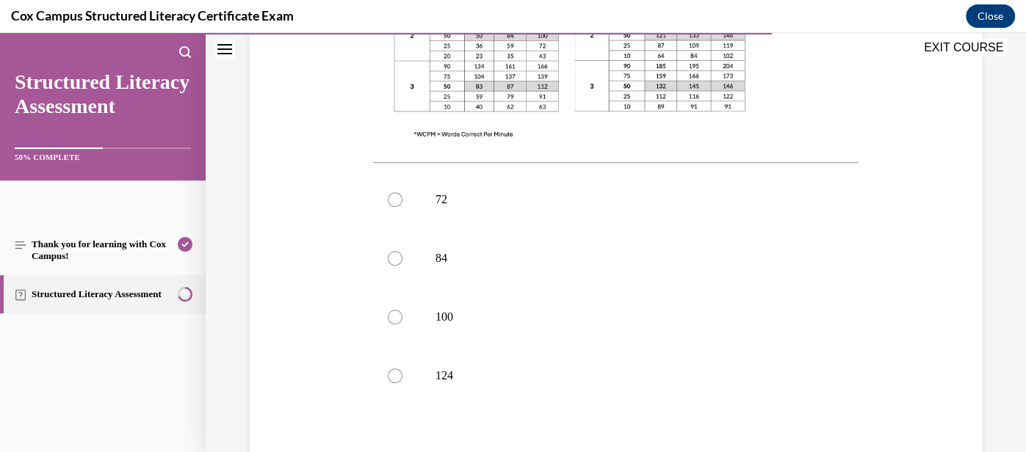
scroll to position [565, 0]
click at [532, 328] on label "100" at bounding box center [615, 320] width 485 height 59
click at [402, 328] on input "100" at bounding box center [395, 320] width 15 height 15
radio input "true"
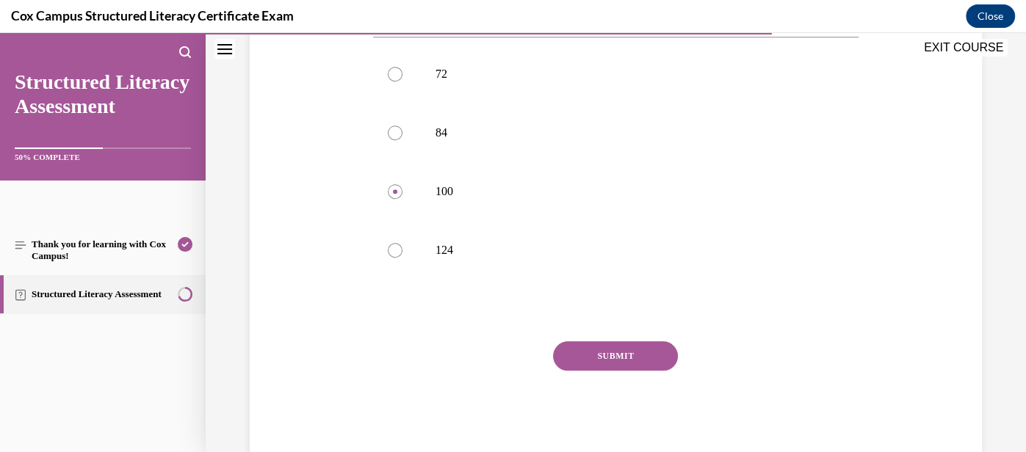
click at [606, 355] on button "SUBMIT" at bounding box center [615, 355] width 125 height 29
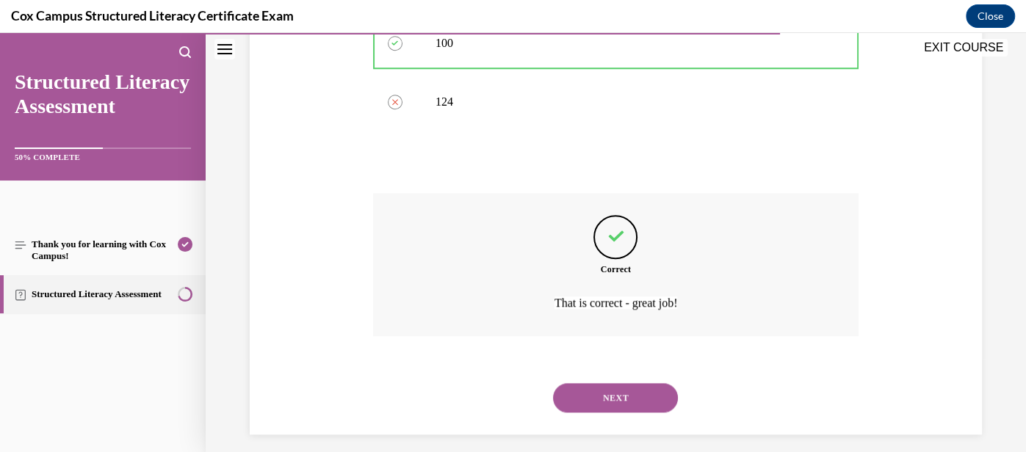
scroll to position [854, 0]
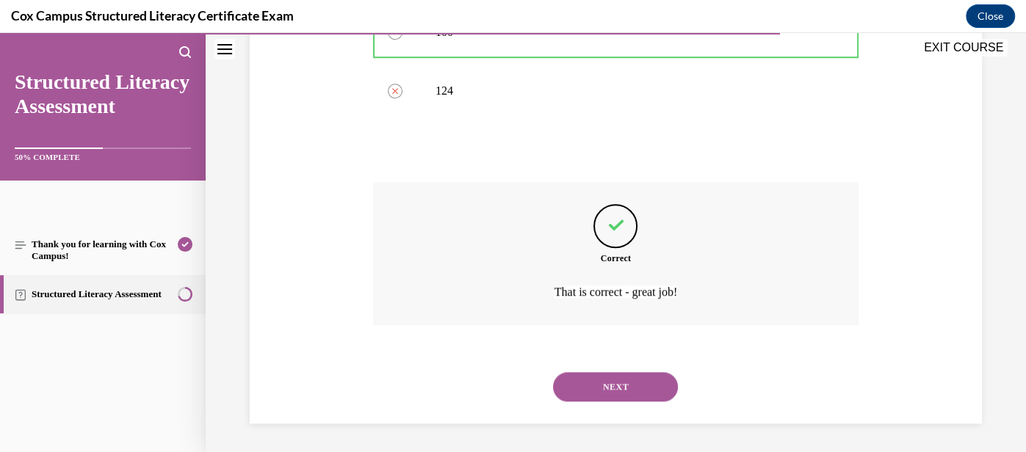
click at [619, 381] on button "NEXT" at bounding box center [615, 386] width 125 height 29
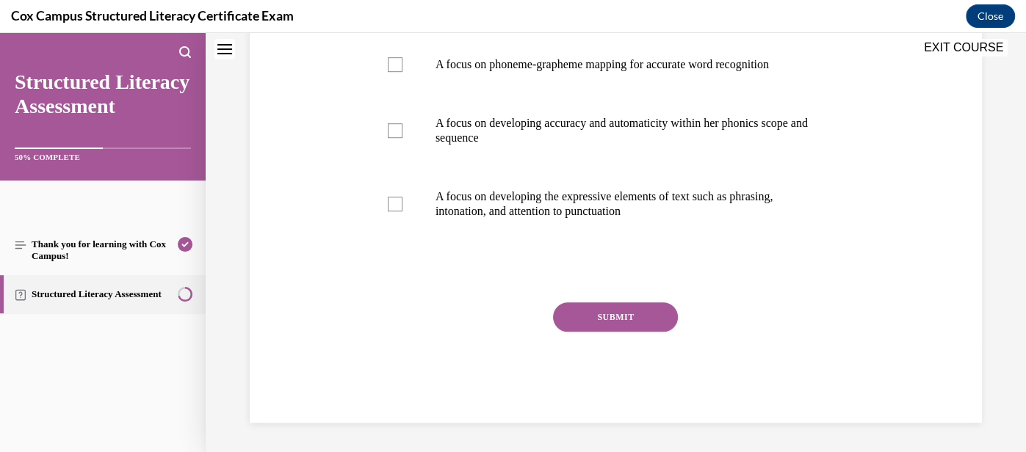
scroll to position [0, 0]
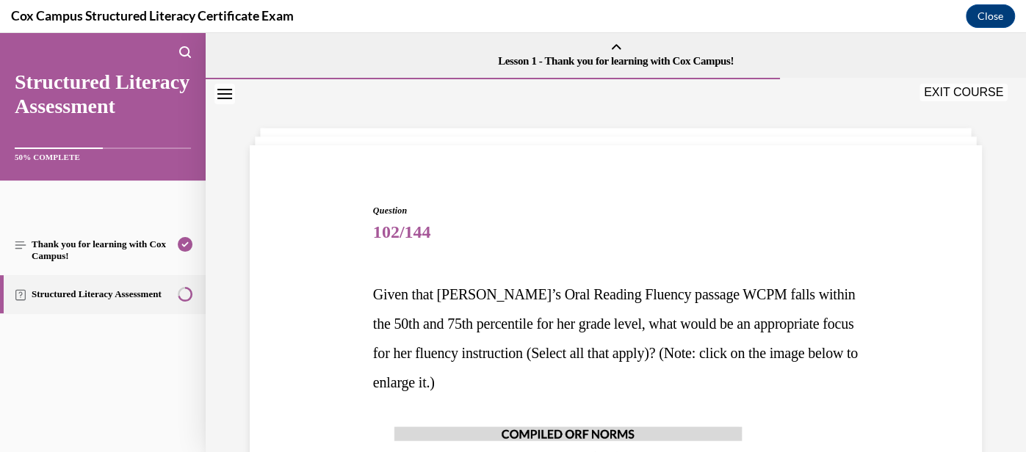
click at [619, 381] on p "Given that [PERSON_NAME]’s Oral Reading Fluency passage WCPM falls within the 5…" at bounding box center [615, 338] width 485 height 117
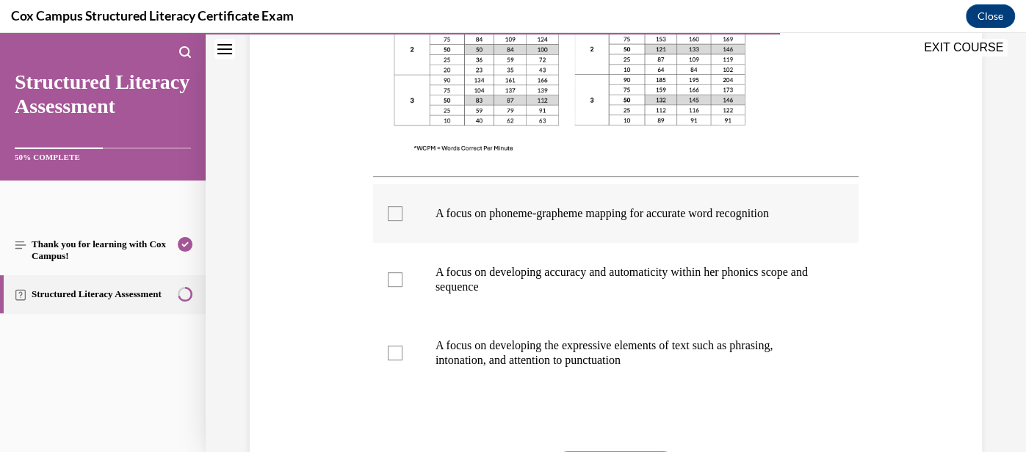
scroll to position [529, 0]
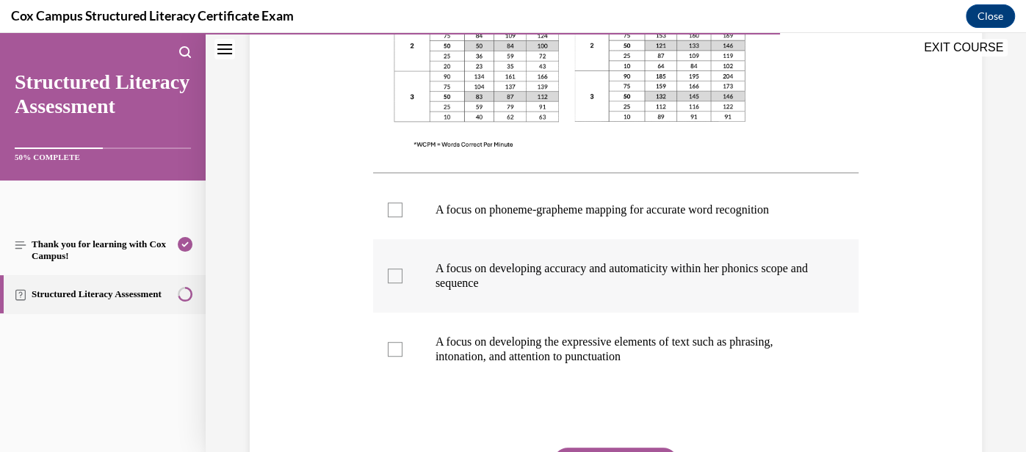
click at [391, 275] on div at bounding box center [395, 276] width 15 height 15
click at [391, 275] on input "A focus on developing accuracy and automaticity within her phonics scope and se…" at bounding box center [395, 276] width 15 height 15
checkbox input "true"
click at [395, 350] on div at bounding box center [395, 349] width 15 height 15
click at [395, 350] on input "A focus on developing the expressive elements of text such as phrasing, intonat…" at bounding box center [395, 349] width 15 height 15
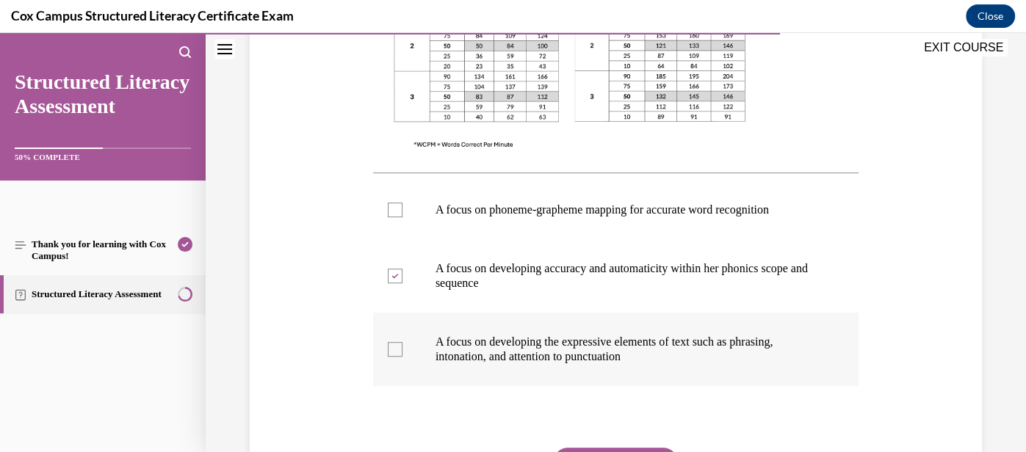
checkbox input "true"
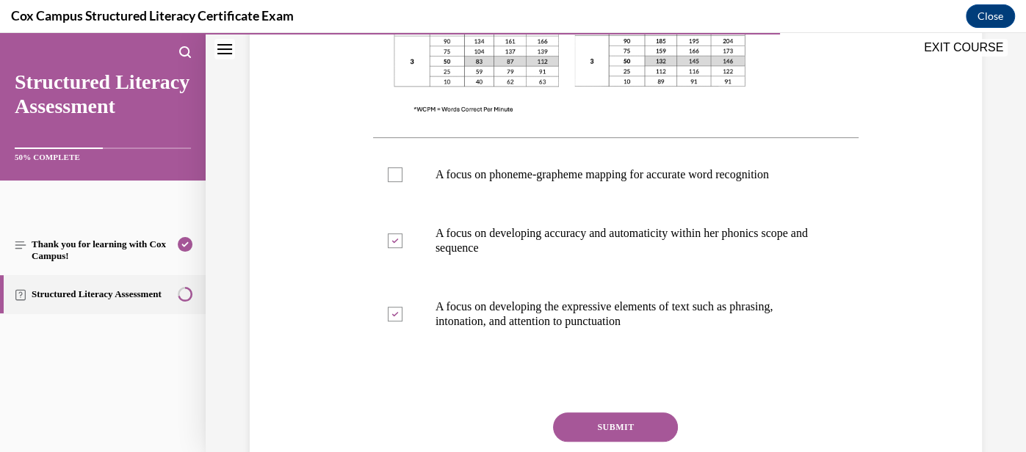
click at [616, 427] on button "SUBMIT" at bounding box center [615, 427] width 125 height 29
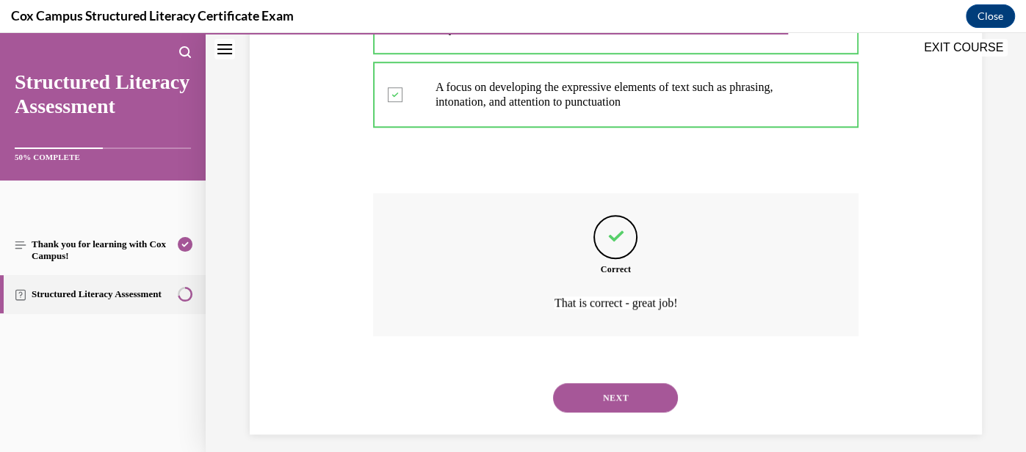
scroll to position [795, 0]
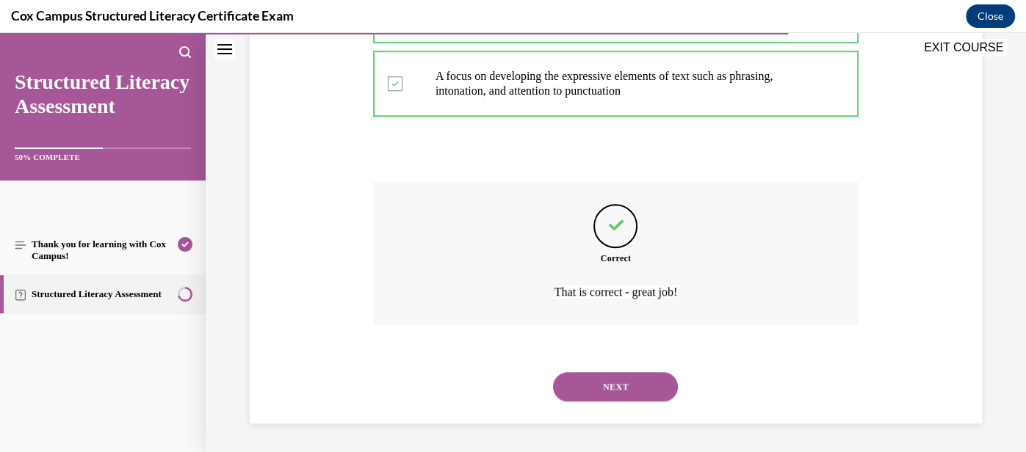
click at [627, 393] on button "NEXT" at bounding box center [615, 386] width 125 height 29
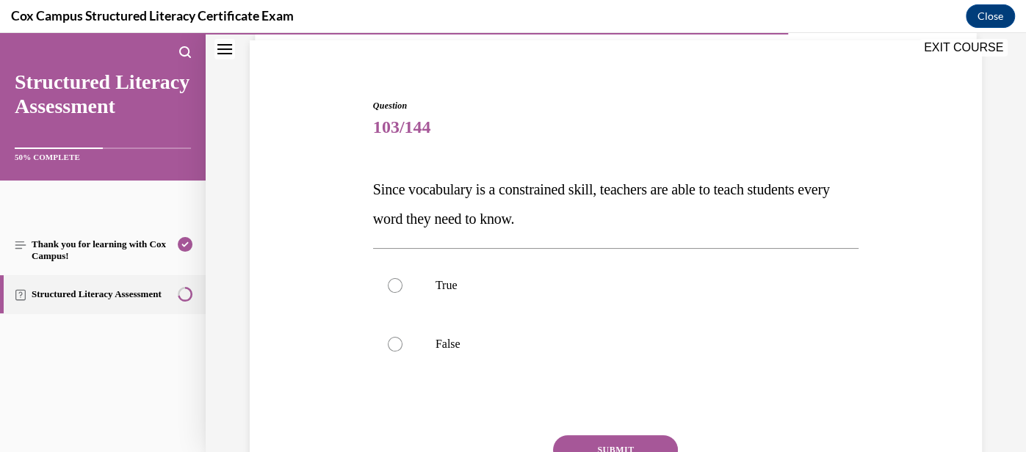
scroll to position [106, 0]
click at [579, 356] on label "False" at bounding box center [615, 343] width 485 height 59
click at [402, 351] on input "False" at bounding box center [395, 343] width 15 height 15
radio input "true"
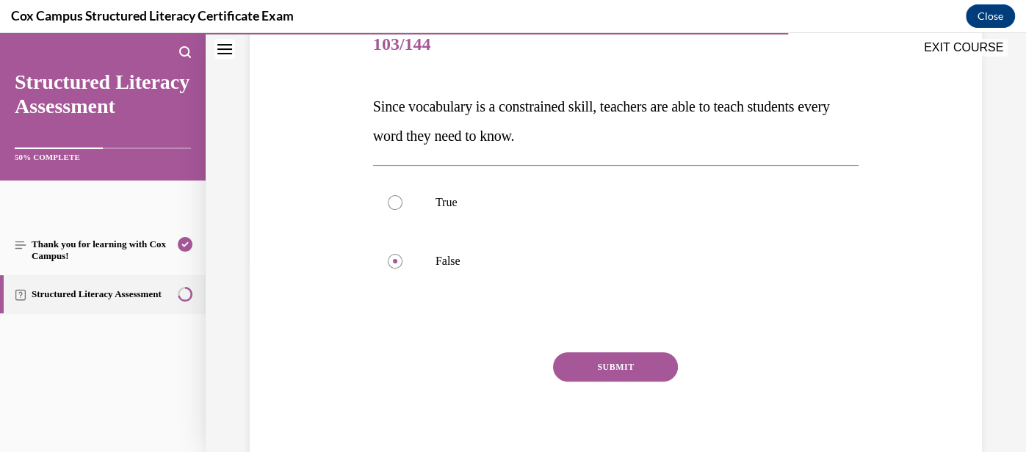
click at [612, 360] on button "SUBMIT" at bounding box center [615, 366] width 125 height 29
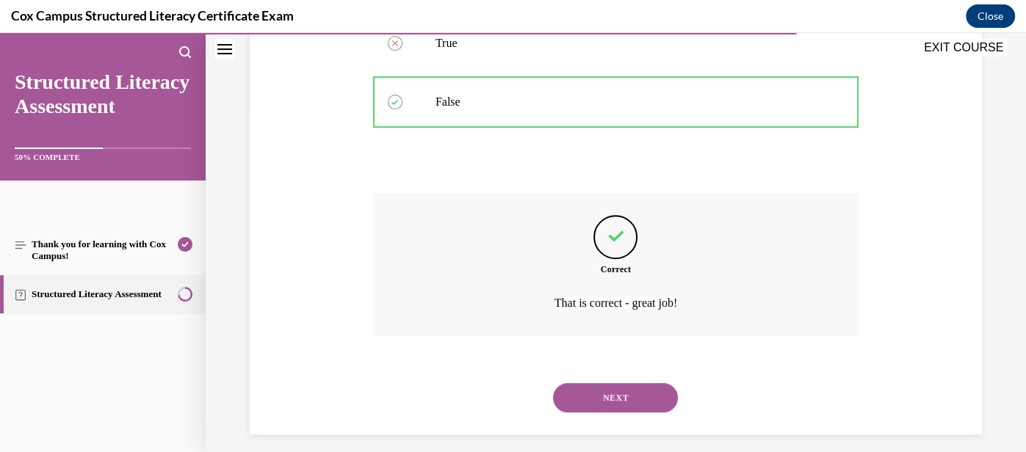
scroll to position [358, 0]
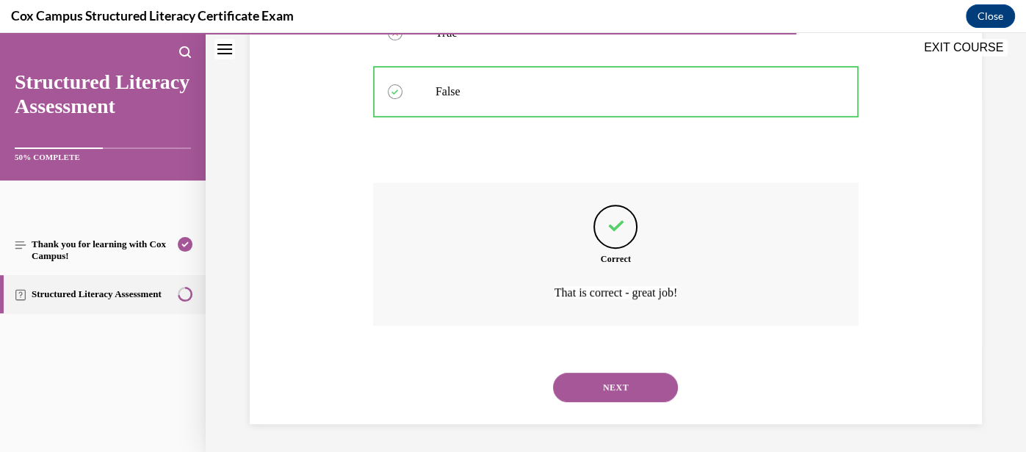
click at [623, 380] on button "NEXT" at bounding box center [615, 387] width 125 height 29
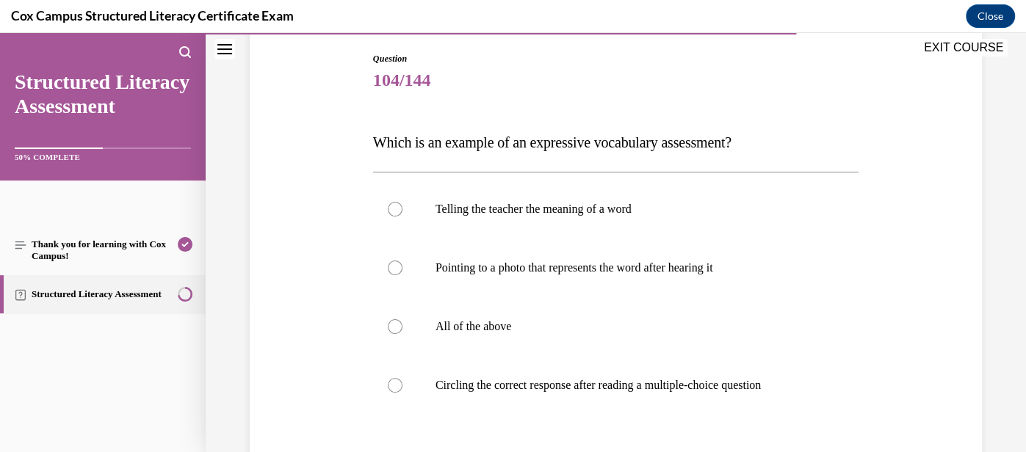
scroll to position [154, 0]
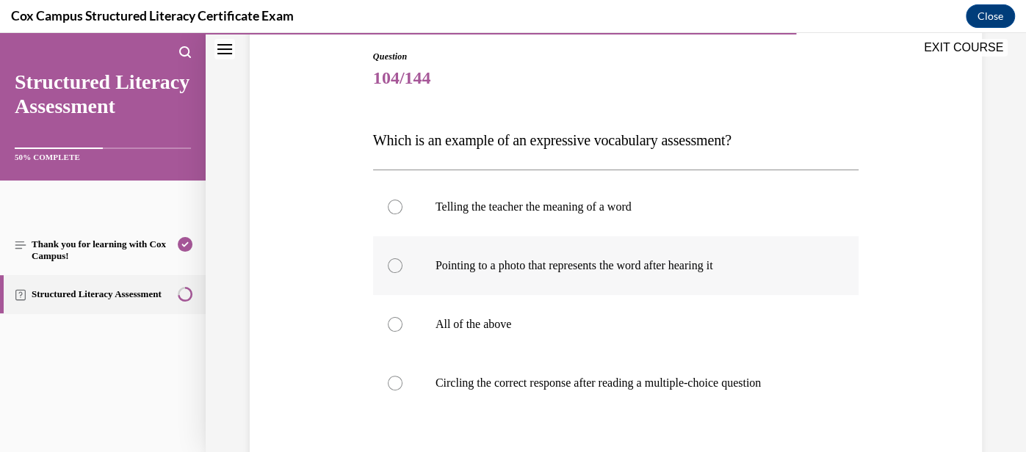
click at [614, 281] on label "Pointing to a photo that represents the word after hearing it" at bounding box center [615, 265] width 485 height 59
click at [402, 273] on input "Pointing to a photo that represents the word after hearing it" at bounding box center [395, 265] width 15 height 15
radio input "true"
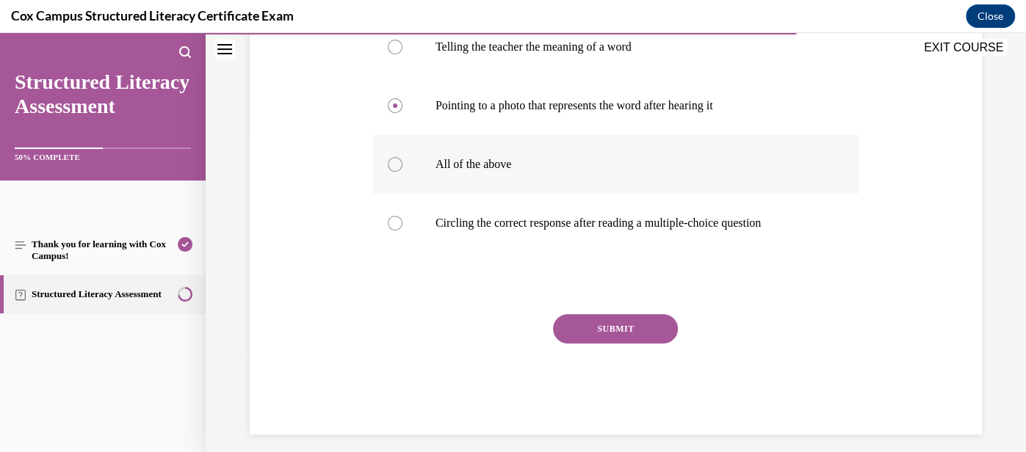
scroll to position [324, 0]
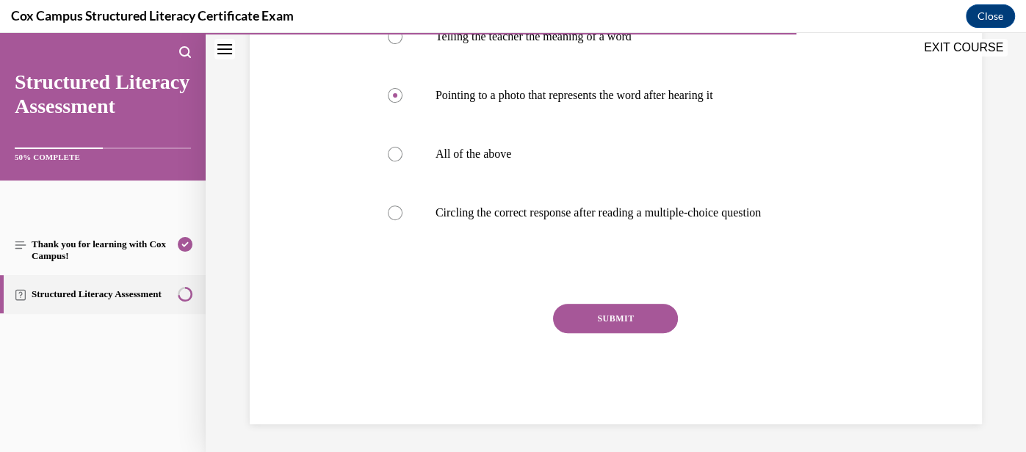
click at [615, 323] on button "SUBMIT" at bounding box center [615, 318] width 125 height 29
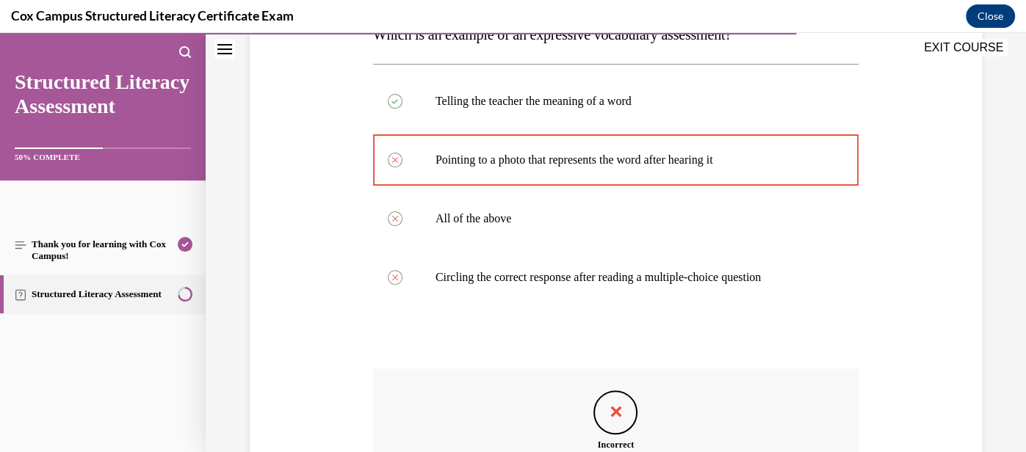
scroll to position [446, 0]
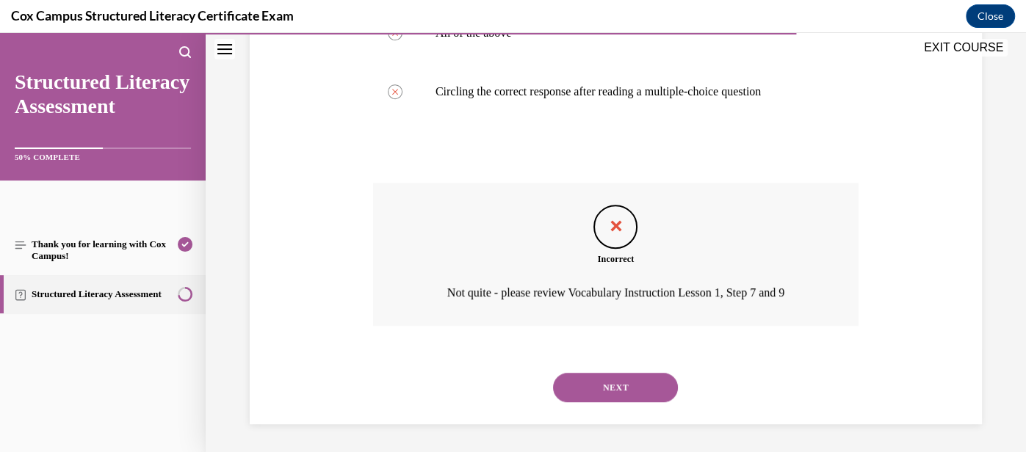
click at [624, 375] on button "NEXT" at bounding box center [615, 387] width 125 height 29
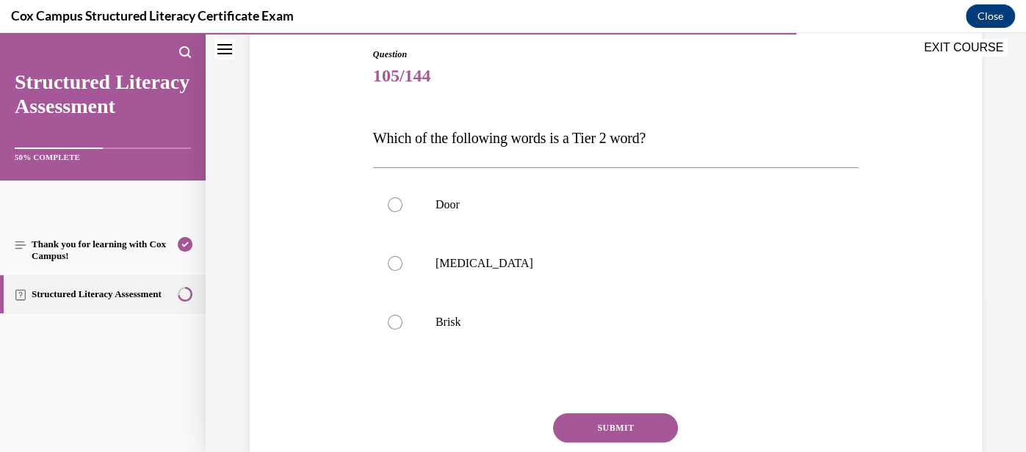
scroll to position [158, 0]
click at [579, 331] on label "Brisk" at bounding box center [615, 320] width 485 height 59
click at [402, 328] on input "Brisk" at bounding box center [395, 320] width 15 height 15
radio input "true"
click at [627, 421] on button "SUBMIT" at bounding box center [615, 426] width 125 height 29
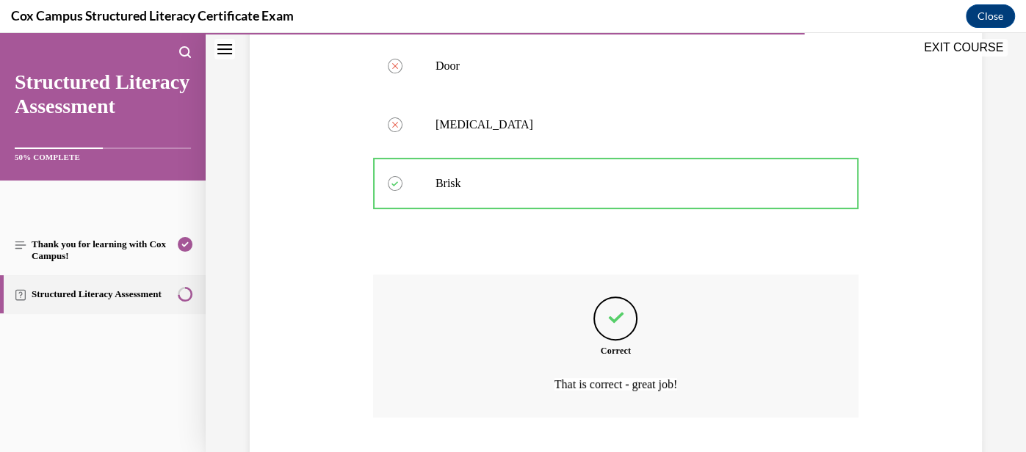
scroll to position [387, 0]
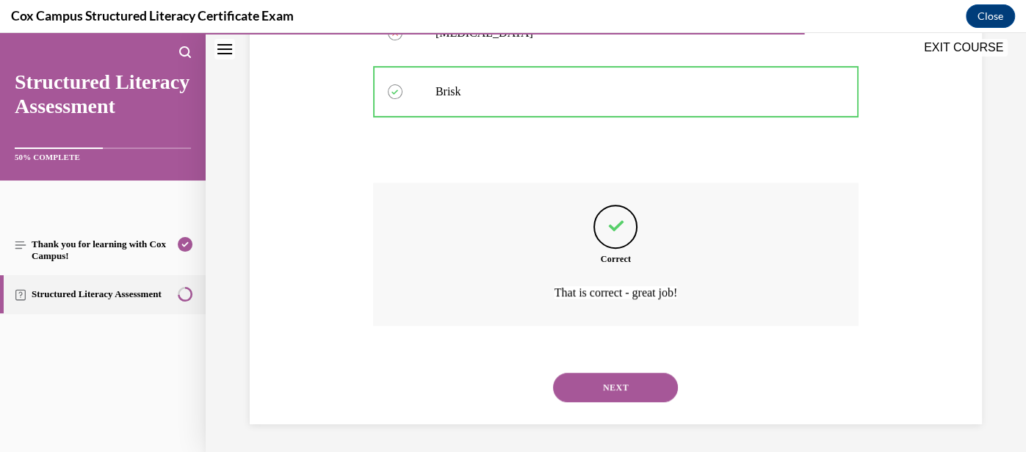
click at [631, 380] on button "NEXT" at bounding box center [615, 387] width 125 height 29
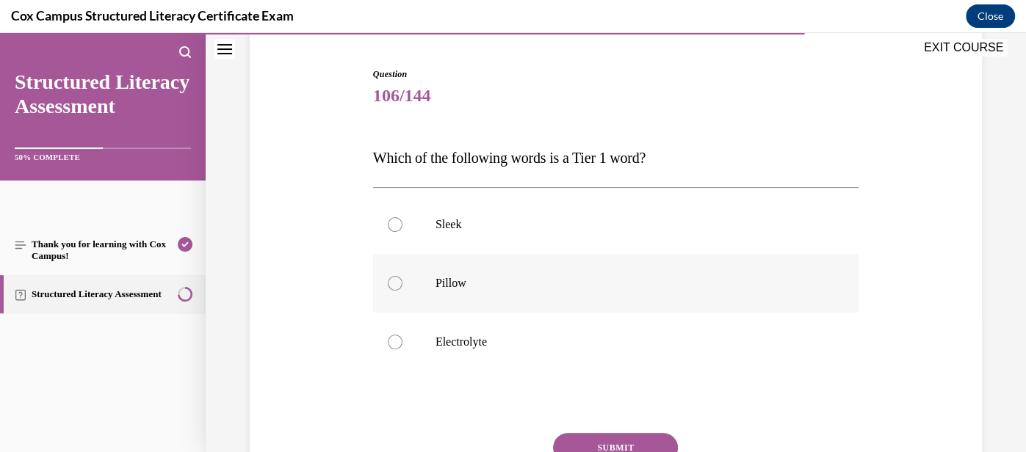
scroll to position [139, 0]
click at [607, 236] on label "Sleek" at bounding box center [615, 222] width 485 height 59
click at [402, 230] on input "Sleek" at bounding box center [395, 222] width 15 height 15
radio input "true"
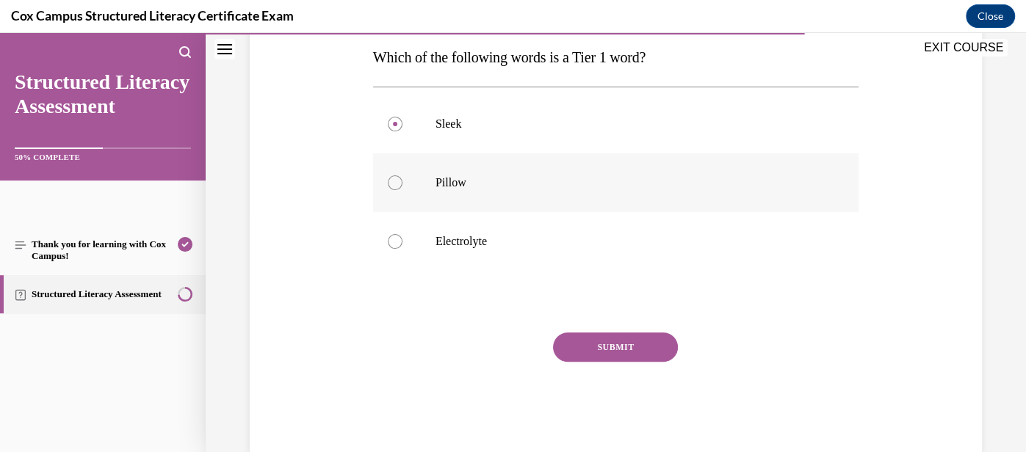
scroll to position [252, 0]
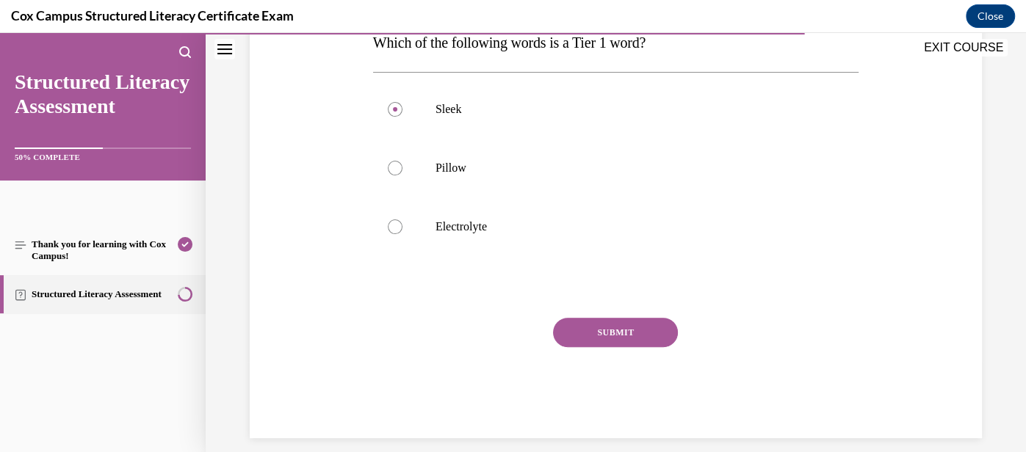
click at [636, 340] on button "SUBMIT" at bounding box center [615, 332] width 125 height 29
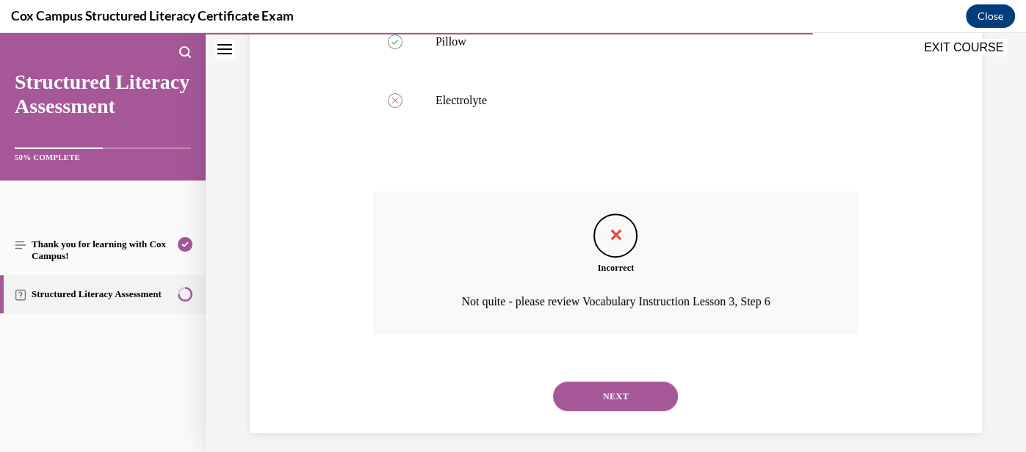
scroll to position [387, 0]
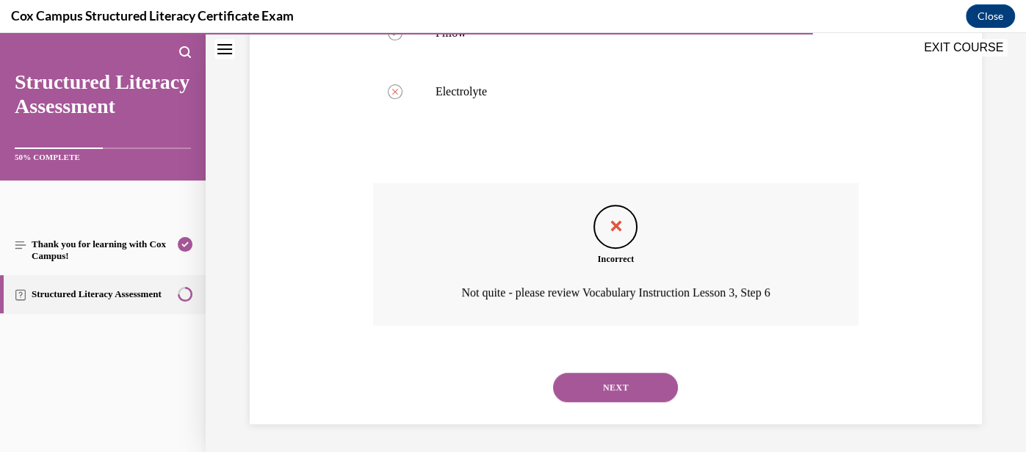
click at [625, 389] on button "NEXT" at bounding box center [615, 387] width 125 height 29
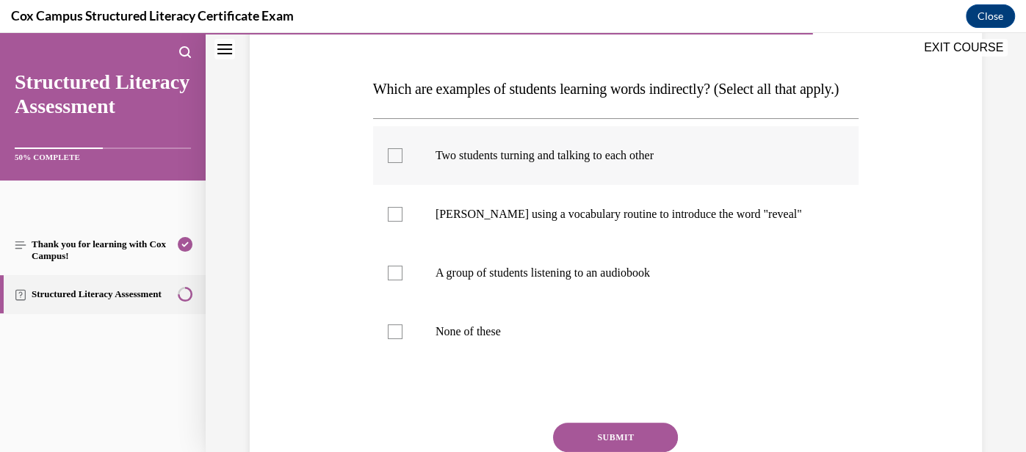
scroll to position [207, 0]
click at [658, 184] on label "Two students turning and talking to each other" at bounding box center [615, 154] width 485 height 59
click at [402, 162] on input "Two students turning and talking to each other" at bounding box center [395, 154] width 15 height 15
checkbox input "true"
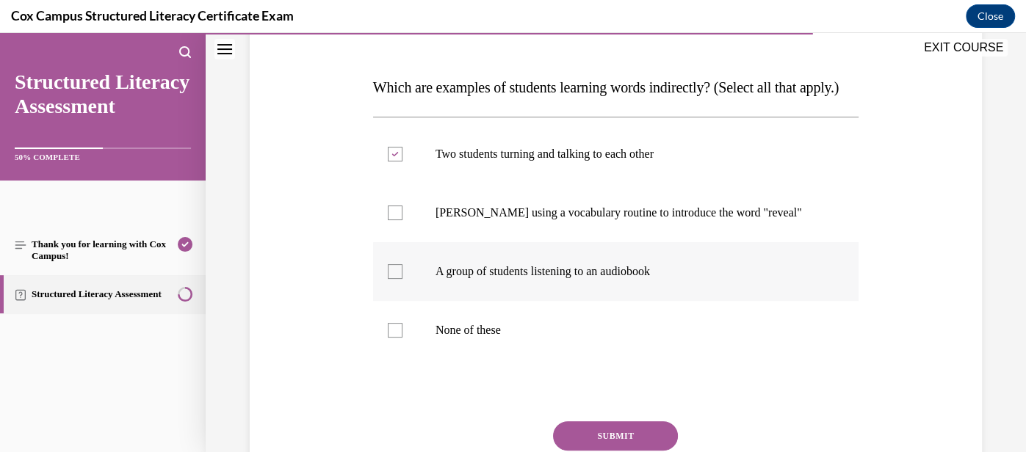
click at [648, 279] on p "A group of students listening to an audiobook" at bounding box center [628, 271] width 386 height 15
click at [402, 279] on input "A group of students listening to an audiobook" at bounding box center [395, 271] width 15 height 15
checkbox input "true"
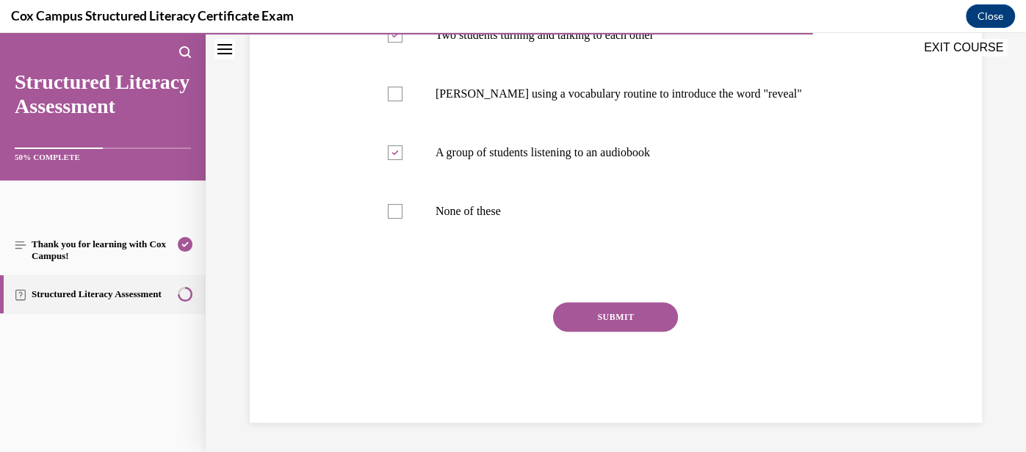
click at [631, 313] on button "SUBMIT" at bounding box center [615, 316] width 125 height 29
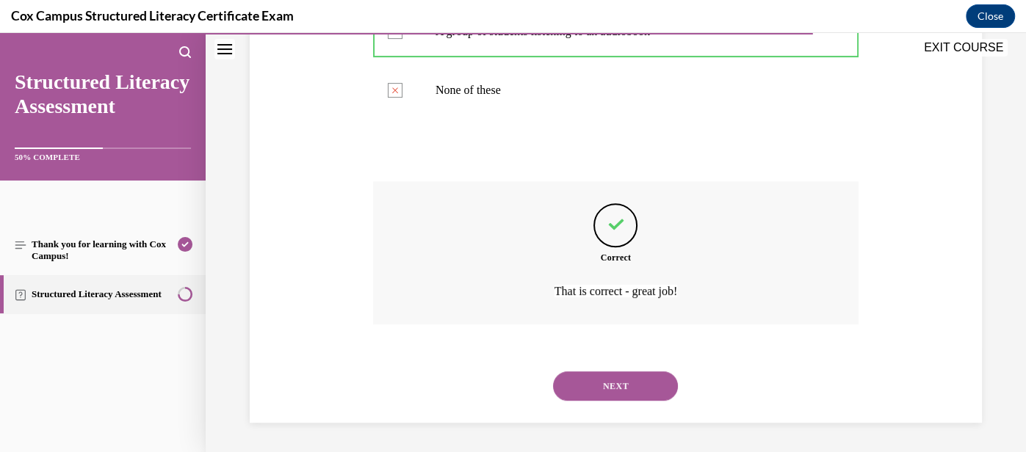
scroll to position [475, 0]
click at [636, 380] on button "NEXT" at bounding box center [615, 385] width 125 height 29
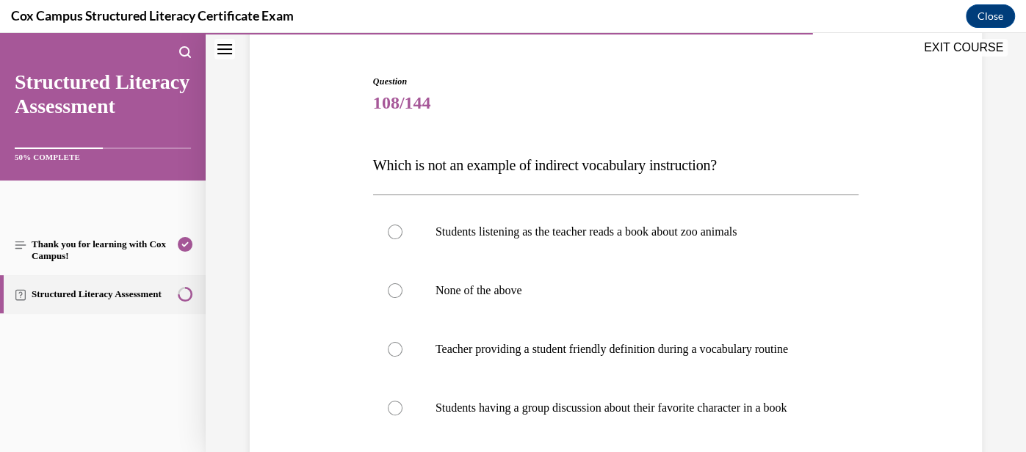
scroll to position [131, 0]
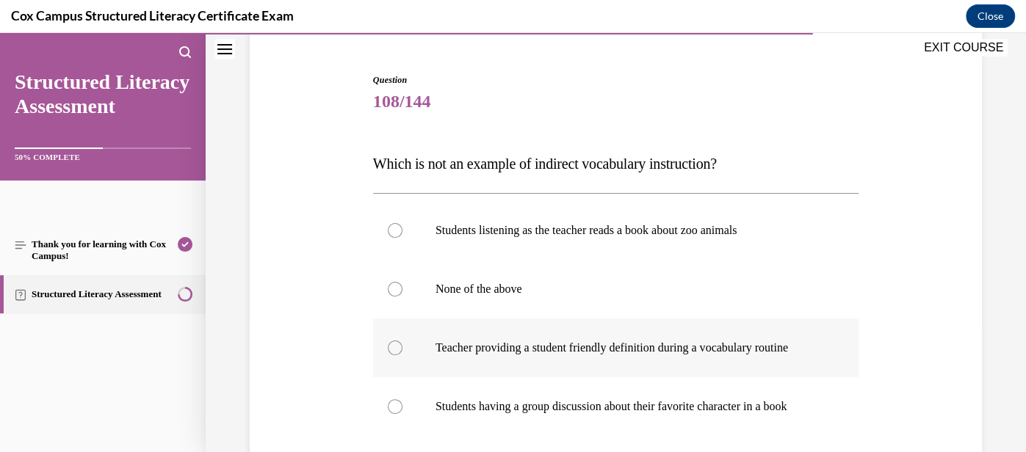
click at [650, 362] on label "Teacher providing a student friendly definition during a vocabulary routine" at bounding box center [615, 348] width 485 height 59
click at [402, 355] on input "Teacher providing a student friendly definition during a vocabulary routine" at bounding box center [395, 348] width 15 height 15
radio input "true"
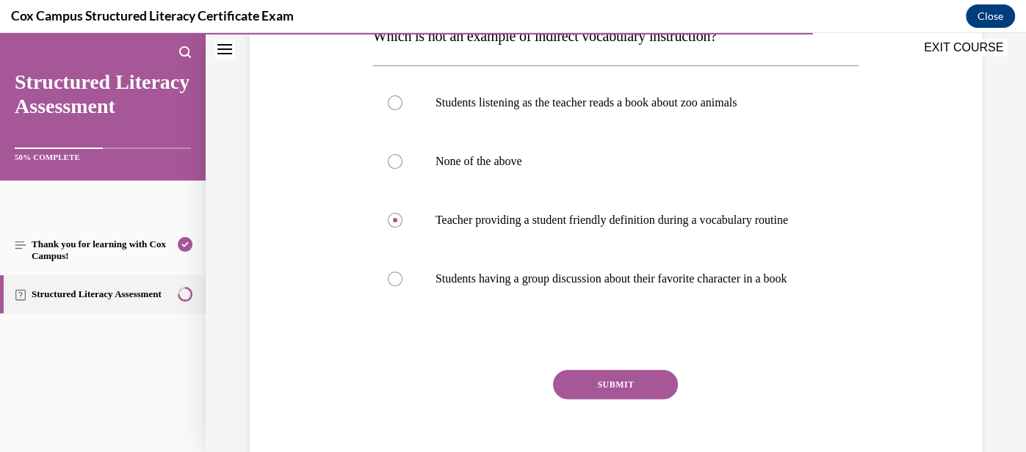
scroll to position [266, 0]
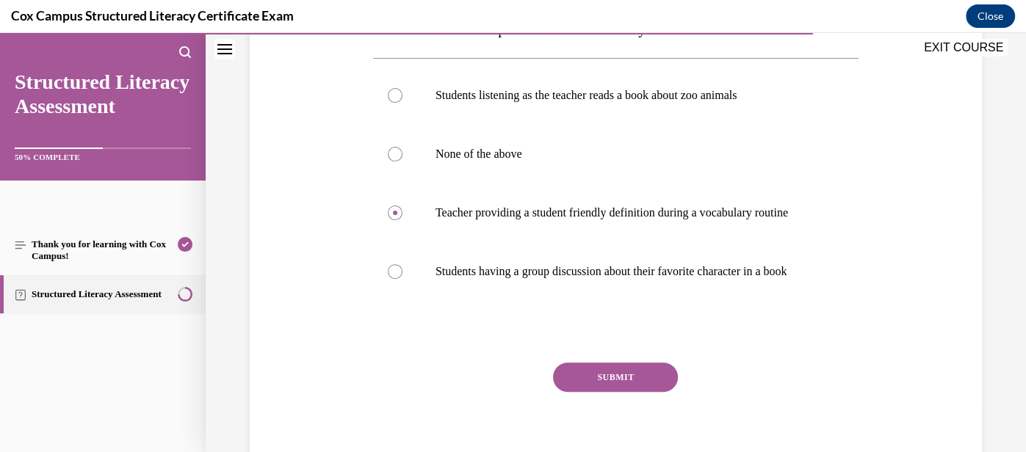
click at [634, 385] on button "SUBMIT" at bounding box center [615, 377] width 125 height 29
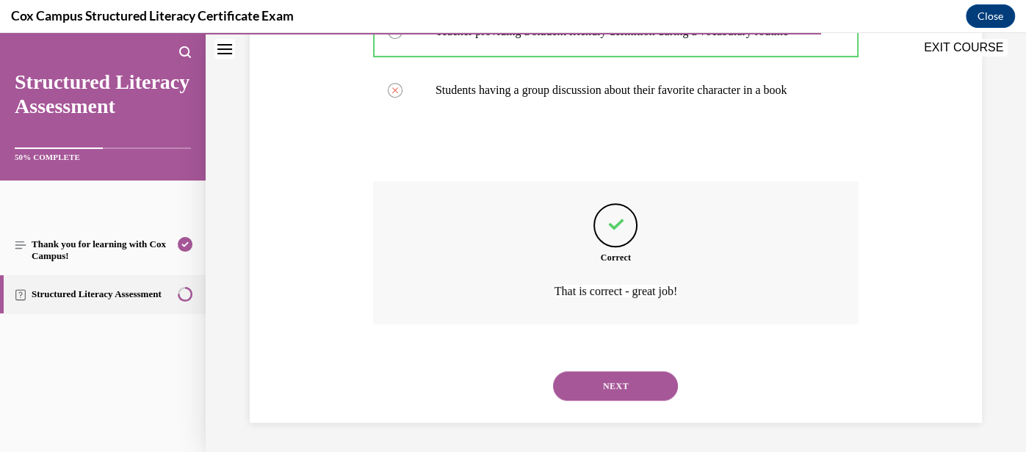
scroll to position [461, 0]
click at [634, 385] on button "NEXT" at bounding box center [615, 385] width 125 height 29
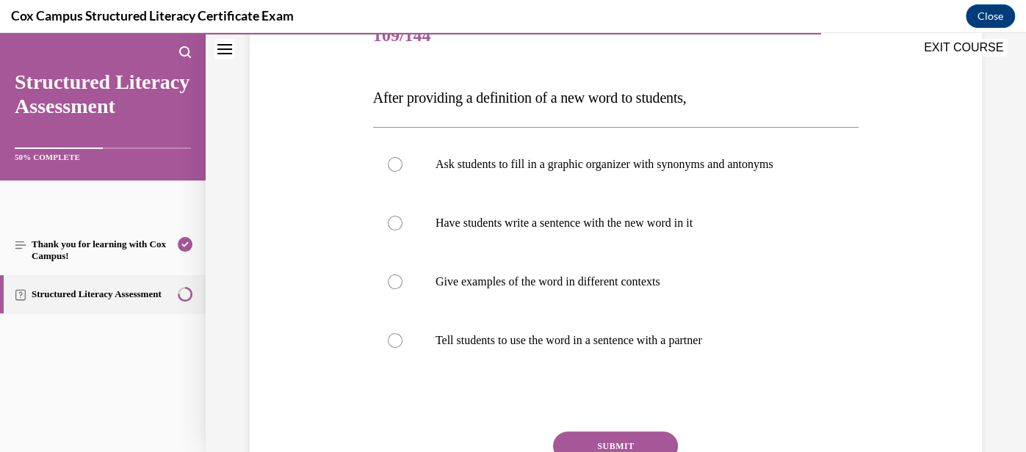
scroll to position [197, 0]
click at [396, 170] on div at bounding box center [395, 163] width 15 height 15
click at [396, 170] on input "Ask students to fill in a graphic organizer with synonyms and antonyms" at bounding box center [395, 163] width 15 height 15
radio input "true"
click at [395, 219] on div at bounding box center [395, 222] width 15 height 15
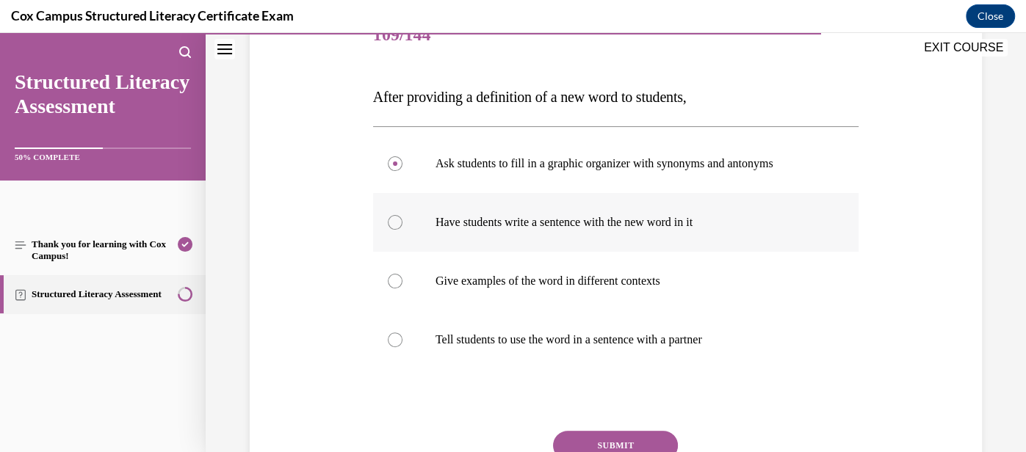
click at [395, 219] on input "Have students write a sentence with the new word in it" at bounding box center [395, 222] width 15 height 15
radio input "true"
click at [396, 280] on div at bounding box center [395, 281] width 15 height 15
click at [396, 280] on input "Give examples of the word in different contexts" at bounding box center [395, 281] width 15 height 15
radio input "true"
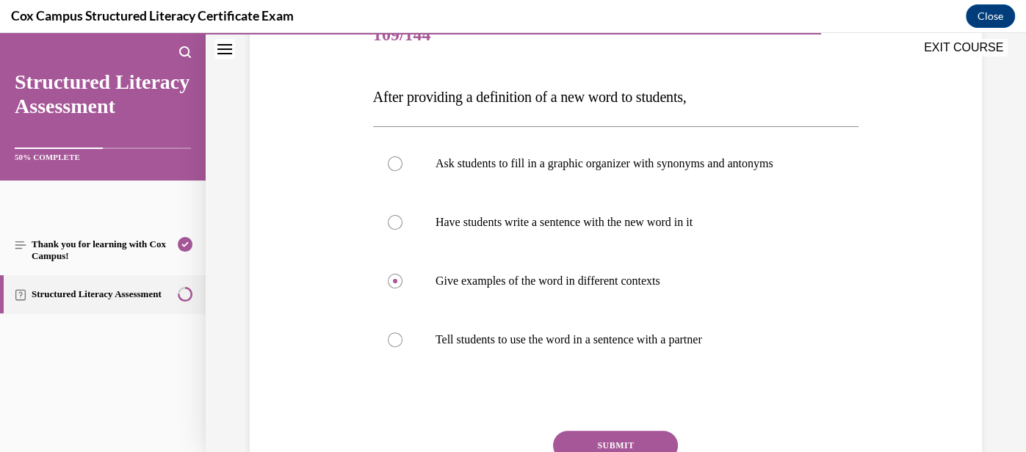
click at [604, 437] on button "SUBMIT" at bounding box center [615, 445] width 125 height 29
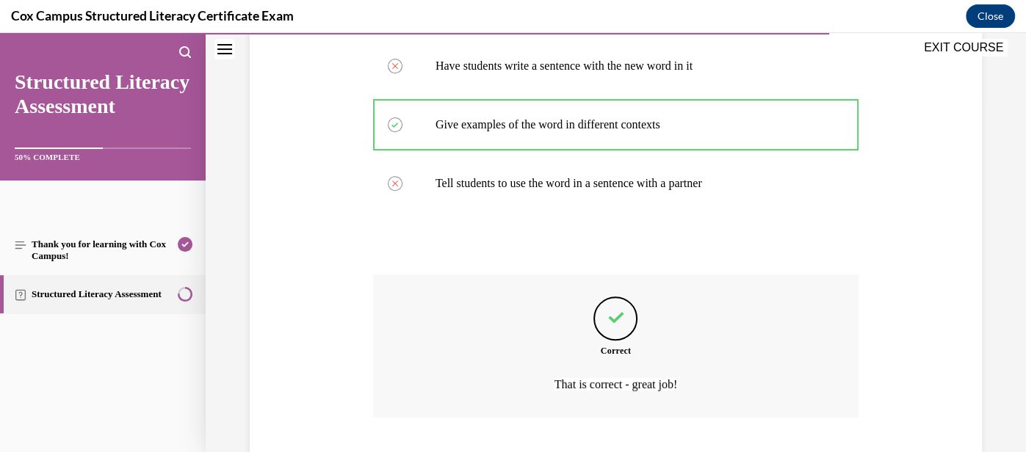
scroll to position [446, 0]
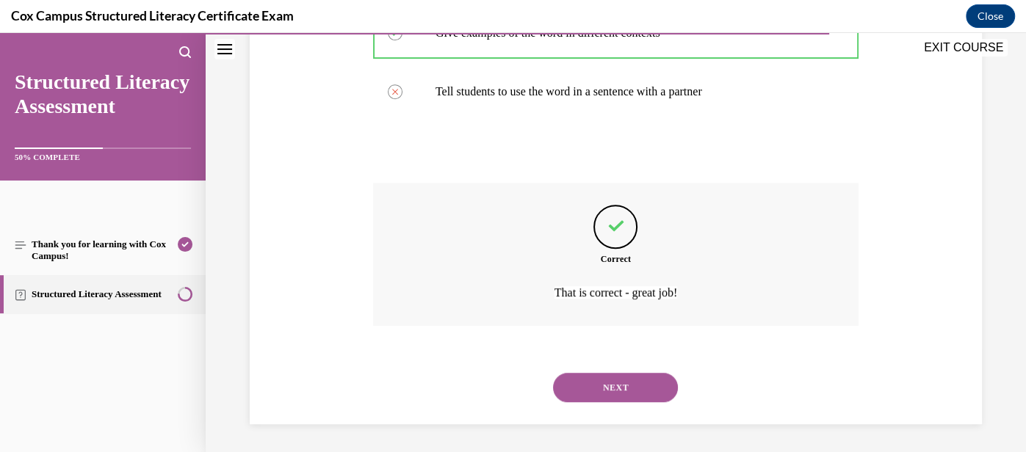
click at [621, 394] on button "NEXT" at bounding box center [615, 387] width 125 height 29
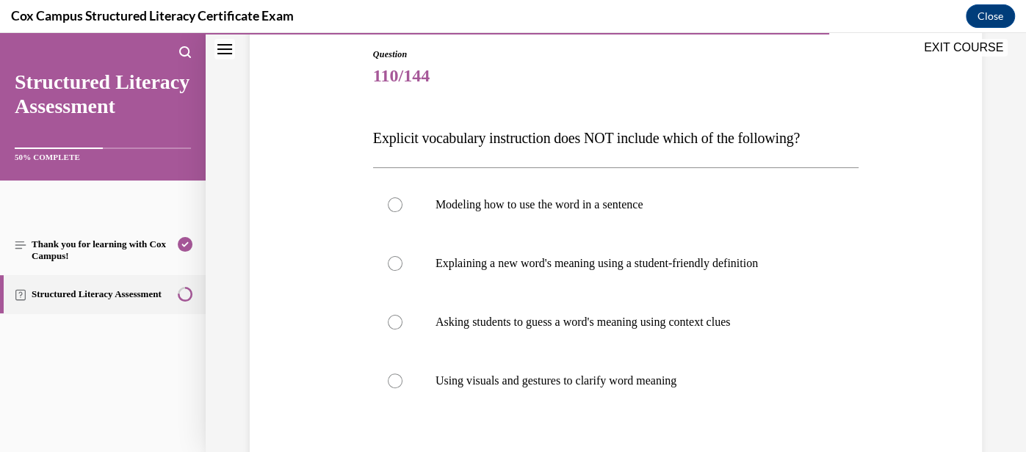
scroll to position [162, 0]
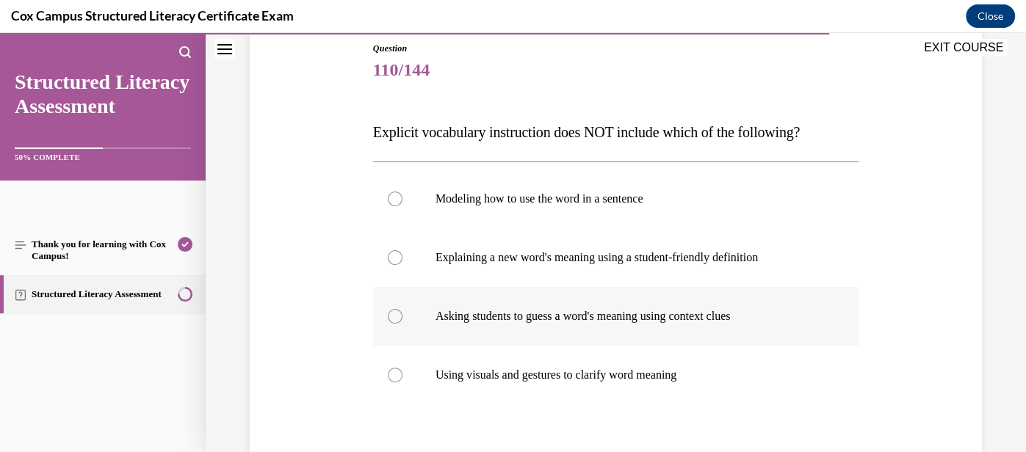
click at [609, 331] on label "Asking students to guess a word's meaning using context clues" at bounding box center [615, 316] width 485 height 59
click at [402, 324] on input "Asking students to guess a word's meaning using context clues" at bounding box center [395, 316] width 15 height 15
radio input "true"
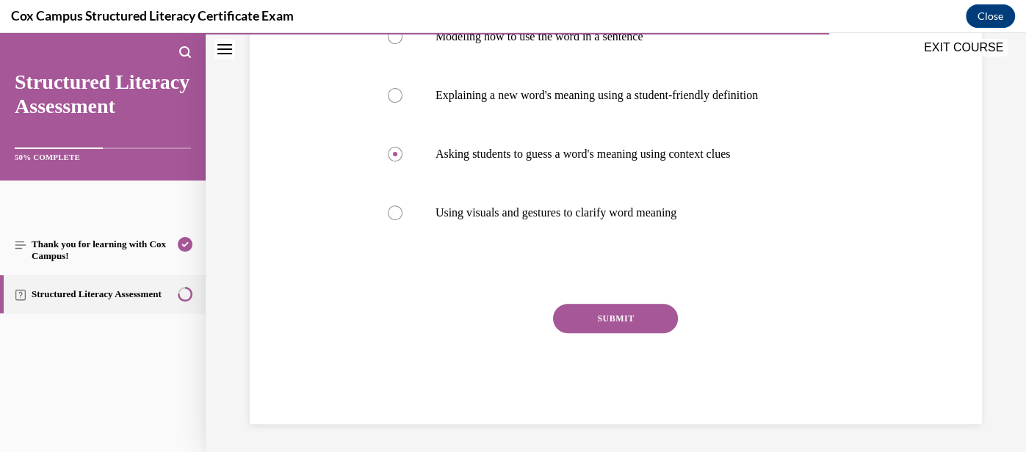
click at [619, 321] on button "SUBMIT" at bounding box center [615, 318] width 125 height 29
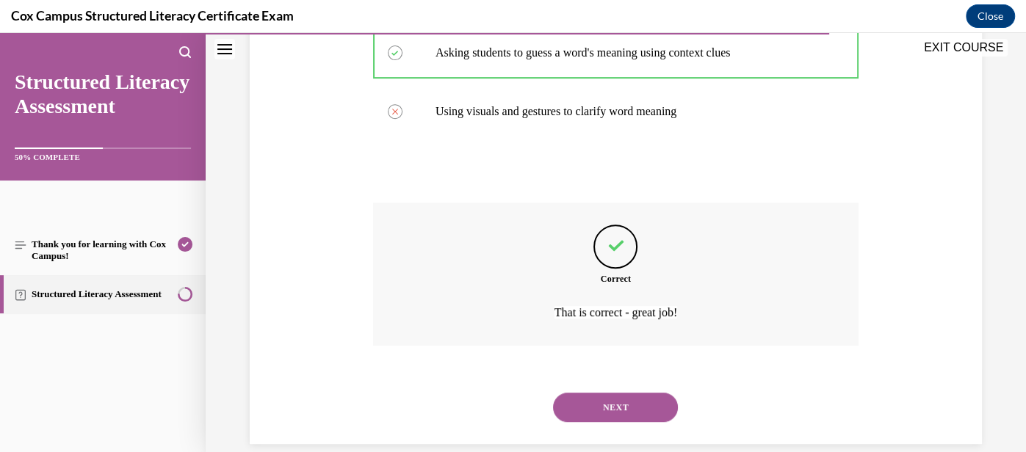
scroll to position [446, 0]
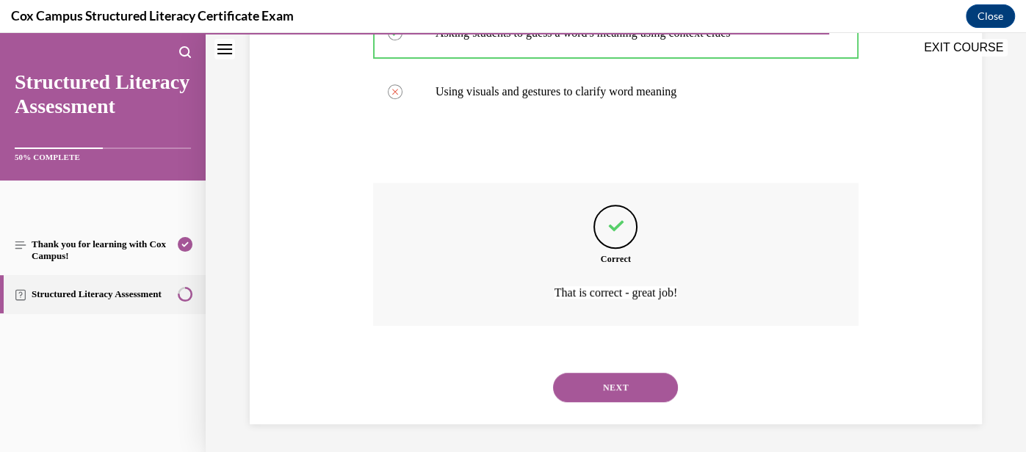
click at [633, 386] on button "NEXT" at bounding box center [615, 387] width 125 height 29
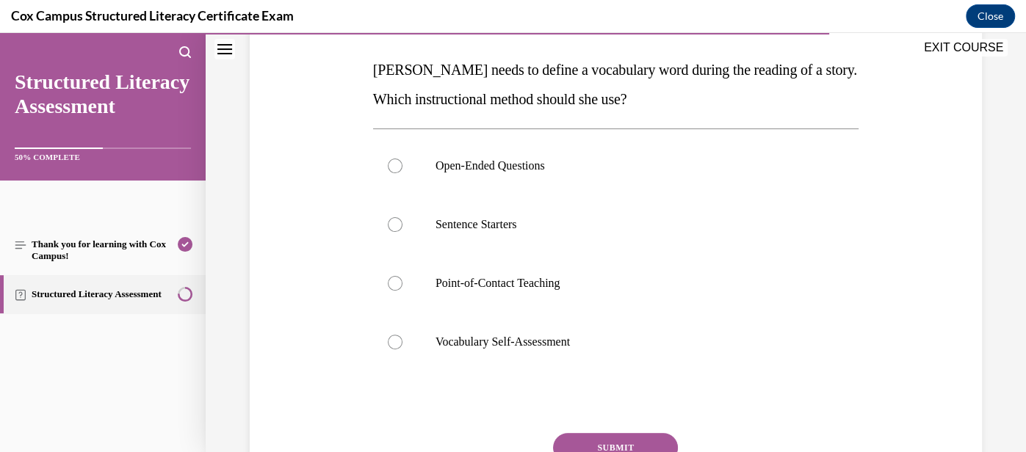
scroll to position [223, 0]
click at [606, 300] on label "Point-of-Contact Teaching" at bounding box center [615, 284] width 485 height 59
click at [402, 292] on input "Point-of-Contact Teaching" at bounding box center [395, 284] width 15 height 15
radio input "true"
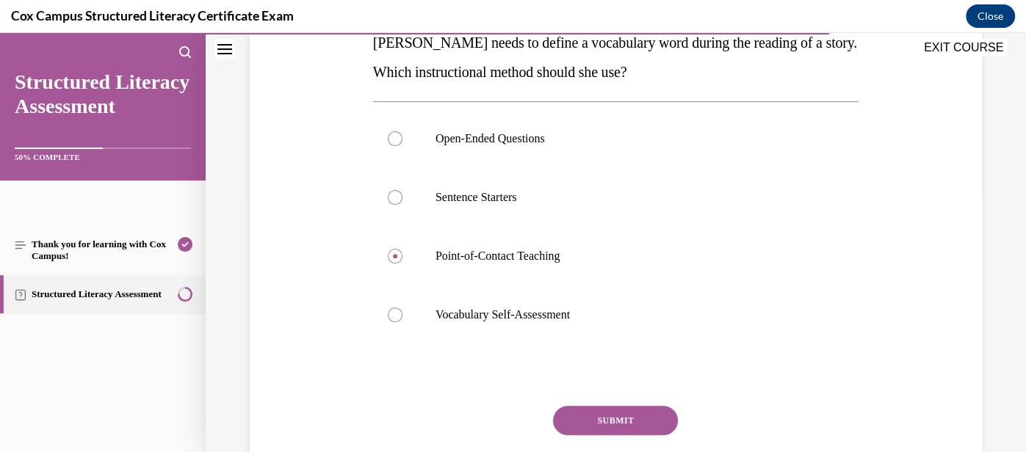
scroll to position [255, 0]
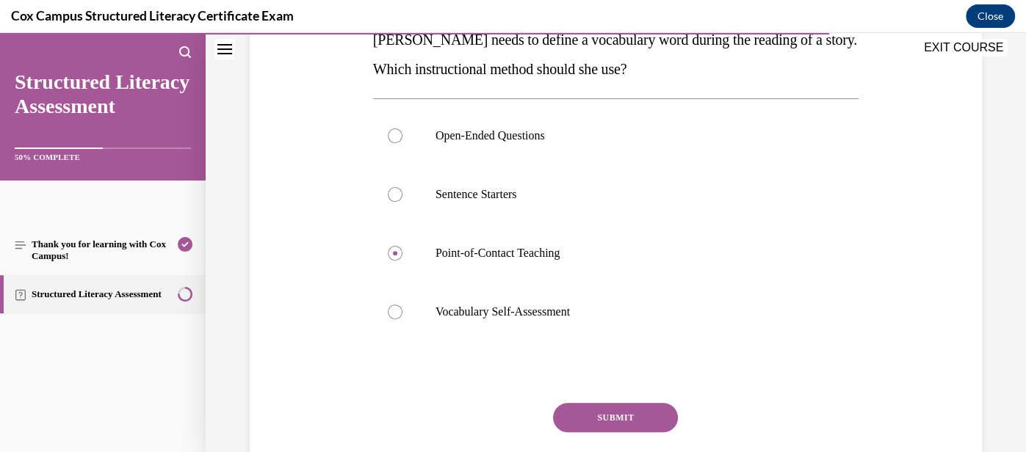
click at [639, 413] on button "SUBMIT" at bounding box center [615, 417] width 125 height 29
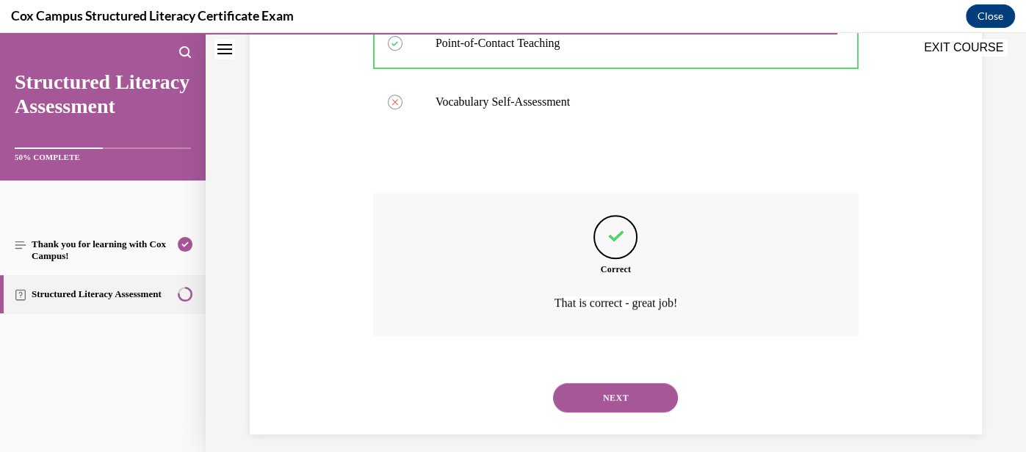
scroll to position [475, 0]
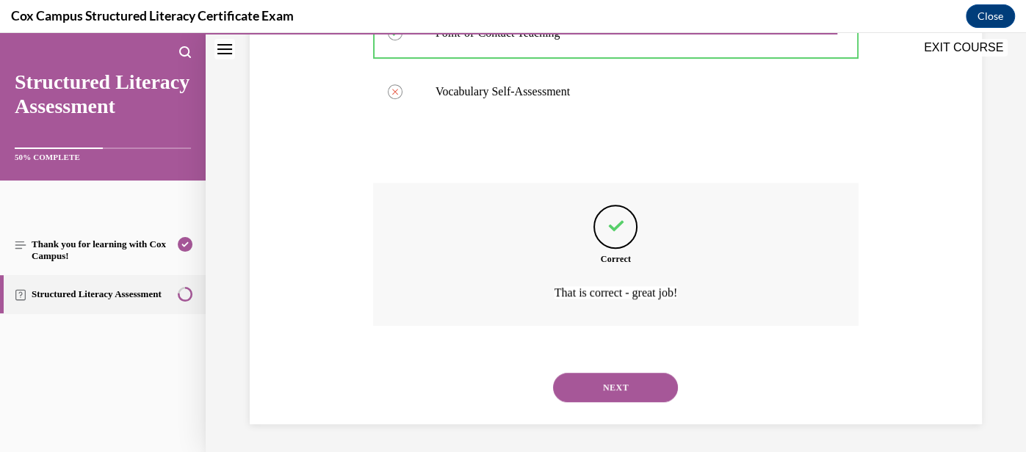
click at [637, 396] on button "NEXT" at bounding box center [615, 387] width 125 height 29
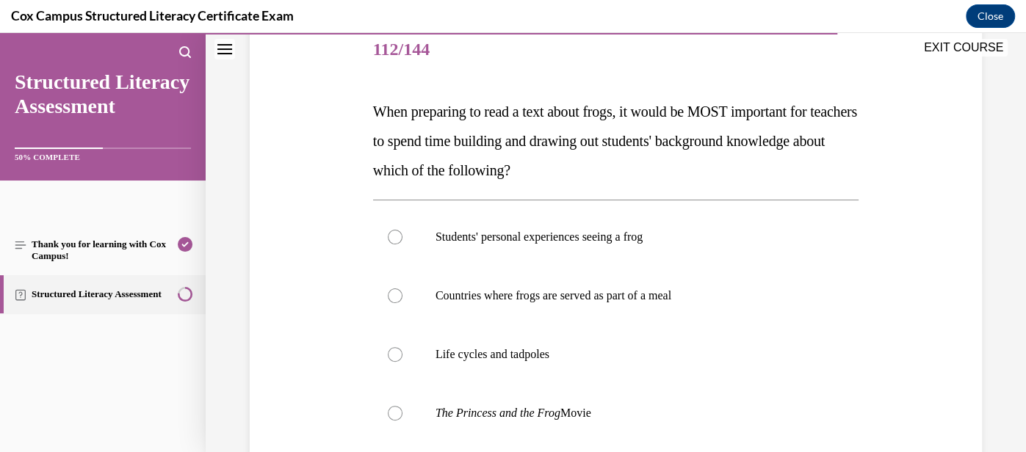
scroll to position [181, 0]
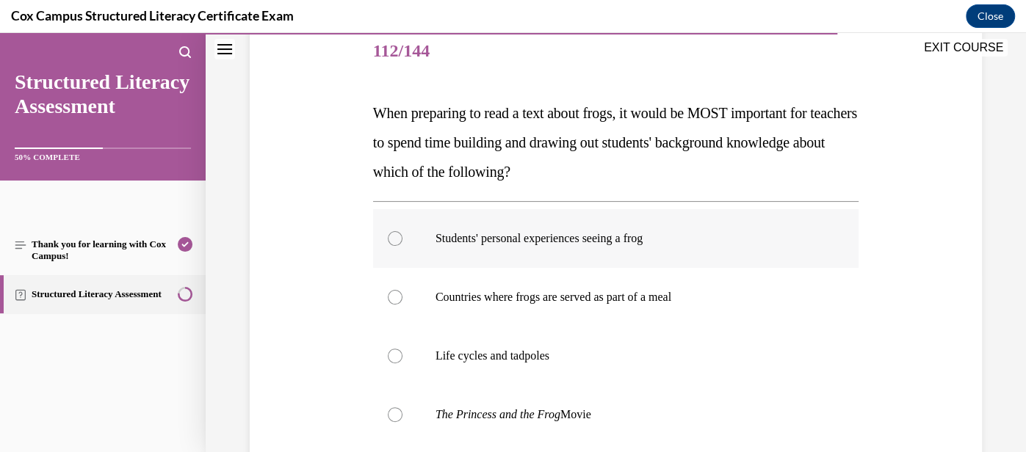
click at [593, 253] on label "Students' personal experiences seeing a frog" at bounding box center [615, 238] width 485 height 59
click at [402, 246] on input "Students' personal experiences seeing a frog" at bounding box center [395, 238] width 15 height 15
radio input "true"
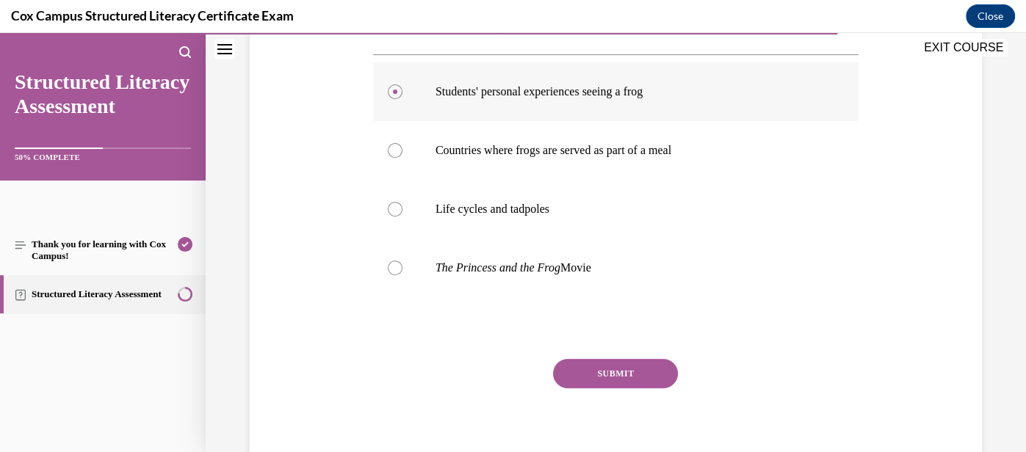
scroll to position [334, 0]
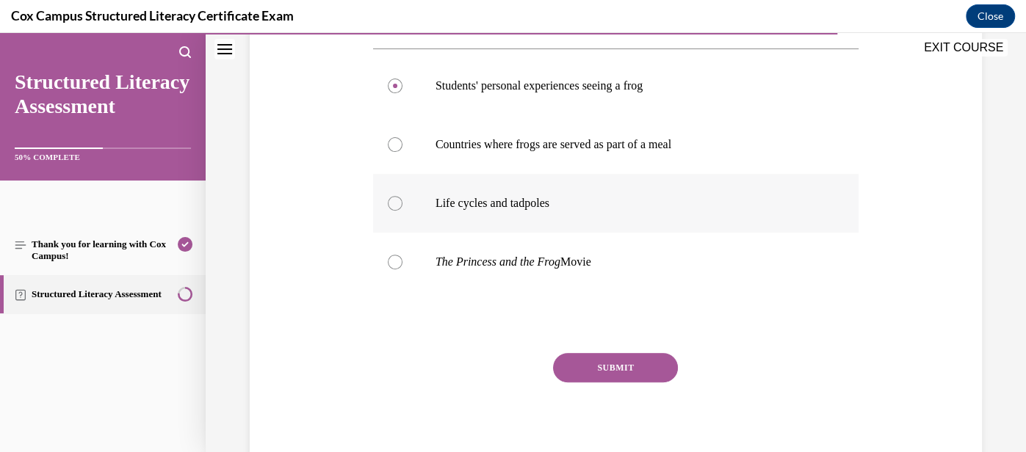
click at [627, 224] on label "Life cycles and tadpoles" at bounding box center [615, 203] width 485 height 59
click at [402, 211] on input "Life cycles and tadpoles" at bounding box center [395, 203] width 15 height 15
radio input "true"
click at [654, 373] on button "SUBMIT" at bounding box center [615, 367] width 125 height 29
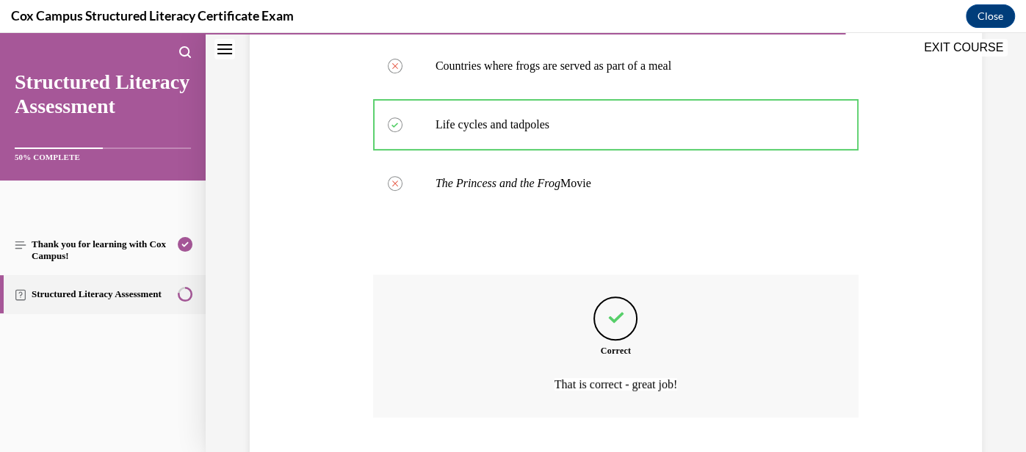
scroll to position [504, 0]
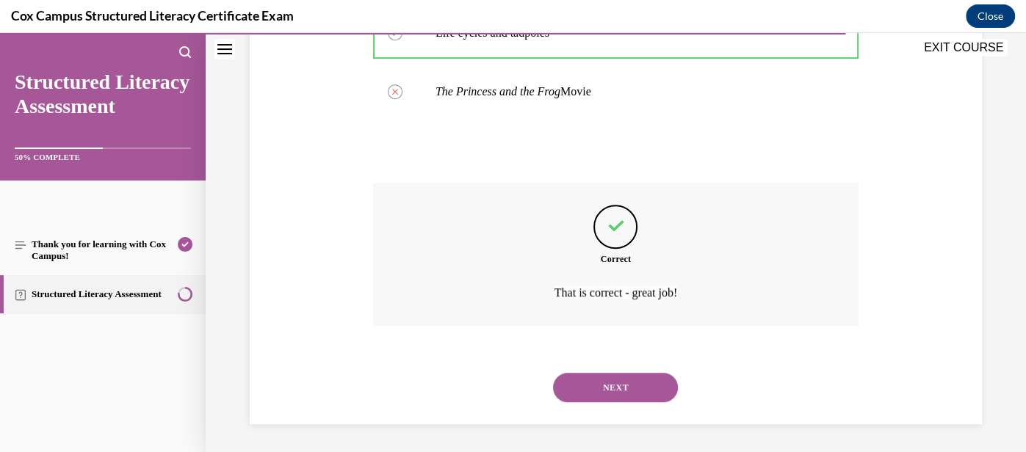
click at [636, 398] on button "NEXT" at bounding box center [615, 387] width 125 height 29
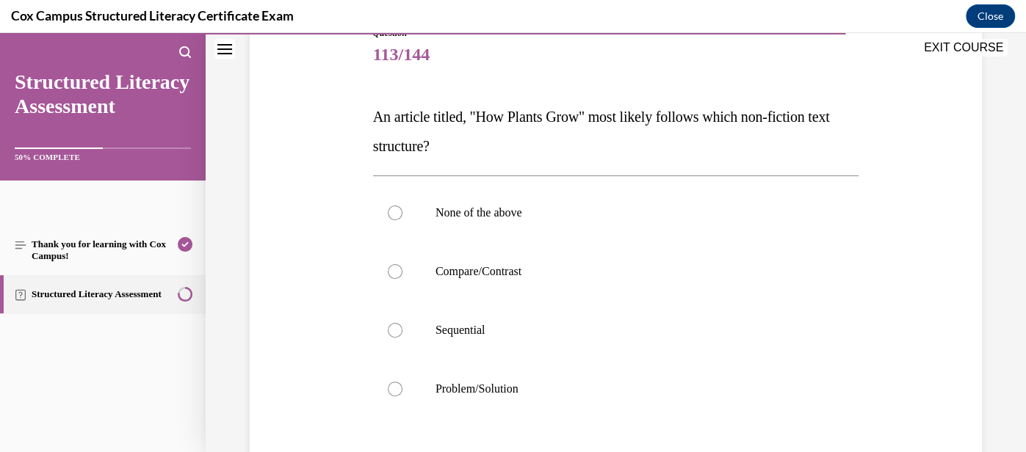
scroll to position [179, 0]
click at [675, 340] on label "Sequential" at bounding box center [615, 329] width 485 height 59
click at [402, 336] on input "Sequential" at bounding box center [395, 329] width 15 height 15
radio input "true"
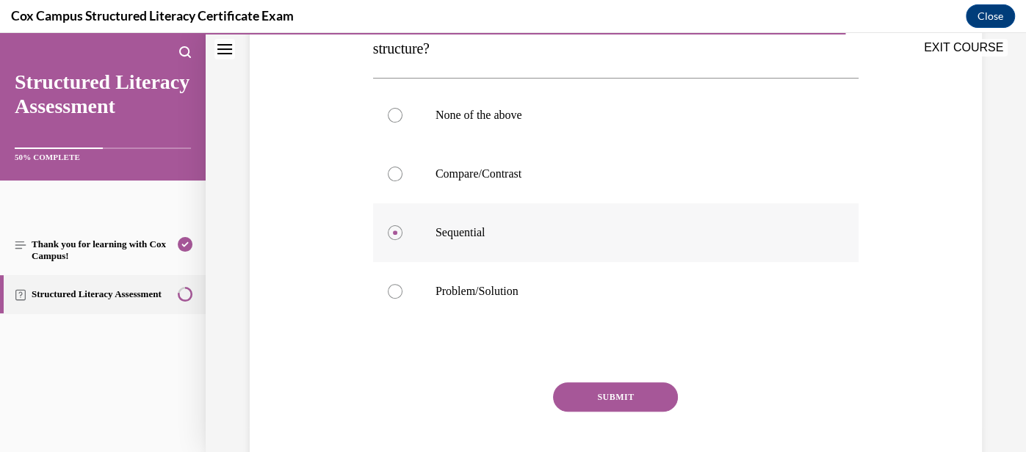
scroll to position [279, 0]
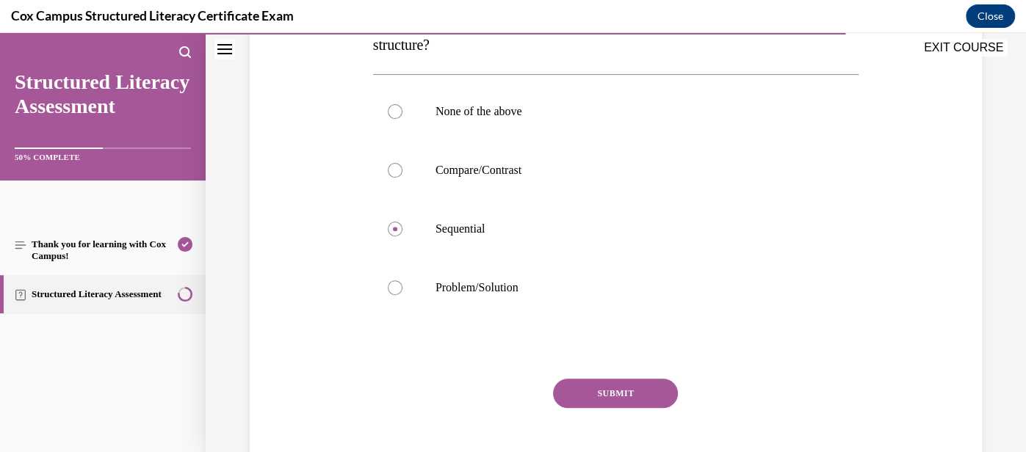
click at [638, 392] on button "SUBMIT" at bounding box center [615, 393] width 125 height 29
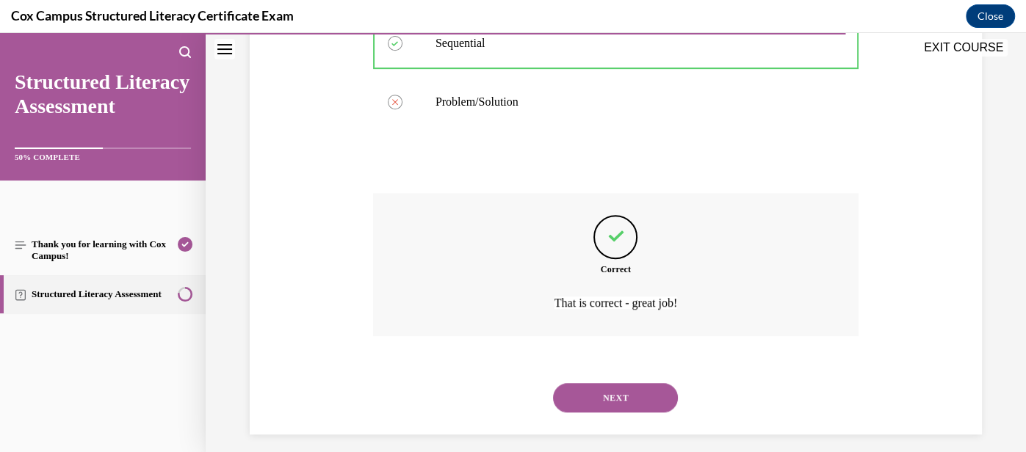
scroll to position [475, 0]
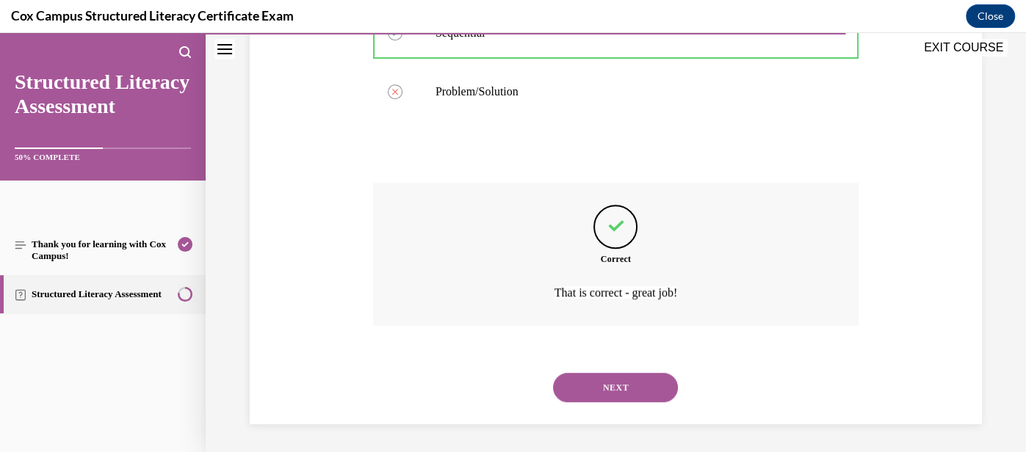
click at [638, 392] on button "NEXT" at bounding box center [615, 387] width 125 height 29
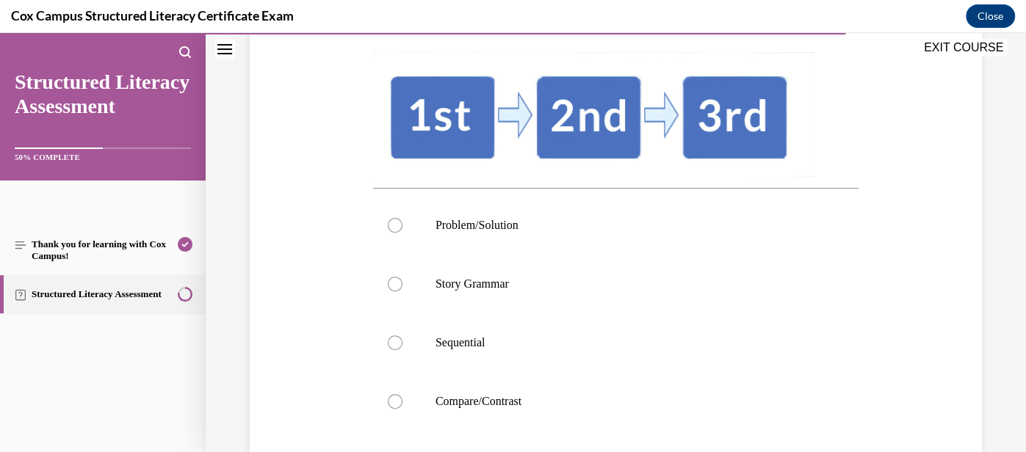
scroll to position [277, 0]
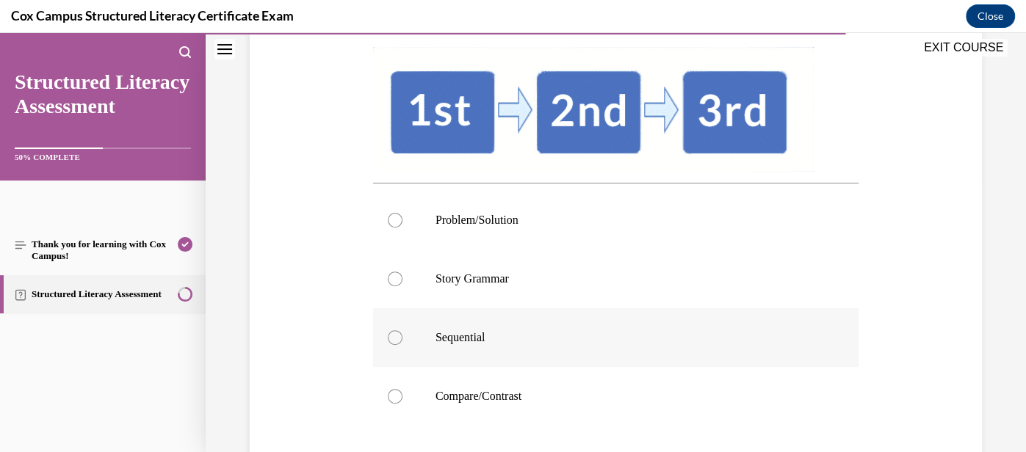
click at [558, 344] on p "Sequential" at bounding box center [628, 337] width 386 height 15
click at [402, 344] on input "Sequential" at bounding box center [395, 337] width 15 height 15
radio input "true"
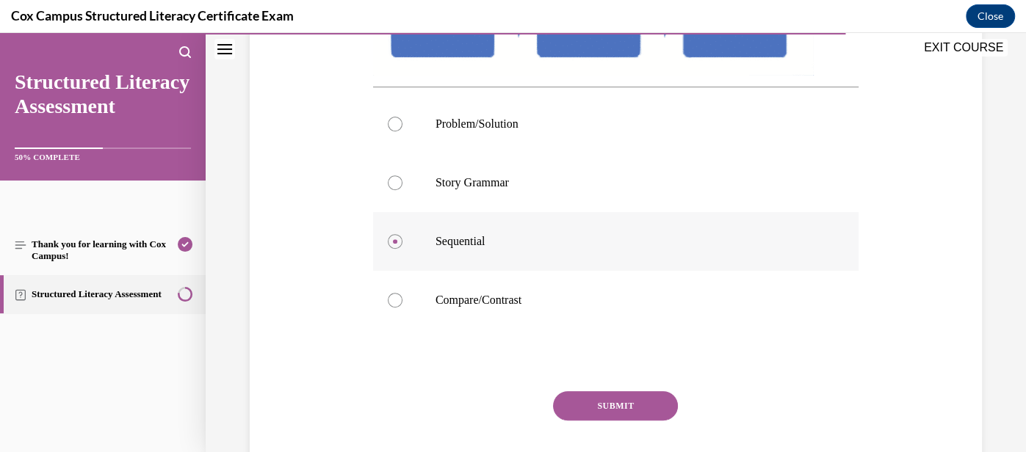
scroll to position [386, 0]
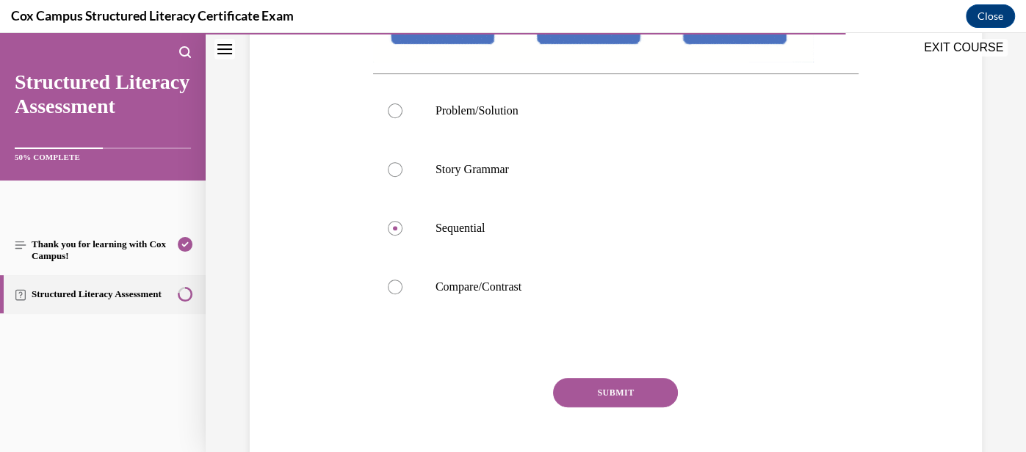
click at [631, 389] on button "SUBMIT" at bounding box center [615, 392] width 125 height 29
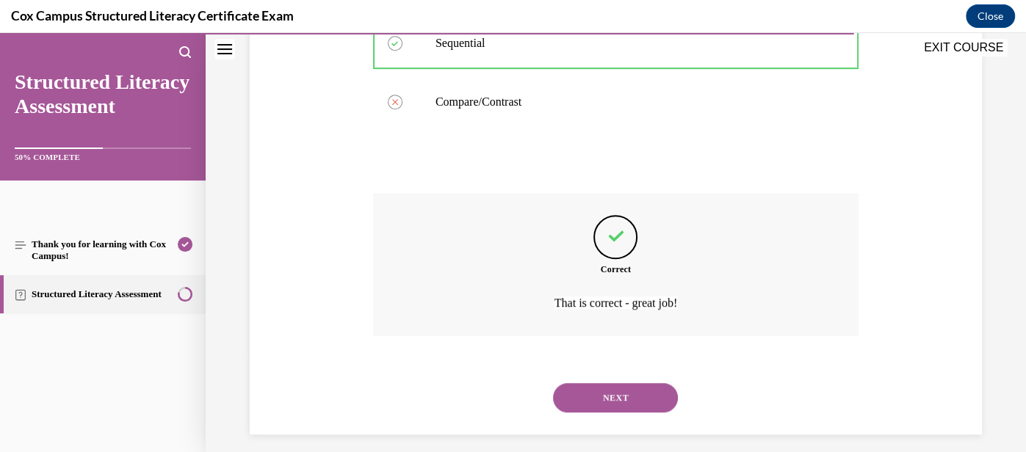
scroll to position [582, 0]
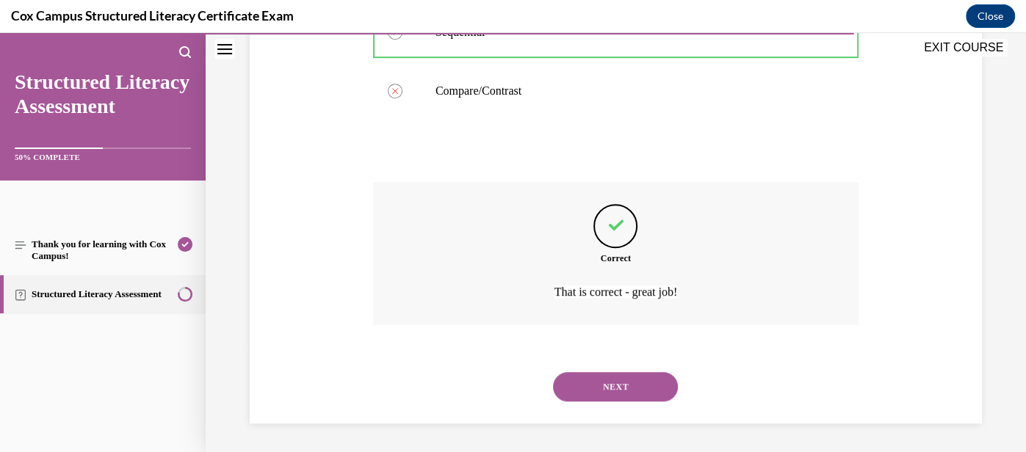
click at [631, 389] on button "NEXT" at bounding box center [615, 386] width 125 height 29
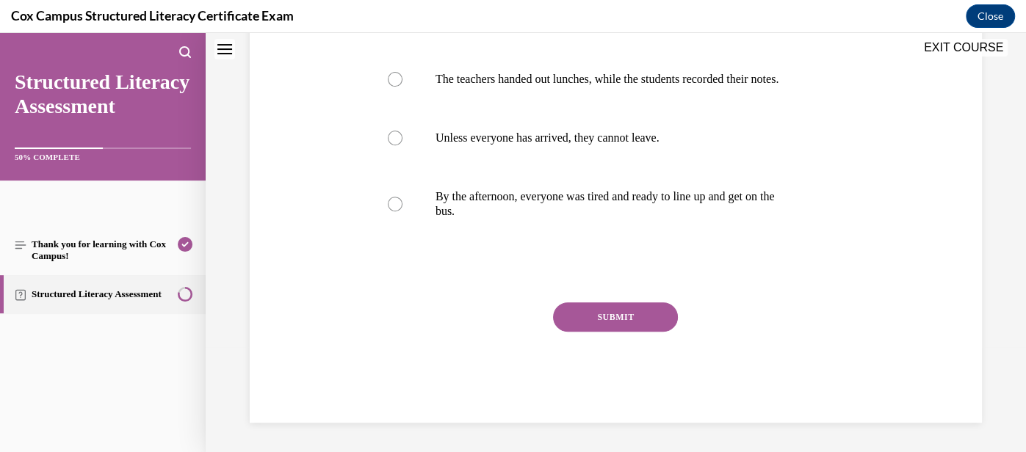
scroll to position [0, 0]
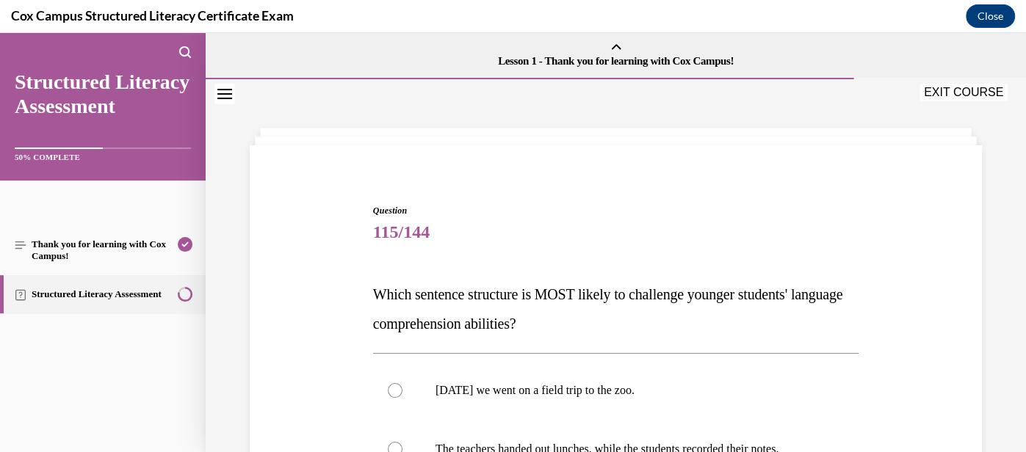
click at [631, 389] on p "[DATE] we went on a field trip to the zoo." at bounding box center [628, 390] width 386 height 15
click at [402, 389] on input "[DATE] we went on a field trip to the zoo." at bounding box center [395, 390] width 15 height 15
radio input "true"
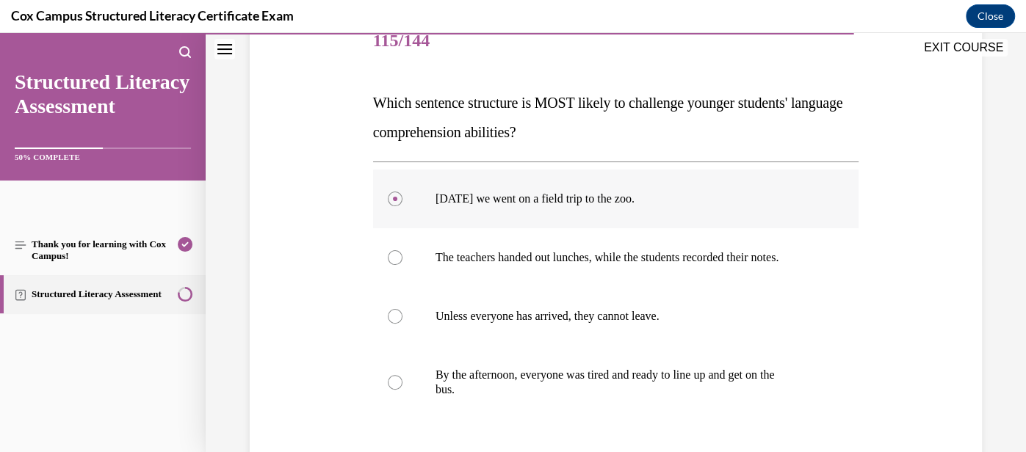
scroll to position [194, 0]
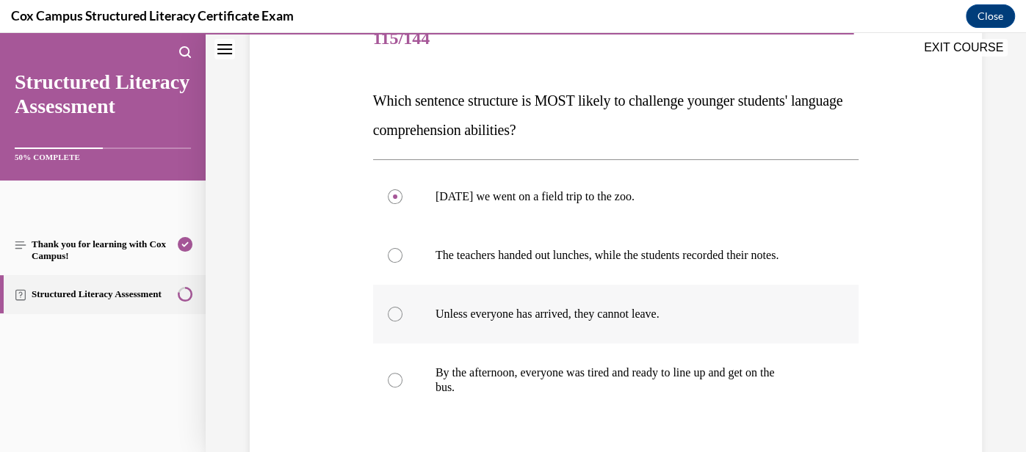
click at [658, 332] on label "Unless everyone has arrived, they cannot leave." at bounding box center [615, 314] width 485 height 59
click at [402, 322] on input "Unless everyone has arrived, they cannot leave." at bounding box center [395, 314] width 15 height 15
radio input "true"
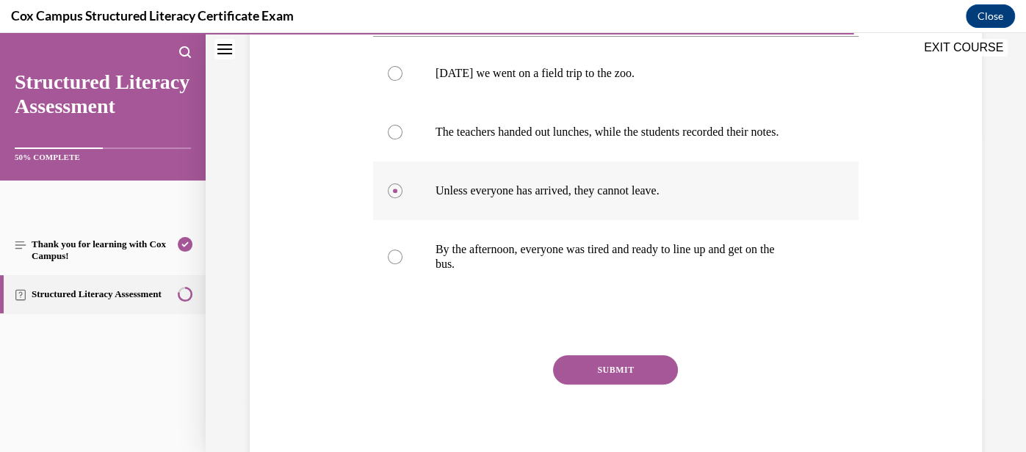
scroll to position [320, 0]
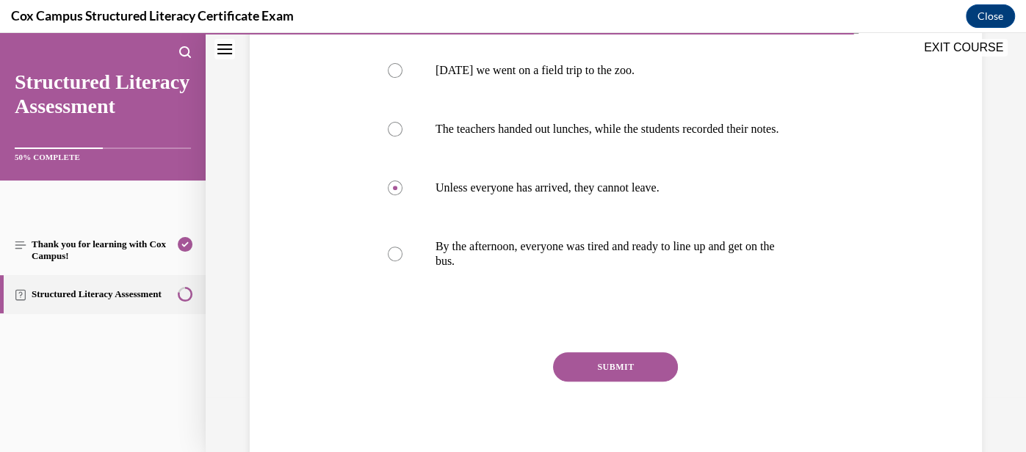
click at [634, 366] on button "SUBMIT" at bounding box center [615, 366] width 125 height 29
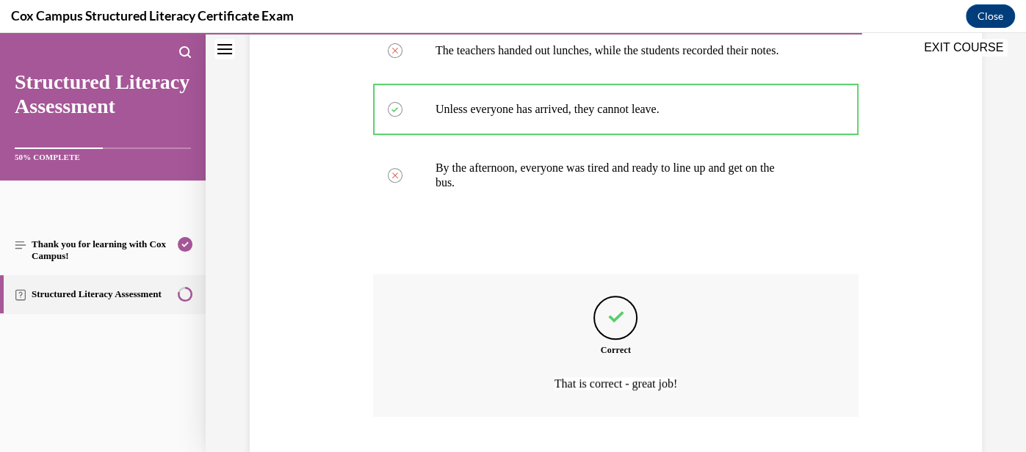
scroll to position [490, 0]
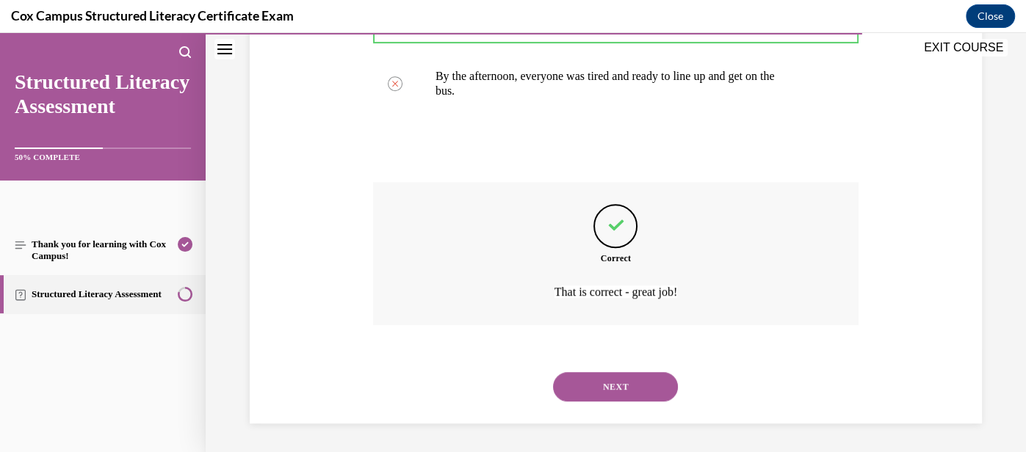
click at [632, 391] on button "NEXT" at bounding box center [615, 386] width 125 height 29
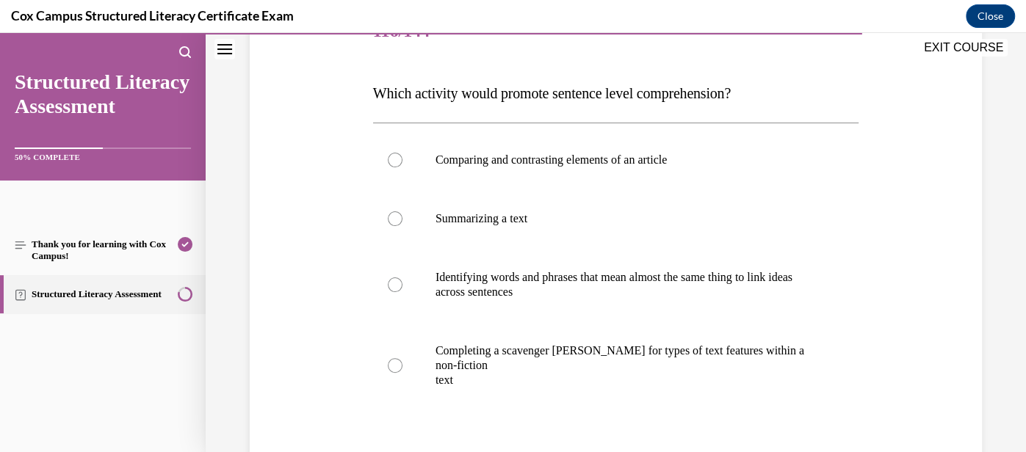
scroll to position [200, 0]
click at [620, 300] on p "across sentences" at bounding box center [628, 293] width 386 height 15
click at [402, 293] on input "Identifying words and phrases that mean almost the same thing to link ideas acr…" at bounding box center [395, 285] width 15 height 15
radio input "true"
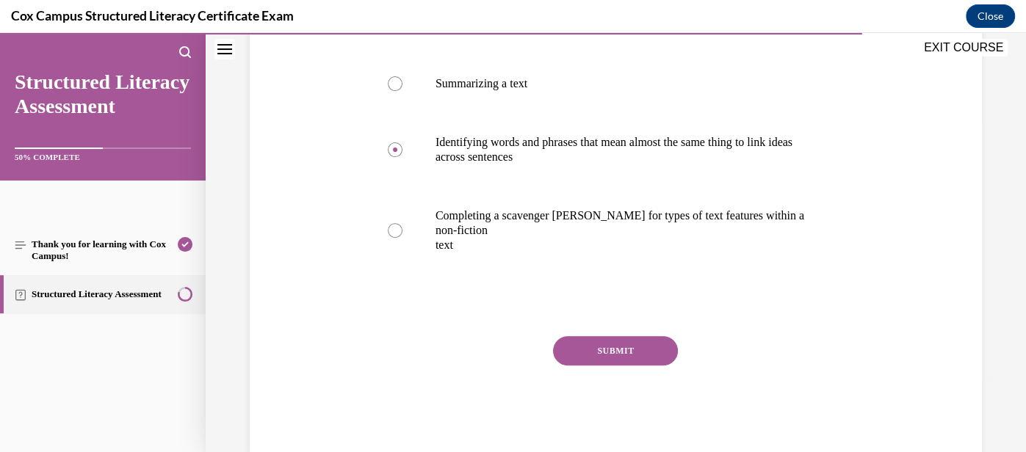
click at [628, 345] on button "SUBMIT" at bounding box center [615, 350] width 125 height 29
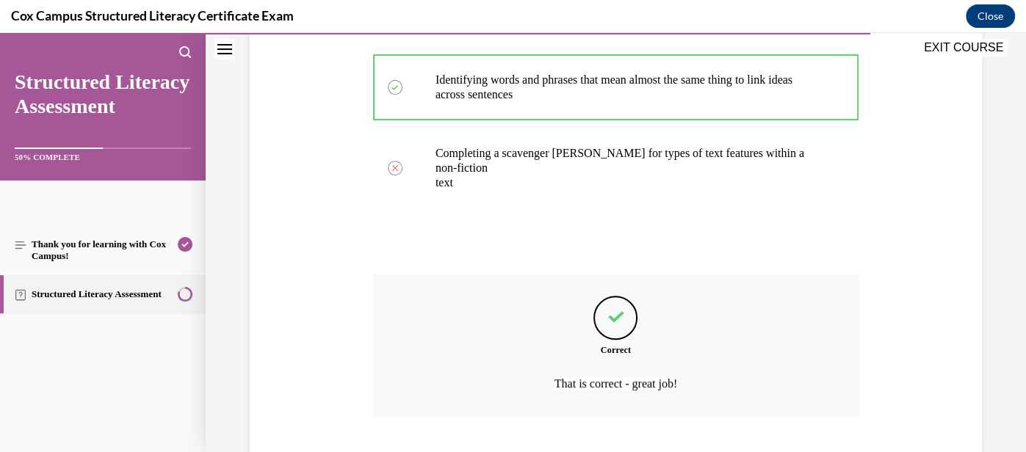
scroll to position [490, 0]
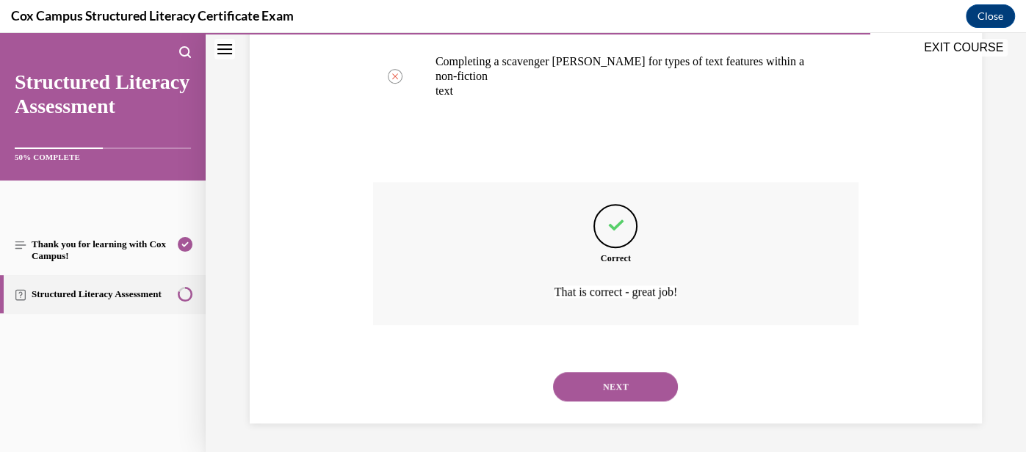
click at [637, 385] on button "NEXT" at bounding box center [615, 386] width 125 height 29
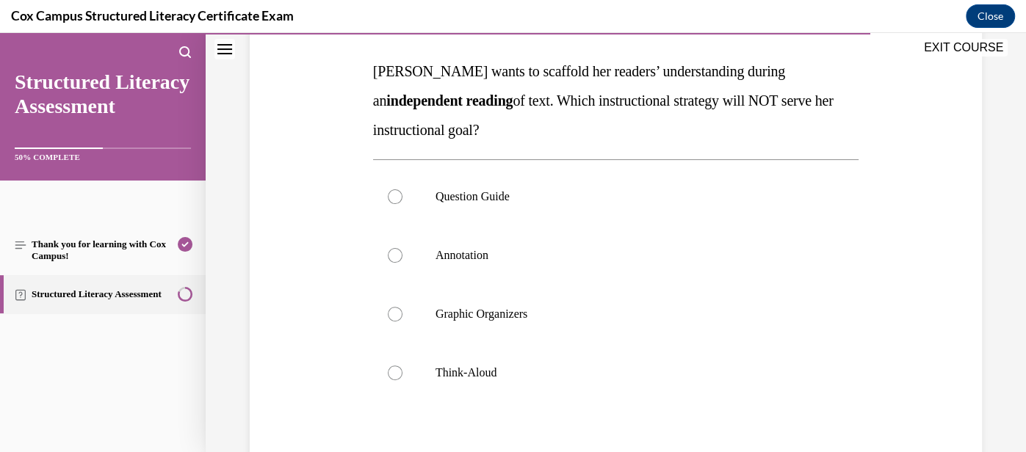
scroll to position [224, 0]
click at [637, 385] on label "Think-Aloud" at bounding box center [615, 372] width 485 height 59
click at [402, 380] on input "Think-Aloud" at bounding box center [395, 372] width 15 height 15
radio input "true"
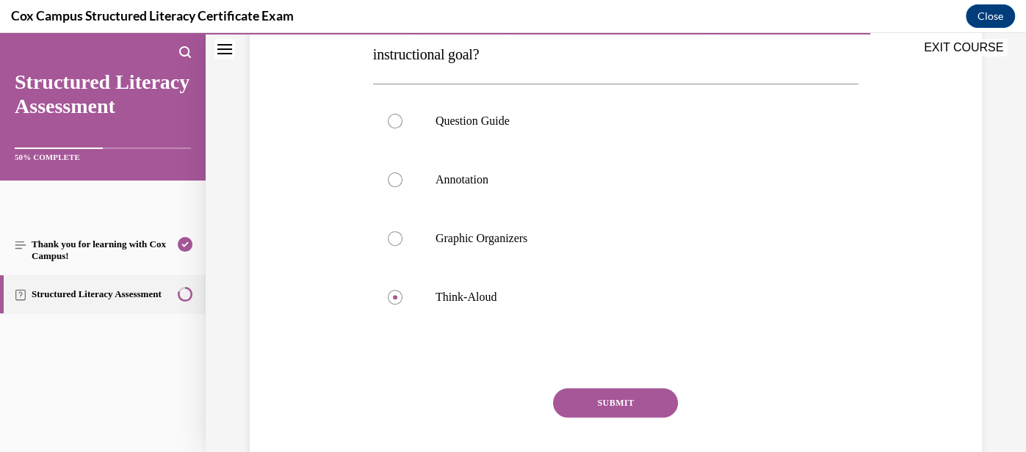
click at [629, 405] on button "SUBMIT" at bounding box center [615, 402] width 125 height 29
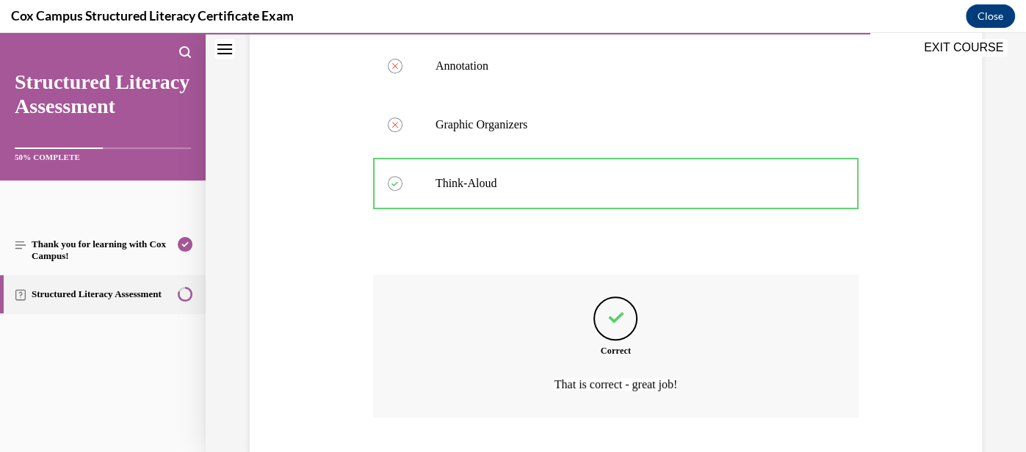
scroll to position [504, 0]
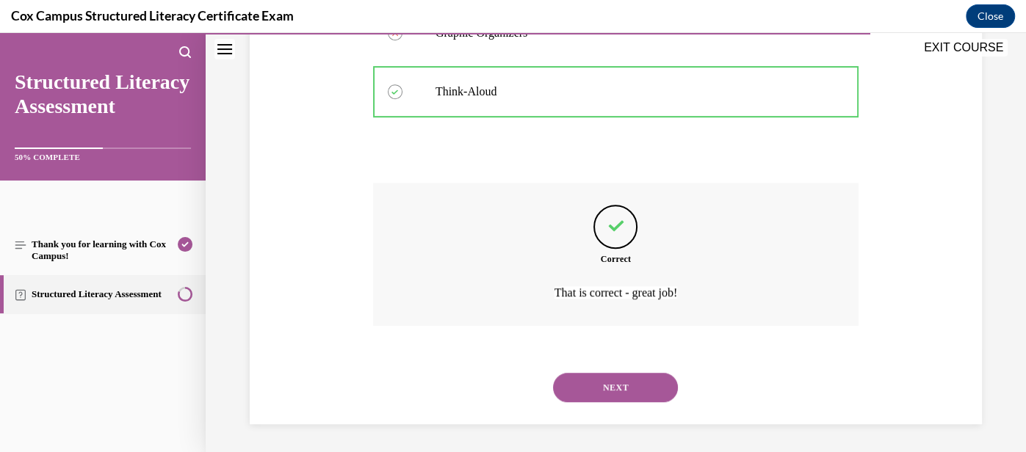
click at [630, 385] on button "NEXT" at bounding box center [615, 387] width 125 height 29
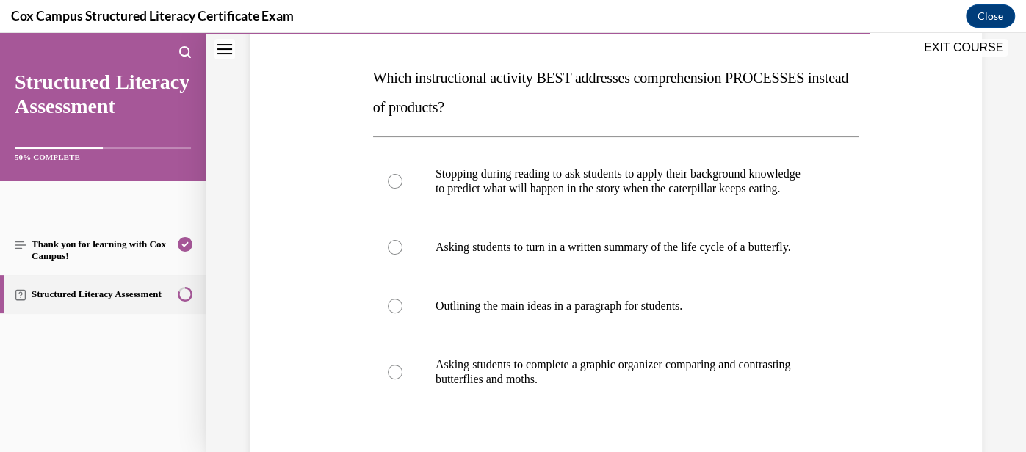
scroll to position [217, 0]
click at [591, 194] on p "to predict what will happen in the story when the caterpillar keeps eating." at bounding box center [628, 188] width 386 height 15
click at [402, 188] on input "Stopping during reading to ask students to apply their background knowledge to …" at bounding box center [395, 180] width 15 height 15
radio input "true"
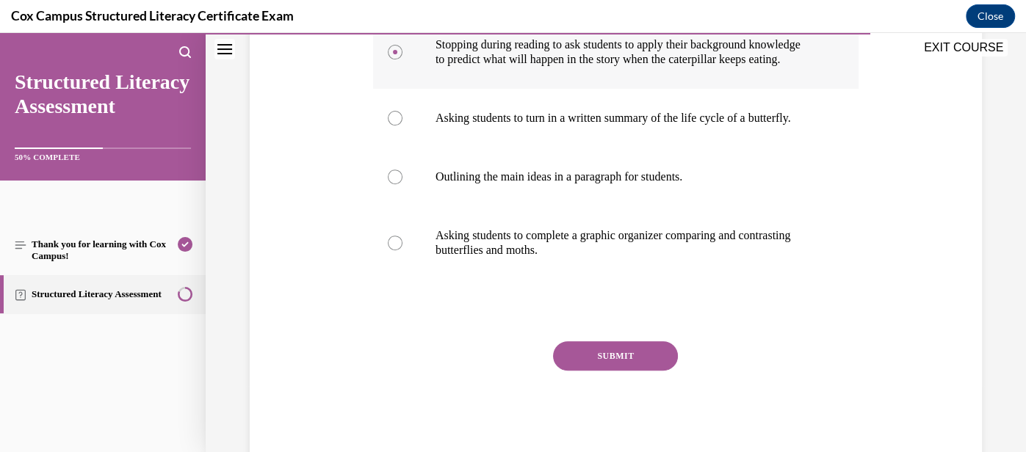
scroll to position [348, 0]
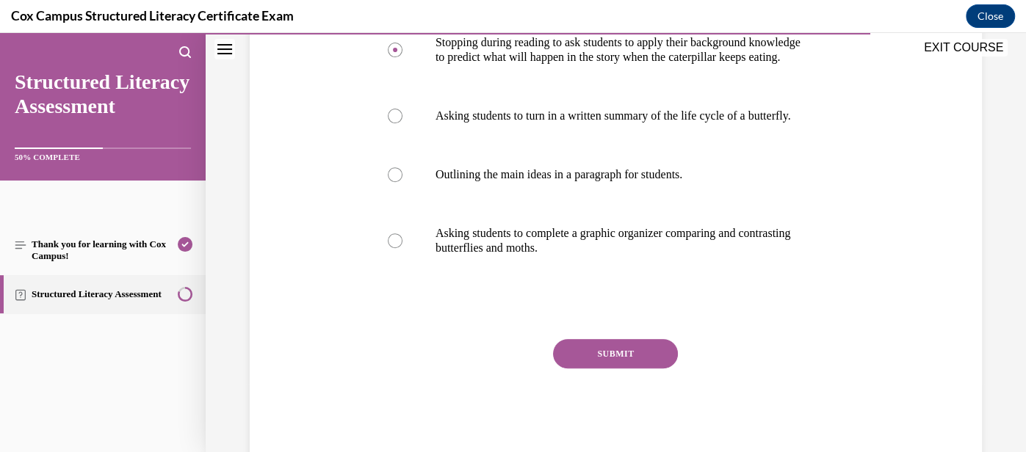
click at [617, 369] on button "SUBMIT" at bounding box center [615, 353] width 125 height 29
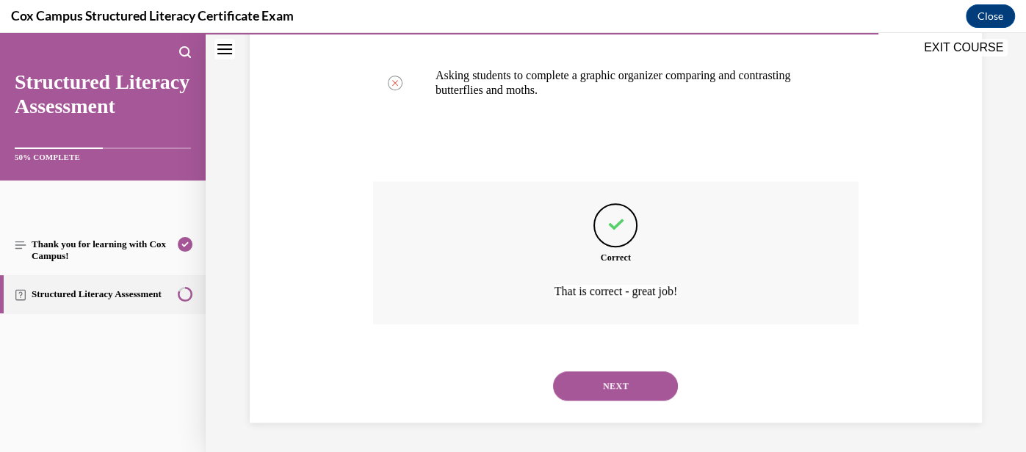
scroll to position [534, 0]
click at [617, 380] on button "NEXT" at bounding box center [615, 385] width 125 height 29
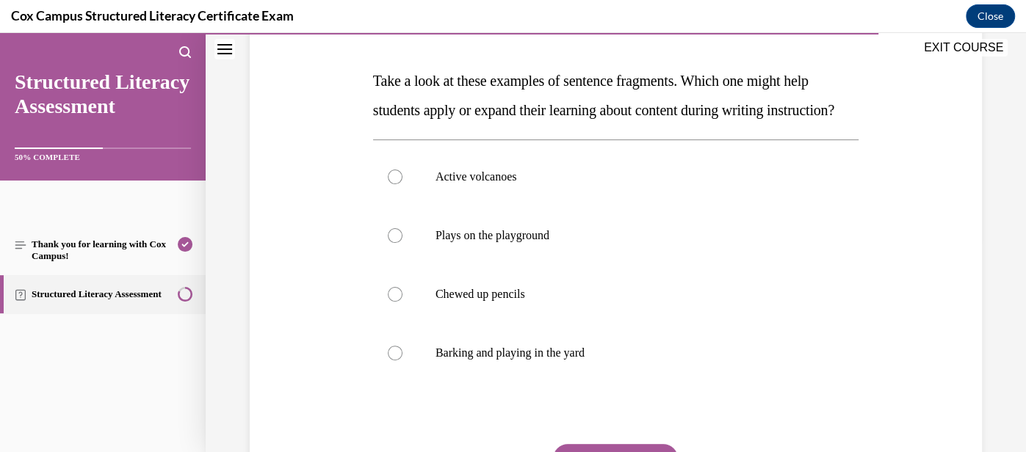
scroll to position [207, 0]
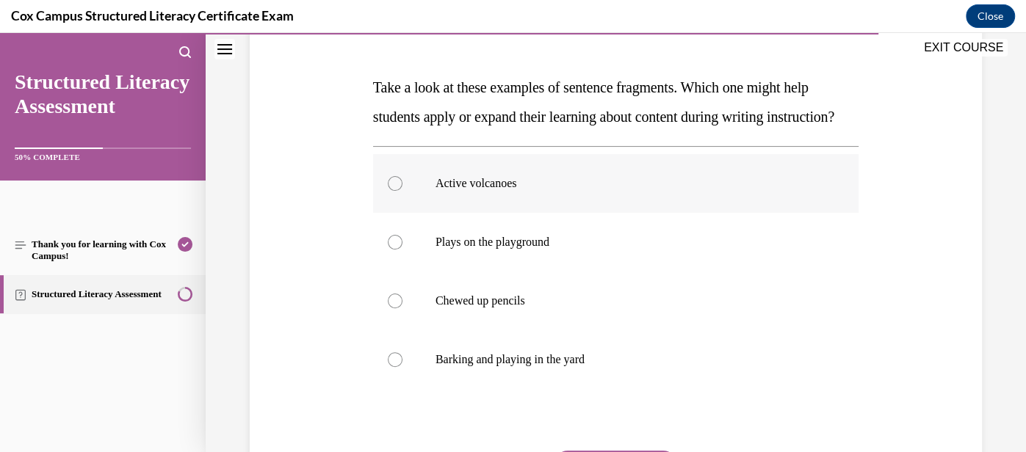
click at [534, 213] on label "Active volcanoes" at bounding box center [615, 183] width 485 height 59
click at [402, 191] on input "Active volcanoes" at bounding box center [395, 183] width 15 height 15
radio input "true"
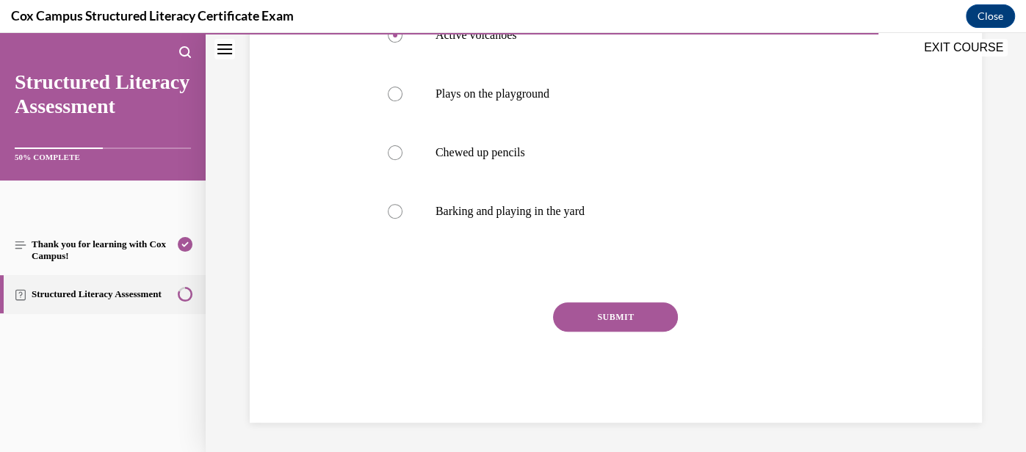
click at [620, 324] on button "SUBMIT" at bounding box center [615, 316] width 125 height 29
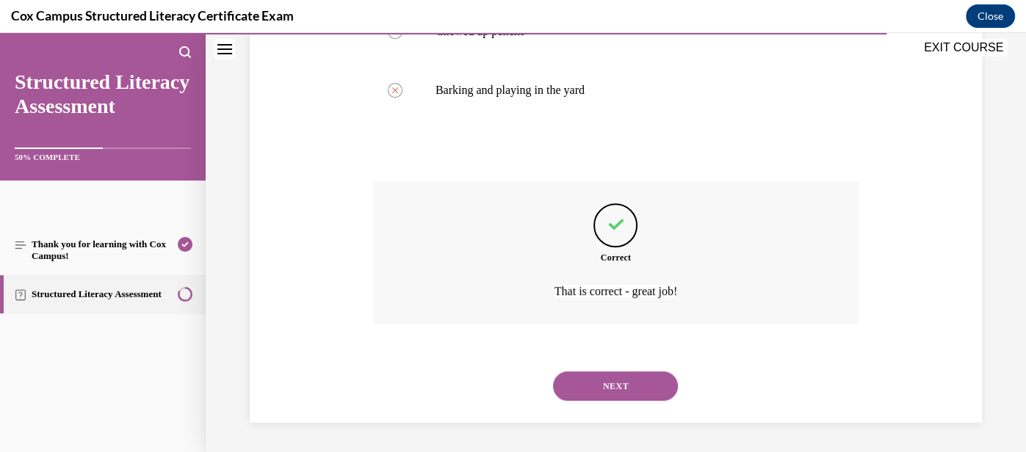
scroll to position [504, 0]
click at [628, 386] on button "NEXT" at bounding box center [615, 385] width 125 height 29
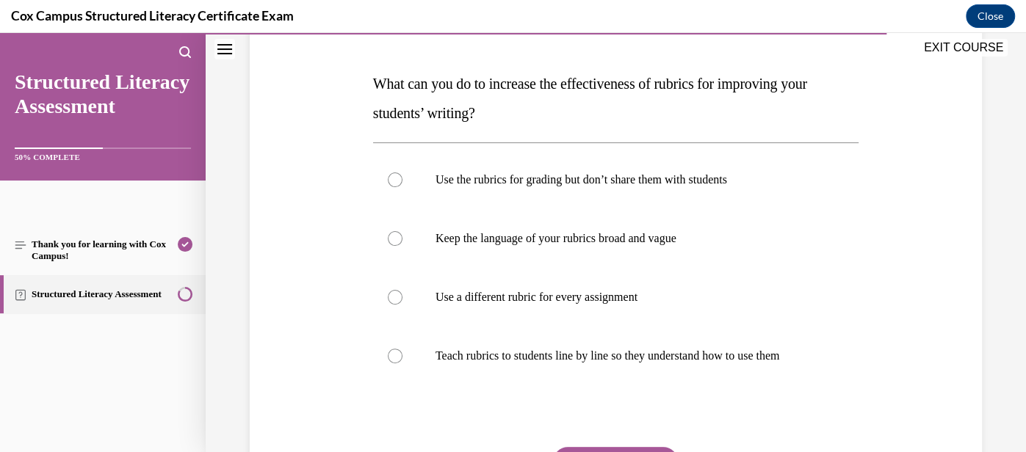
scroll to position [214, 0]
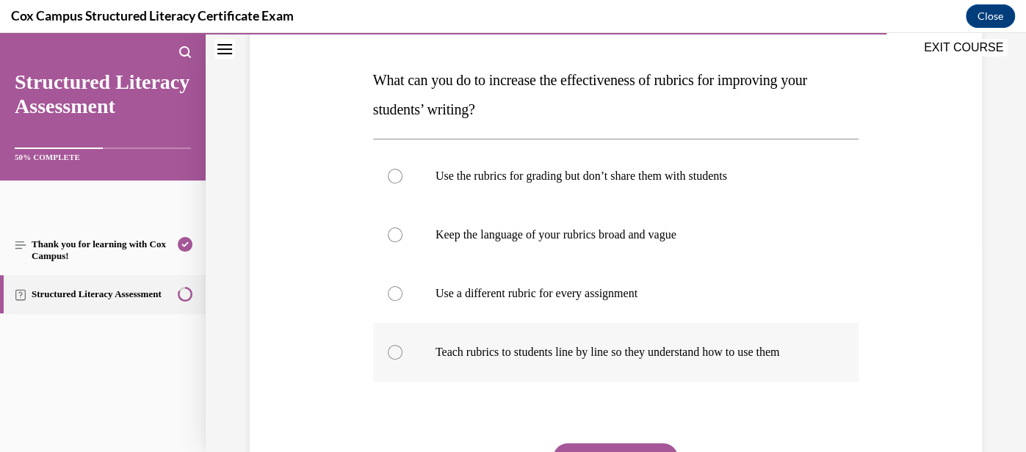
click at [625, 358] on p "Teach rubrics to students line by line so they understand how to use them" at bounding box center [628, 352] width 386 height 15
click at [402, 358] on input "Teach rubrics to students line by line so they understand how to use them" at bounding box center [395, 352] width 15 height 15
radio input "true"
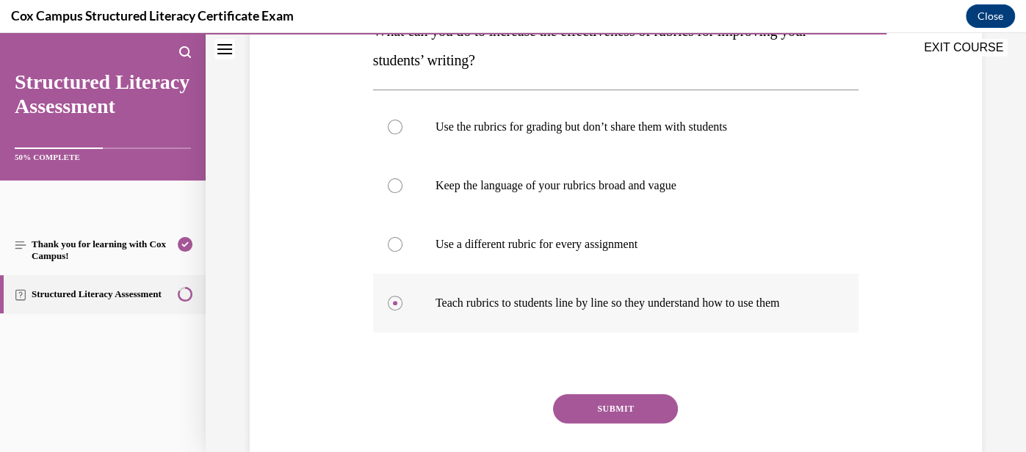
scroll to position [266, 0]
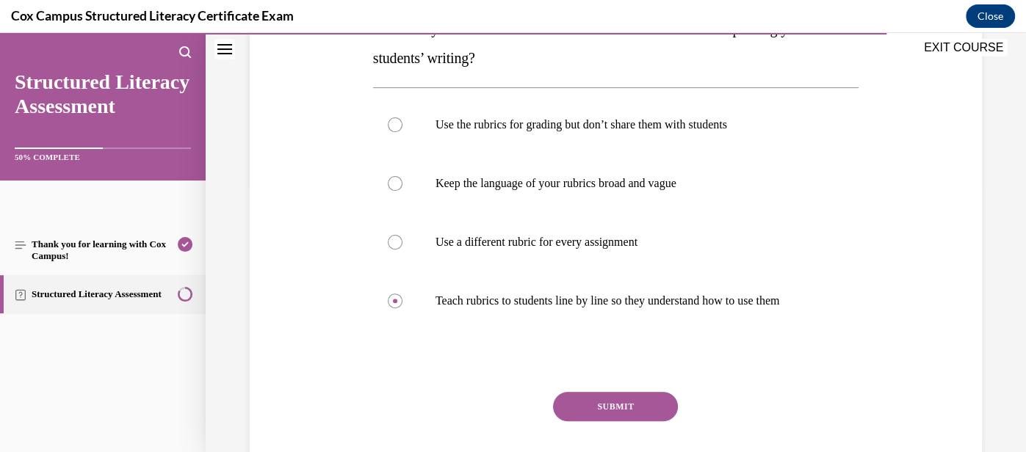
click at [624, 401] on button "SUBMIT" at bounding box center [615, 406] width 125 height 29
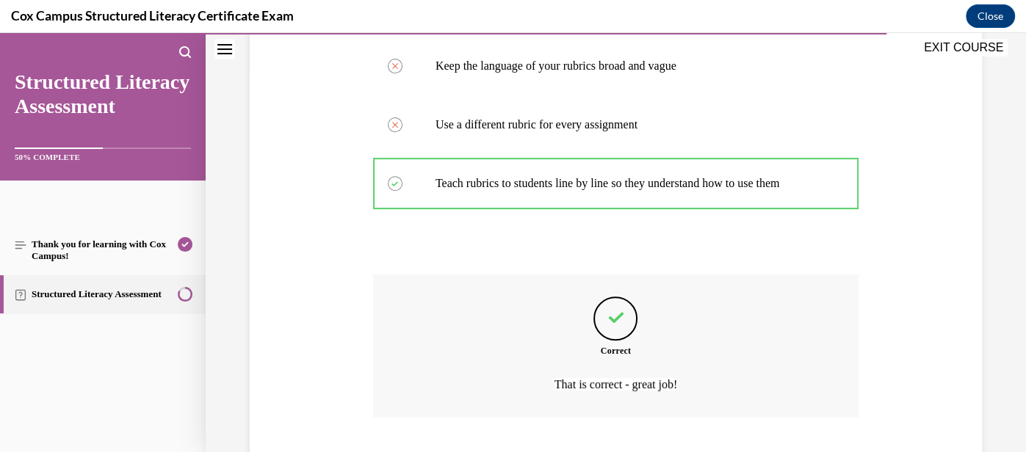
scroll to position [475, 0]
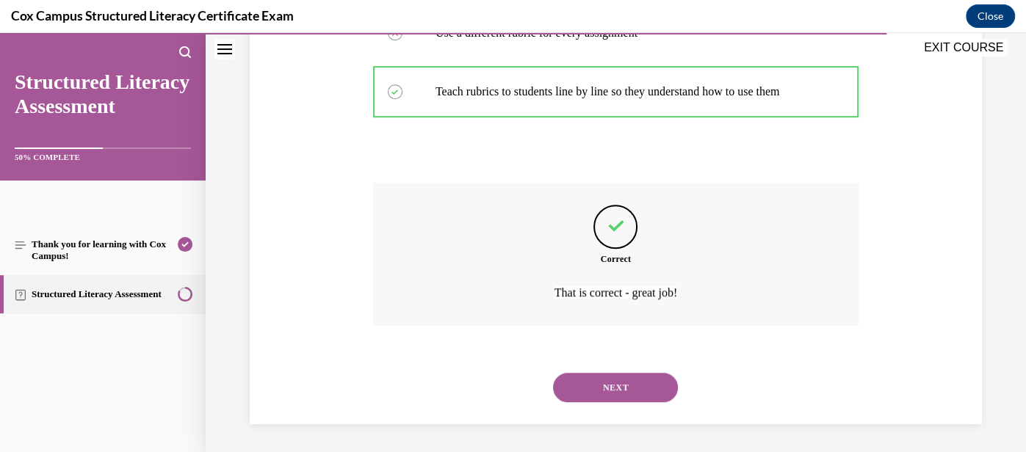
click at [623, 391] on button "NEXT" at bounding box center [615, 387] width 125 height 29
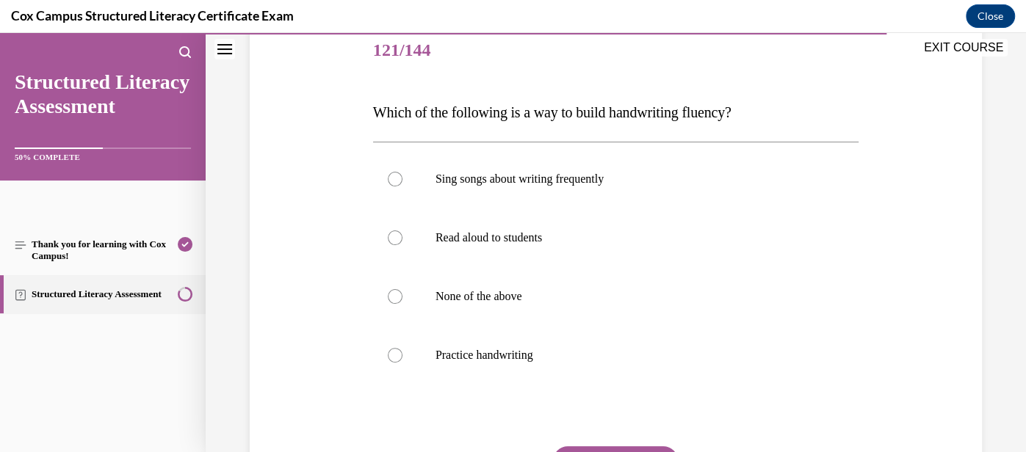
scroll to position [187, 0]
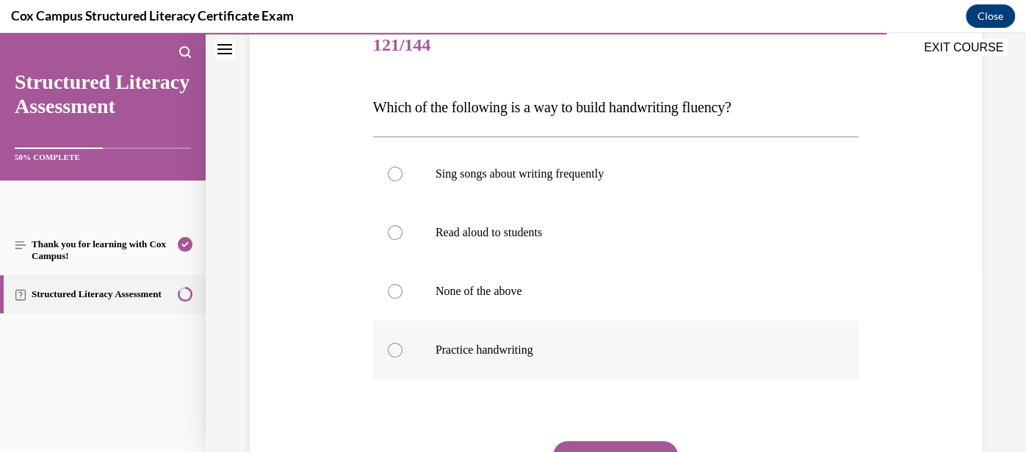
click at [591, 362] on label "Practice handwriting" at bounding box center [615, 350] width 485 height 59
click at [402, 358] on input "Practice handwriting" at bounding box center [395, 350] width 15 height 15
radio input "true"
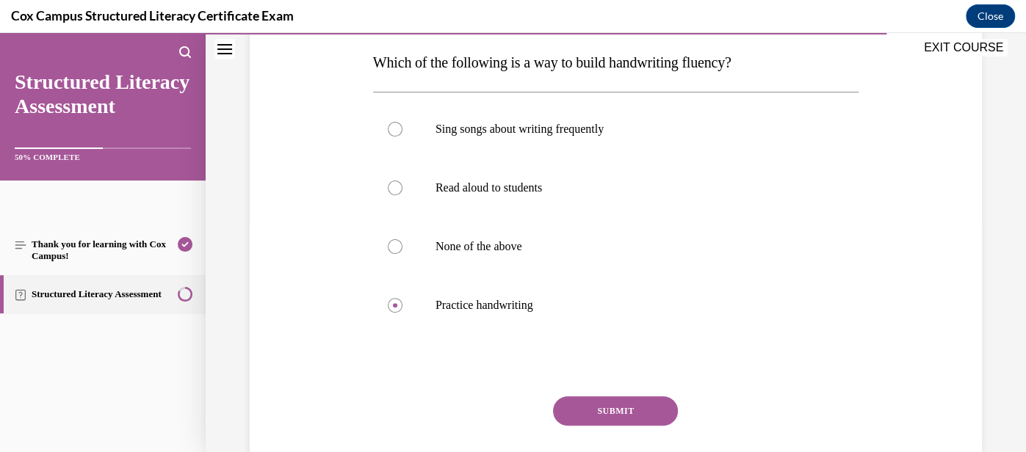
click at [620, 418] on button "SUBMIT" at bounding box center [615, 410] width 125 height 29
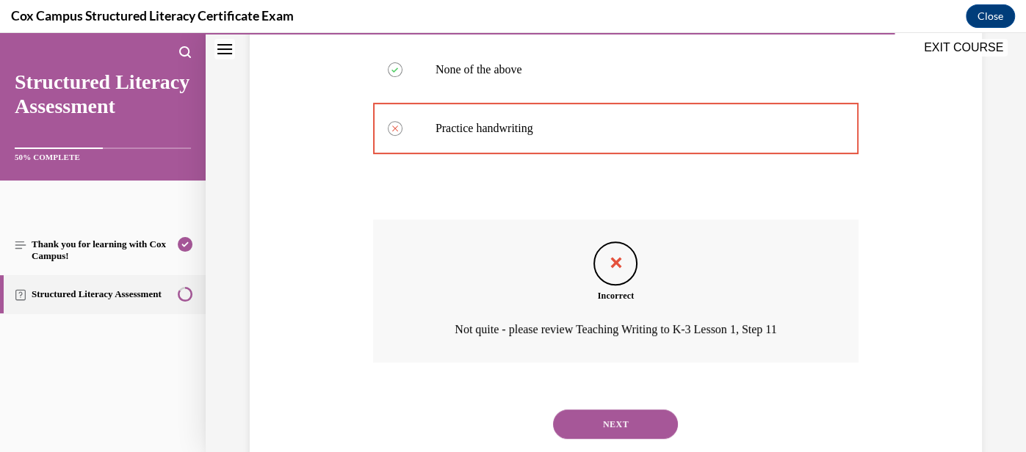
scroll to position [413, 0]
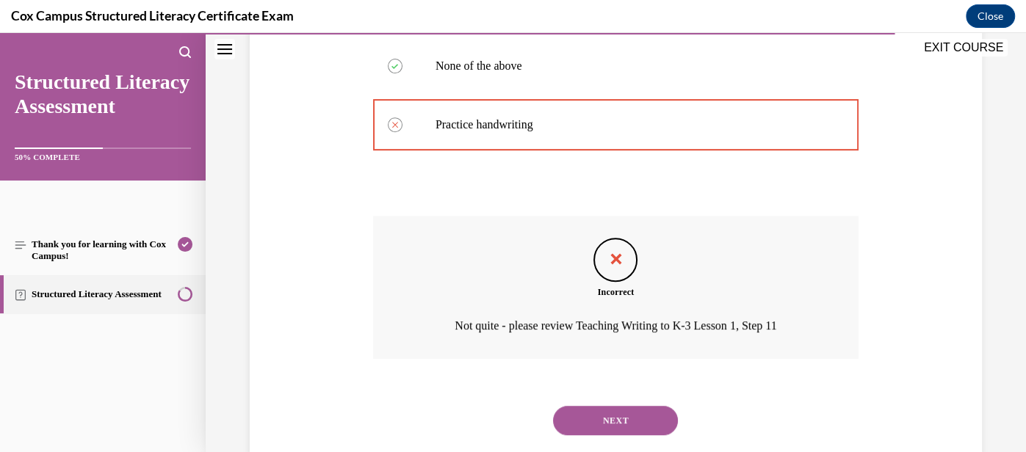
click at [634, 415] on button "NEXT" at bounding box center [615, 420] width 125 height 29
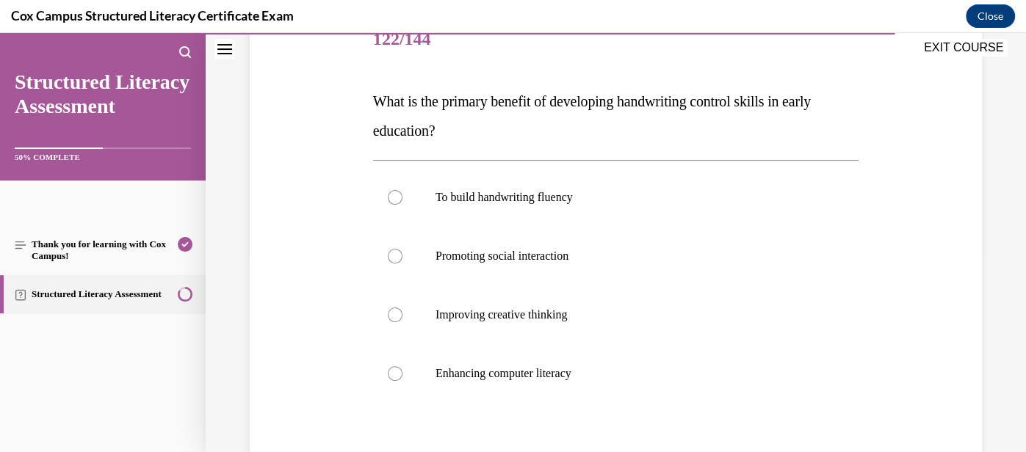
scroll to position [195, 0]
click at [572, 208] on label "To build handwriting fluency" at bounding box center [615, 195] width 485 height 59
click at [402, 203] on input "To build handwriting fluency" at bounding box center [395, 195] width 15 height 15
radio input "true"
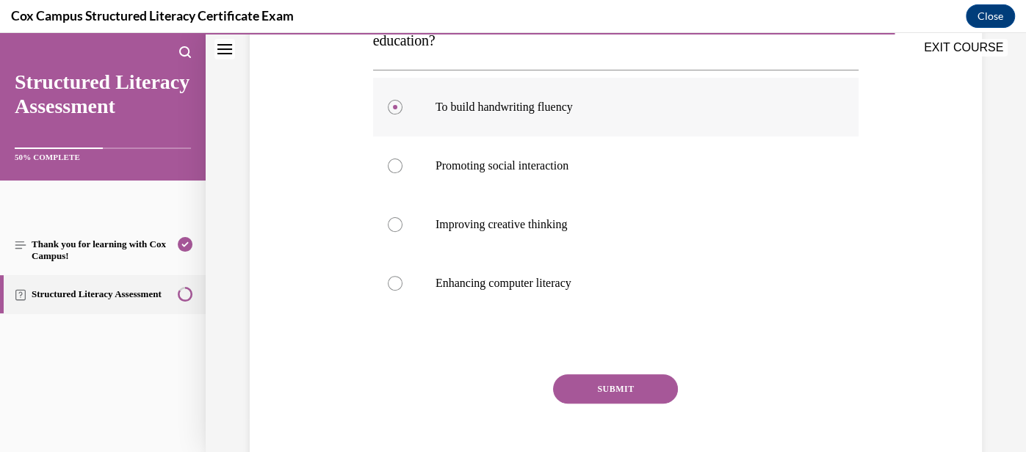
scroll to position [291, 0]
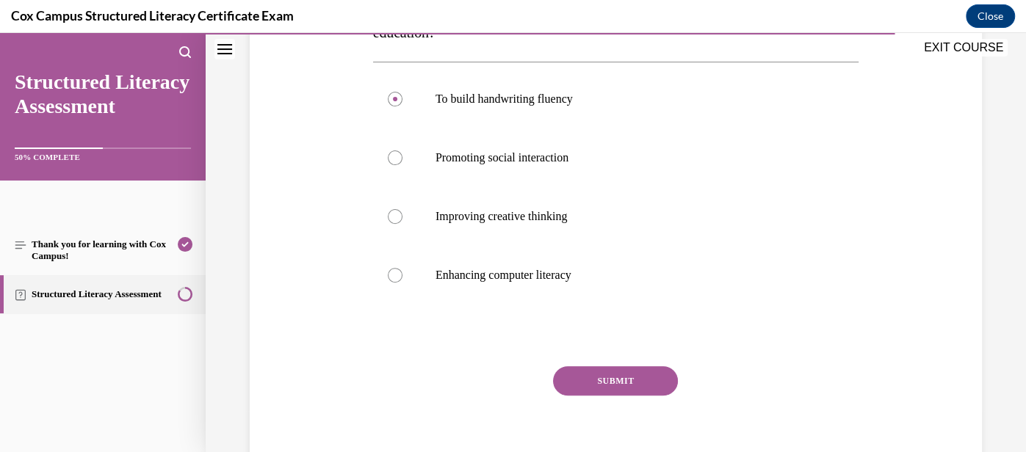
click at [628, 378] on button "SUBMIT" at bounding box center [615, 380] width 125 height 29
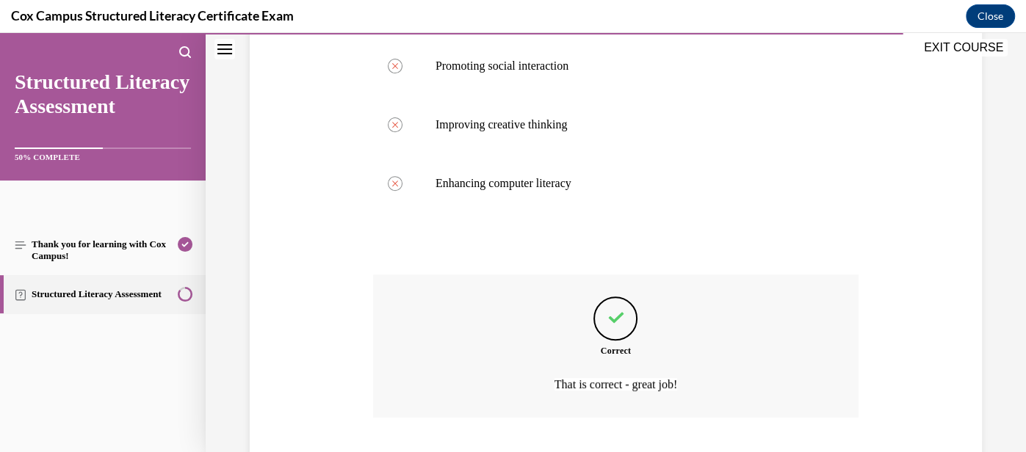
scroll to position [475, 0]
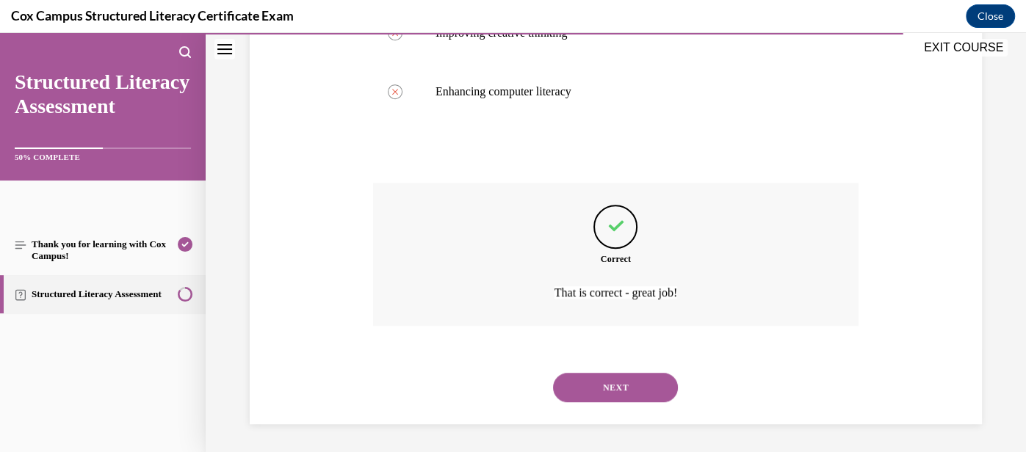
click at [634, 390] on button "NEXT" at bounding box center [615, 387] width 125 height 29
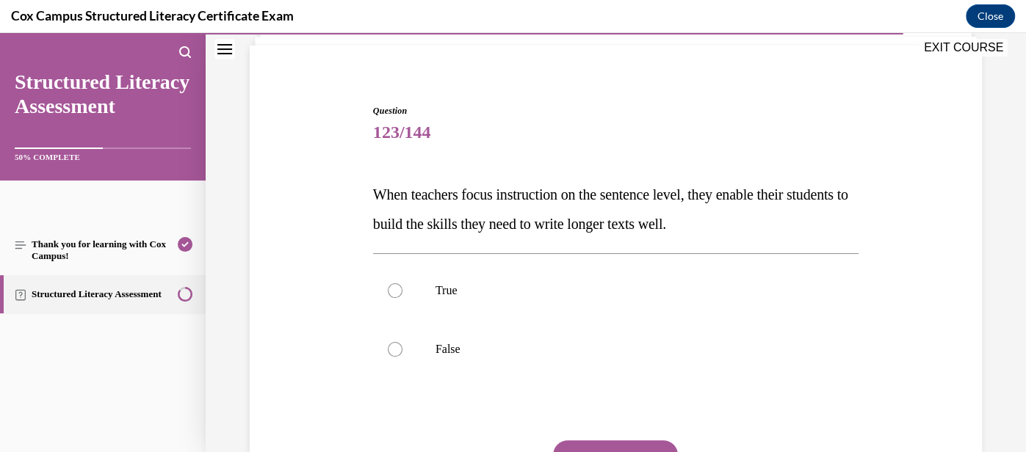
scroll to position [102, 0]
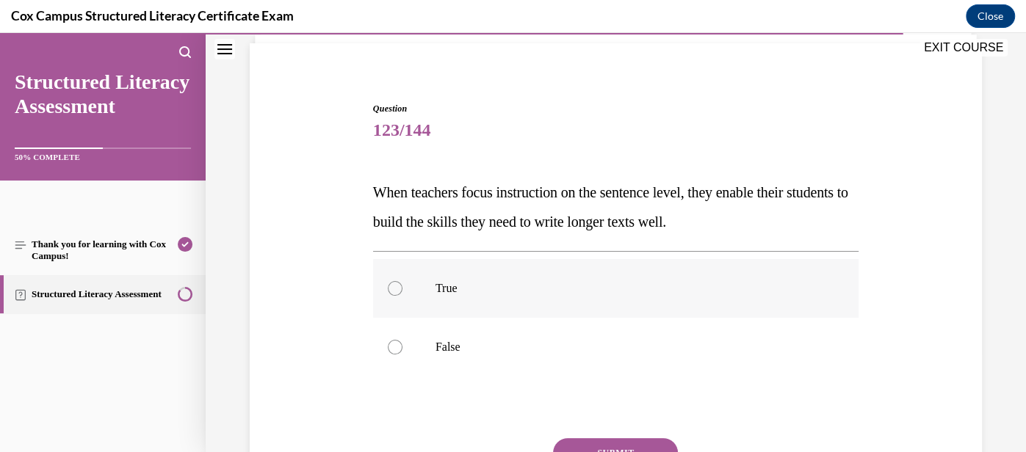
click at [549, 294] on p "True" at bounding box center [628, 288] width 386 height 15
click at [402, 294] on input "True" at bounding box center [395, 288] width 15 height 15
radio input "true"
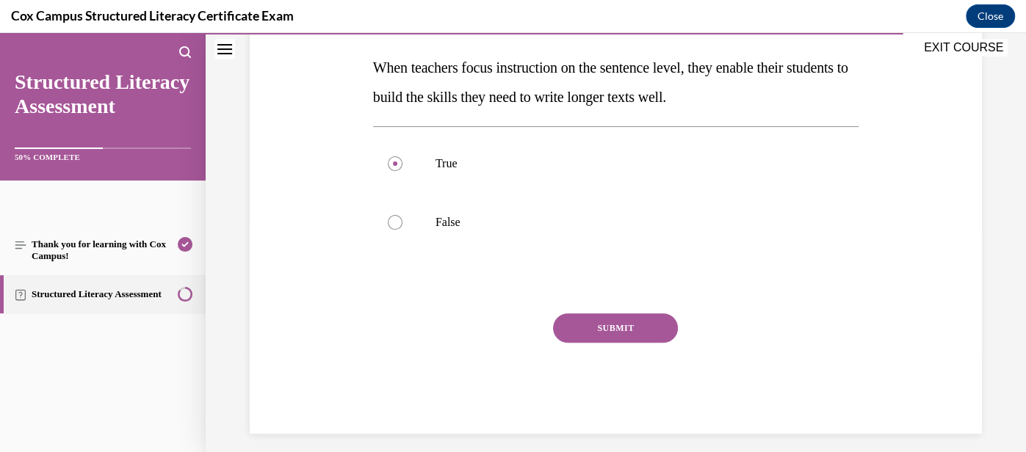
scroll to position [228, 0]
click at [616, 332] on button "SUBMIT" at bounding box center [615, 326] width 125 height 29
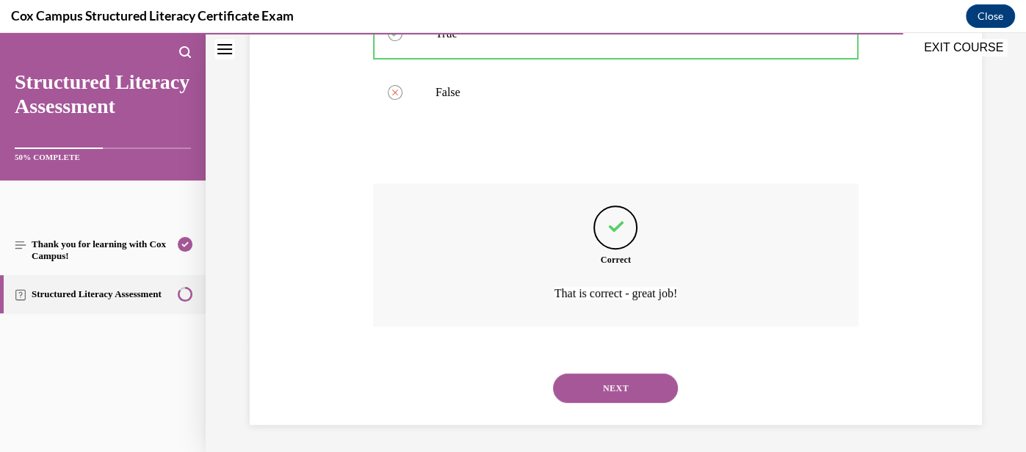
scroll to position [358, 0]
click at [630, 384] on button "NEXT" at bounding box center [615, 387] width 125 height 29
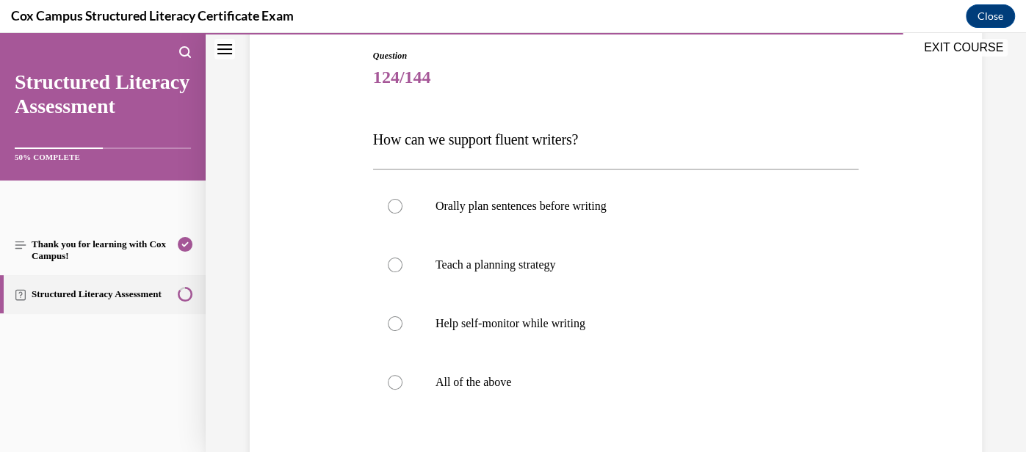
scroll to position [162, 0]
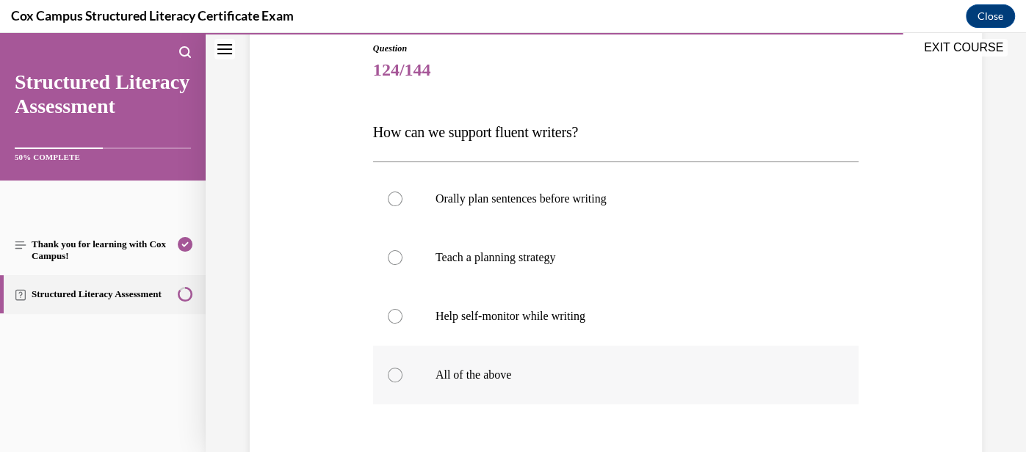
click at [587, 371] on p "All of the above" at bounding box center [628, 375] width 386 height 15
click at [402, 371] on input "All of the above" at bounding box center [395, 375] width 15 height 15
radio input "true"
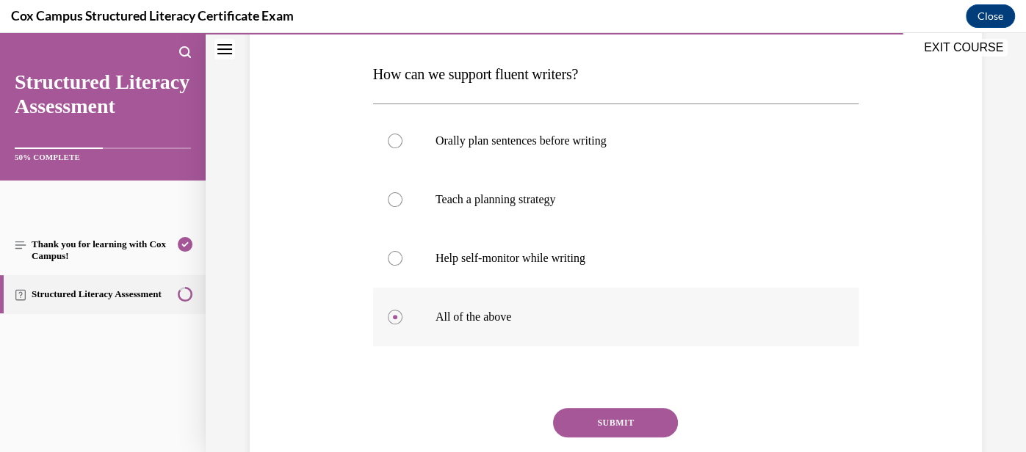
scroll to position [233, 0]
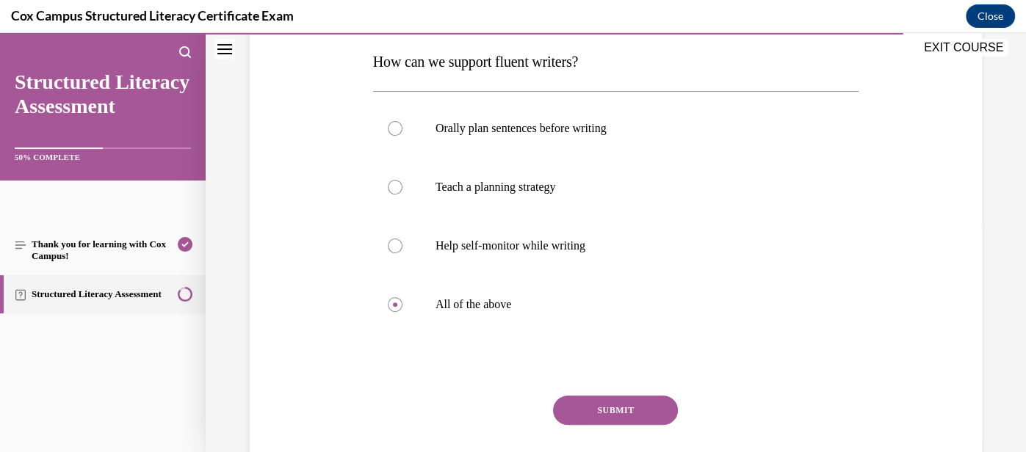
click at [610, 408] on button "SUBMIT" at bounding box center [615, 410] width 125 height 29
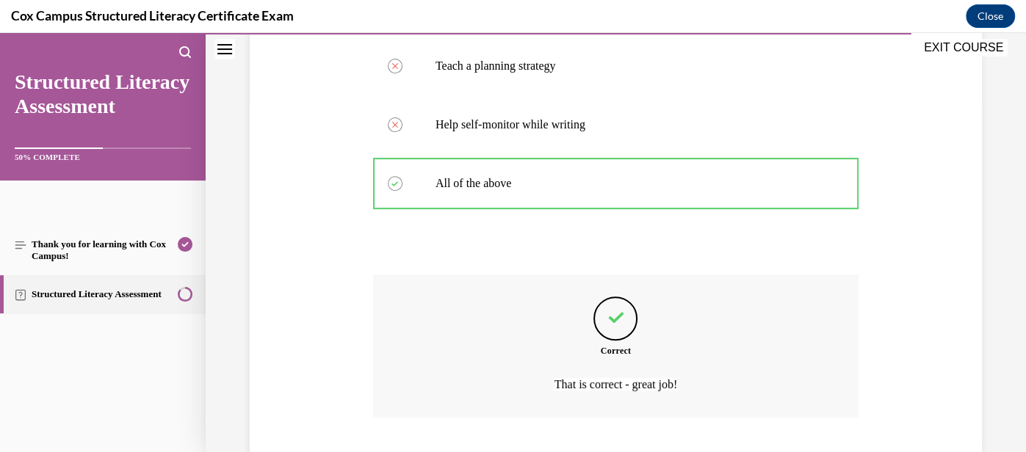
scroll to position [446, 0]
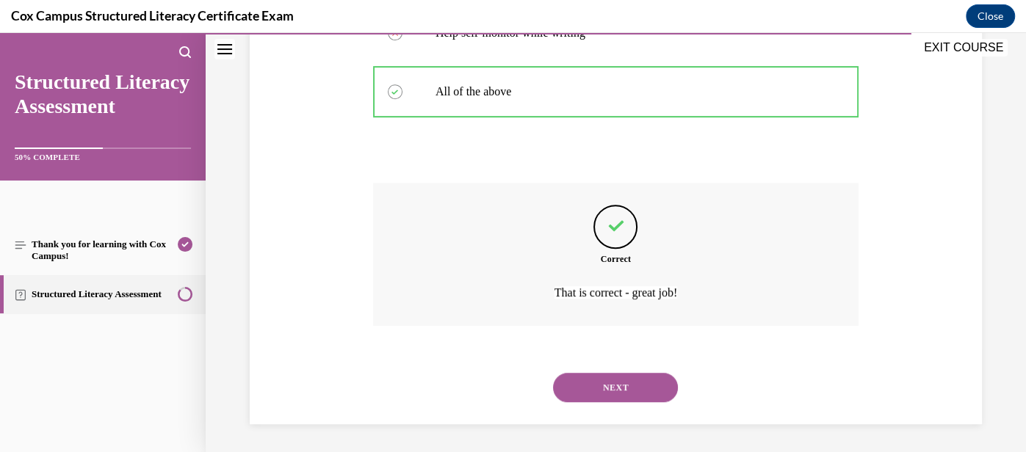
click at [636, 394] on button "NEXT" at bounding box center [615, 387] width 125 height 29
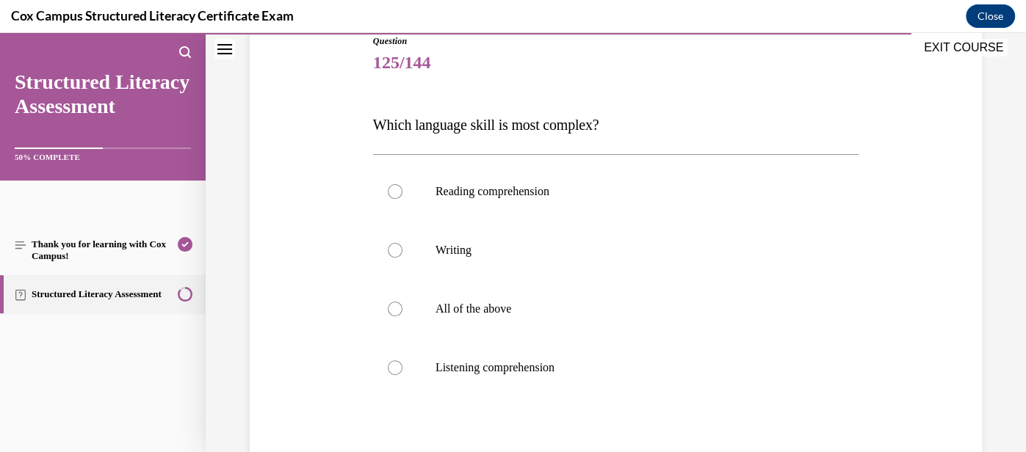
scroll to position [170, 0]
click at [556, 189] on p "Reading comprehension" at bounding box center [628, 191] width 386 height 15
click at [402, 189] on input "Reading comprehension" at bounding box center [395, 191] width 15 height 15
radio input "true"
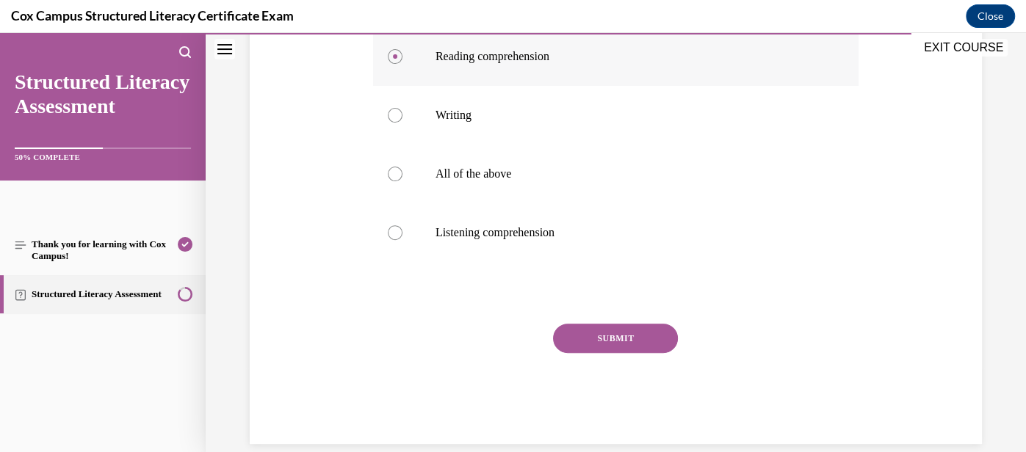
scroll to position [324, 0]
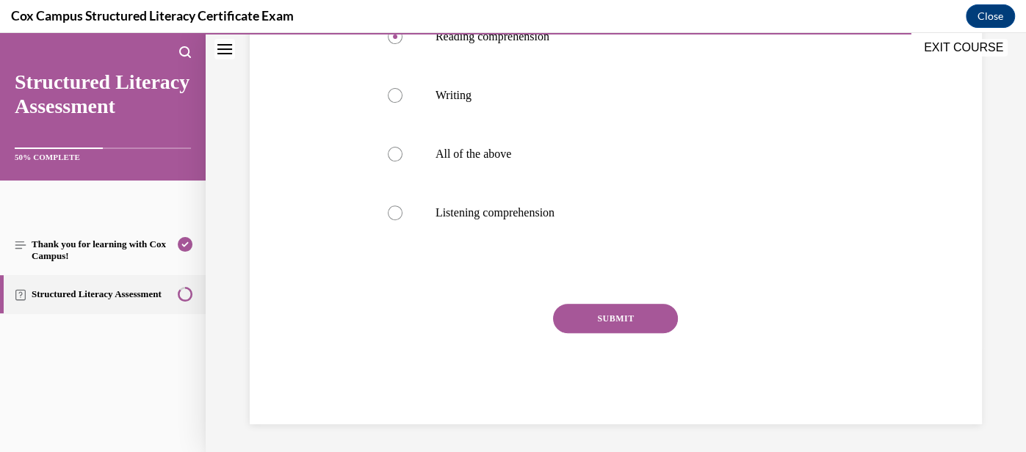
click at [620, 318] on button "SUBMIT" at bounding box center [615, 318] width 125 height 29
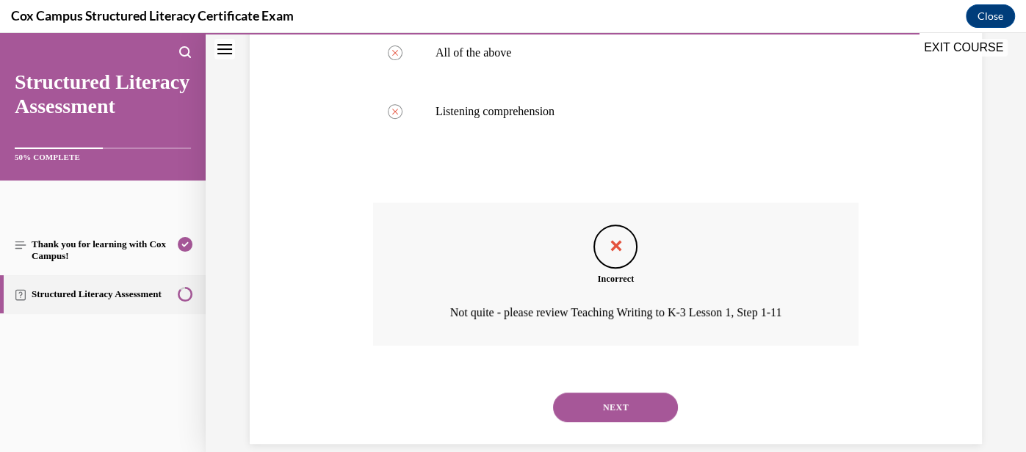
scroll to position [446, 0]
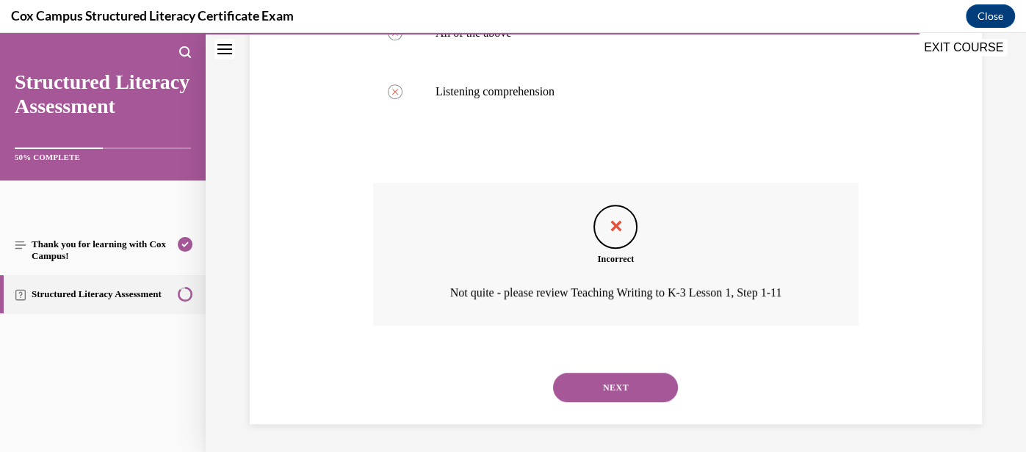
click at [639, 388] on button "NEXT" at bounding box center [615, 387] width 125 height 29
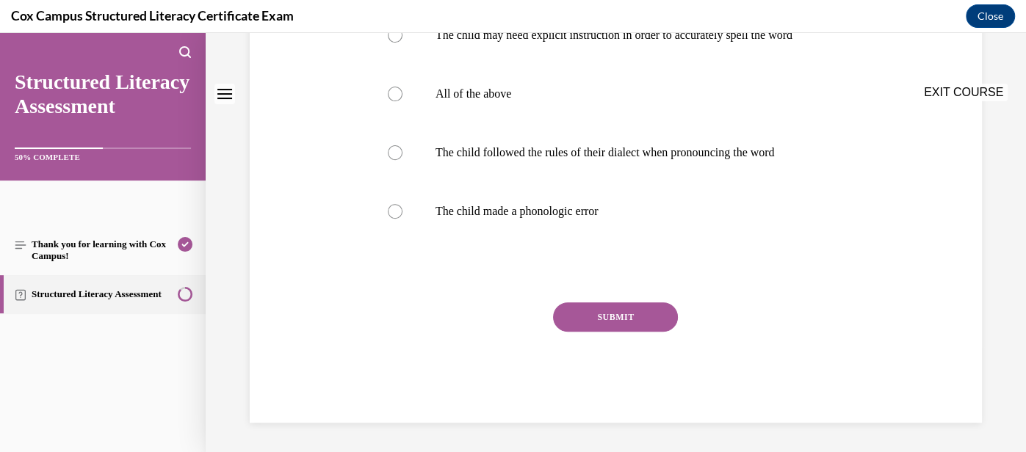
scroll to position [0, 0]
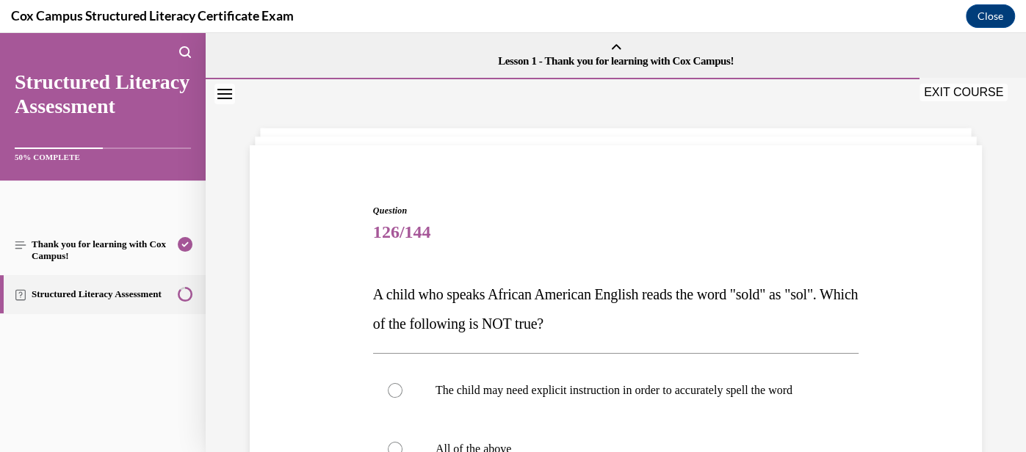
click at [639, 388] on p "The child may need explicit instruction in order to accurately spell the word" at bounding box center [628, 390] width 386 height 15
click at [402, 388] on input "The child may need explicit instruction in order to accurately spell the word" at bounding box center [395, 390] width 15 height 15
radio input "true"
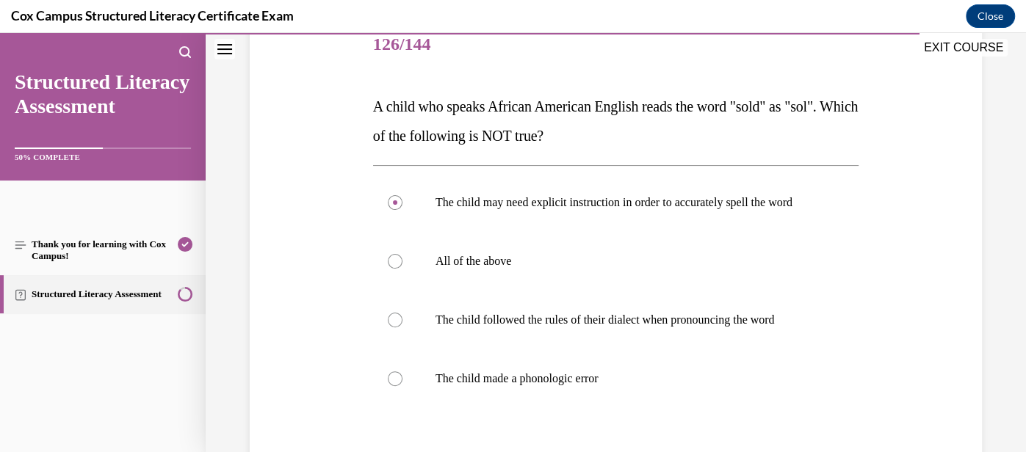
scroll to position [186, 0]
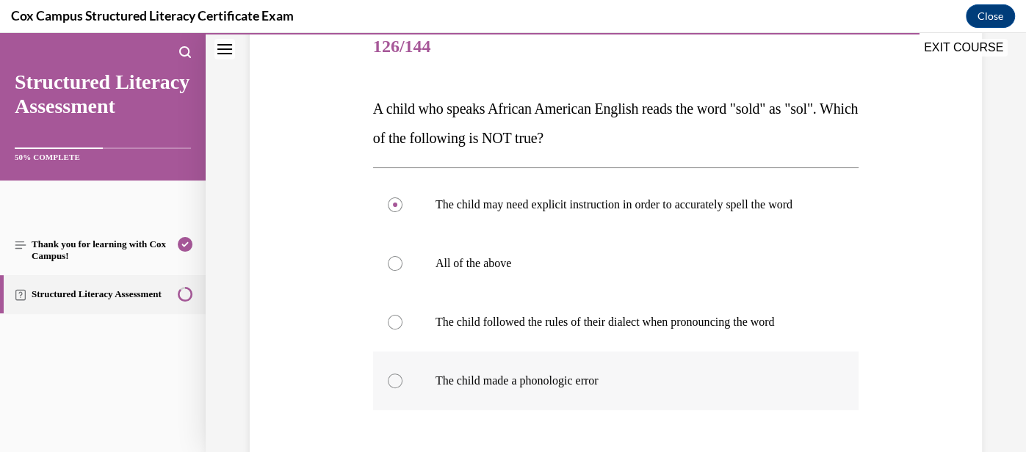
click at [631, 387] on p "The child made a phonologic error" at bounding box center [628, 381] width 386 height 15
click at [402, 387] on input "The child made a phonologic error" at bounding box center [395, 381] width 15 height 15
radio input "true"
click at [555, 268] on p "All of the above" at bounding box center [628, 263] width 386 height 15
click at [402, 268] on input "All of the above" at bounding box center [395, 263] width 15 height 15
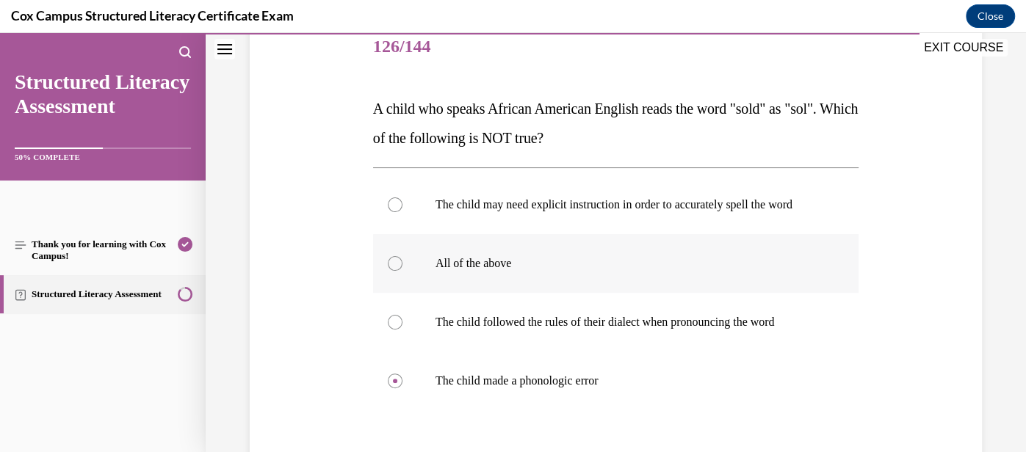
radio input "true"
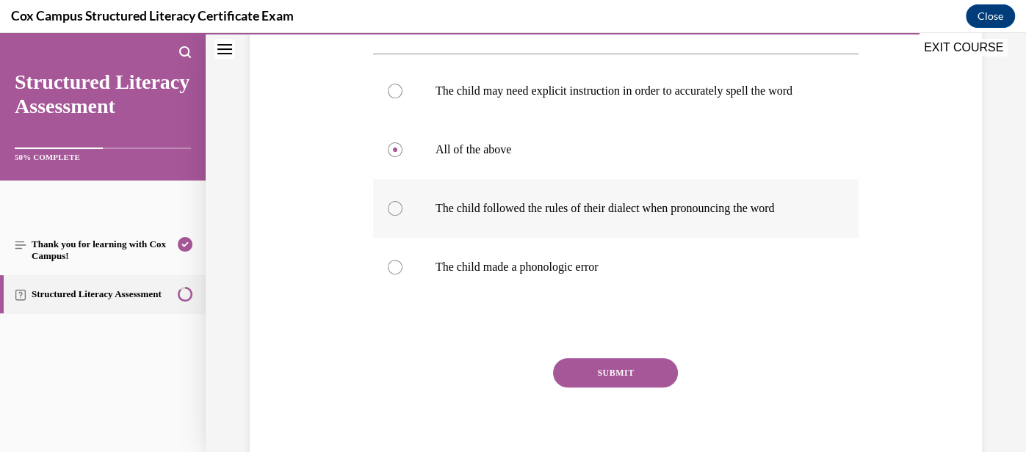
scroll to position [320, 0]
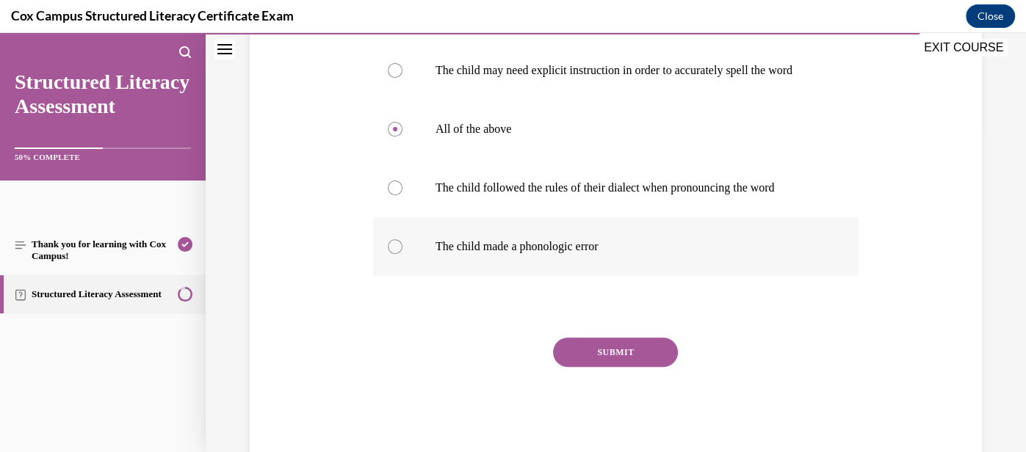
click at [631, 249] on p "The child made a phonologic error" at bounding box center [628, 246] width 386 height 15
click at [402, 249] on input "The child made a phonologic error" at bounding box center [395, 246] width 15 height 15
radio input "true"
click at [636, 345] on button "SUBMIT" at bounding box center [615, 352] width 125 height 29
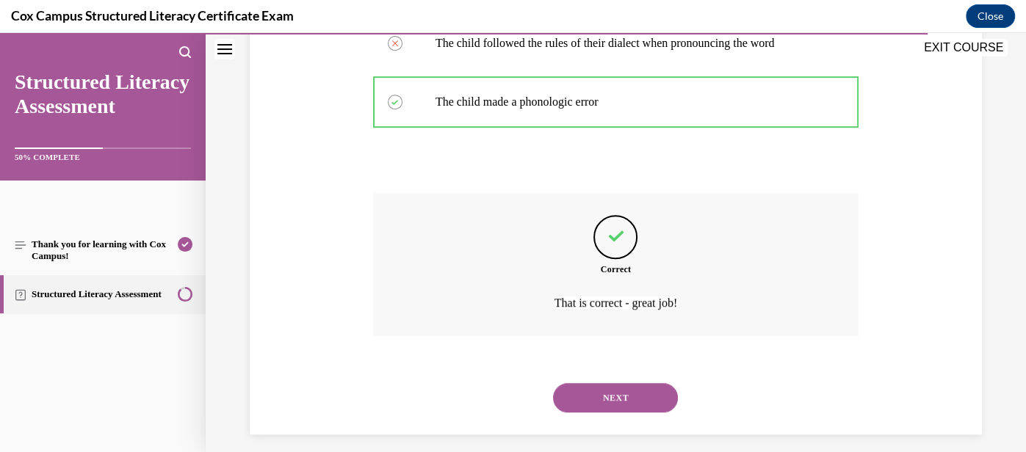
scroll to position [475, 0]
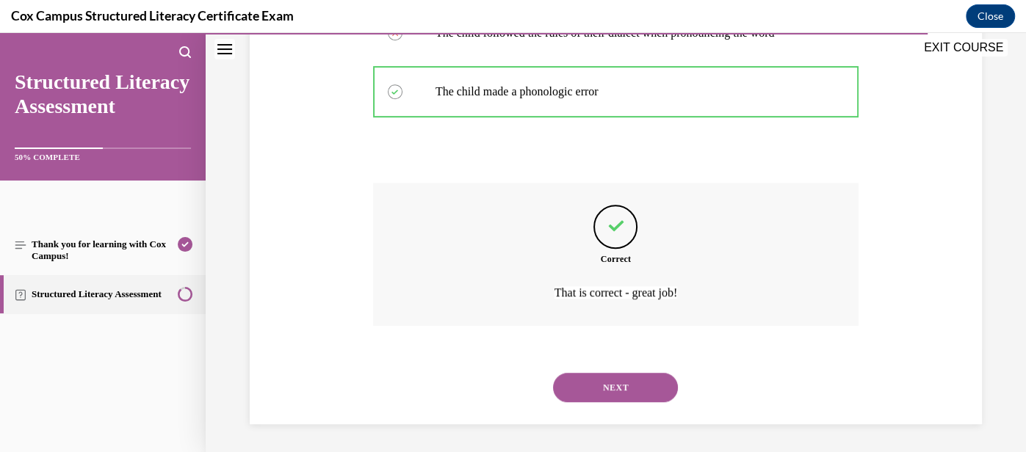
click at [633, 383] on button "NEXT" at bounding box center [615, 387] width 125 height 29
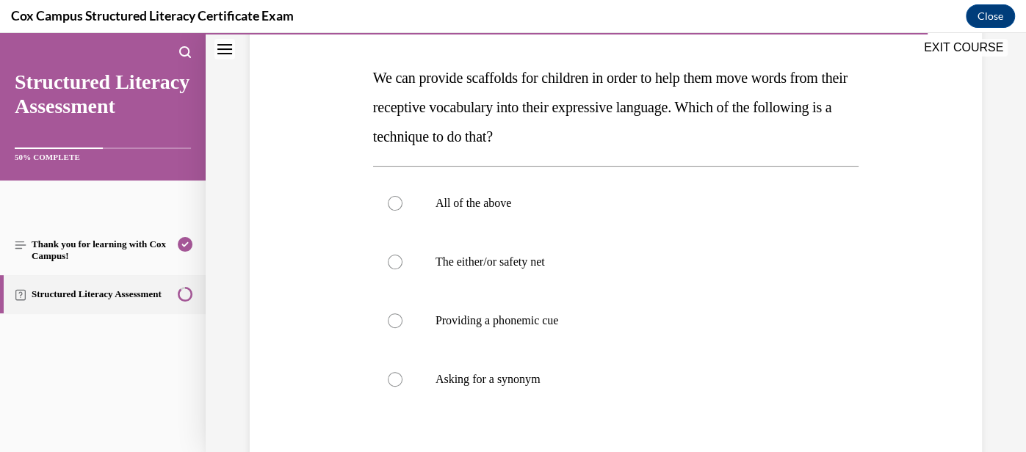
scroll to position [216, 0]
click at [577, 204] on p "All of the above" at bounding box center [628, 204] width 386 height 15
click at [402, 204] on input "All of the above" at bounding box center [395, 204] width 15 height 15
radio input "true"
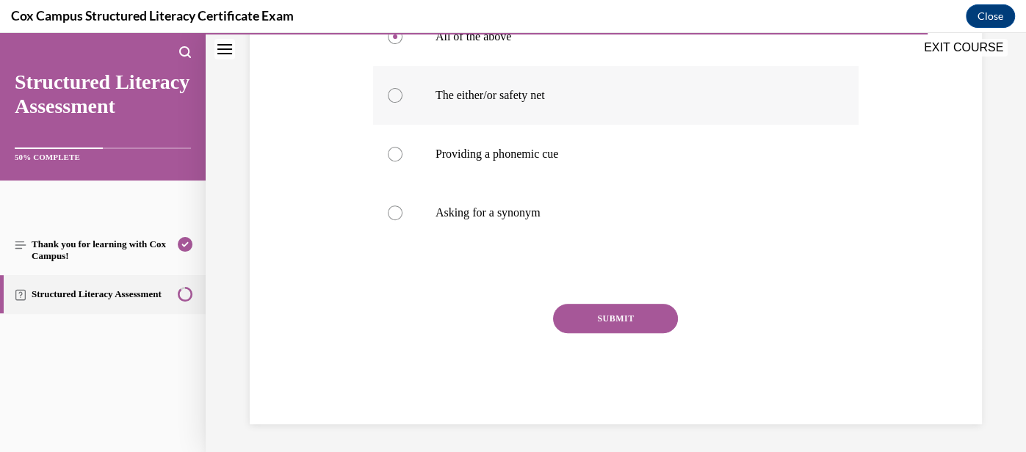
scroll to position [383, 0]
click at [640, 316] on button "SUBMIT" at bounding box center [615, 318] width 125 height 29
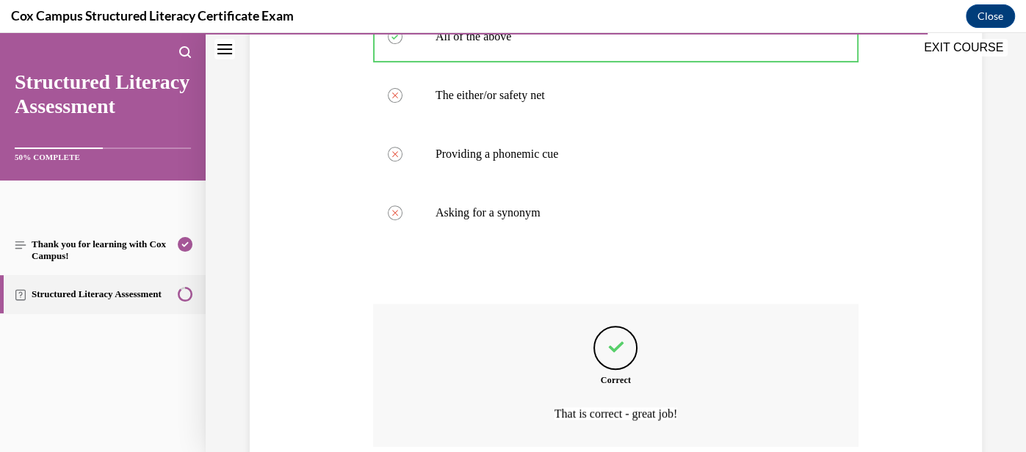
scroll to position [504, 0]
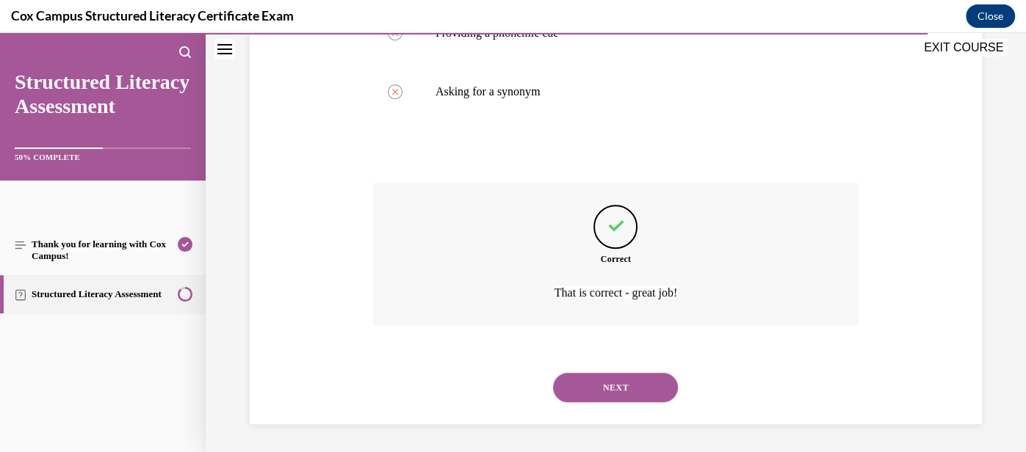
click at [638, 388] on button "NEXT" at bounding box center [615, 387] width 125 height 29
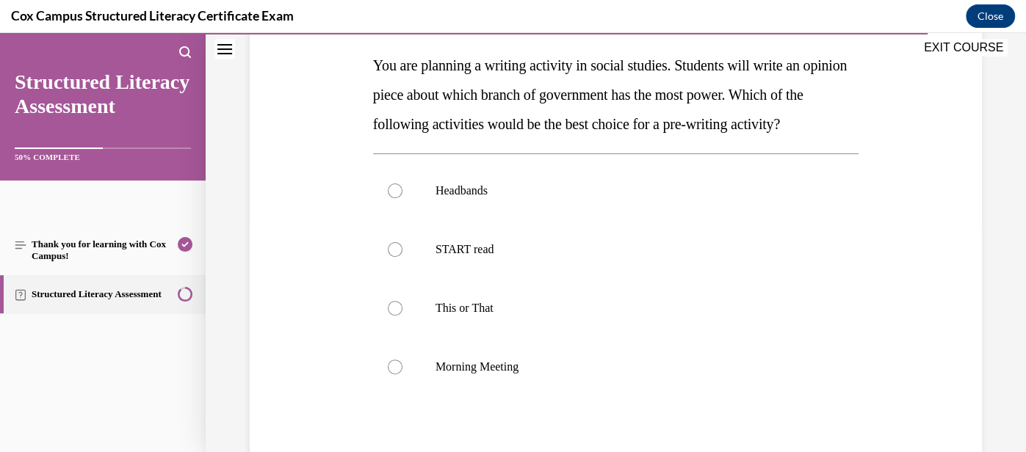
scroll to position [227, 0]
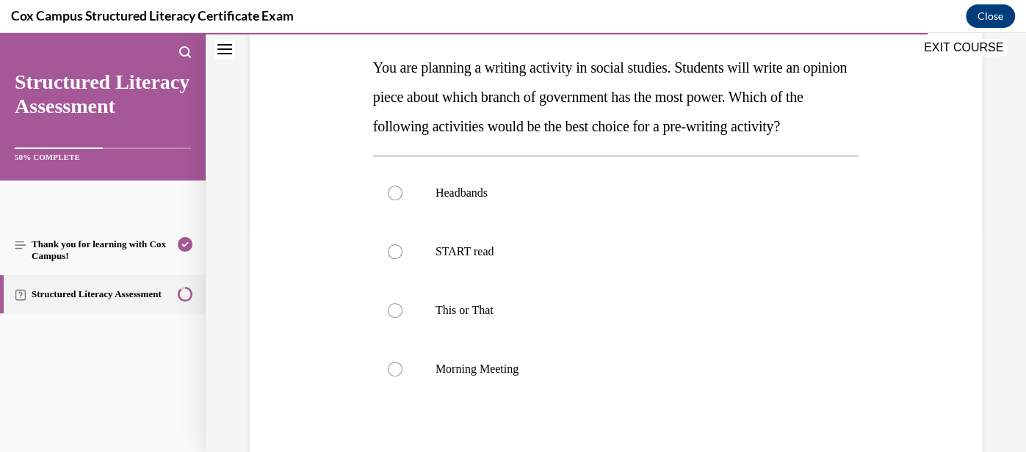
click at [638, 388] on label "Morning Meeting" at bounding box center [615, 369] width 485 height 59
click at [402, 377] on input "Morning Meeting" at bounding box center [395, 369] width 15 height 15
radio input "true"
click at [568, 256] on p "START read" at bounding box center [628, 251] width 386 height 15
click at [402, 256] on input "START read" at bounding box center [395, 251] width 15 height 15
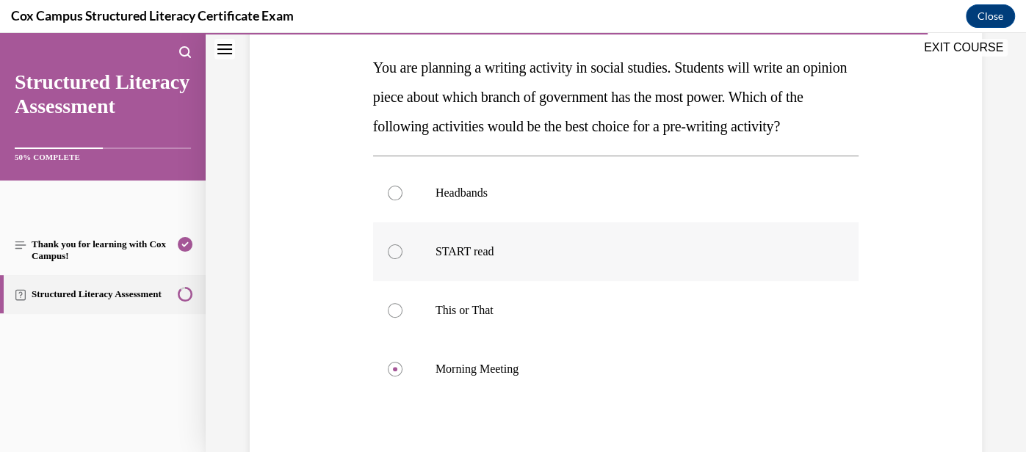
radio input "true"
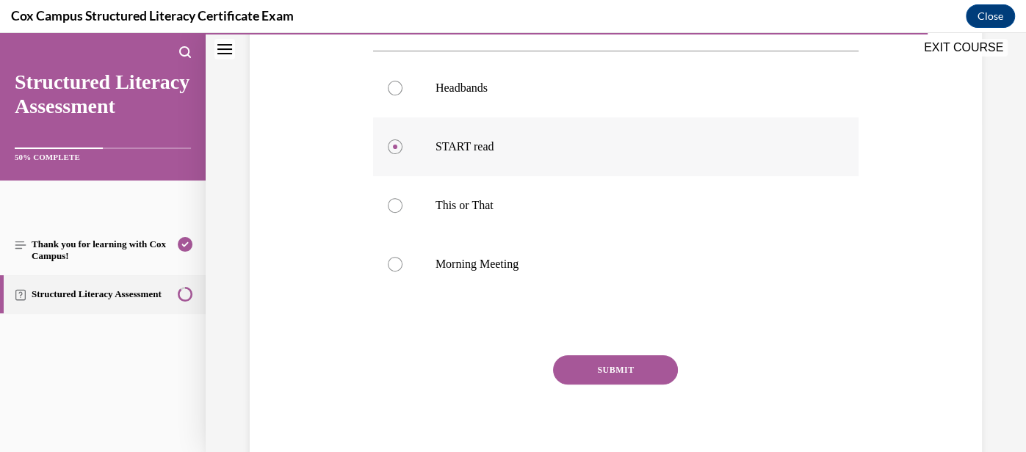
scroll to position [346, 0]
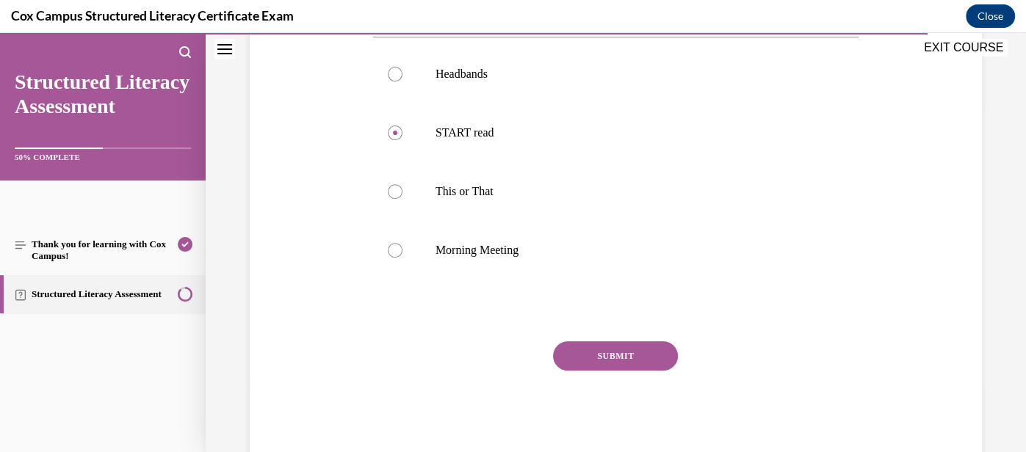
click at [606, 358] on button "SUBMIT" at bounding box center [615, 355] width 125 height 29
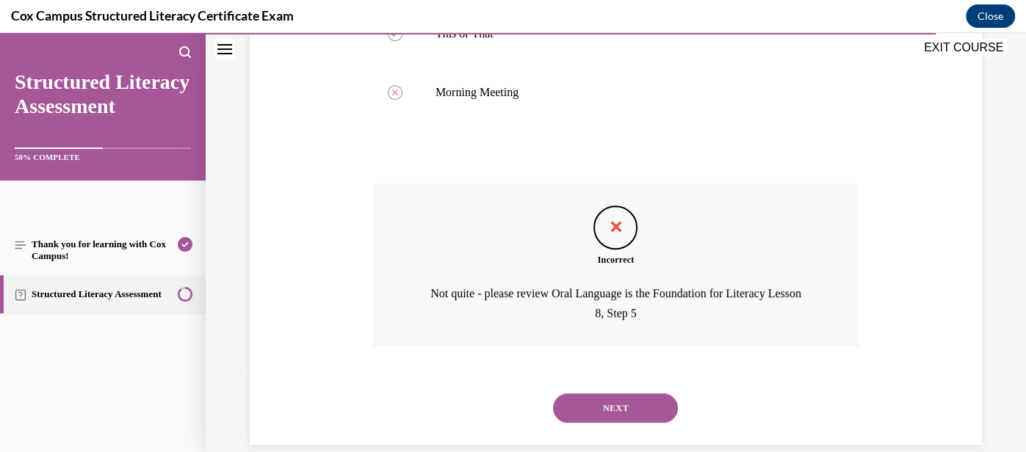
scroll to position [509, 0]
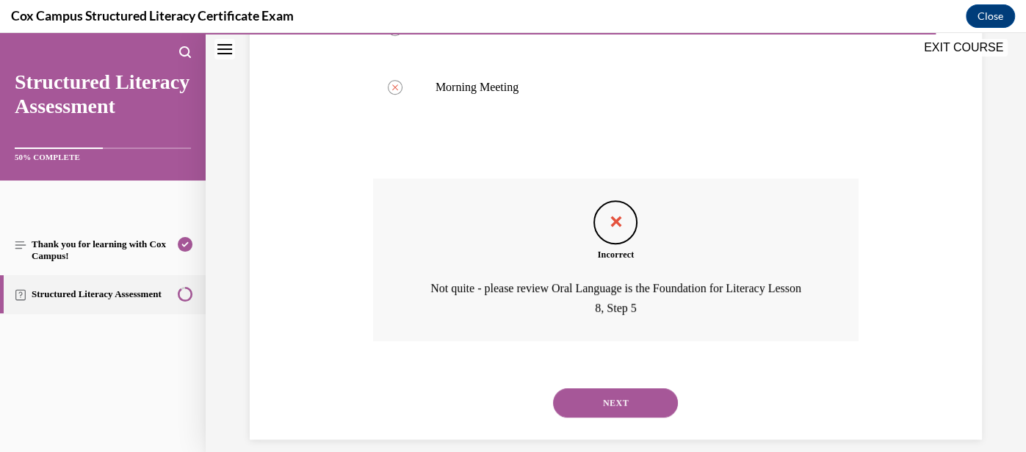
click at [631, 410] on button "NEXT" at bounding box center [615, 402] width 125 height 29
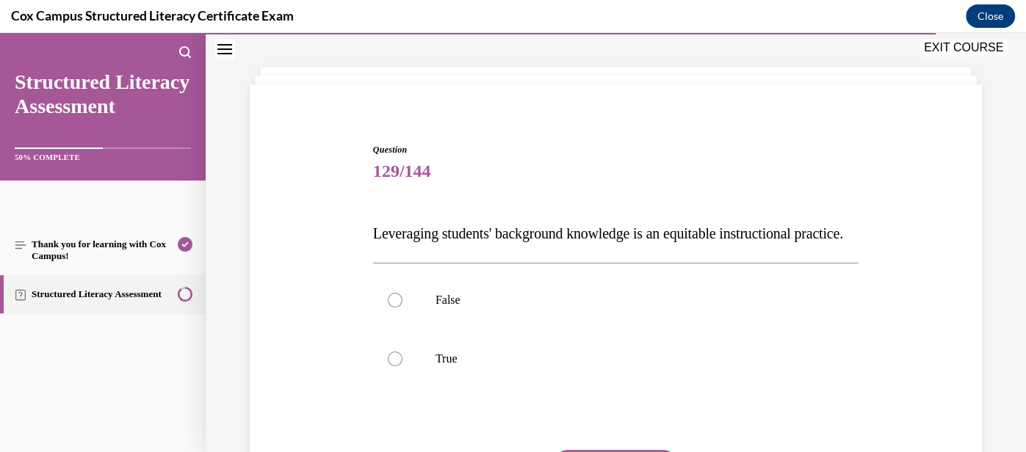
scroll to position [62, 0]
click at [601, 328] on label "False" at bounding box center [615, 298] width 485 height 59
click at [402, 306] on input "False" at bounding box center [395, 298] width 15 height 15
radio input "true"
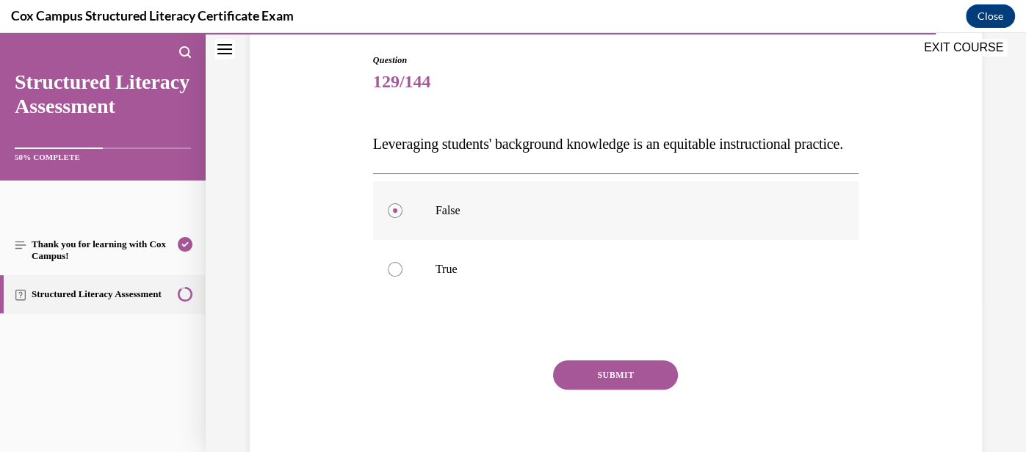
scroll to position [172, 0]
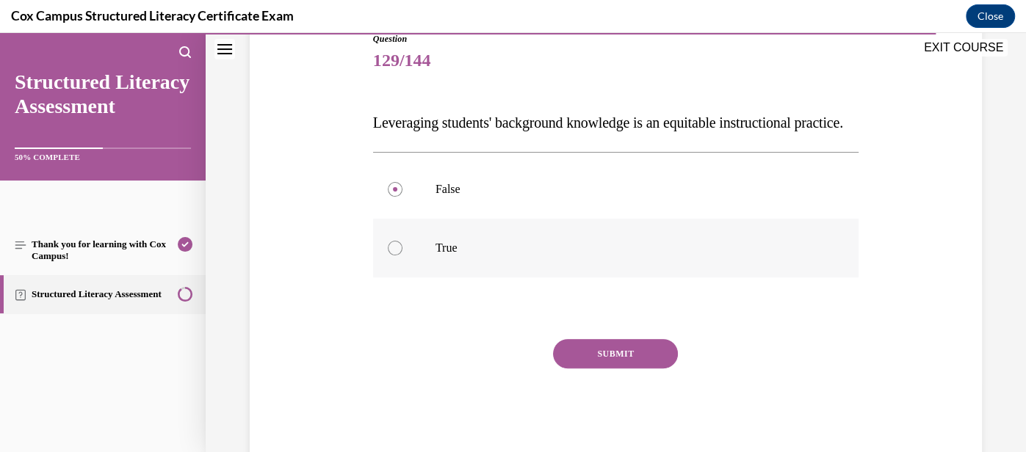
click at [543, 255] on p "True" at bounding box center [628, 248] width 386 height 15
click at [402, 255] on input "True" at bounding box center [395, 248] width 15 height 15
radio input "true"
click at [634, 369] on button "SUBMIT" at bounding box center [615, 353] width 125 height 29
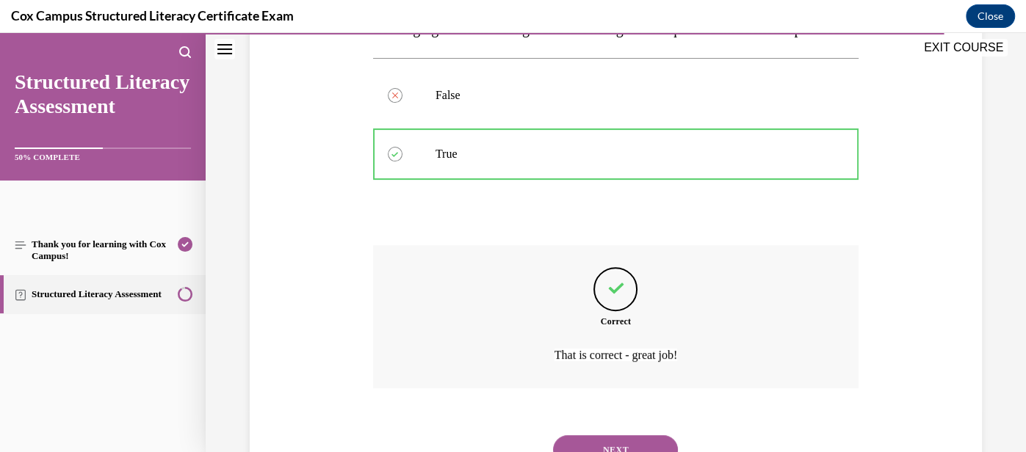
scroll to position [358, 0]
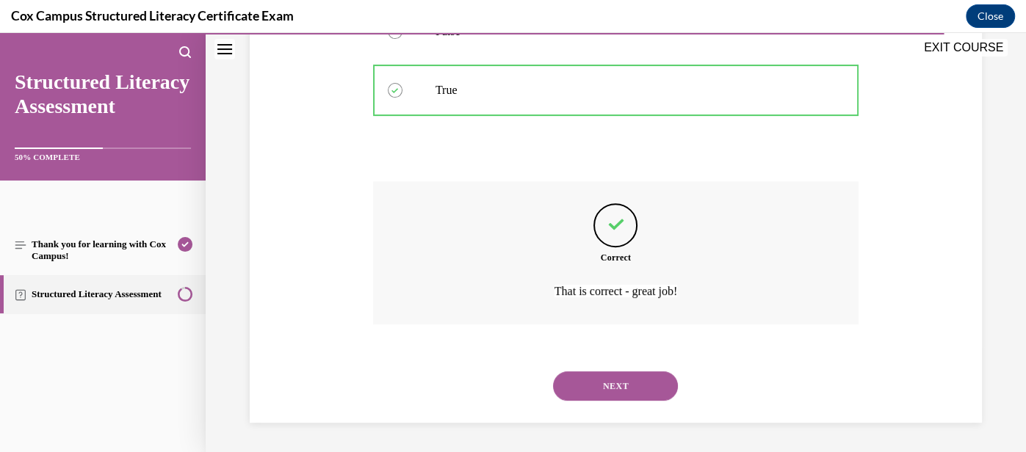
click at [633, 382] on button "NEXT" at bounding box center [615, 385] width 125 height 29
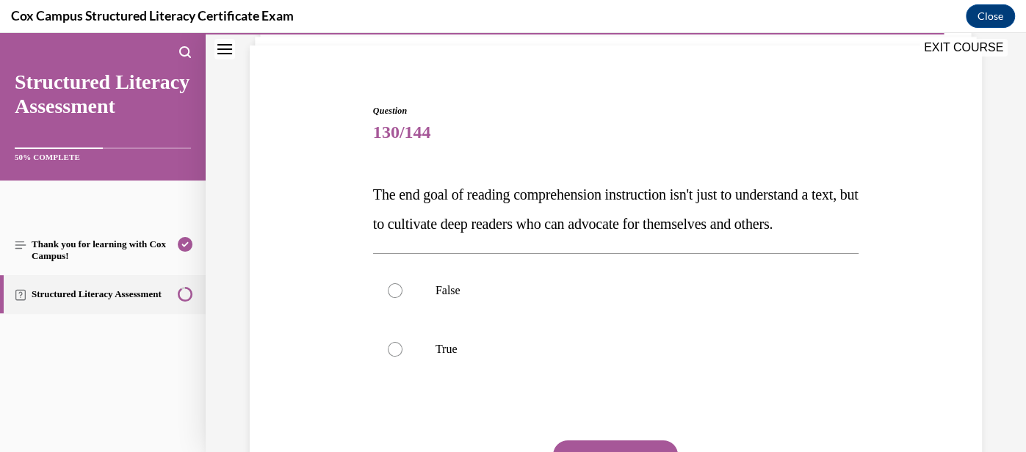
scroll to position [102, 0]
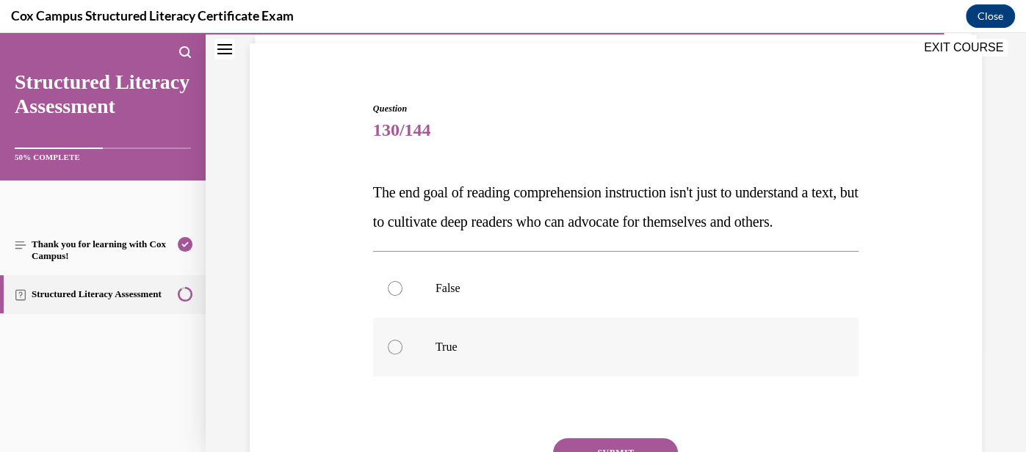
click at [622, 355] on p "True" at bounding box center [628, 347] width 386 height 15
click at [402, 355] on input "True" at bounding box center [395, 347] width 15 height 15
radio input "true"
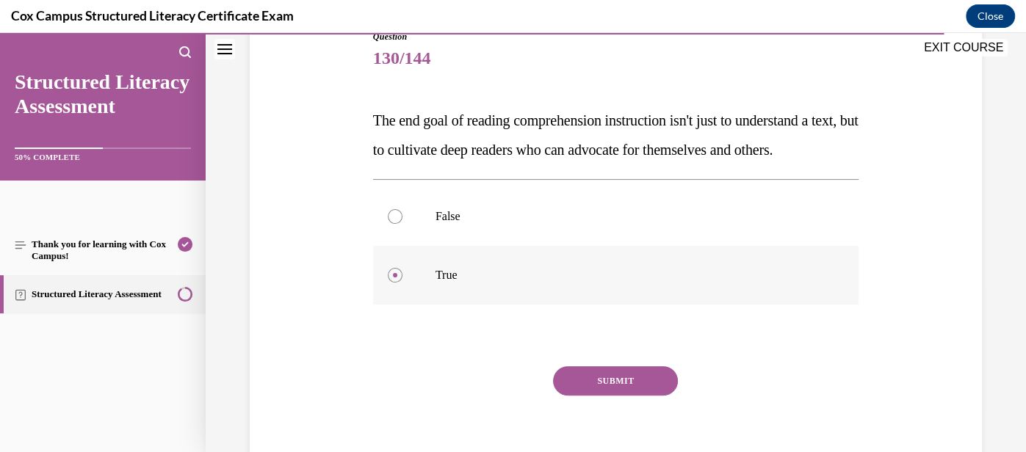
scroll to position [199, 0]
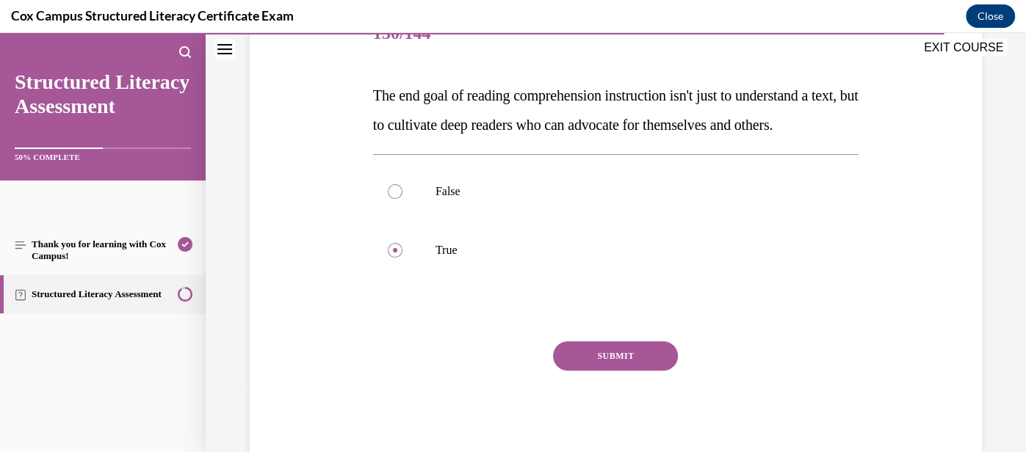
click at [616, 371] on button "SUBMIT" at bounding box center [615, 355] width 125 height 29
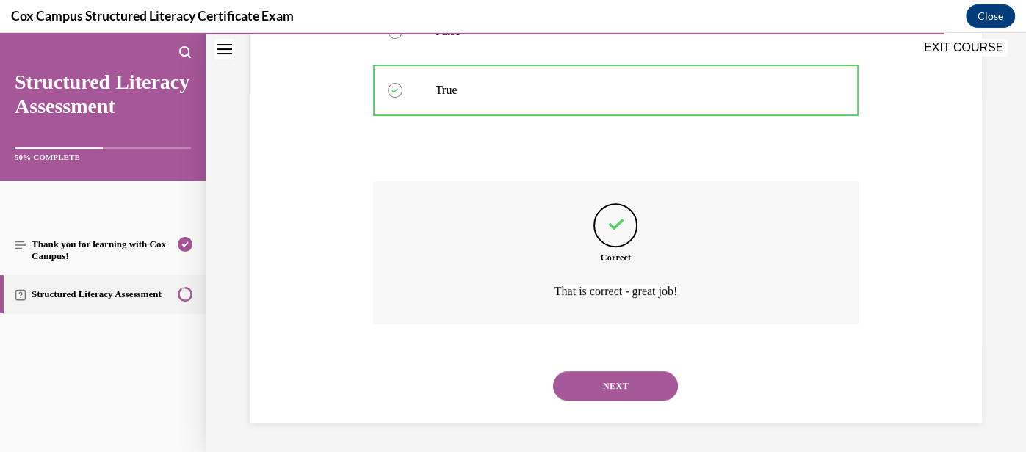
scroll to position [387, 0]
click at [616, 381] on button "NEXT" at bounding box center [615, 385] width 125 height 29
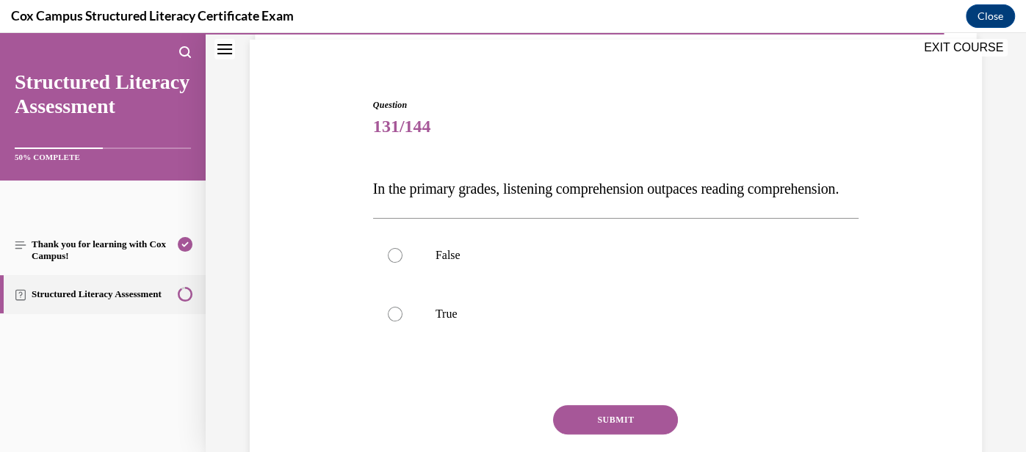
scroll to position [106, 0]
click at [585, 321] on p "True" at bounding box center [628, 313] width 386 height 15
click at [402, 321] on input "True" at bounding box center [395, 313] width 15 height 15
radio input "true"
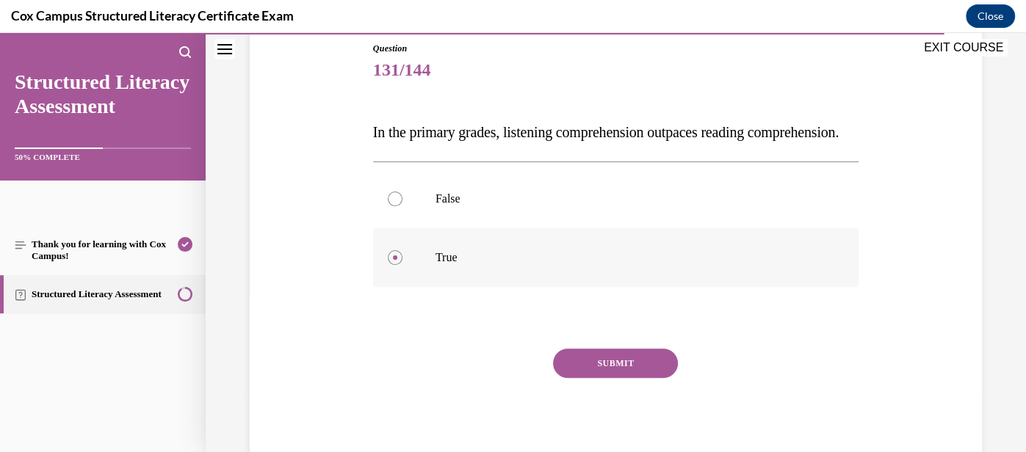
scroll to position [181, 0]
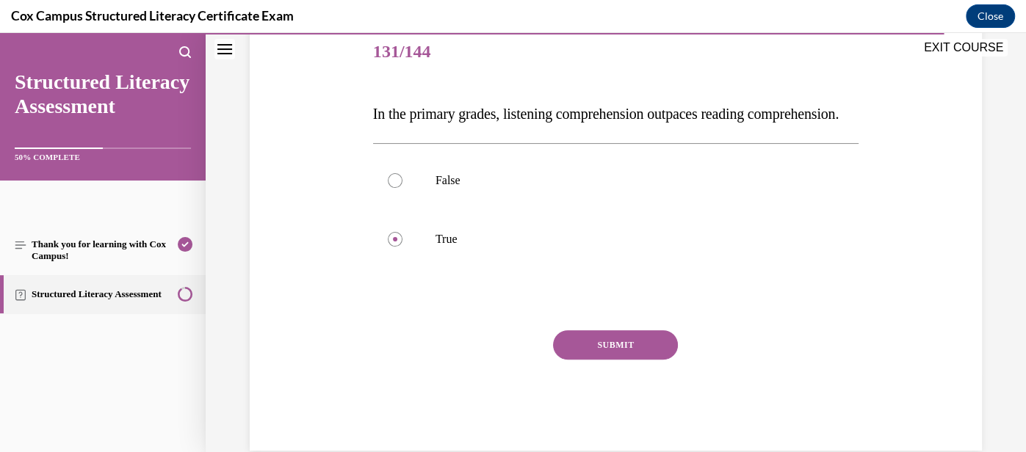
click at [605, 360] on button "SUBMIT" at bounding box center [615, 344] width 125 height 29
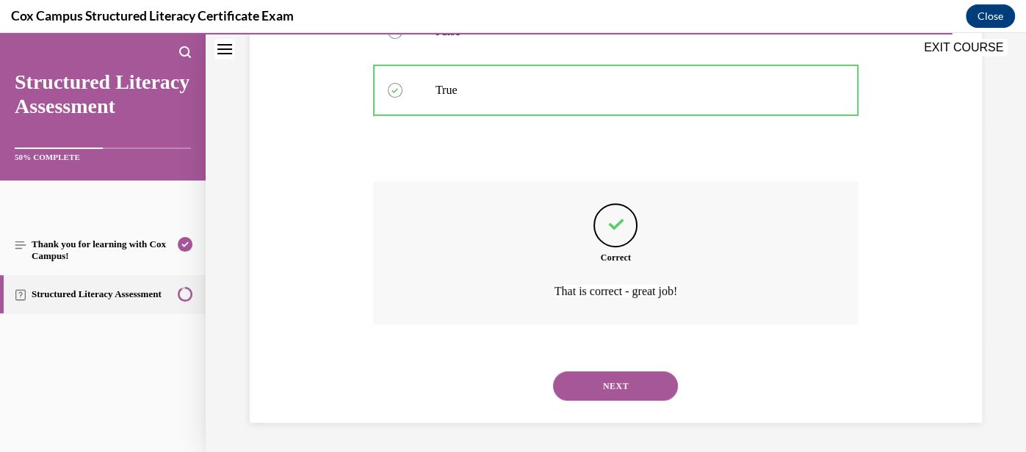
scroll to position [358, 0]
click at [609, 385] on button "NEXT" at bounding box center [615, 385] width 125 height 29
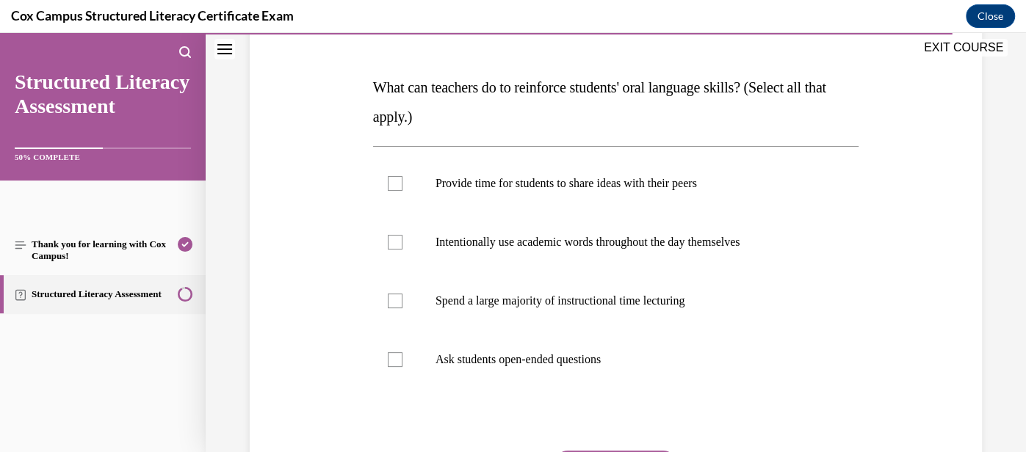
scroll to position [207, 0]
click at [554, 208] on label "Provide time for students to share ideas with their peers" at bounding box center [615, 183] width 485 height 59
click at [402, 191] on input "Provide time for students to share ideas with their peers" at bounding box center [395, 183] width 15 height 15
checkbox input "true"
click at [559, 245] on p "Intentionally use academic words throughout the day themselves" at bounding box center [628, 242] width 386 height 15
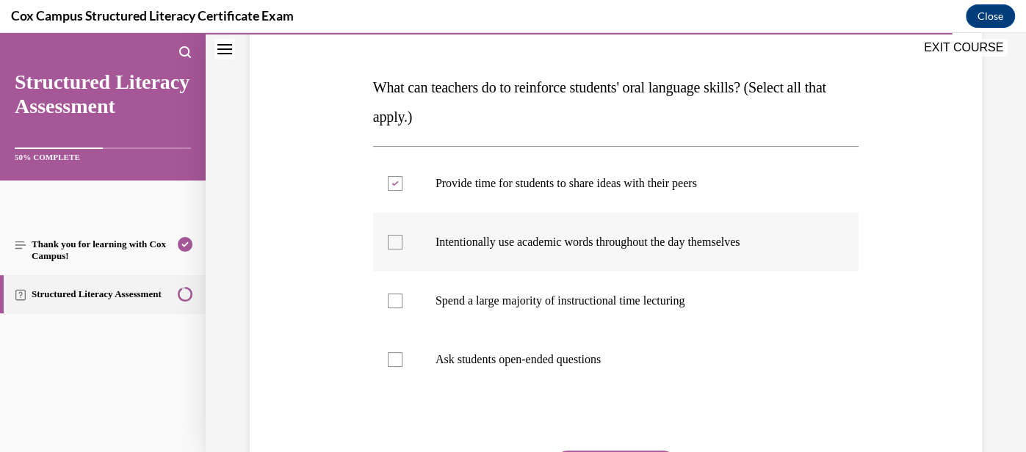
click at [402, 245] on input "Intentionally use academic words throughout the day themselves" at bounding box center [395, 242] width 15 height 15
checkbox input "true"
click at [549, 341] on label "Ask students open-ended questions" at bounding box center [615, 359] width 485 height 59
click at [402, 352] on input "Ask students open-ended questions" at bounding box center [395, 359] width 15 height 15
checkbox input "true"
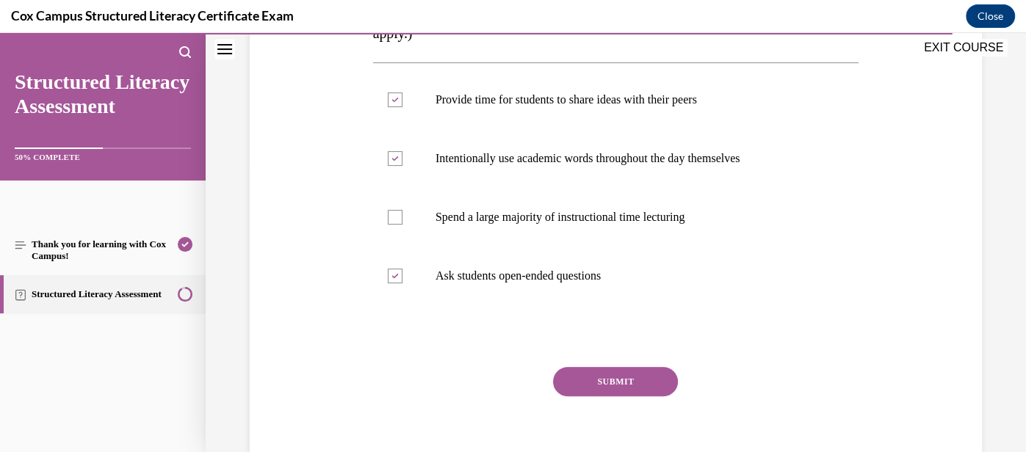
click at [606, 379] on button "SUBMIT" at bounding box center [615, 381] width 125 height 29
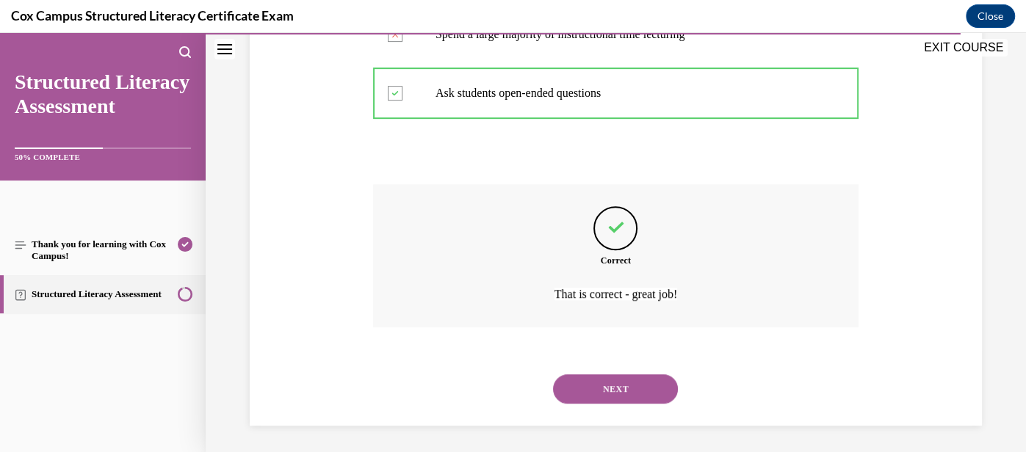
scroll to position [475, 0]
click at [613, 382] on button "NEXT" at bounding box center [615, 387] width 125 height 29
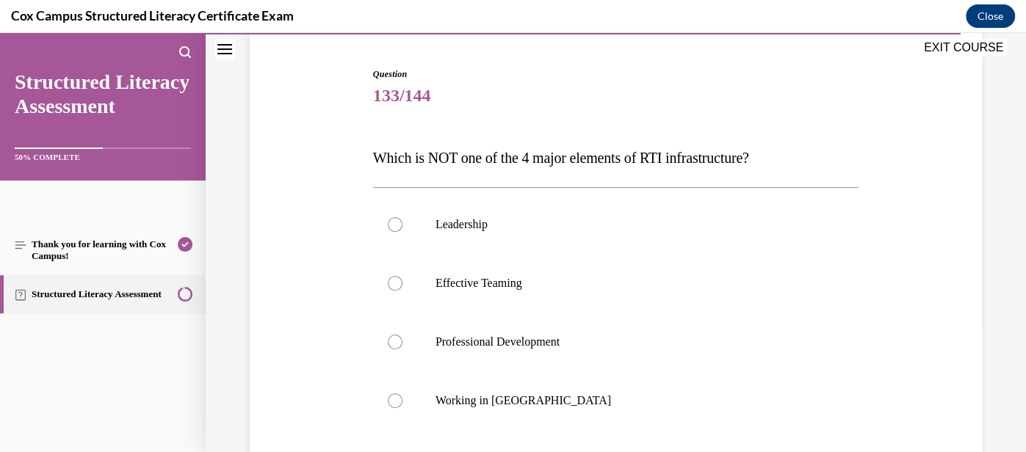
scroll to position [139, 0]
click at [593, 393] on p "Working in [GEOGRAPHIC_DATA]" at bounding box center [628, 398] width 386 height 15
click at [402, 393] on input "Working in [GEOGRAPHIC_DATA]" at bounding box center [395, 398] width 15 height 15
radio input "true"
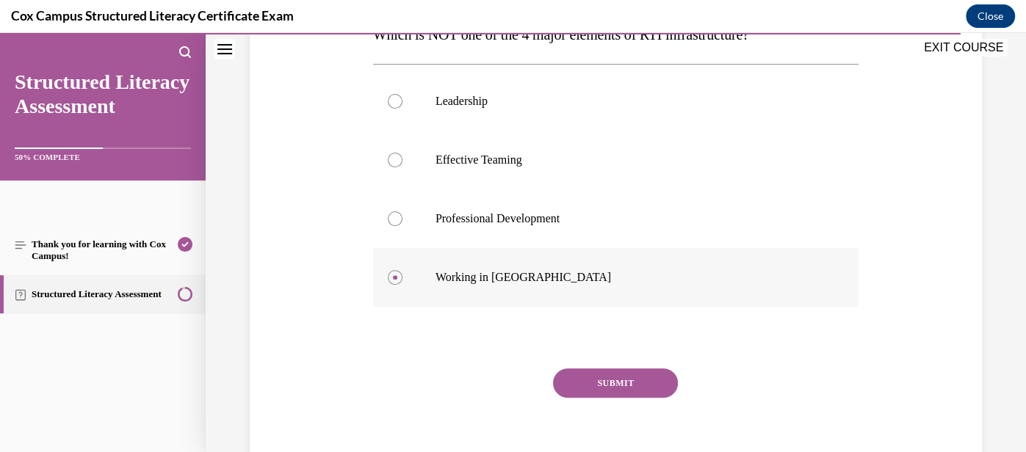
scroll to position [279, 0]
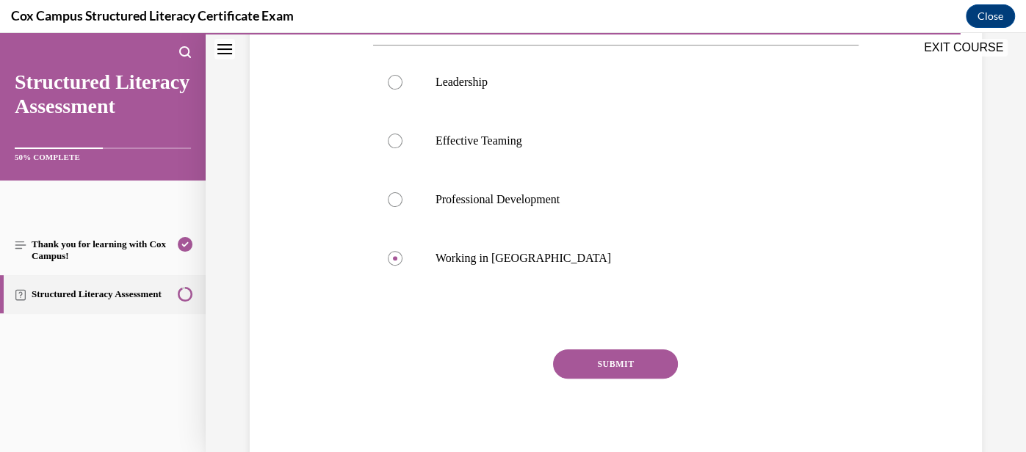
click at [631, 363] on button "SUBMIT" at bounding box center [615, 363] width 125 height 29
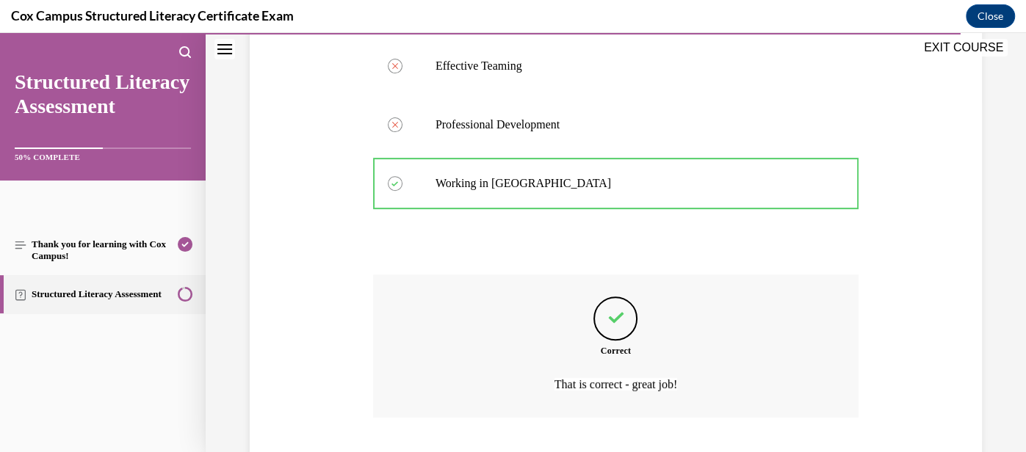
scroll to position [446, 0]
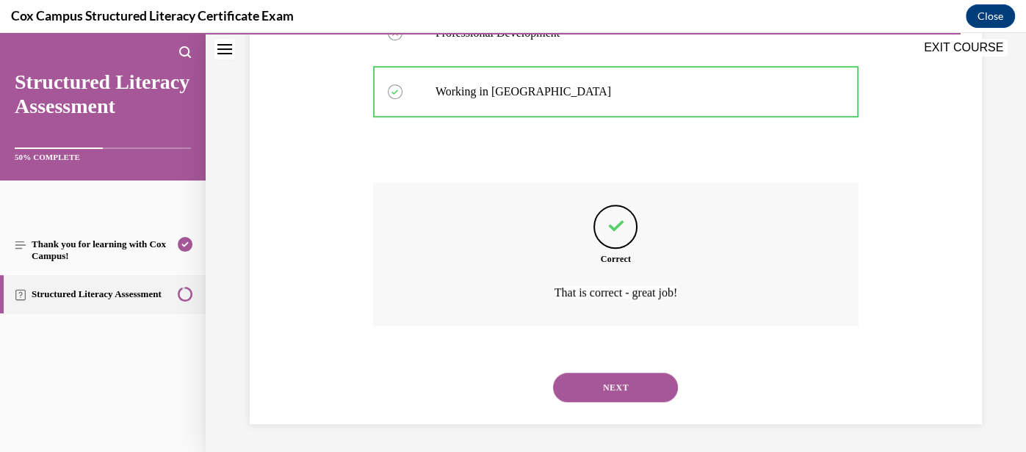
click at [644, 391] on button "NEXT" at bounding box center [615, 387] width 125 height 29
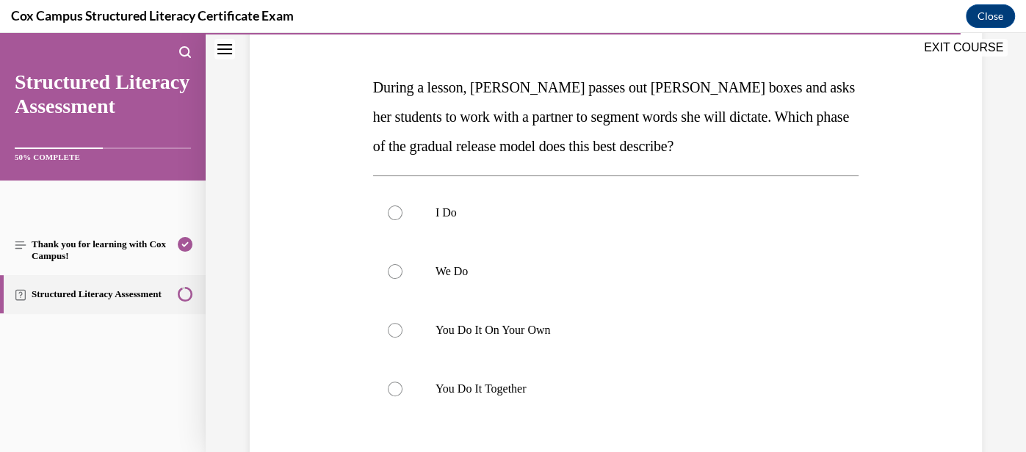
scroll to position [209, 0]
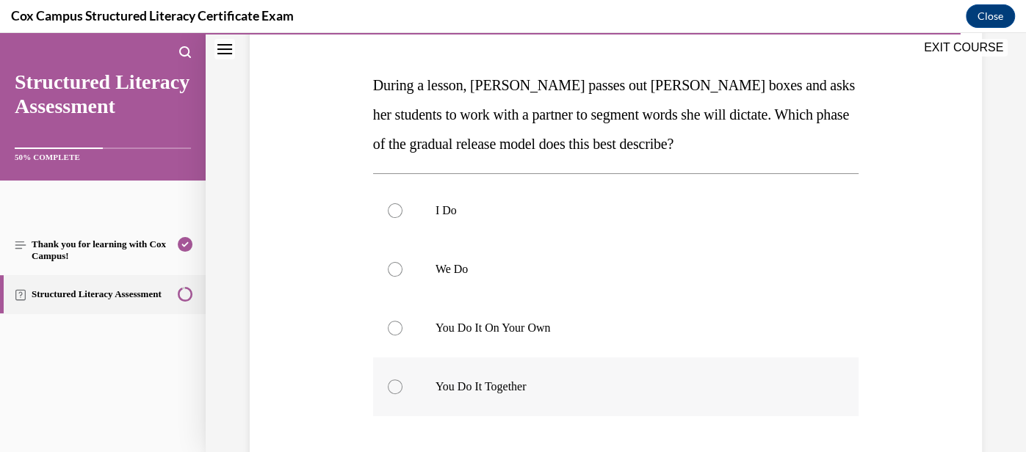
click at [580, 385] on p "You Do It Together" at bounding box center [628, 387] width 386 height 15
click at [402, 385] on input "You Do It Together" at bounding box center [395, 387] width 15 height 15
radio input "true"
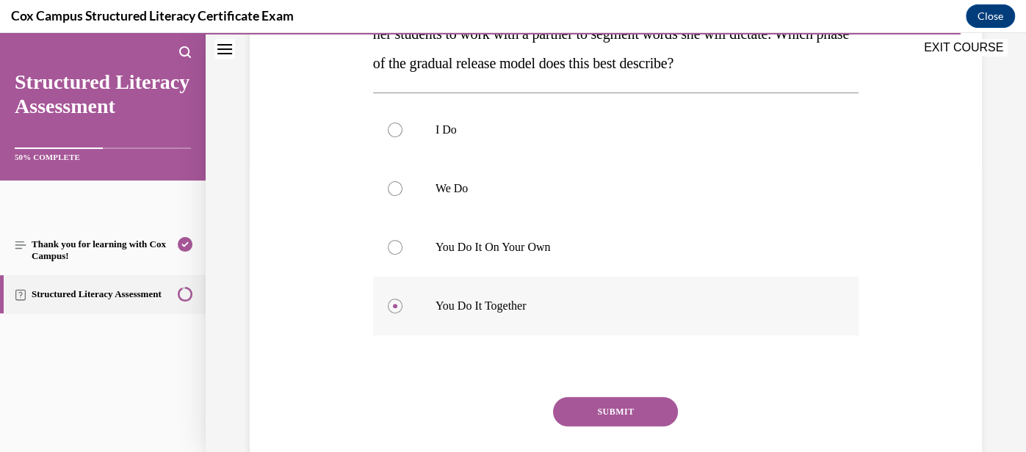
scroll to position [293, 0]
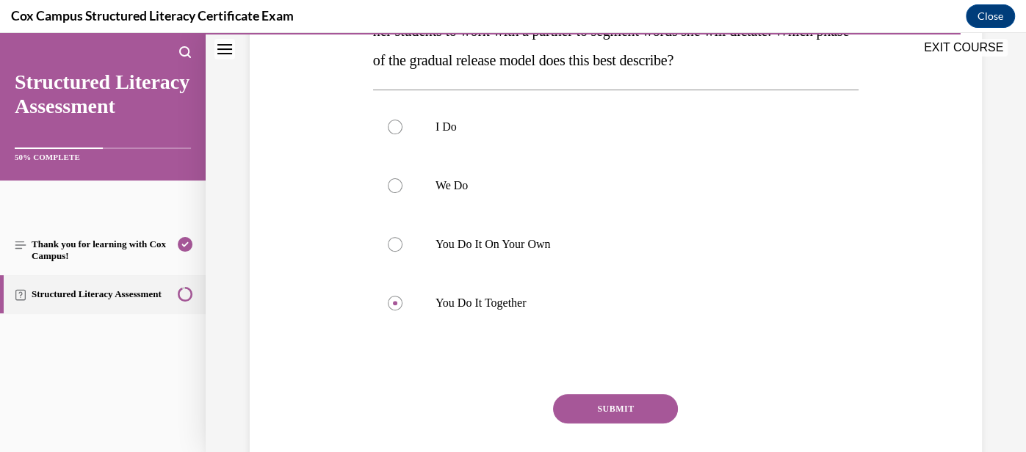
click at [625, 404] on button "SUBMIT" at bounding box center [615, 408] width 125 height 29
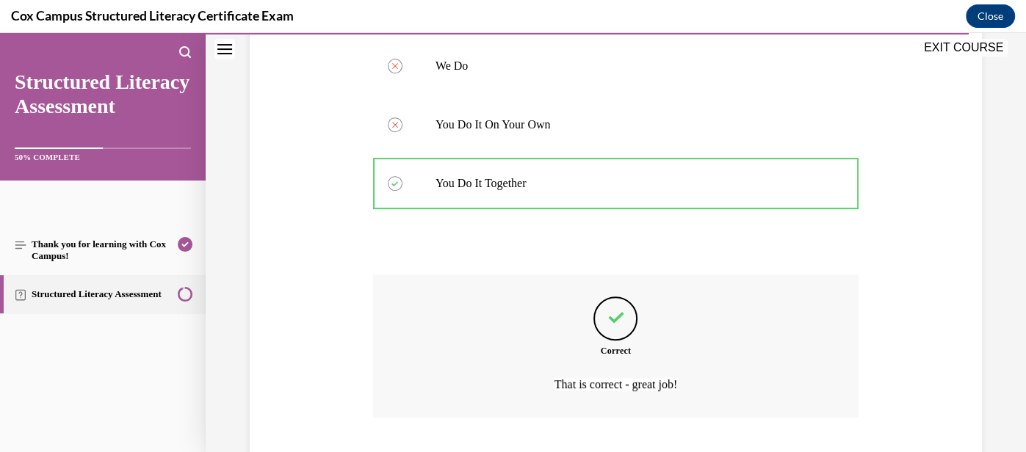
scroll to position [504, 0]
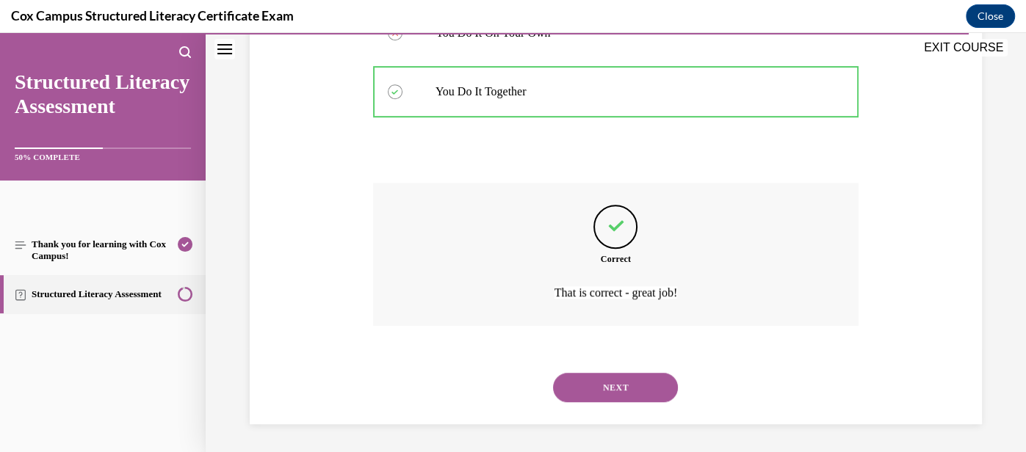
click at [649, 380] on button "NEXT" at bounding box center [615, 387] width 125 height 29
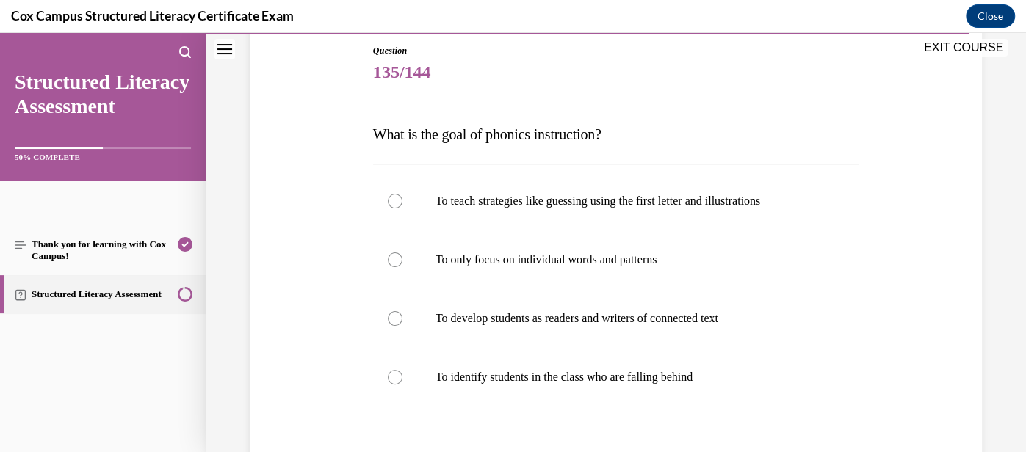
scroll to position [160, 0]
click at [660, 312] on p "To develop students as readers and writers of connected text" at bounding box center [628, 318] width 386 height 15
click at [402, 312] on input "To develop students as readers and writers of connected text" at bounding box center [395, 318] width 15 height 15
radio input "true"
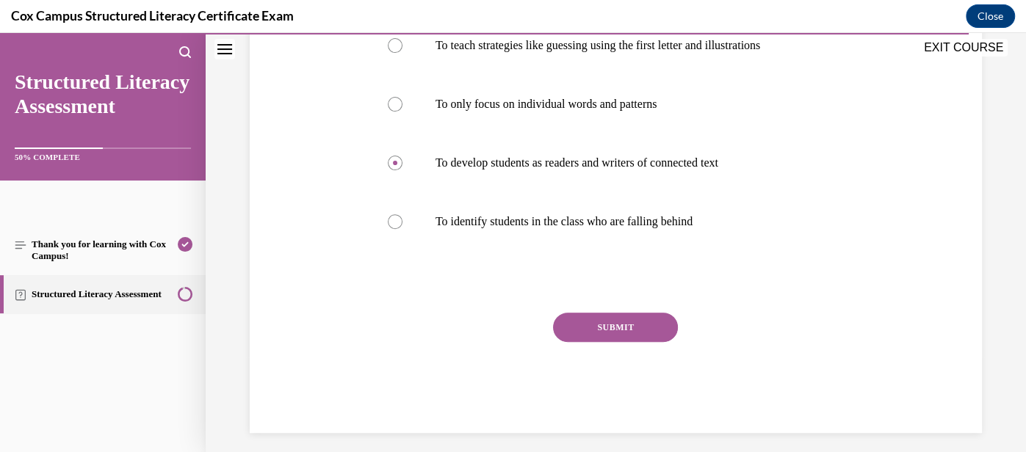
click at [641, 328] on button "SUBMIT" at bounding box center [615, 327] width 125 height 29
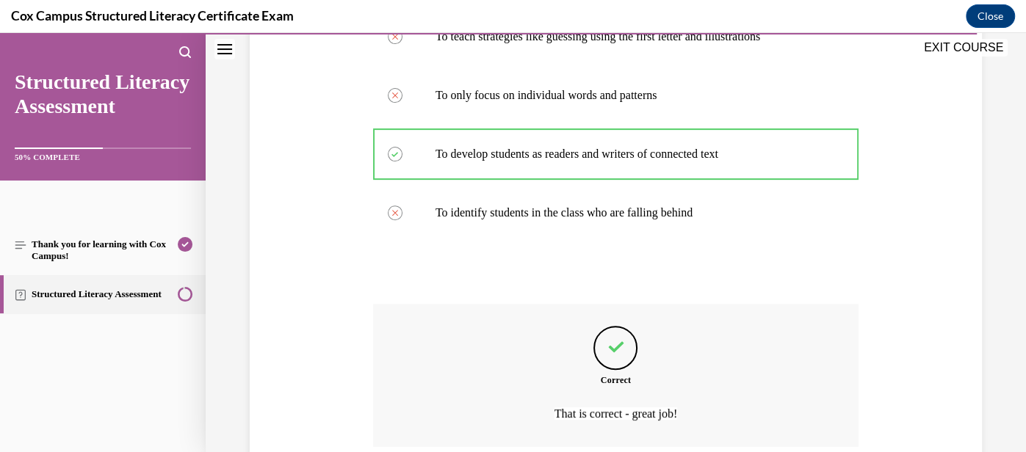
scroll to position [446, 0]
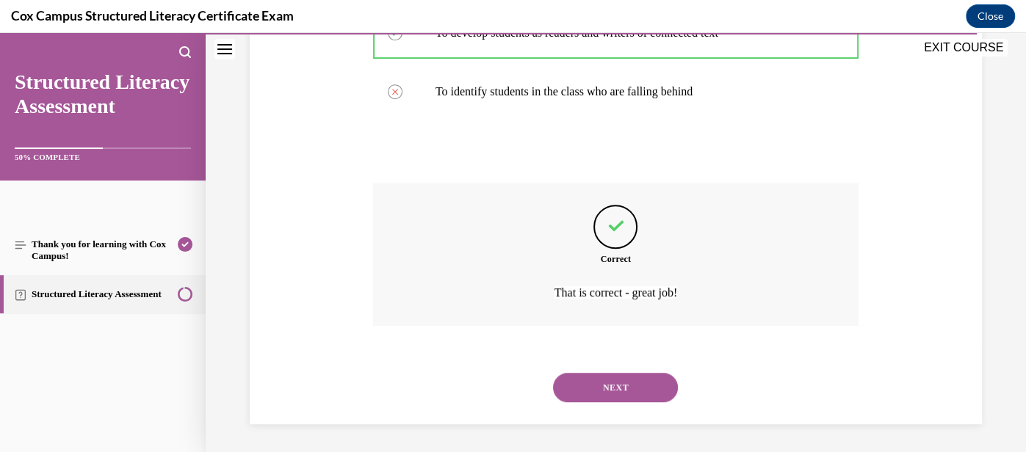
click at [632, 404] on div "NEXT" at bounding box center [615, 387] width 485 height 59
click at [631, 393] on button "NEXT" at bounding box center [615, 387] width 125 height 29
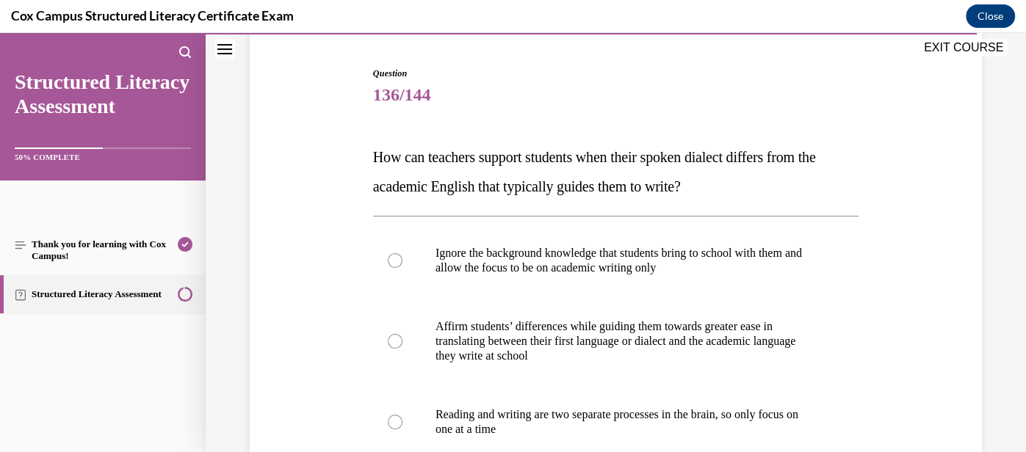
scroll to position [139, 0]
click at [636, 362] on p "they write at school" at bounding box center [628, 354] width 386 height 15
click at [402, 347] on input "Affirm students’ differences while guiding them towards greater ease in transla…" at bounding box center [395, 340] width 15 height 15
radio input "true"
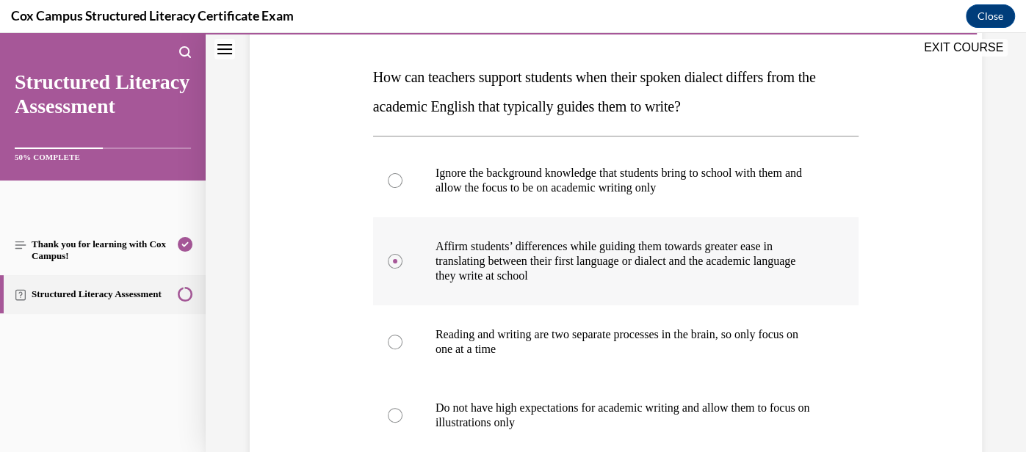
scroll to position [221, 0]
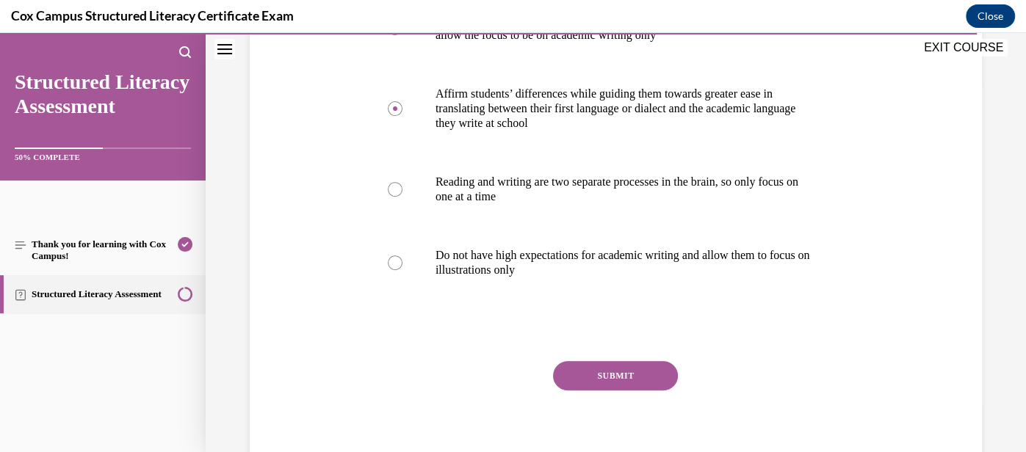
click at [623, 391] on button "SUBMIT" at bounding box center [615, 375] width 125 height 29
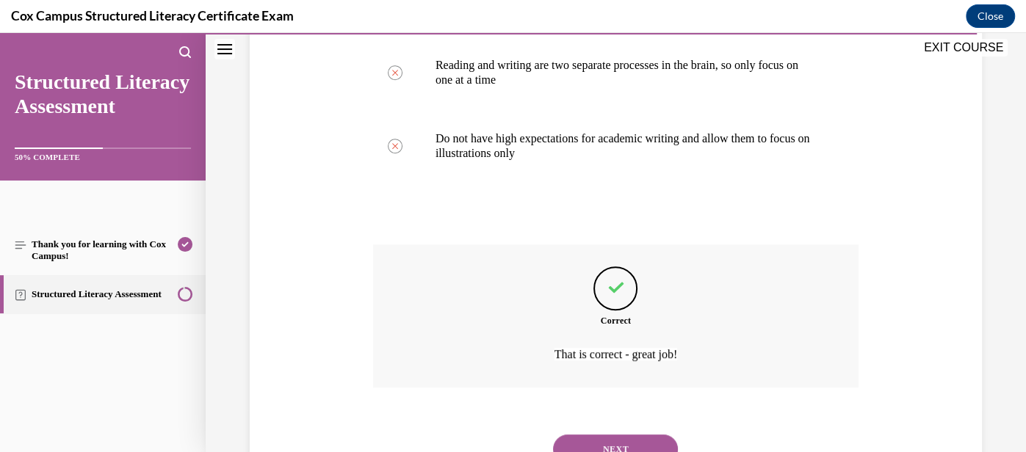
scroll to position [578, 0]
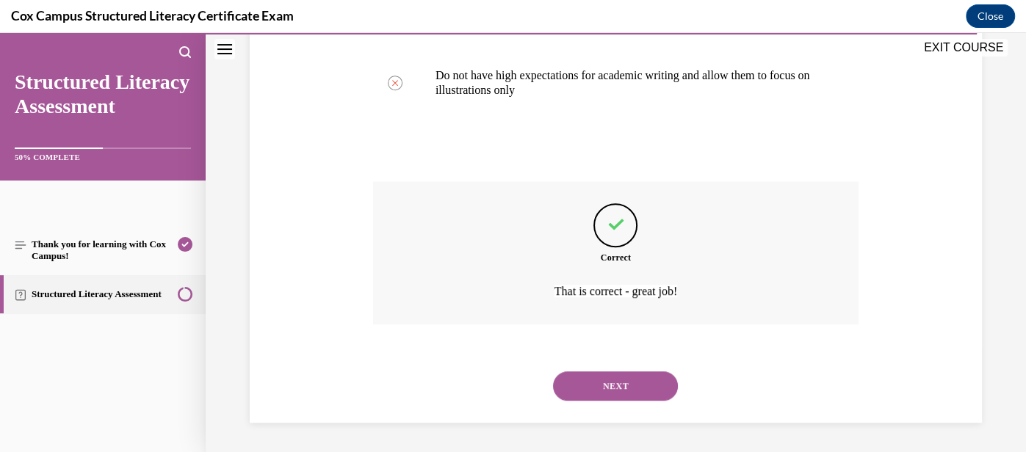
click at [644, 375] on button "NEXT" at bounding box center [615, 385] width 125 height 29
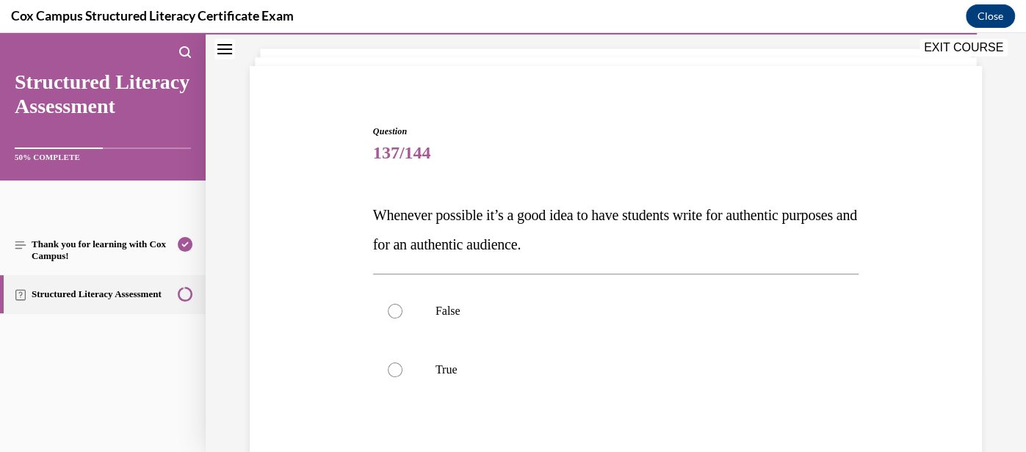
scroll to position [81, 0]
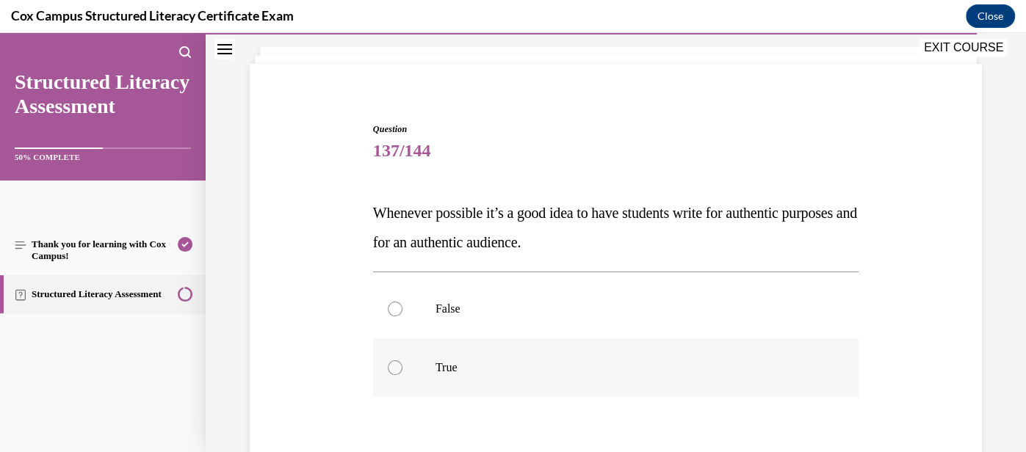
click at [638, 377] on label "True" at bounding box center [615, 367] width 485 height 59
click at [402, 375] on input "True" at bounding box center [395, 367] width 15 height 15
radio input "true"
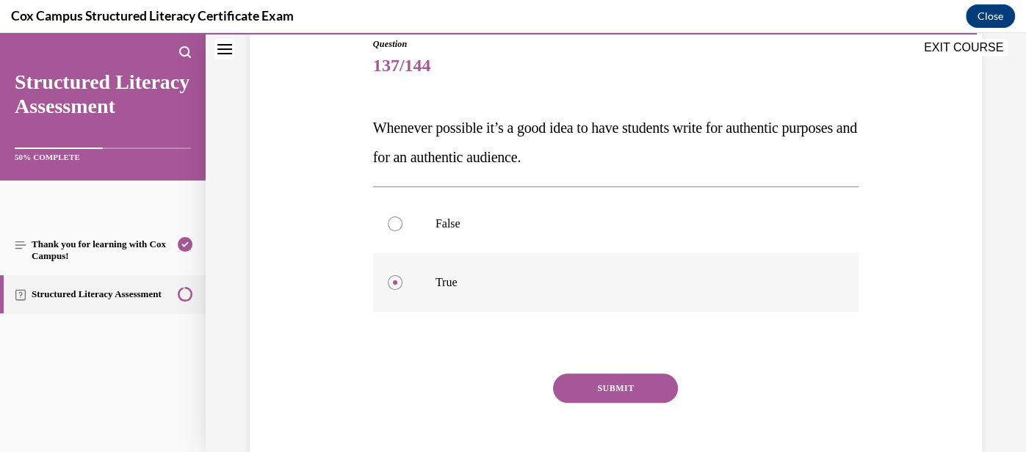
scroll to position [167, 0]
click at [617, 381] on button "SUBMIT" at bounding box center [615, 387] width 125 height 29
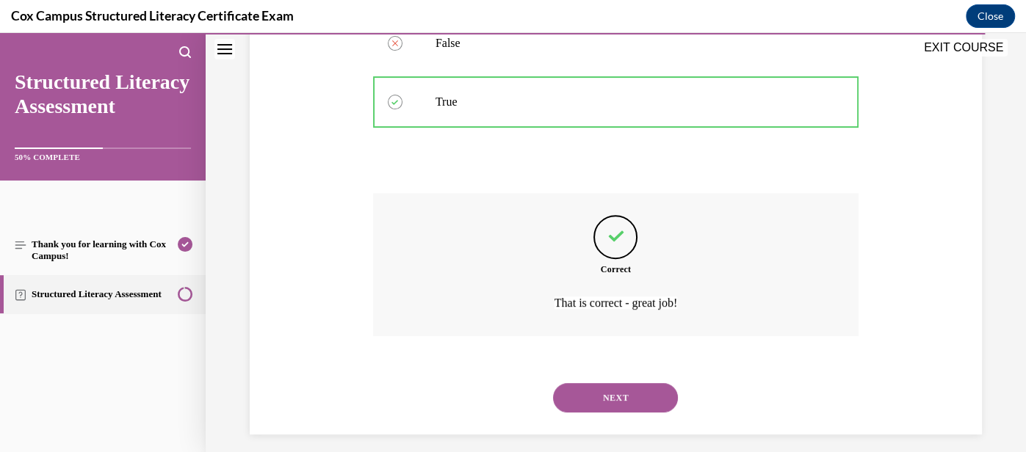
scroll to position [358, 0]
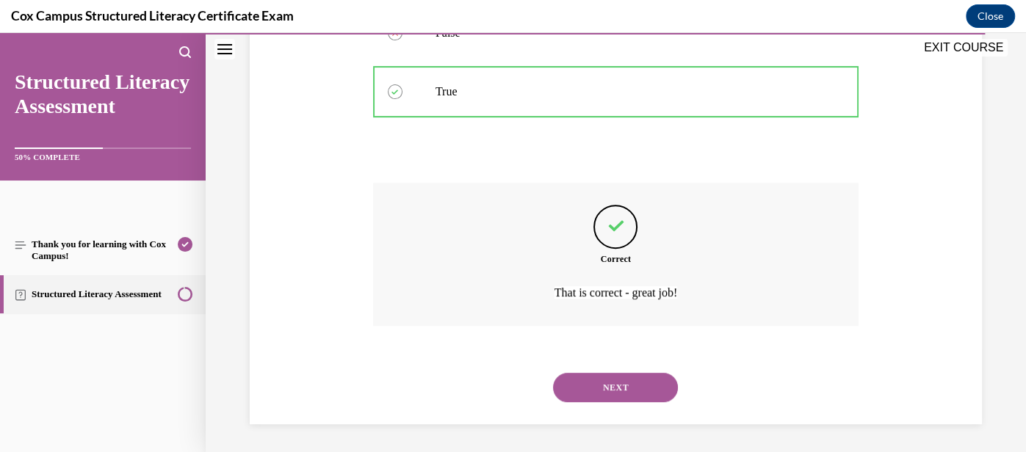
click at [619, 384] on button "NEXT" at bounding box center [615, 387] width 125 height 29
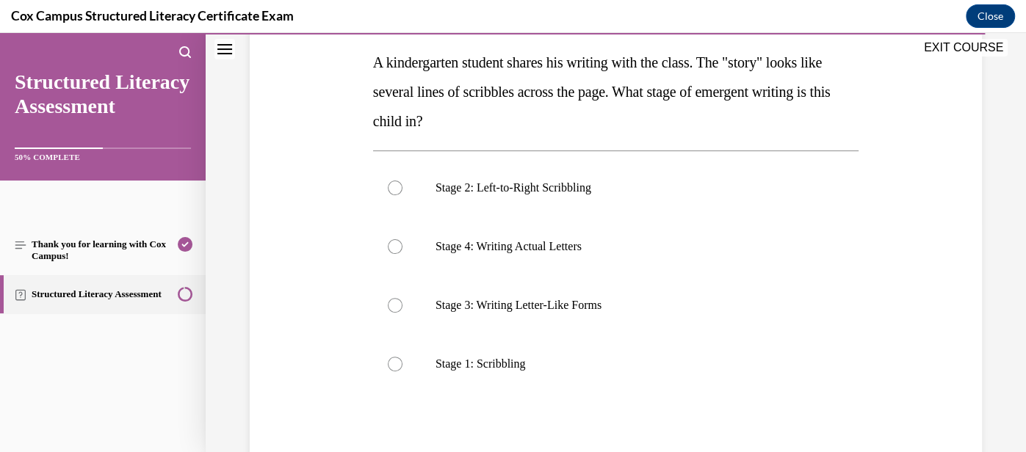
scroll to position [233, 0]
click at [600, 199] on label "Stage 2: Left-to-Right Scribbling" at bounding box center [615, 186] width 485 height 59
click at [402, 194] on input "Stage 2: Left-to-Right Scribbling" at bounding box center [395, 186] width 15 height 15
radio input "true"
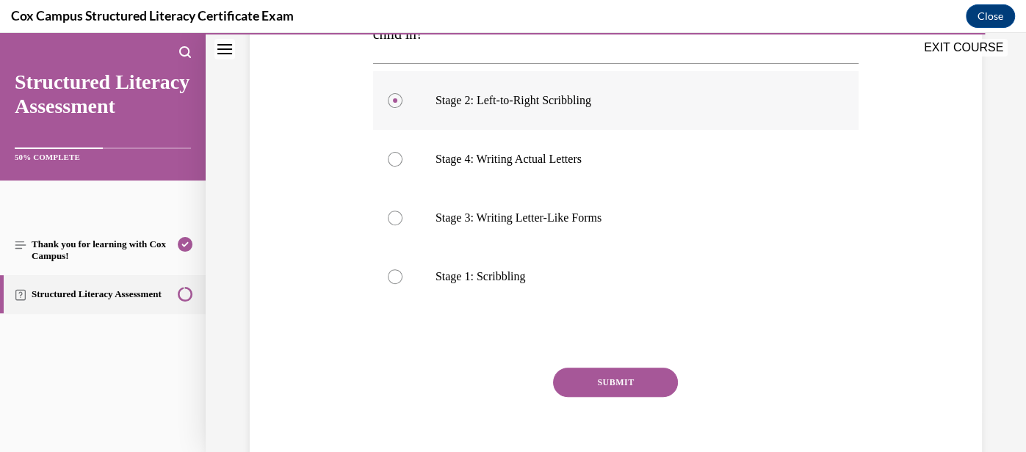
scroll to position [355, 0]
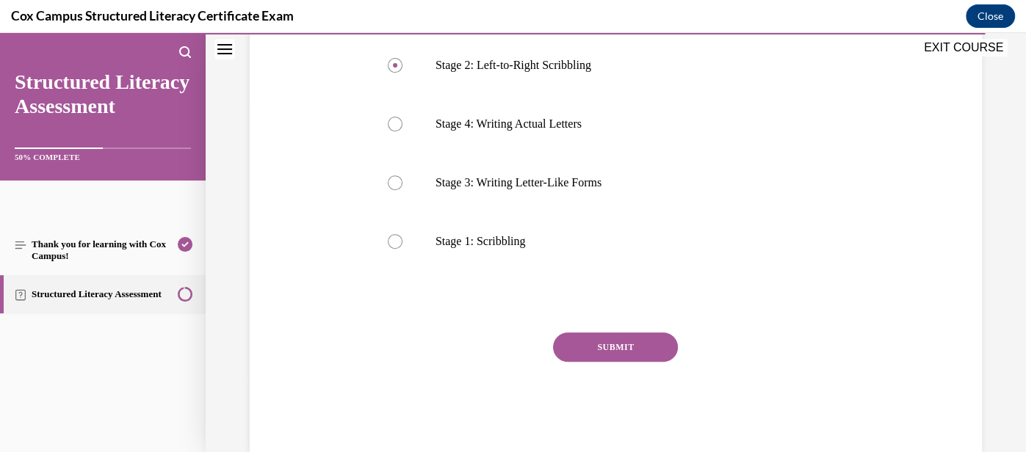
click at [617, 350] on button "SUBMIT" at bounding box center [615, 347] width 125 height 29
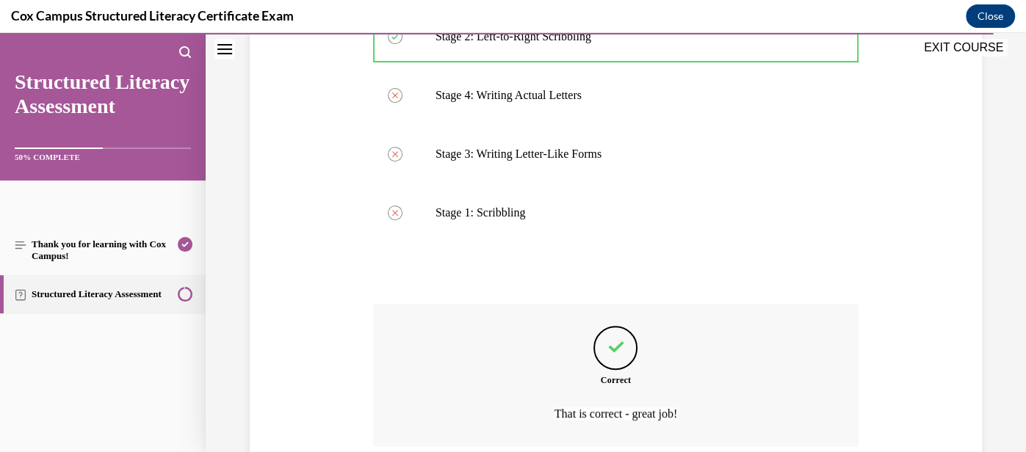
scroll to position [504, 0]
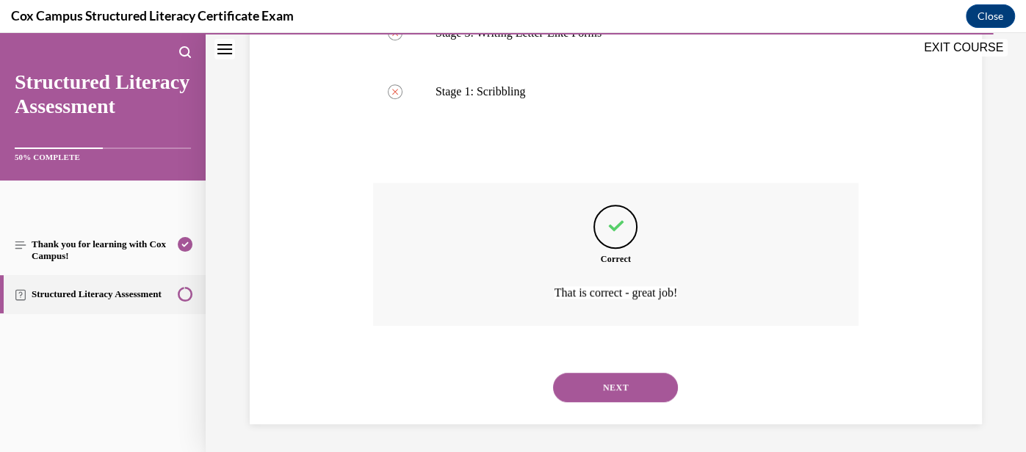
click at [623, 391] on button "NEXT" at bounding box center [615, 387] width 125 height 29
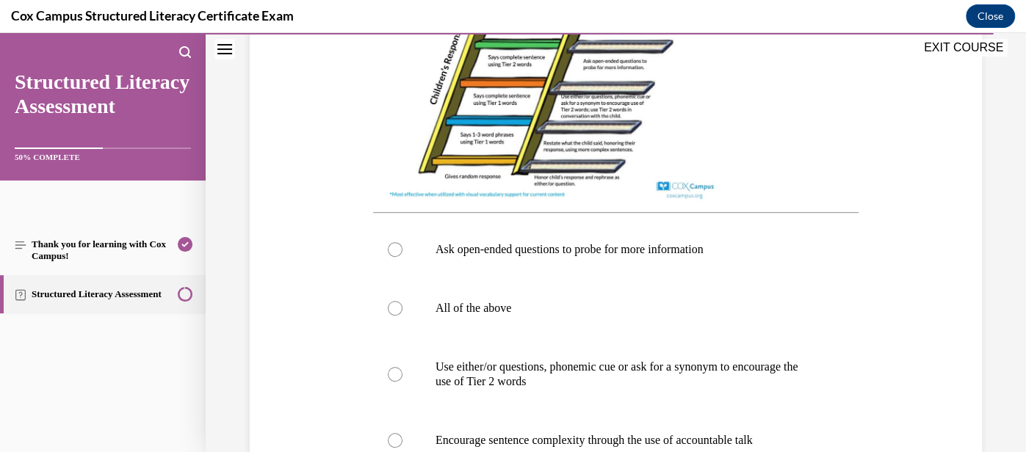
scroll to position [518, 0]
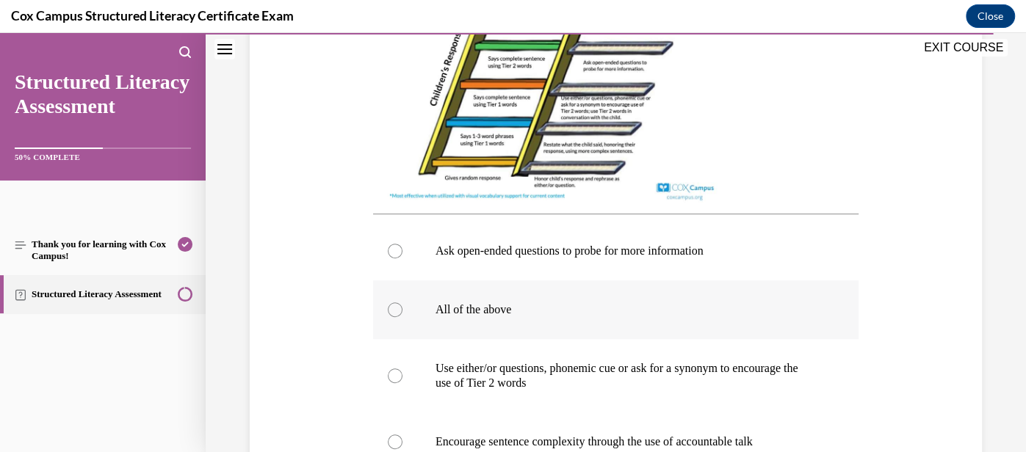
click at [578, 325] on label "All of the above" at bounding box center [615, 309] width 485 height 59
click at [402, 317] on input "All of the above" at bounding box center [395, 309] width 15 height 15
radio input "true"
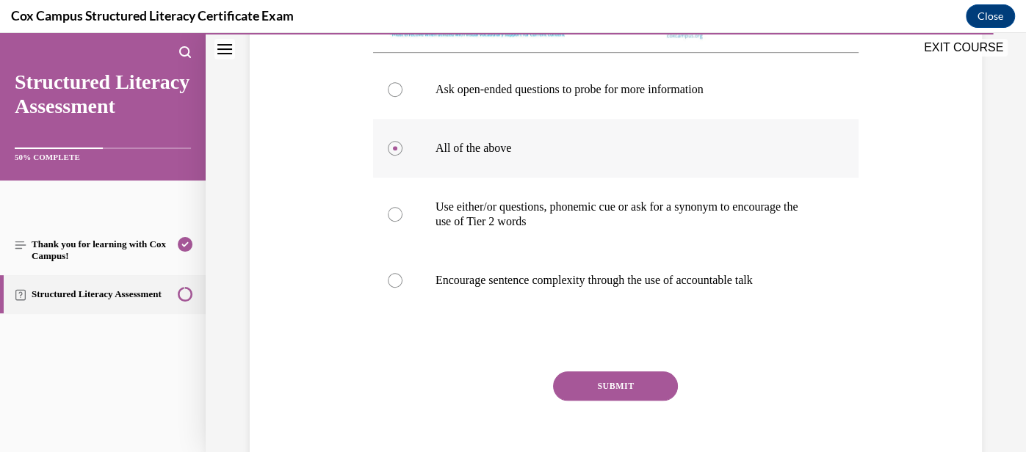
scroll to position [683, 0]
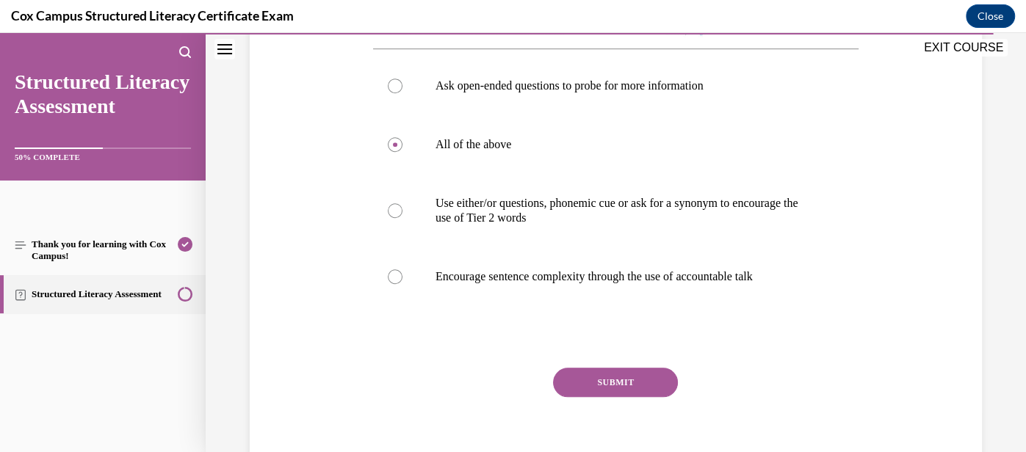
click at [612, 388] on button "SUBMIT" at bounding box center [615, 382] width 125 height 29
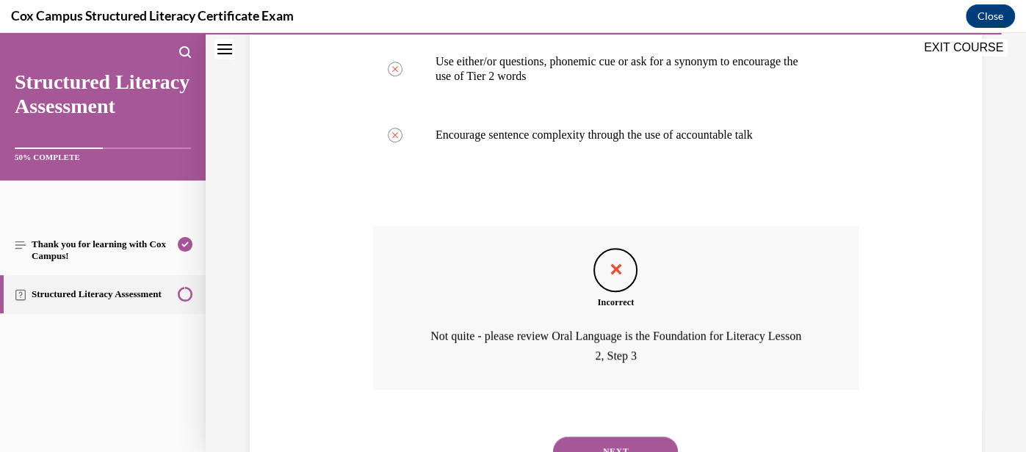
scroll to position [832, 0]
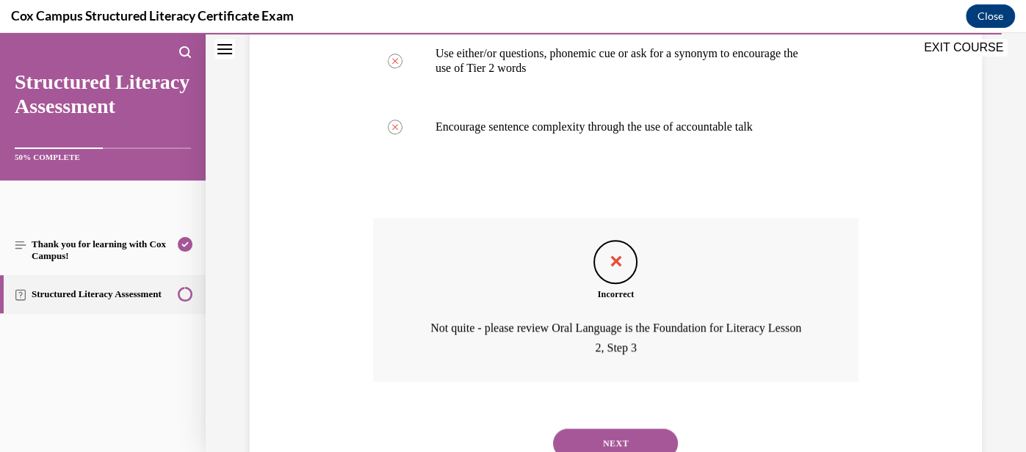
click at [626, 443] on button "NEXT" at bounding box center [615, 443] width 125 height 29
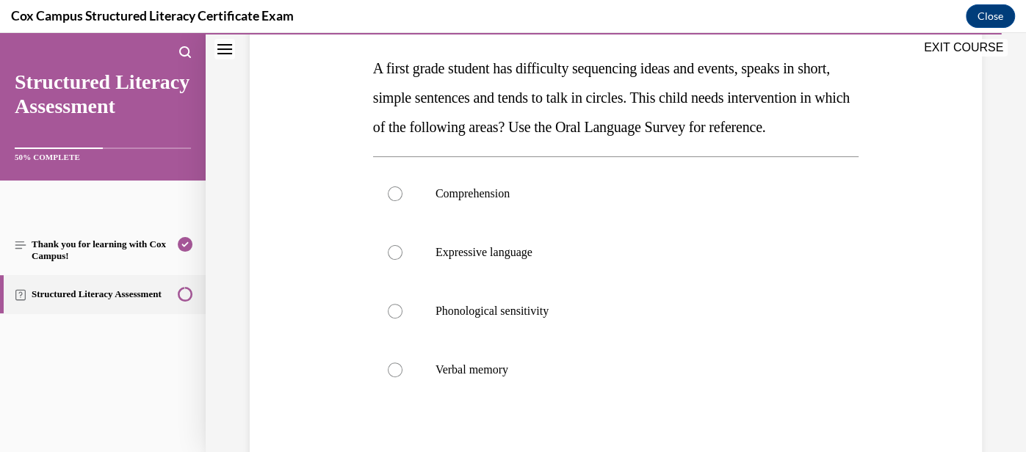
scroll to position [222, 0]
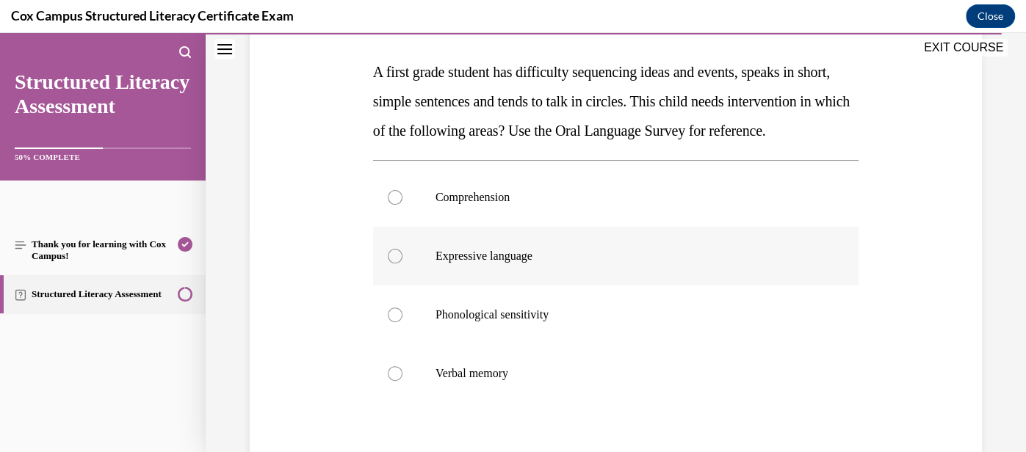
click at [686, 286] on label "Expressive language" at bounding box center [615, 256] width 485 height 59
click at [402, 264] on input "Expressive language" at bounding box center [395, 256] width 15 height 15
radio input "true"
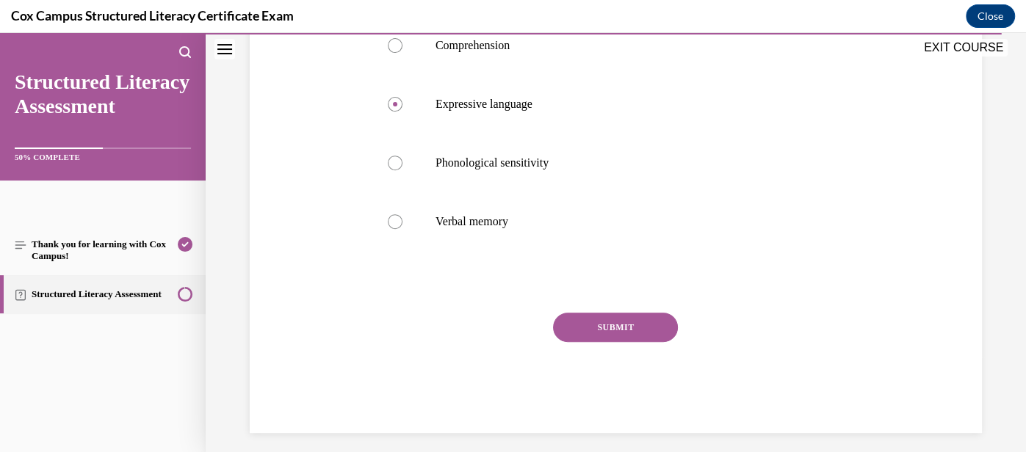
scroll to position [379, 0]
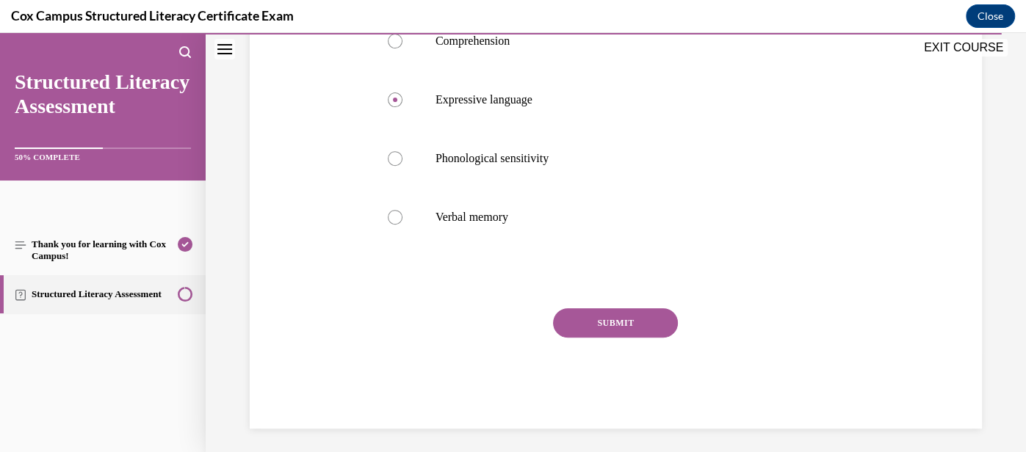
click at [640, 338] on button "SUBMIT" at bounding box center [615, 322] width 125 height 29
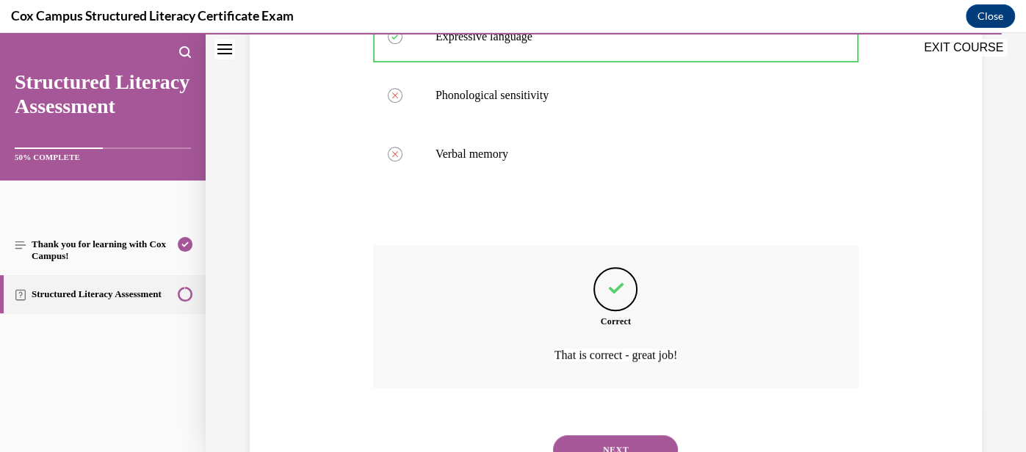
scroll to position [534, 0]
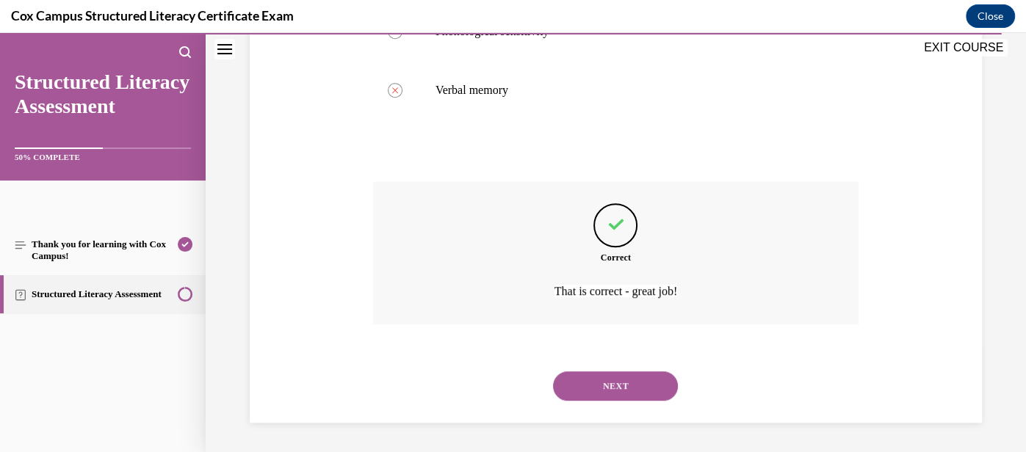
click at [645, 387] on button "NEXT" at bounding box center [615, 385] width 125 height 29
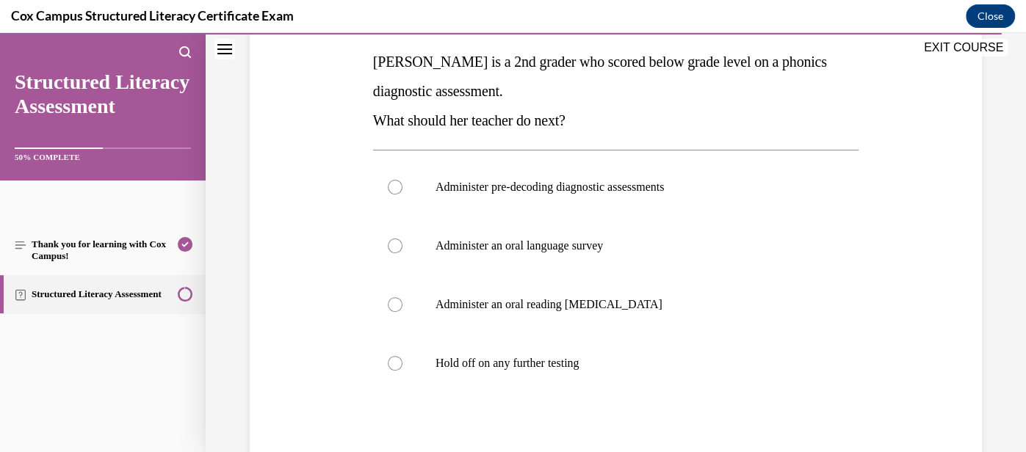
scroll to position [236, 0]
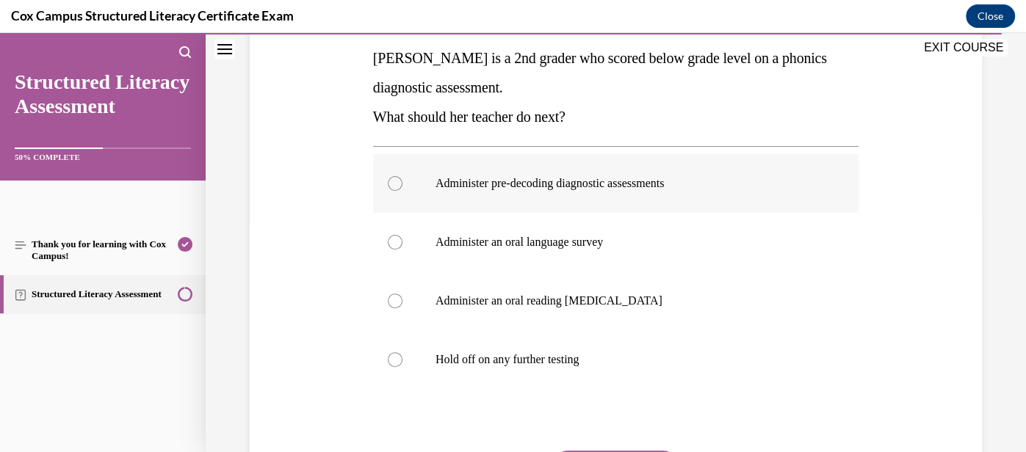
click at [601, 200] on label "Administer pre-decoding diagnostic assessments" at bounding box center [615, 183] width 485 height 59
click at [402, 191] on input "Administer pre-decoding diagnostic assessments" at bounding box center [395, 183] width 15 height 15
radio input "true"
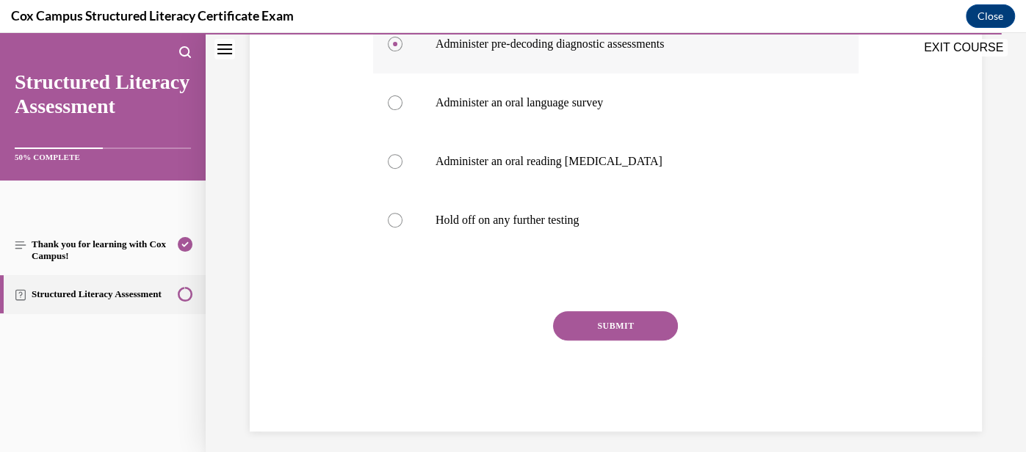
scroll to position [383, 0]
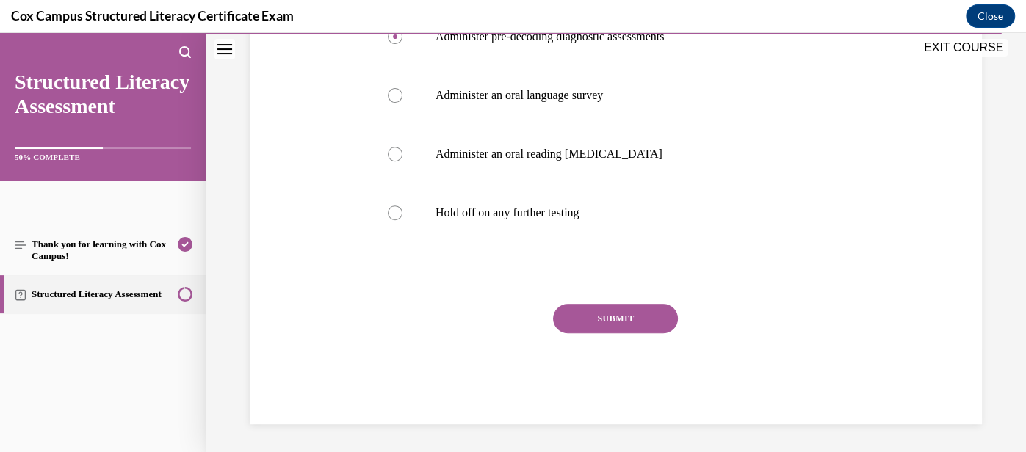
click at [631, 326] on button "SUBMIT" at bounding box center [615, 318] width 125 height 29
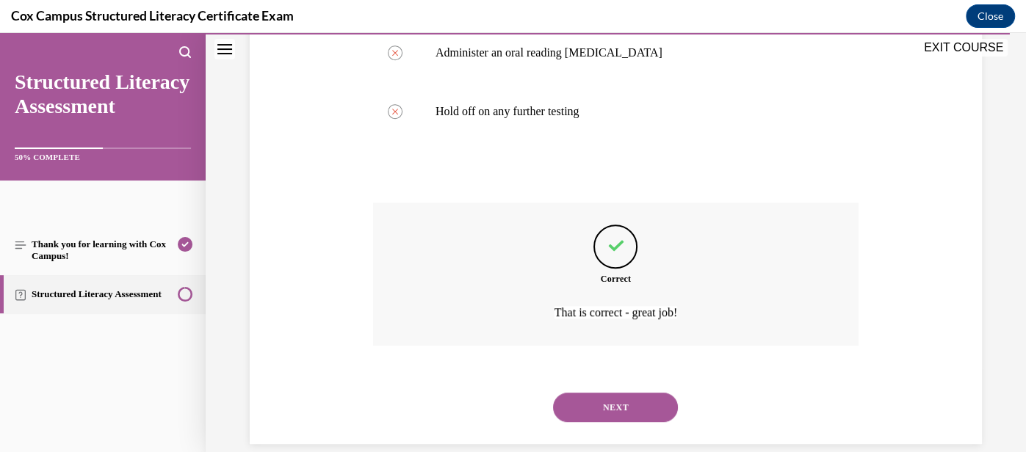
scroll to position [504, 0]
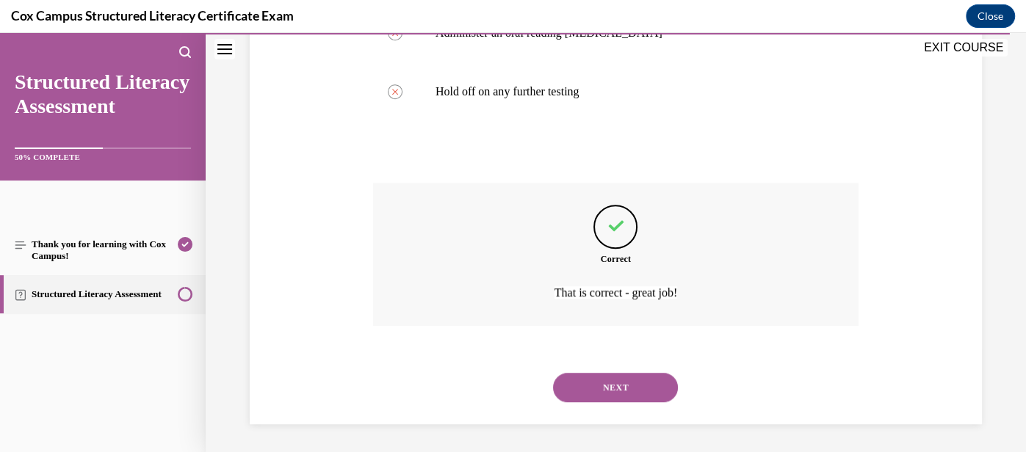
click at [644, 381] on button "NEXT" at bounding box center [615, 387] width 125 height 29
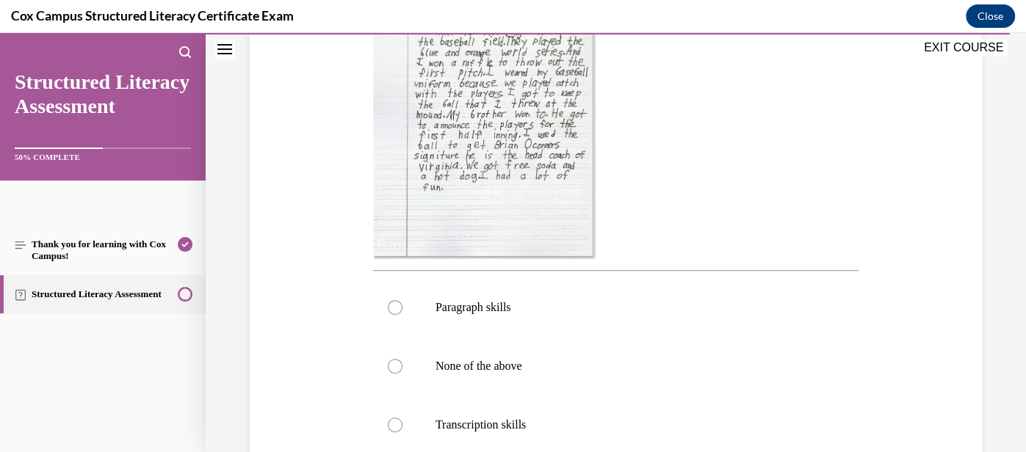
scroll to position [400, 0]
click at [606, 318] on label "Paragraph skills" at bounding box center [615, 309] width 485 height 59
click at [402, 317] on input "Paragraph skills" at bounding box center [395, 309] width 15 height 15
radio input "true"
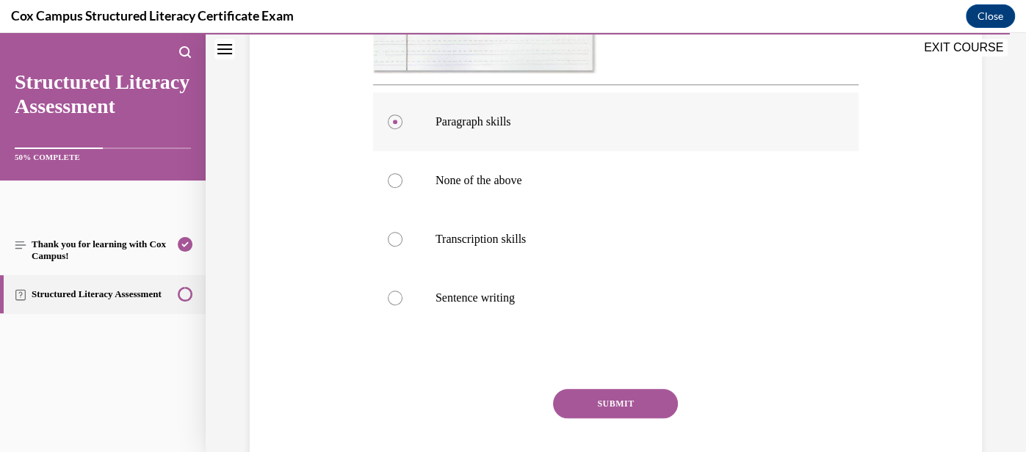
scroll to position [588, 0]
click at [612, 393] on button "SUBMIT" at bounding box center [615, 403] width 125 height 29
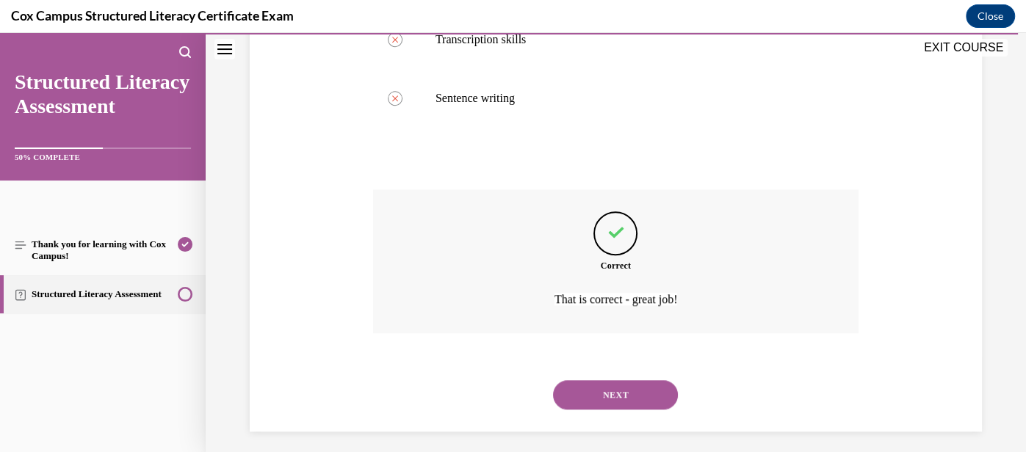
scroll to position [795, 0]
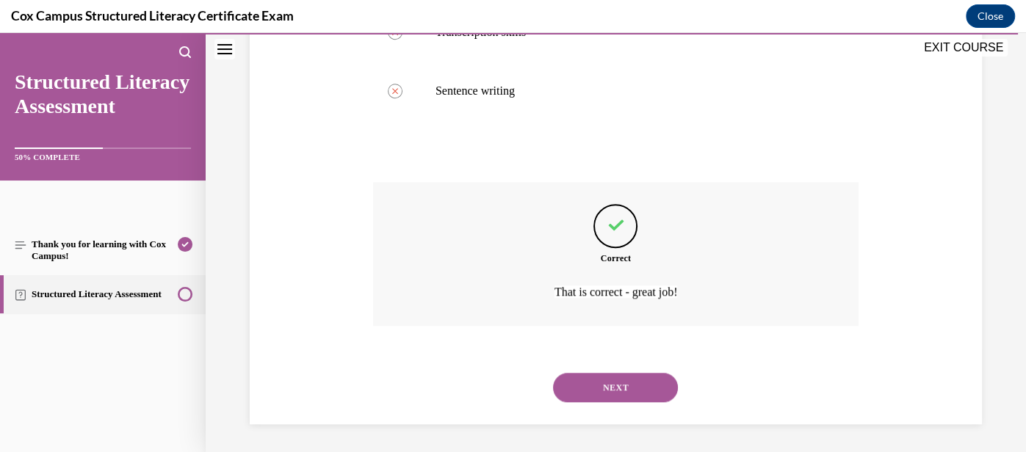
click at [612, 393] on button "NEXT" at bounding box center [615, 387] width 125 height 29
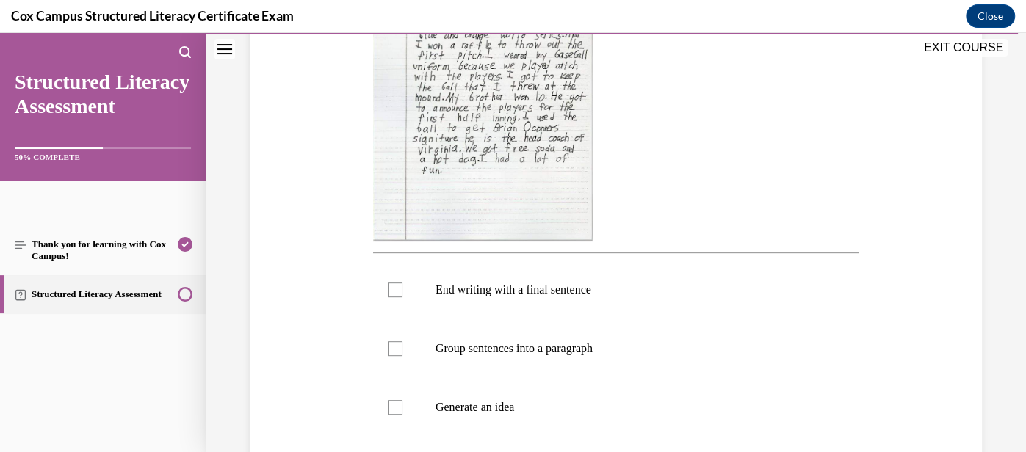
scroll to position [394, 0]
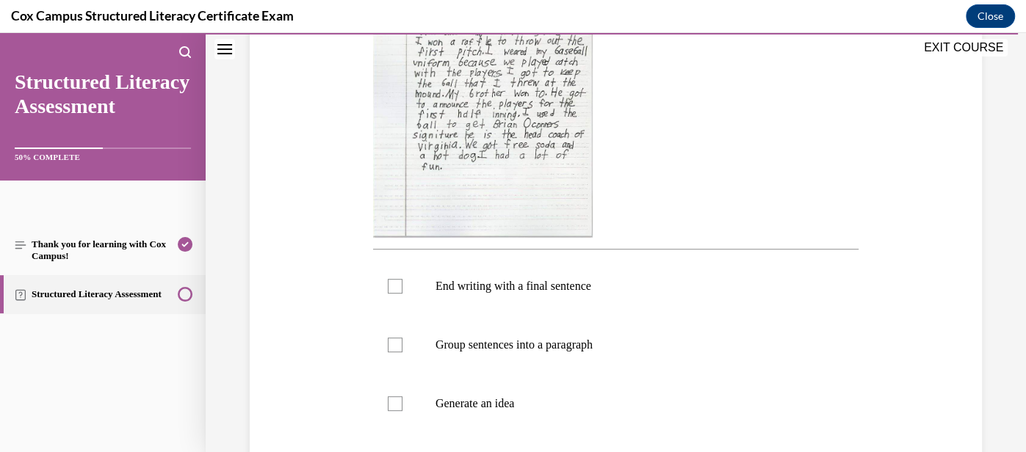
click at [612, 393] on label "Generate an idea" at bounding box center [615, 403] width 485 height 59
click at [402, 396] on input "Generate an idea" at bounding box center [395, 403] width 15 height 15
checkbox input "true"
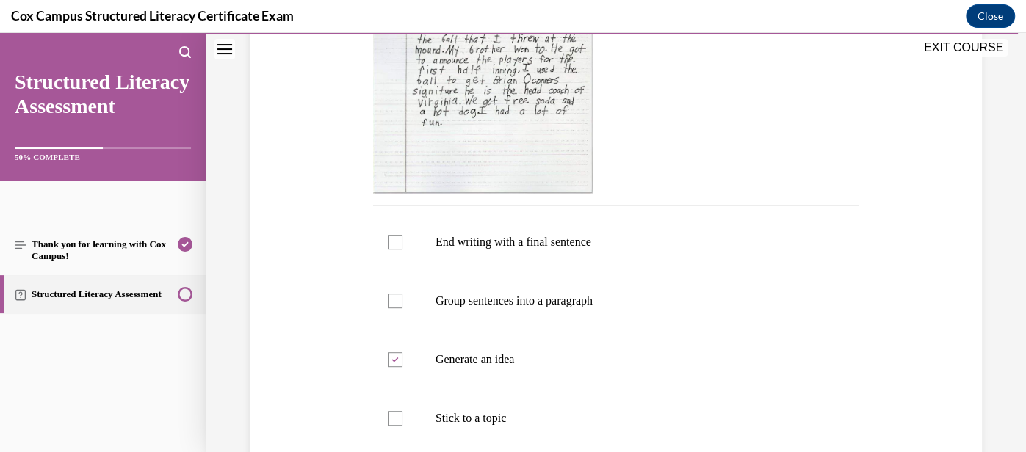
scroll to position [440, 0]
click at [603, 399] on label "Stick to a topic" at bounding box center [615, 417] width 485 height 59
click at [402, 410] on input "Stick to a topic" at bounding box center [395, 417] width 15 height 15
checkbox input "true"
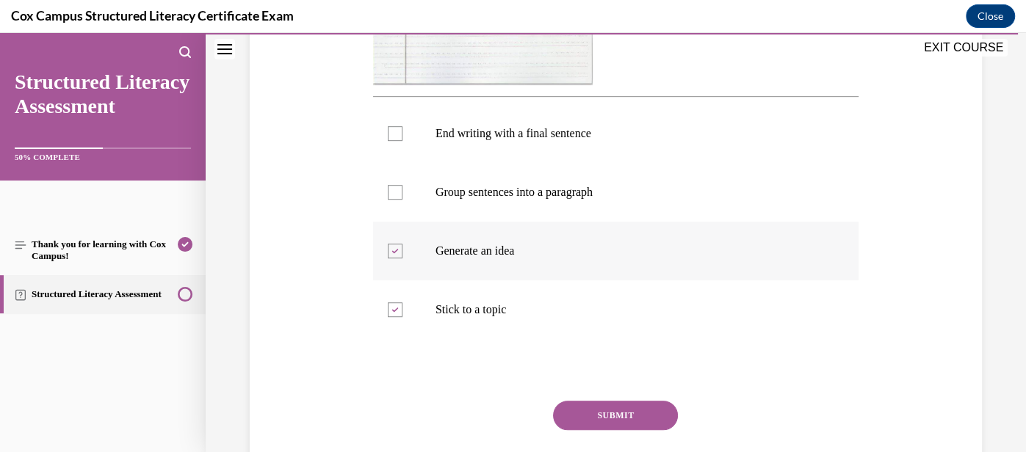
scroll to position [549, 0]
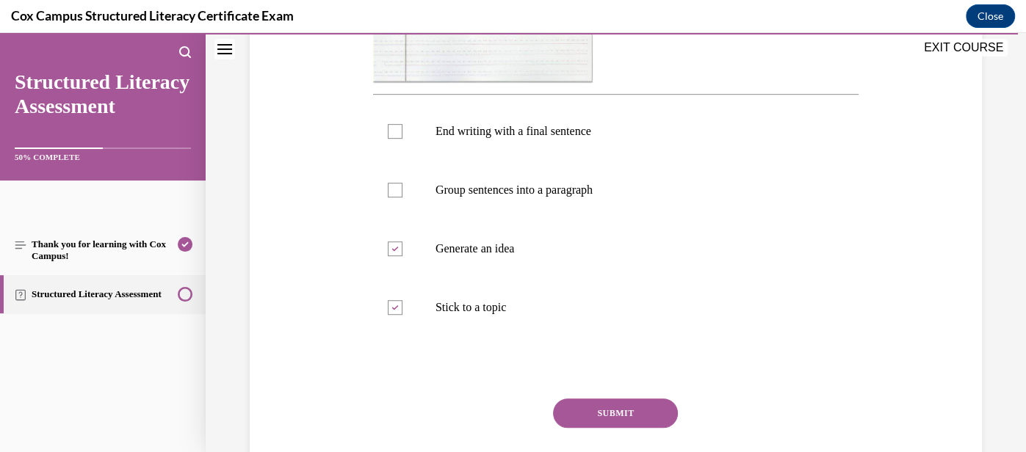
click at [639, 414] on button "SUBMIT" at bounding box center [615, 413] width 125 height 29
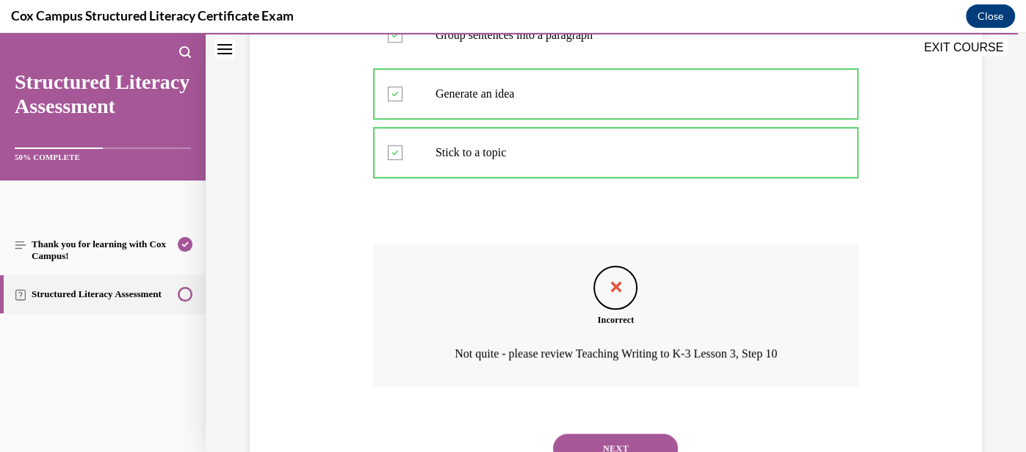
scroll to position [711, 0]
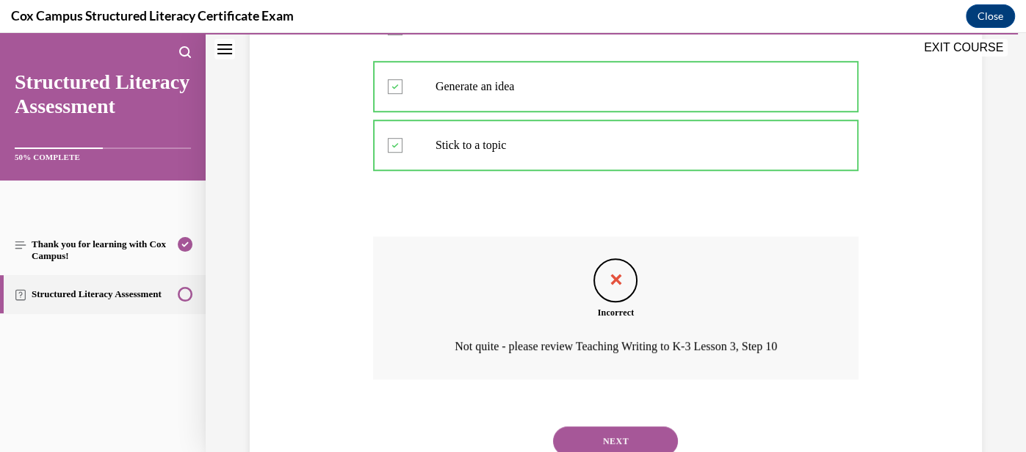
click at [652, 442] on button "NEXT" at bounding box center [615, 441] width 125 height 29
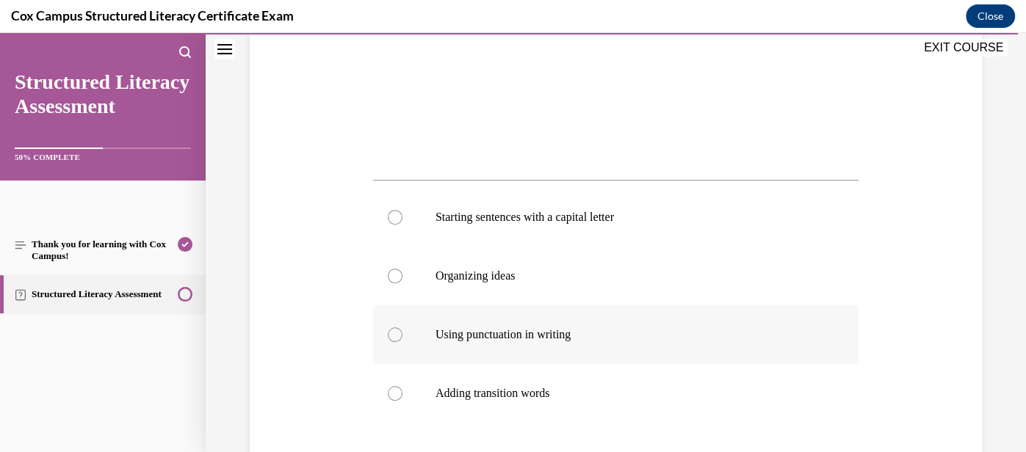
scroll to position [468, 0]
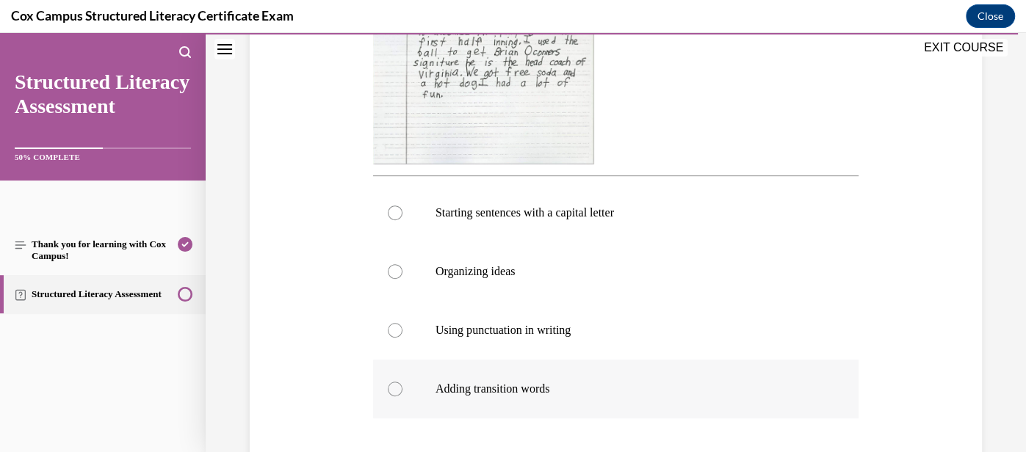
click at [622, 391] on p "Adding transition words" at bounding box center [628, 389] width 386 height 15
click at [402, 391] on input "Adding transition words" at bounding box center [395, 389] width 15 height 15
radio input "true"
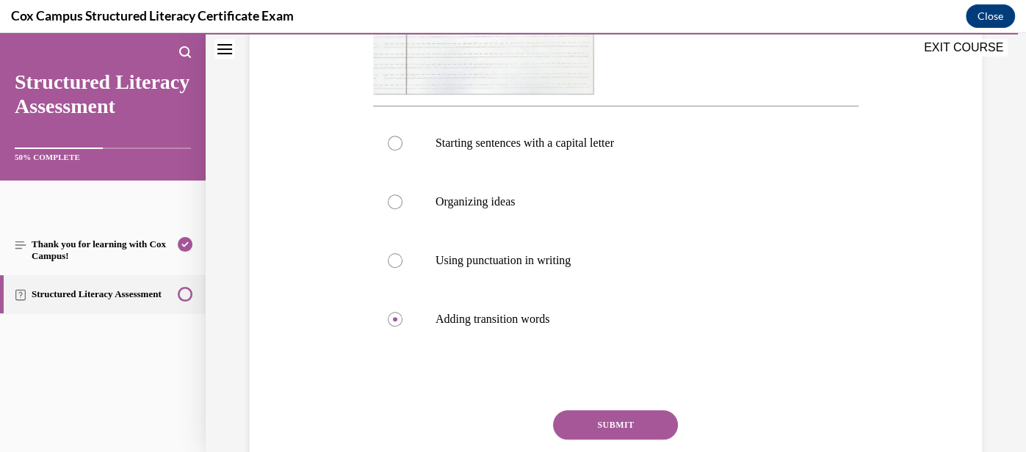
click at [624, 420] on button "SUBMIT" at bounding box center [615, 424] width 125 height 29
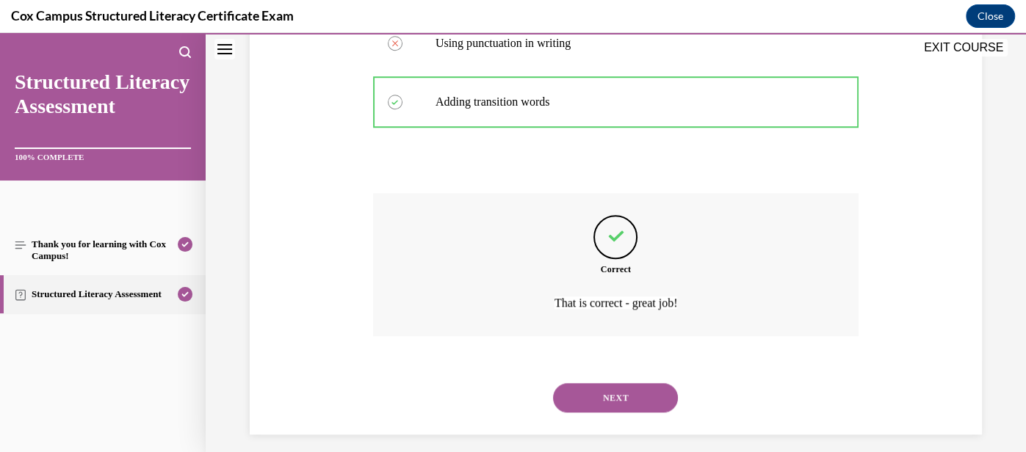
scroll to position [766, 0]
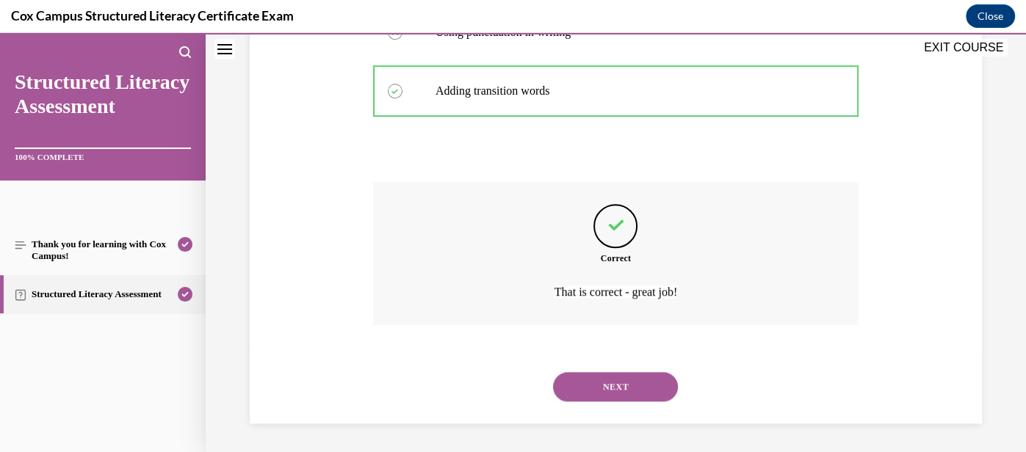
click at [618, 391] on button "NEXT" at bounding box center [615, 386] width 125 height 29
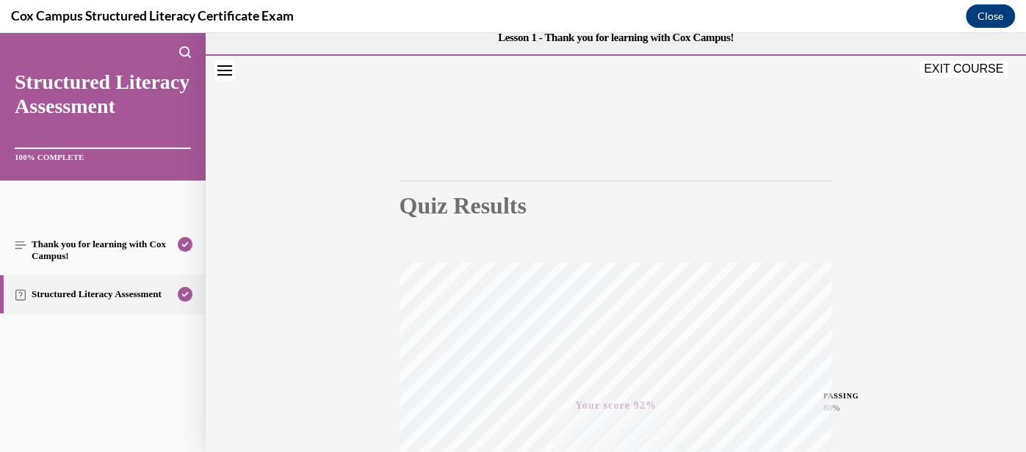
scroll to position [0, 0]
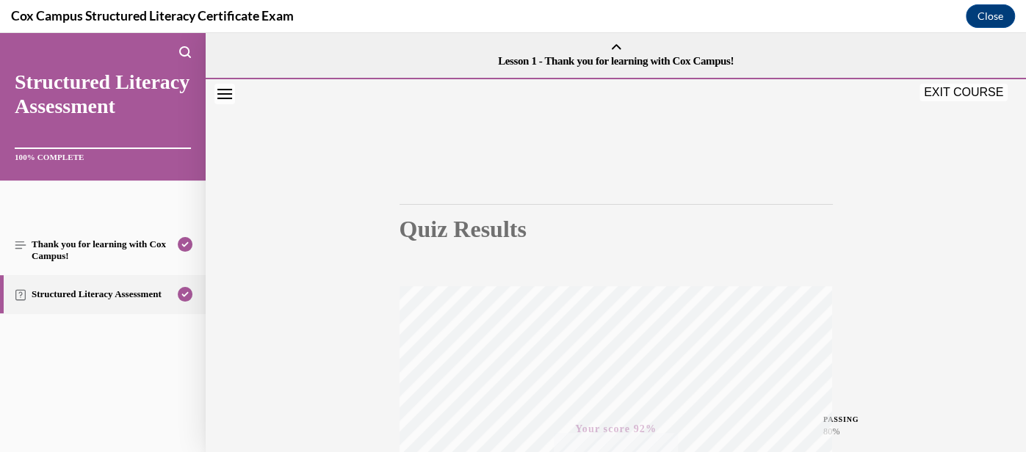
click at [955, 92] on button "EXIT COURSE" at bounding box center [963, 93] width 88 height 18
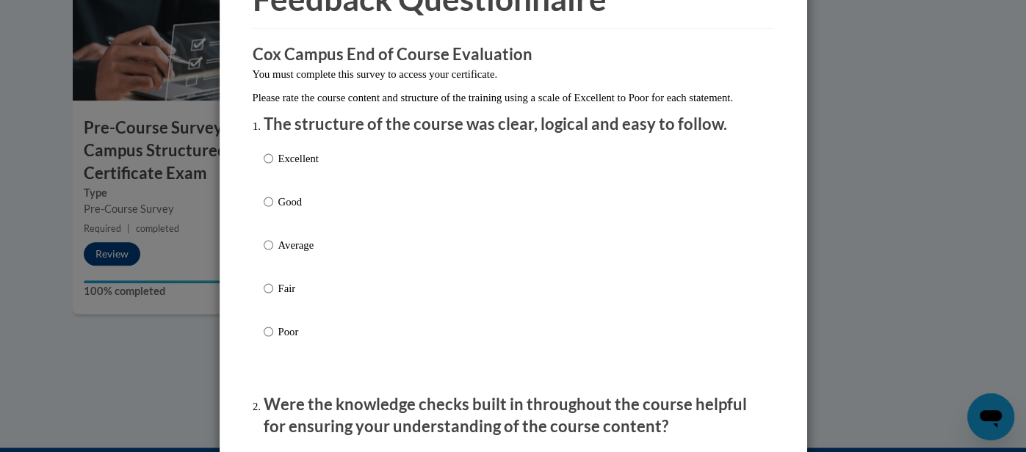
scroll to position [92, 0]
click at [286, 296] on p "Fair" at bounding box center [298, 288] width 40 height 16
click at [273, 296] on input "Fair" at bounding box center [269, 288] width 10 height 16
radio input "true"
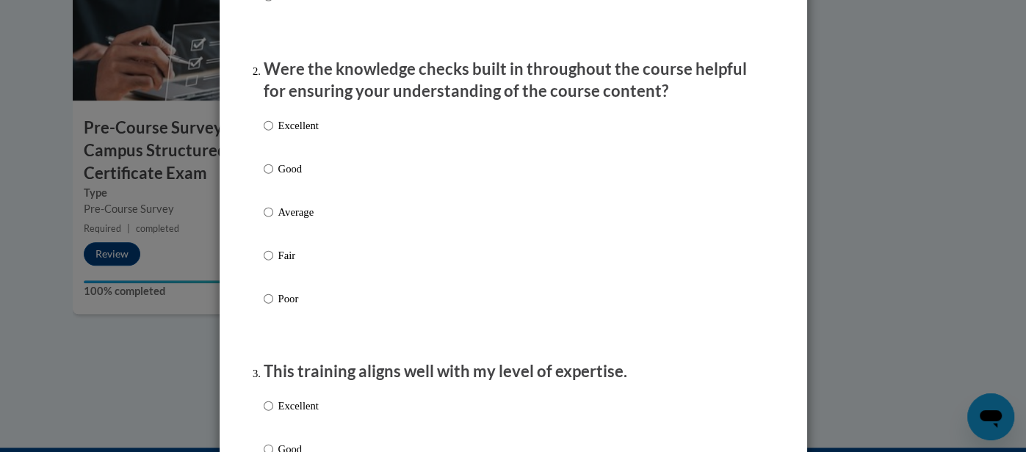
scroll to position [428, 0]
click at [286, 306] on p "Poor" at bounding box center [298, 298] width 40 height 16
click at [273, 306] on input "Poor" at bounding box center [269, 298] width 10 height 16
radio input "true"
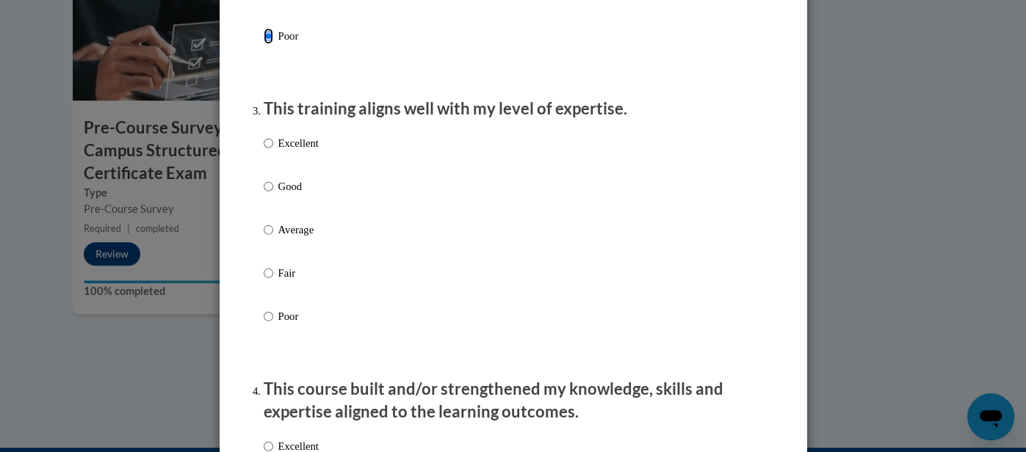
scroll to position [697, 0]
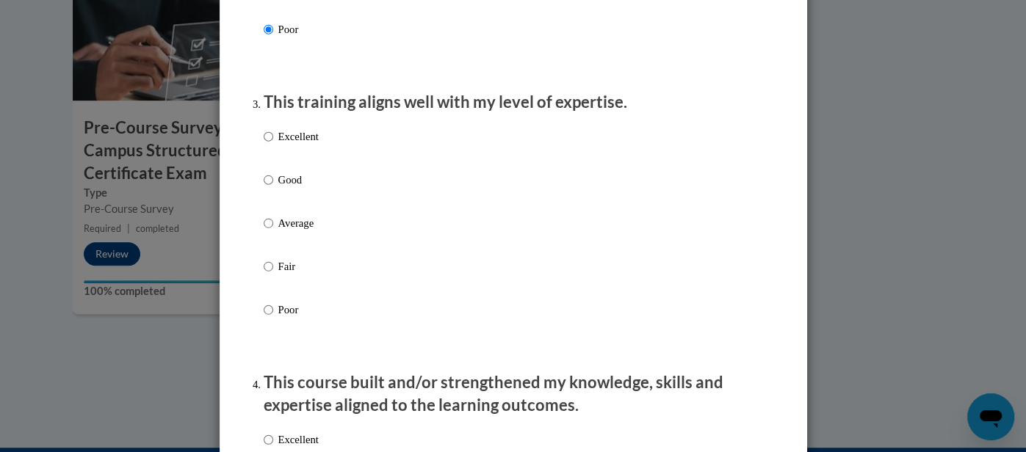
click at [292, 231] on p "Average" at bounding box center [298, 223] width 40 height 16
click at [273, 231] on input "Average" at bounding box center [269, 223] width 10 height 16
radio input "true"
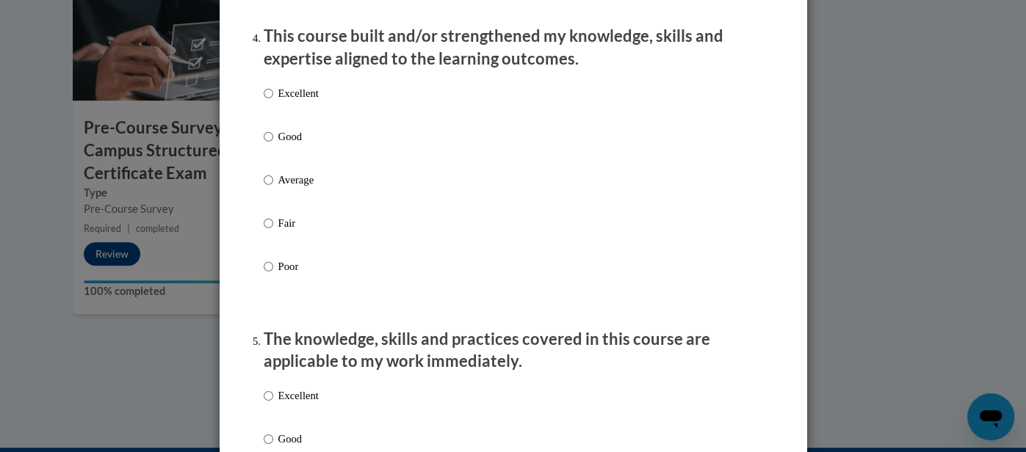
click at [292, 231] on p "Fair" at bounding box center [298, 223] width 40 height 16
click at [273, 231] on input "Fair" at bounding box center [269, 223] width 10 height 16
radio input "true"
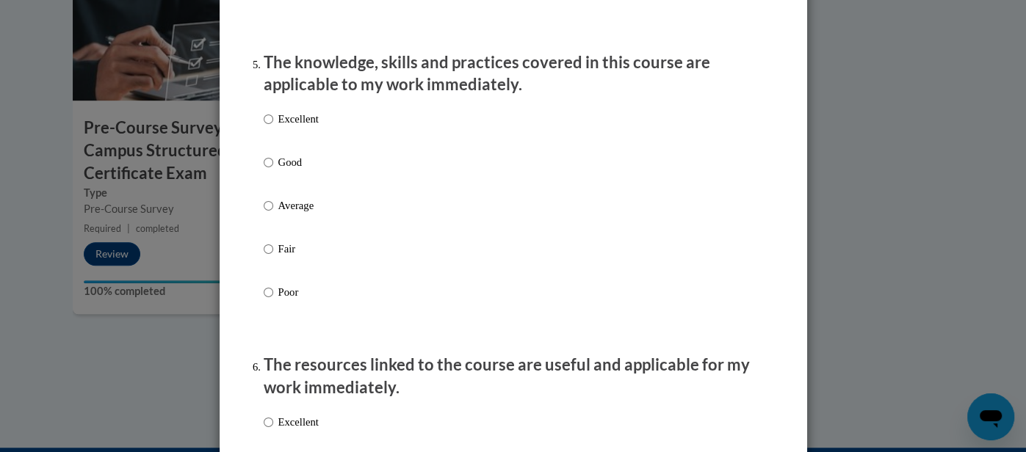
scroll to position [1323, 0]
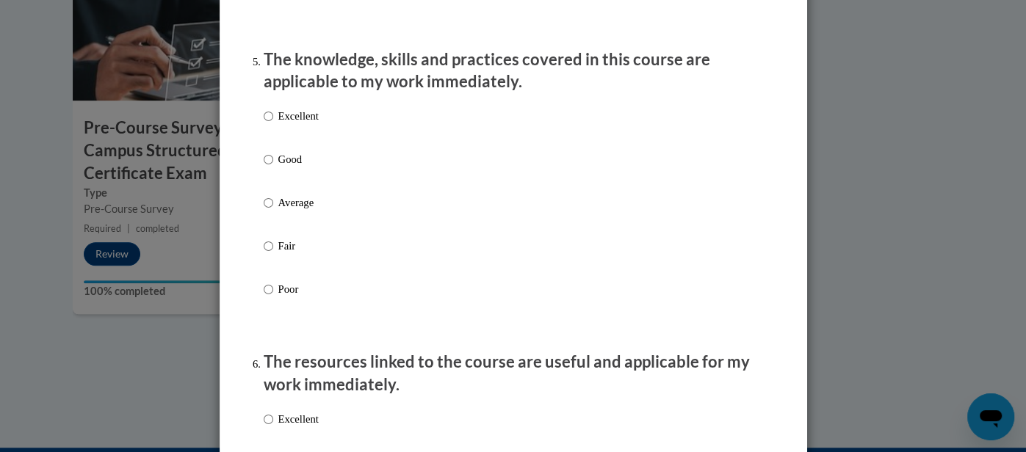
click at [290, 254] on p "Fair" at bounding box center [298, 246] width 40 height 16
click at [273, 254] on input "Fair" at bounding box center [269, 246] width 10 height 16
radio input "true"
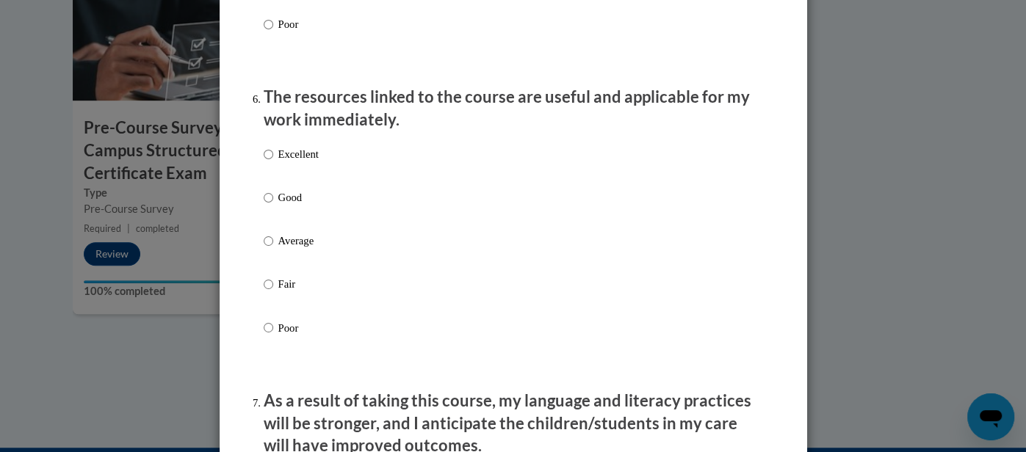
scroll to position [1589, 0]
click at [291, 248] on p "Average" at bounding box center [298, 240] width 40 height 16
click at [273, 248] on input "Average" at bounding box center [269, 240] width 10 height 16
radio input "true"
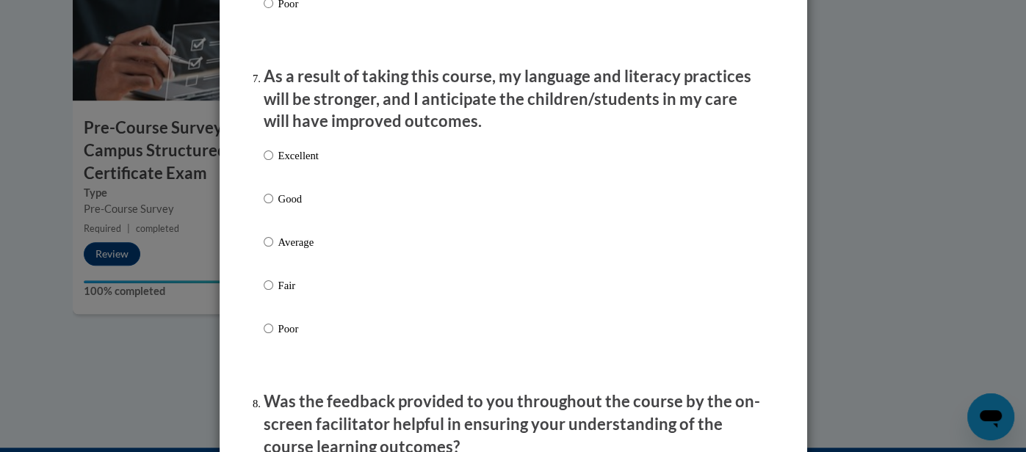
scroll to position [1927, 0]
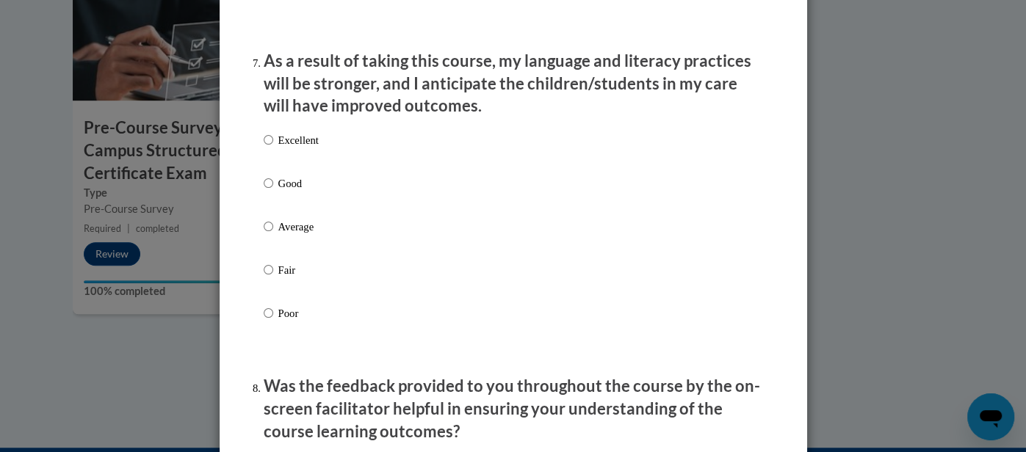
click at [291, 256] on label "Average" at bounding box center [291, 239] width 55 height 40
click at [273, 235] on input "Average" at bounding box center [269, 227] width 10 height 16
radio input "true"
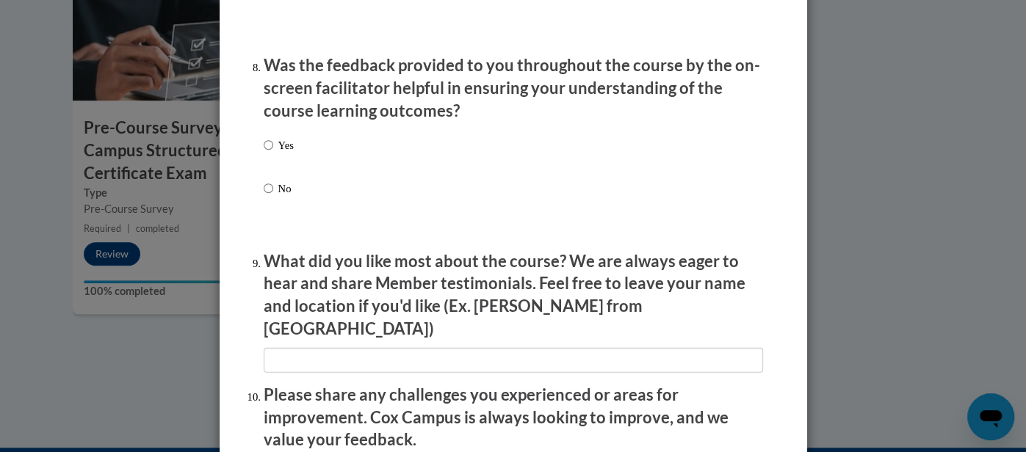
scroll to position [2249, 0]
click at [284, 196] on p "No" at bounding box center [285, 188] width 15 height 16
click at [273, 196] on input "No" at bounding box center [269, 188] width 10 height 16
radio input "true"
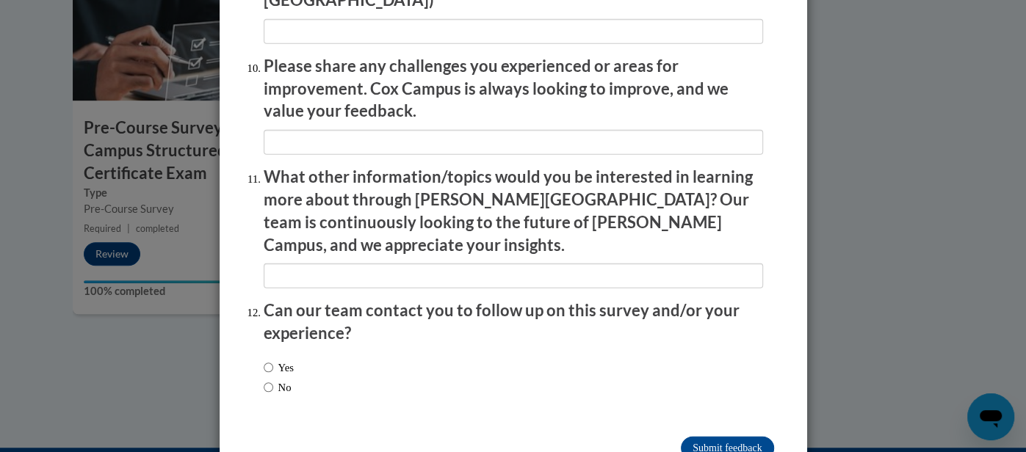
scroll to position [2605, 0]
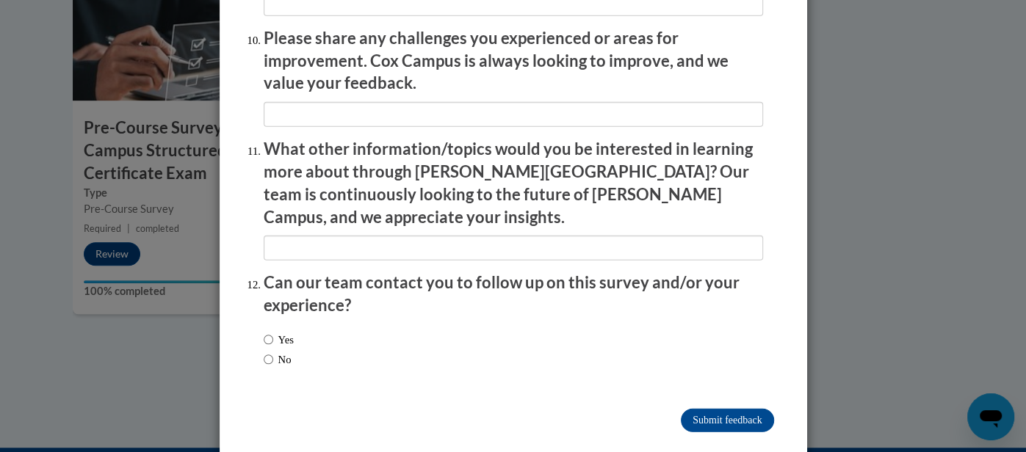
click at [291, 352] on label "No" at bounding box center [278, 360] width 28 height 16
click at [273, 352] on input "No" at bounding box center [269, 360] width 10 height 16
radio input "true"
click at [731, 409] on input "Submit feedback" at bounding box center [727, 420] width 92 height 23
